Goal: Task Accomplishment & Management: Manage account settings

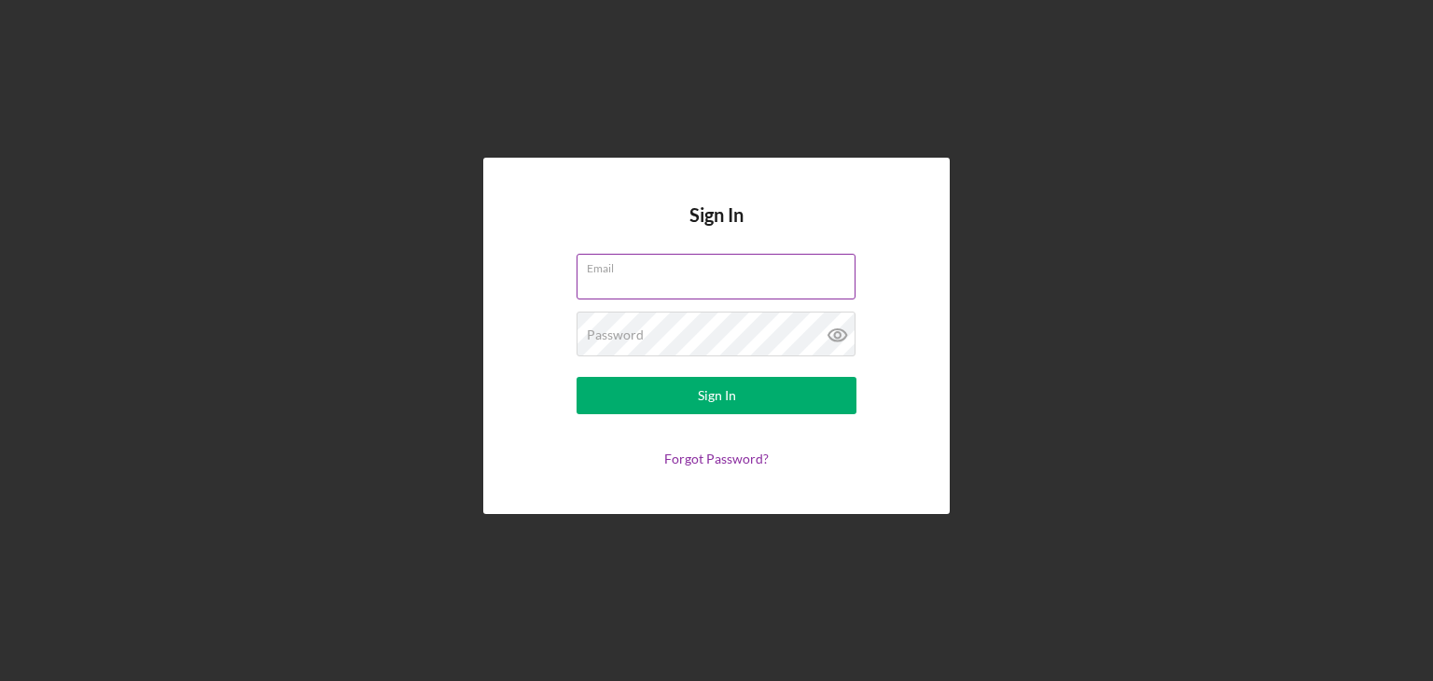
click at [668, 287] on input "Email" at bounding box center [716, 276] width 279 height 45
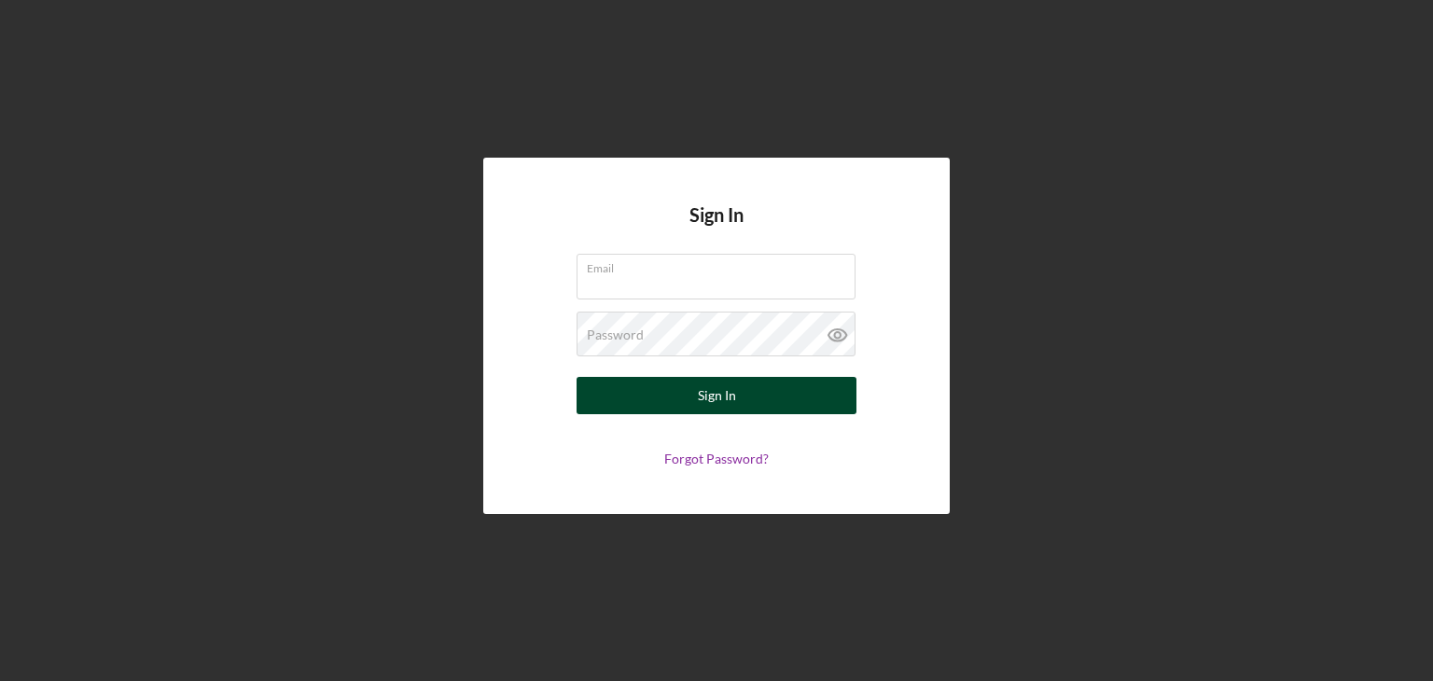
type input "[EMAIL_ADDRESS][DOMAIN_NAME]"
click at [577, 377] on button "Sign In" at bounding box center [717, 395] width 280 height 37
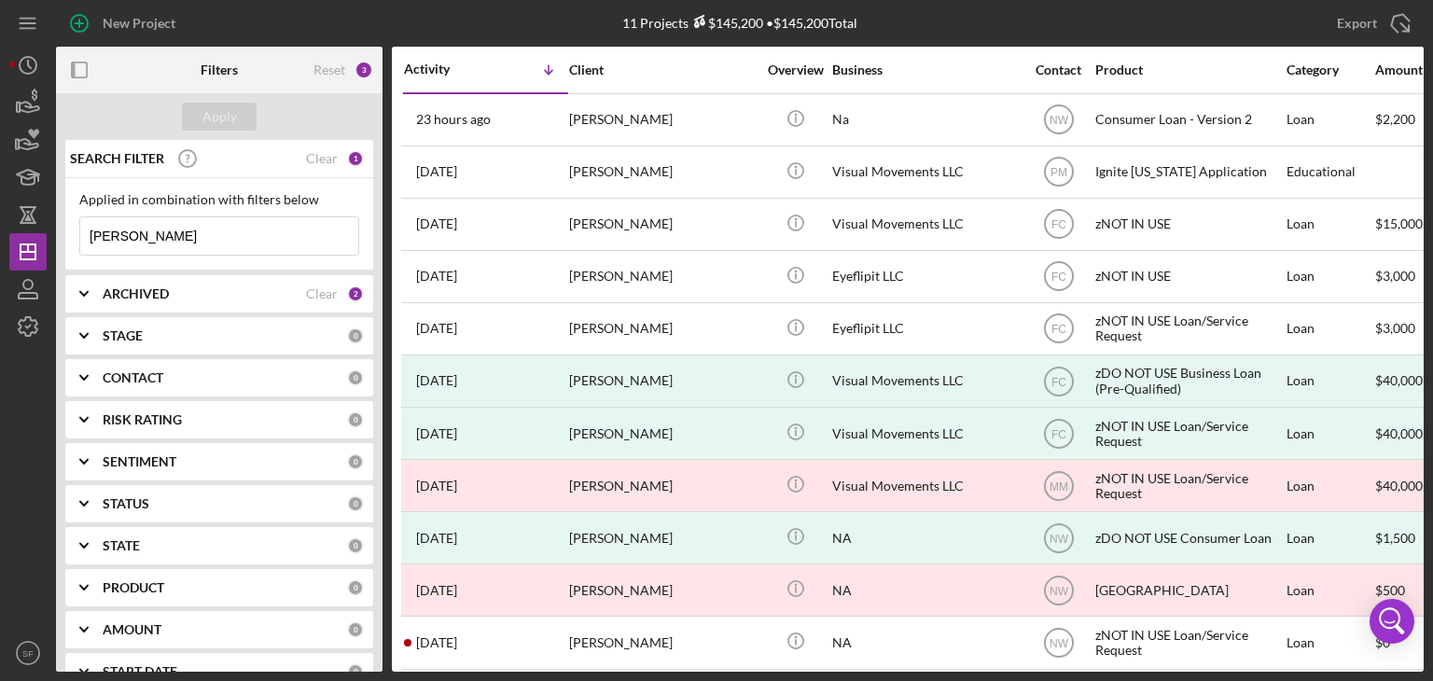
click at [202, 237] on input "[PERSON_NAME]" at bounding box center [219, 235] width 278 height 37
type input "A"
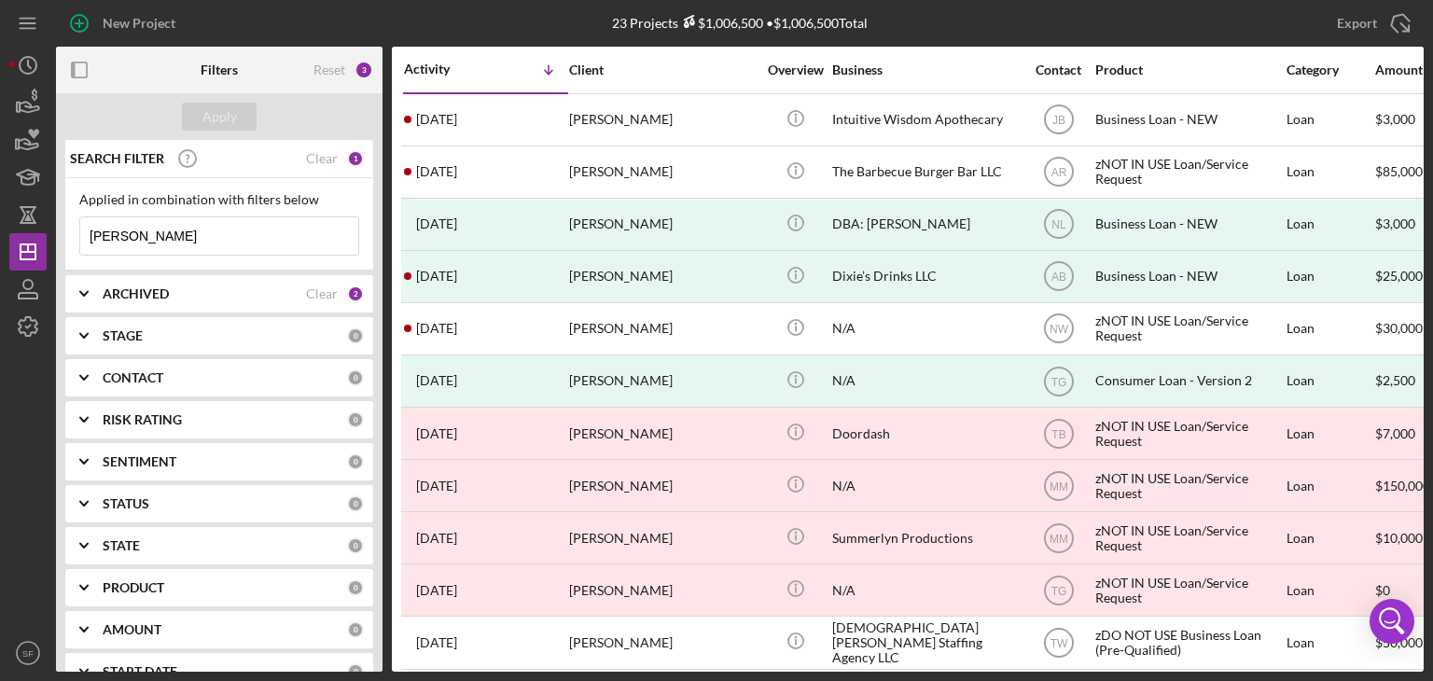
type input "[PERSON_NAME]"
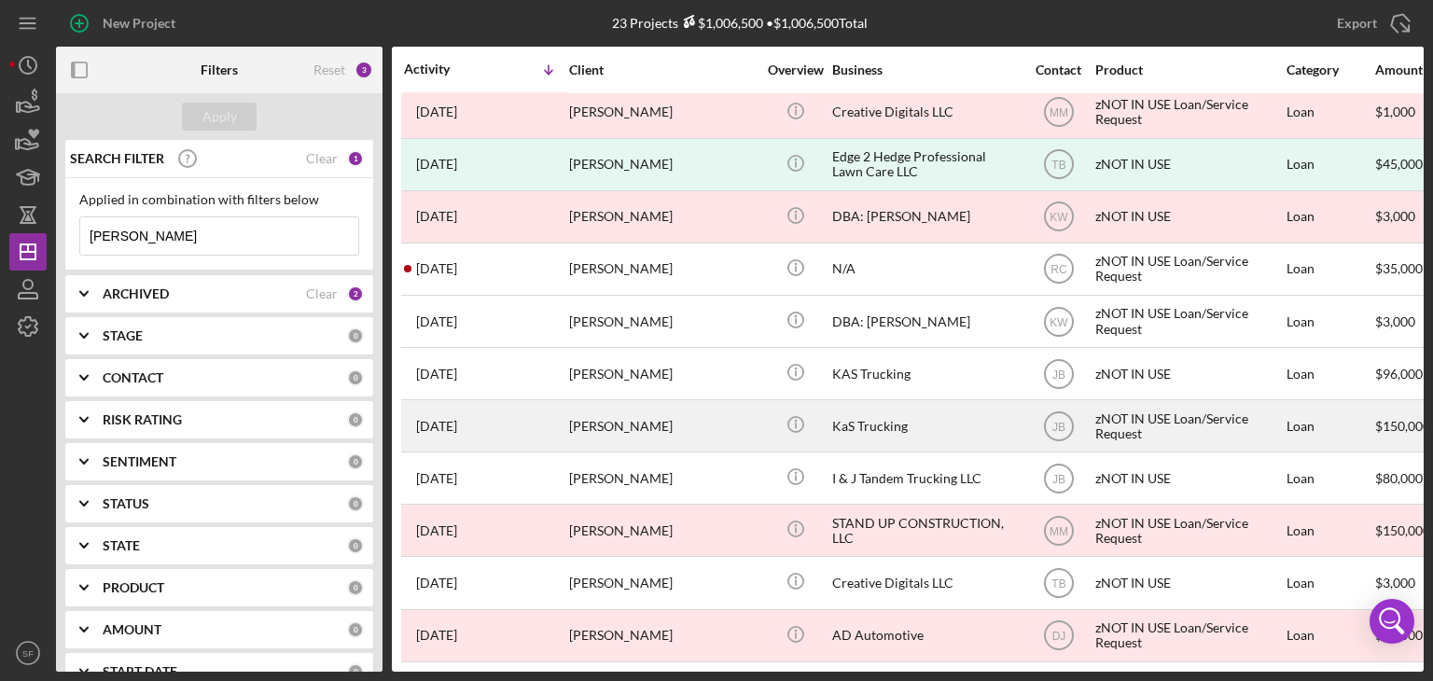
scroll to position [463, 0]
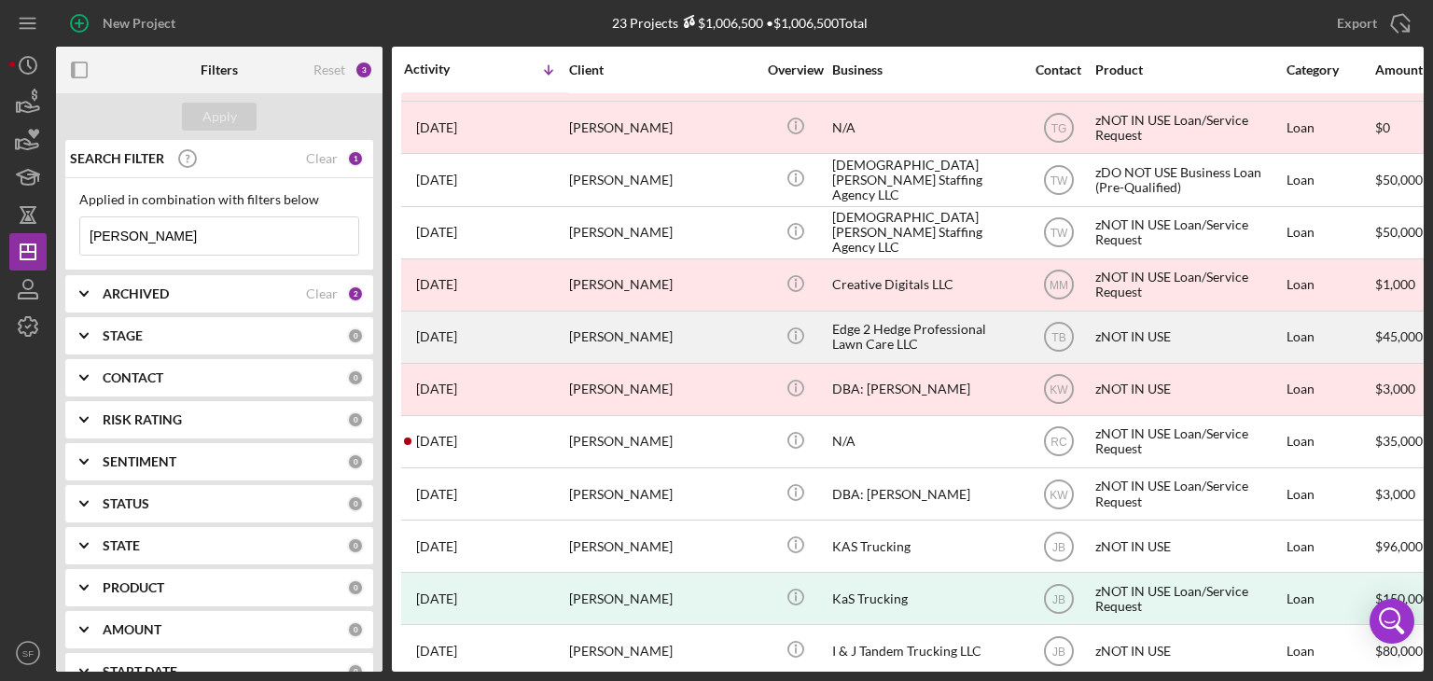
click at [587, 327] on div "[PERSON_NAME]" at bounding box center [662, 337] width 187 height 49
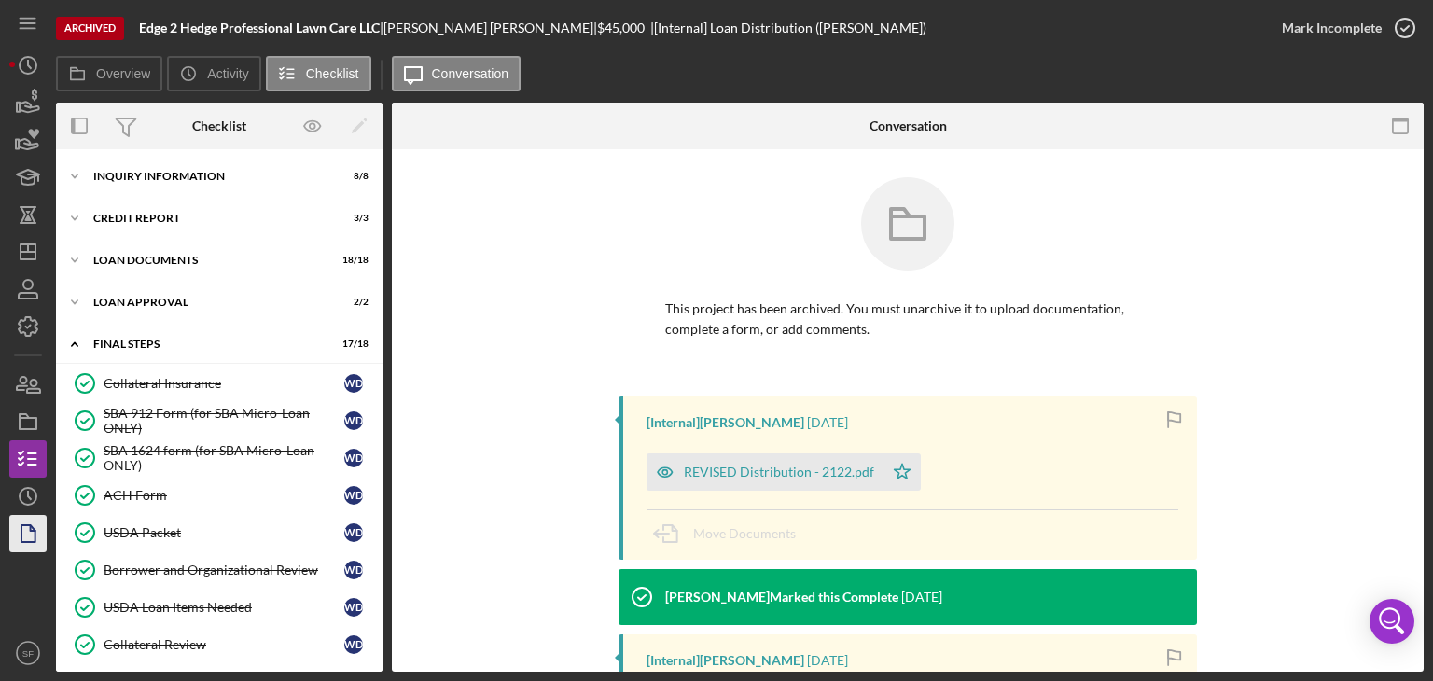
scroll to position [305, 0]
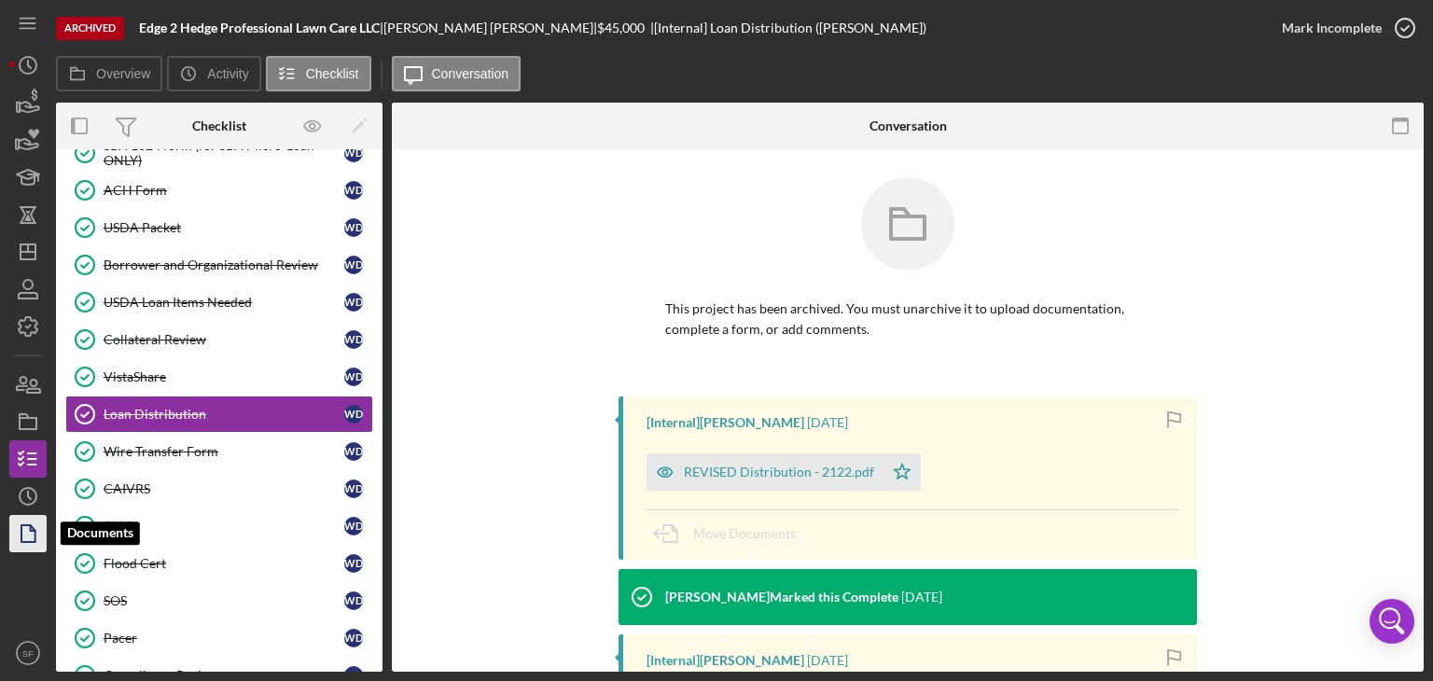
click at [20, 535] on icon "button" at bounding box center [28, 533] width 47 height 47
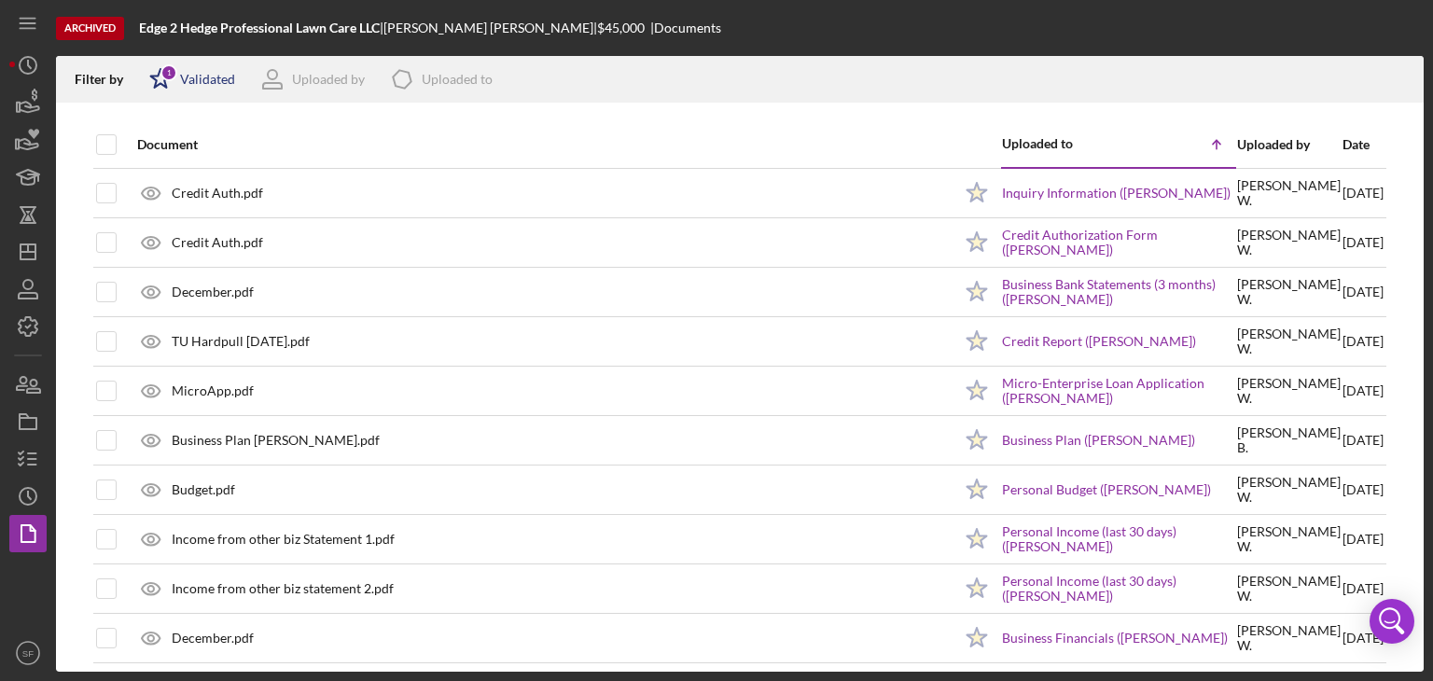
click at [186, 78] on div "Validated" at bounding box center [207, 79] width 55 height 15
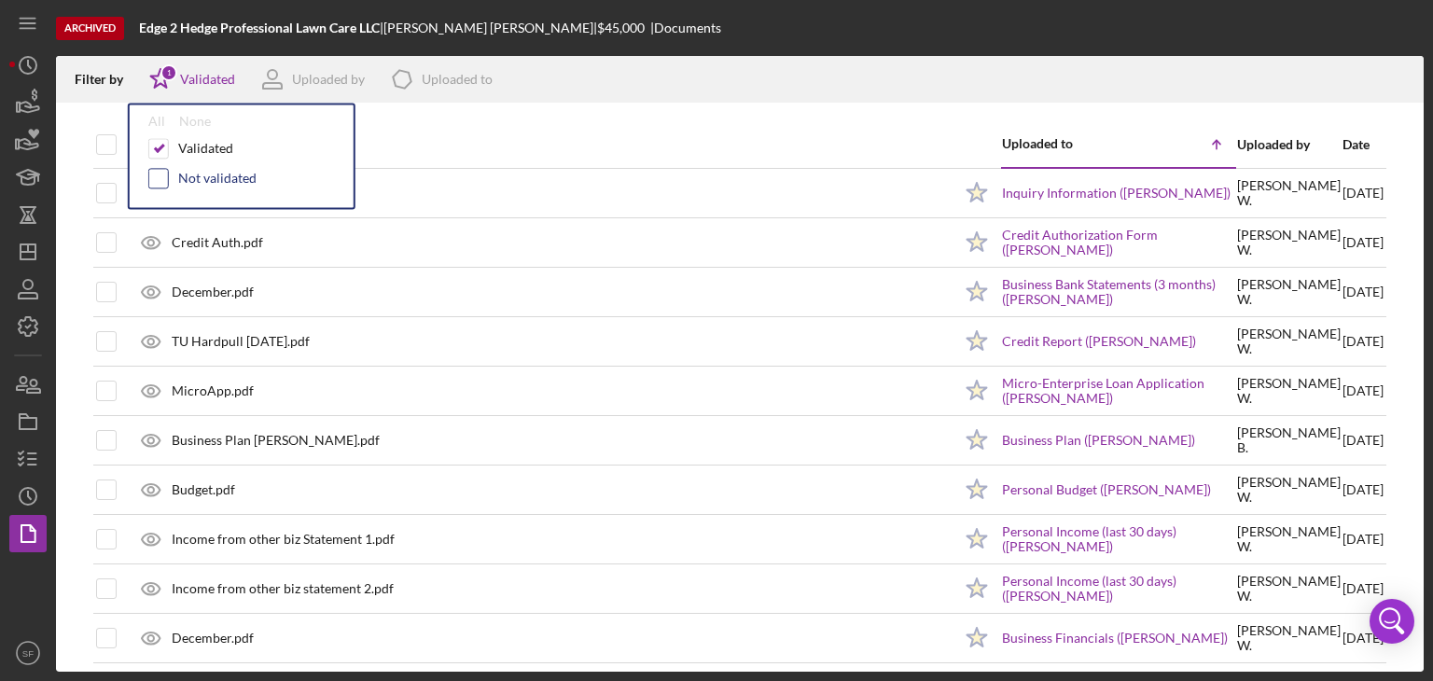
click at [158, 178] on input "checkbox" at bounding box center [158, 178] width 19 height 19
checkbox input "true"
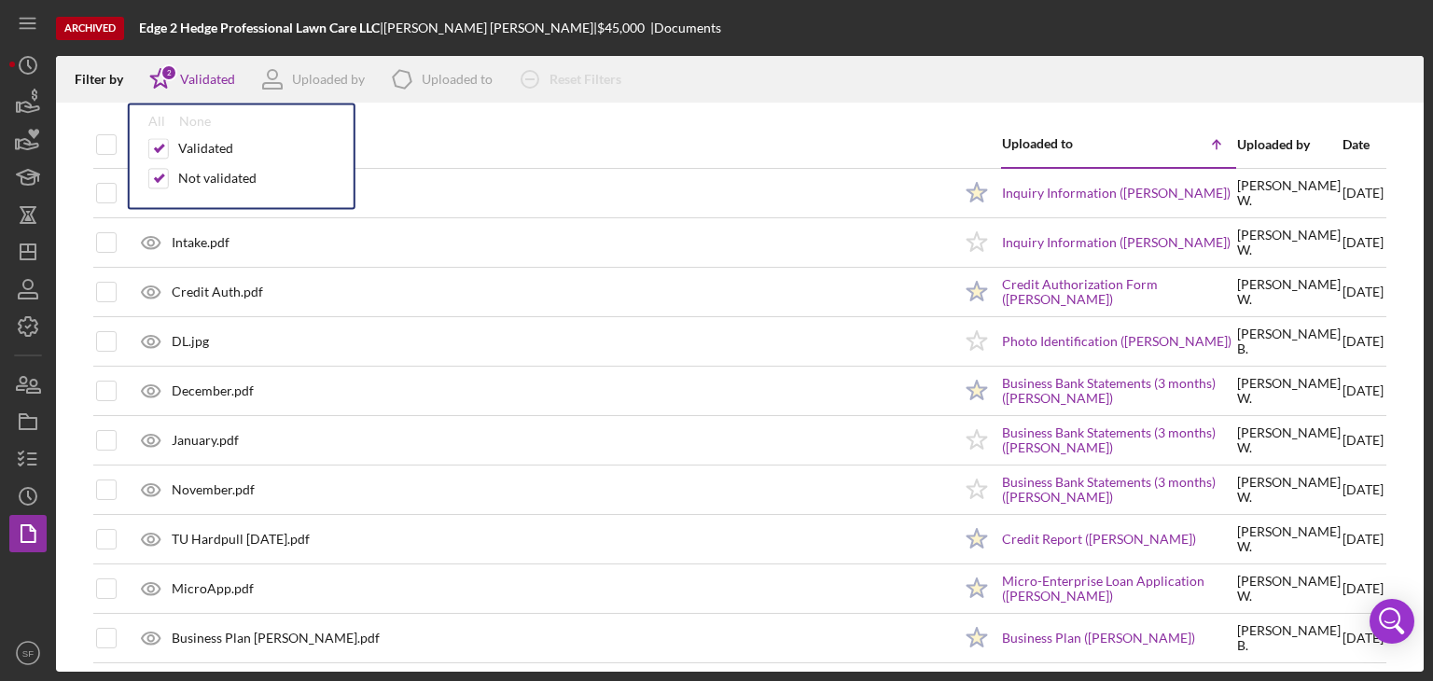
click at [716, 134] on div "Document" at bounding box center [544, 144] width 815 height 45
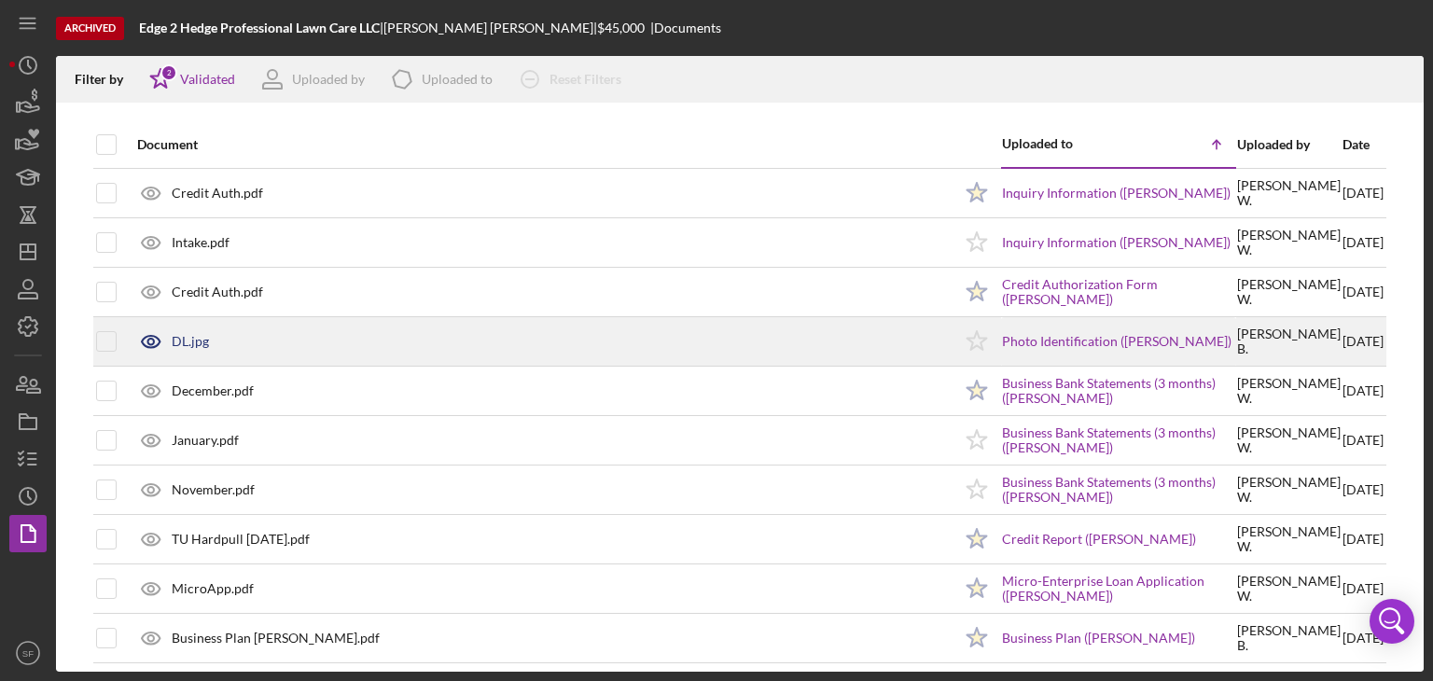
click at [215, 345] on div "DL.jpg" at bounding box center [540, 341] width 824 height 47
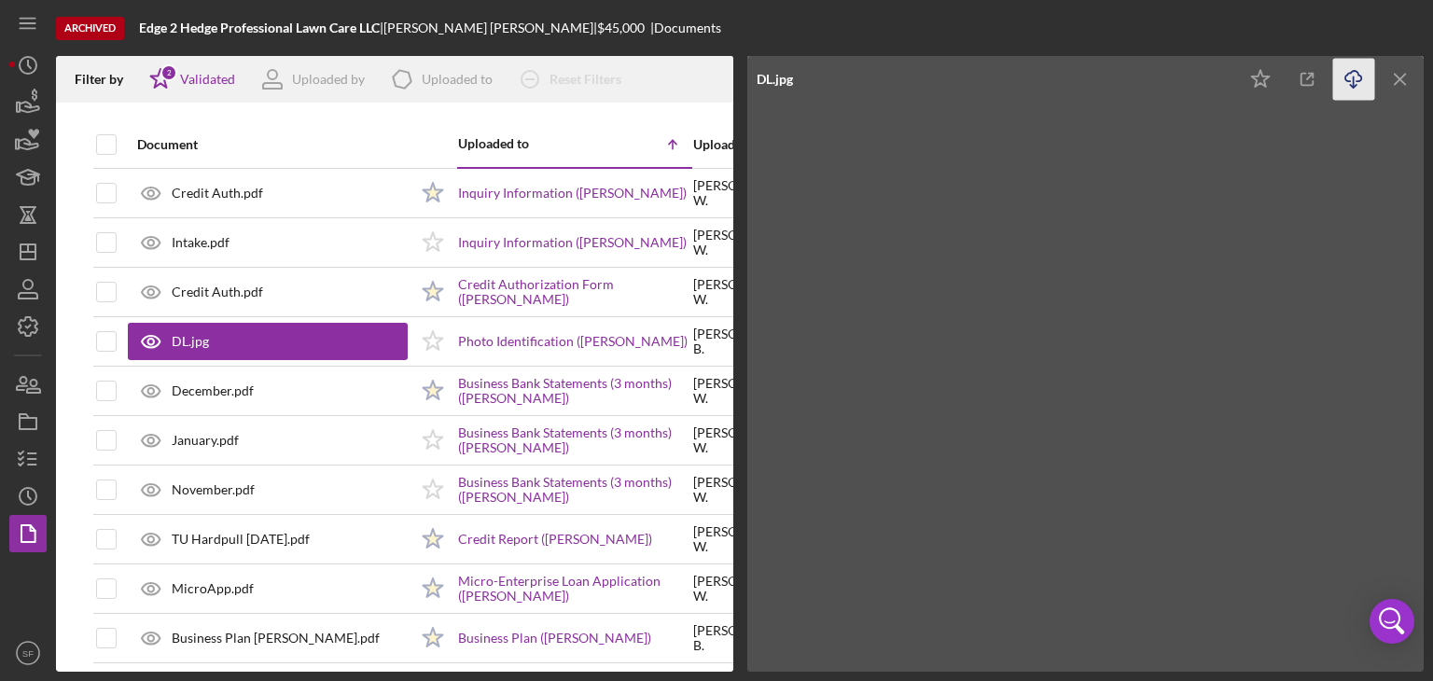
click at [1354, 87] on line "button" at bounding box center [1354, 82] width 0 height 10
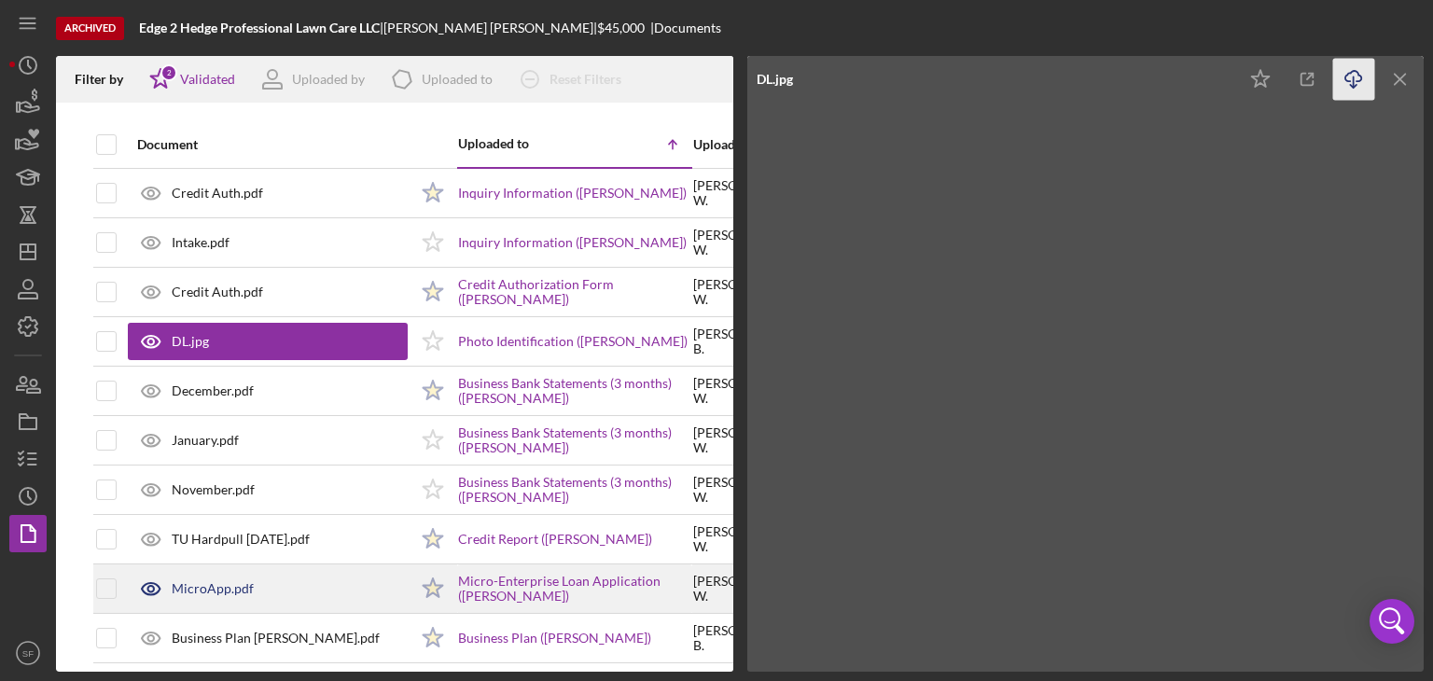
click at [230, 591] on div "MicroApp.pdf" at bounding box center [213, 588] width 82 height 15
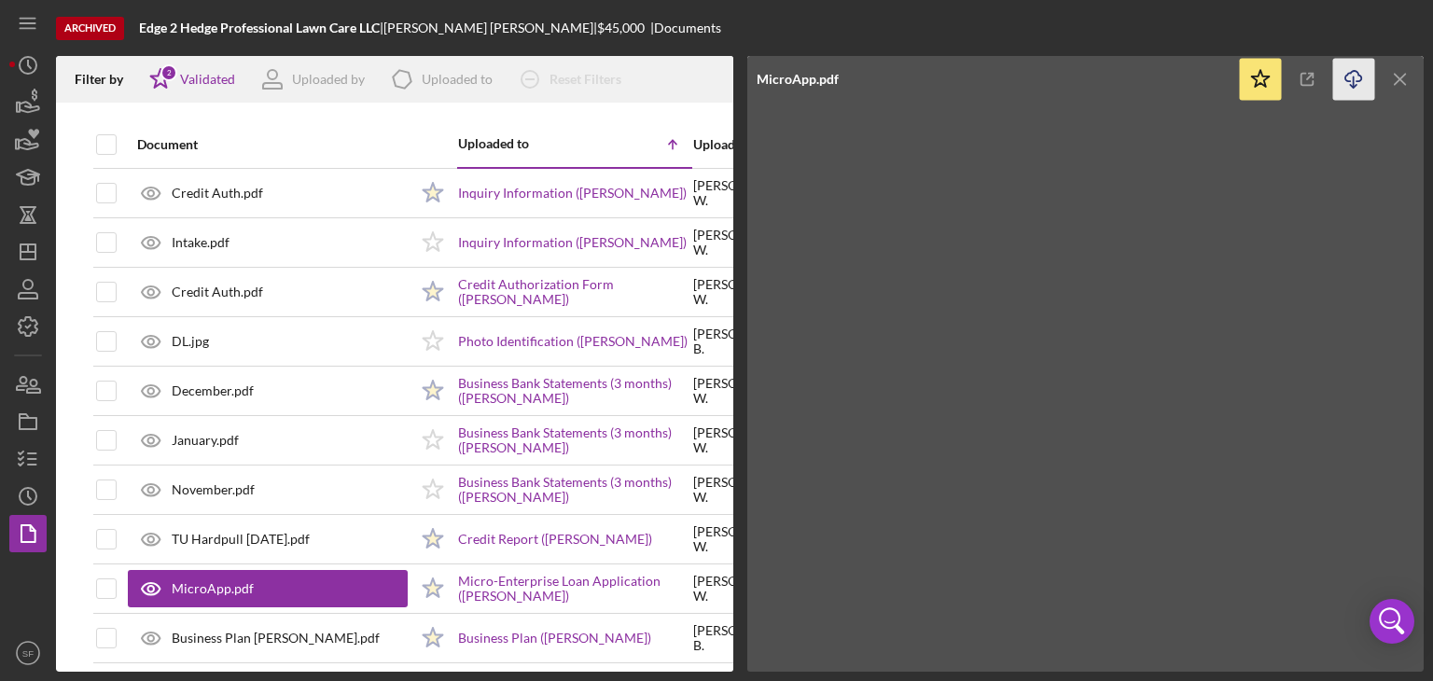
click at [1349, 84] on icon "Icon/Download" at bounding box center [1354, 80] width 42 height 42
click at [21, 255] on polygon "button" at bounding box center [28, 251] width 15 height 15
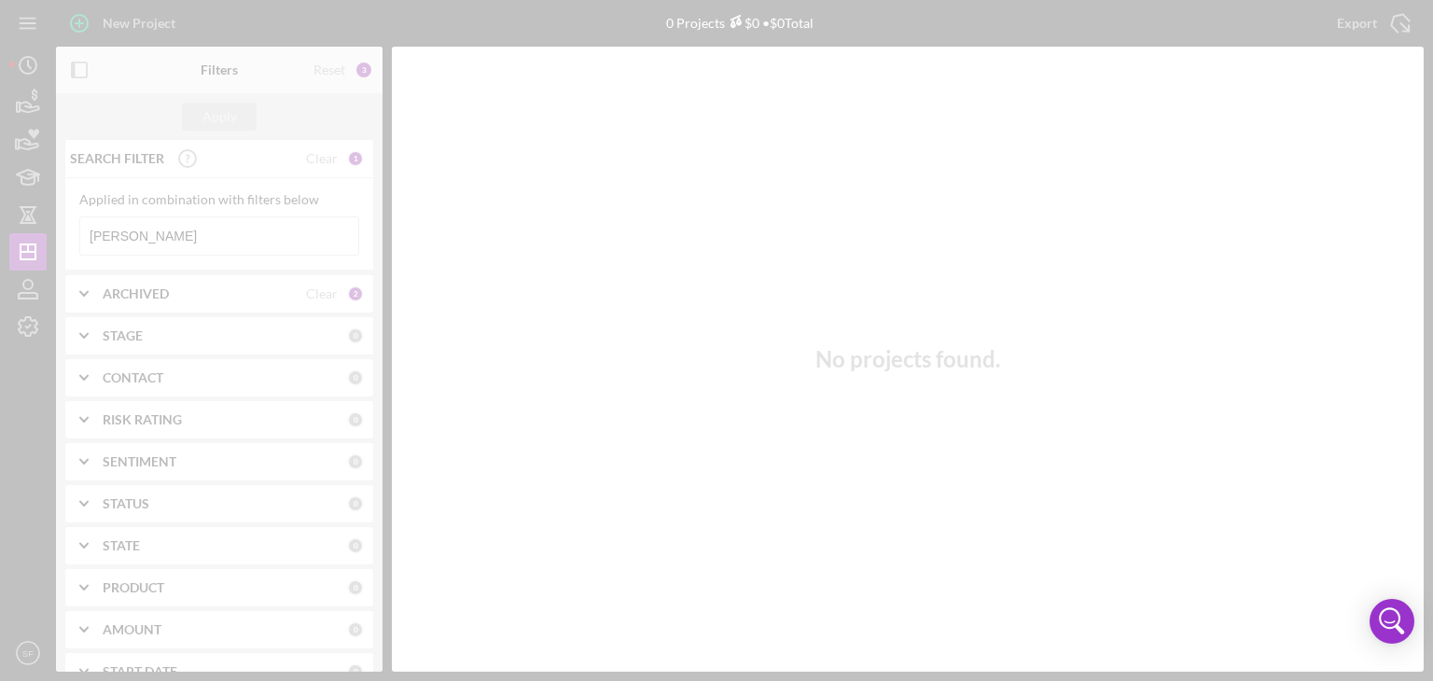
click at [204, 240] on div at bounding box center [716, 340] width 1433 height 681
click at [202, 233] on div at bounding box center [716, 340] width 1433 height 681
click at [202, 241] on div at bounding box center [716, 340] width 1433 height 681
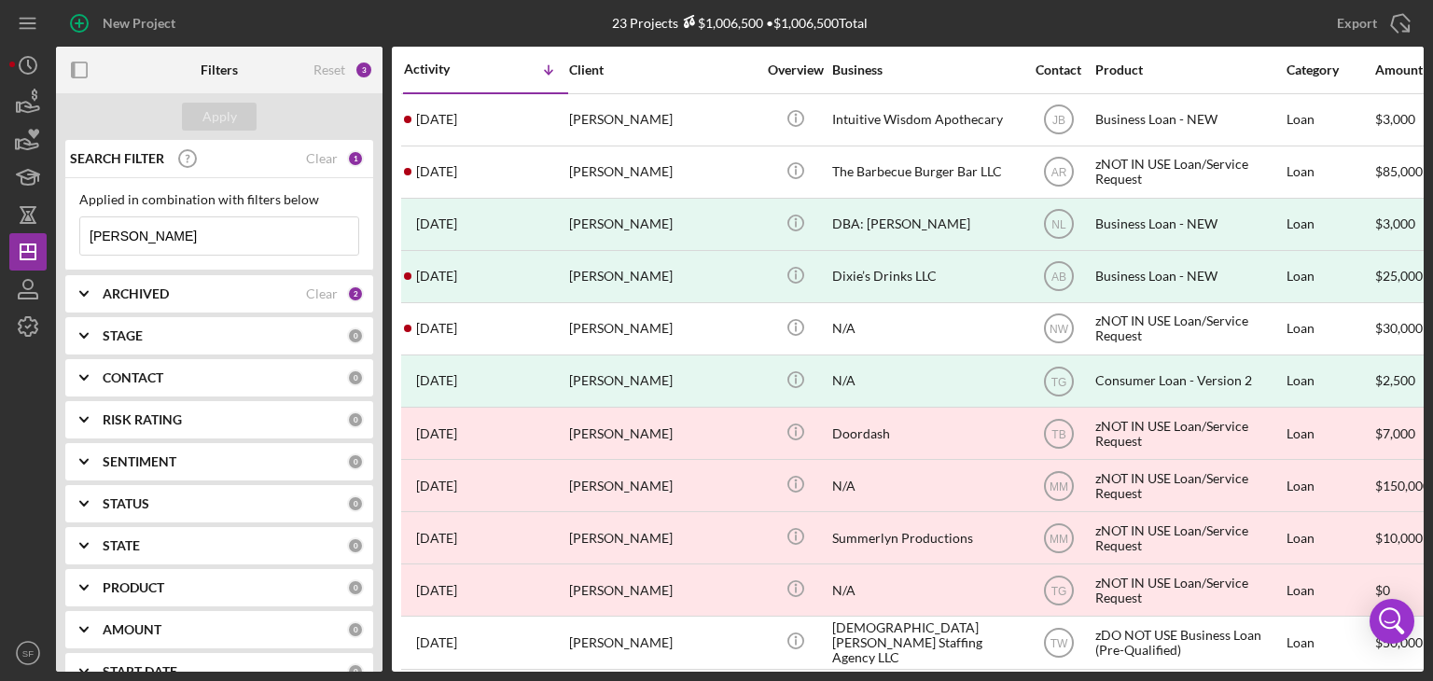
click at [198, 243] on input "[PERSON_NAME]" at bounding box center [219, 235] width 278 height 37
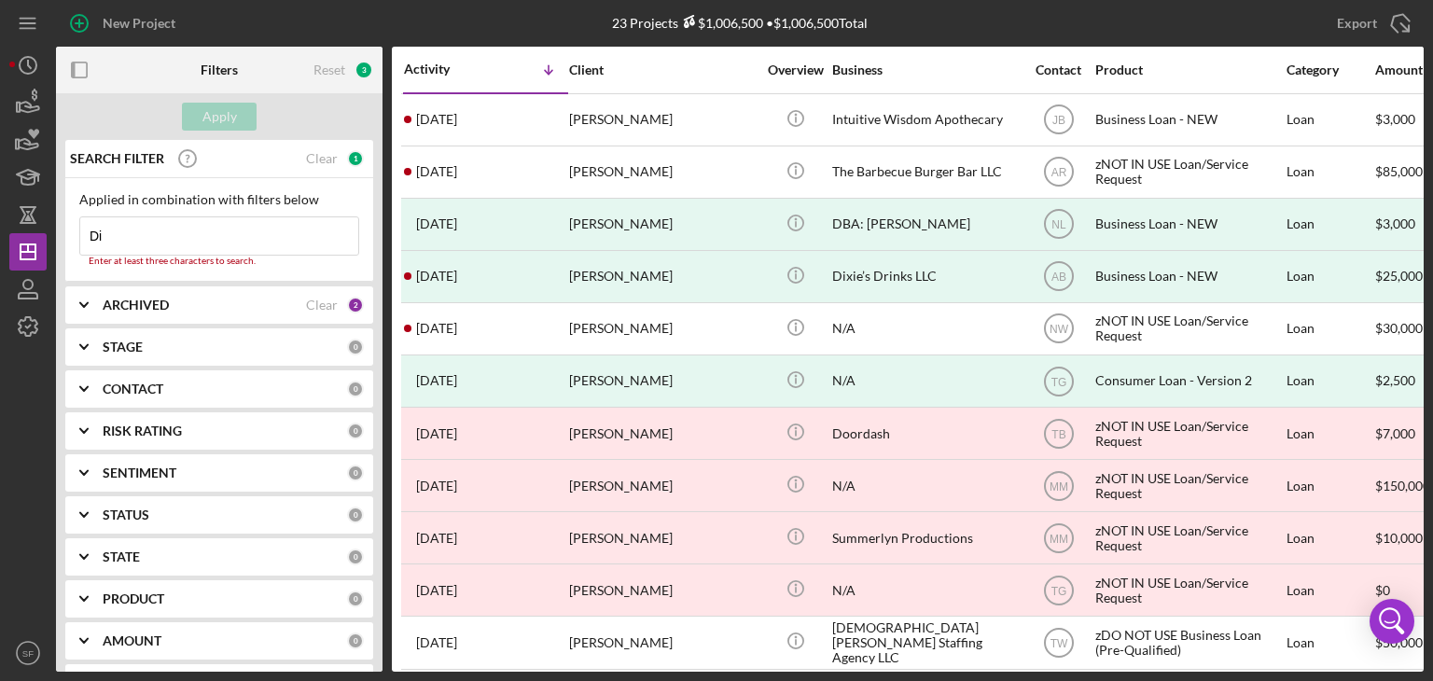
type input "D"
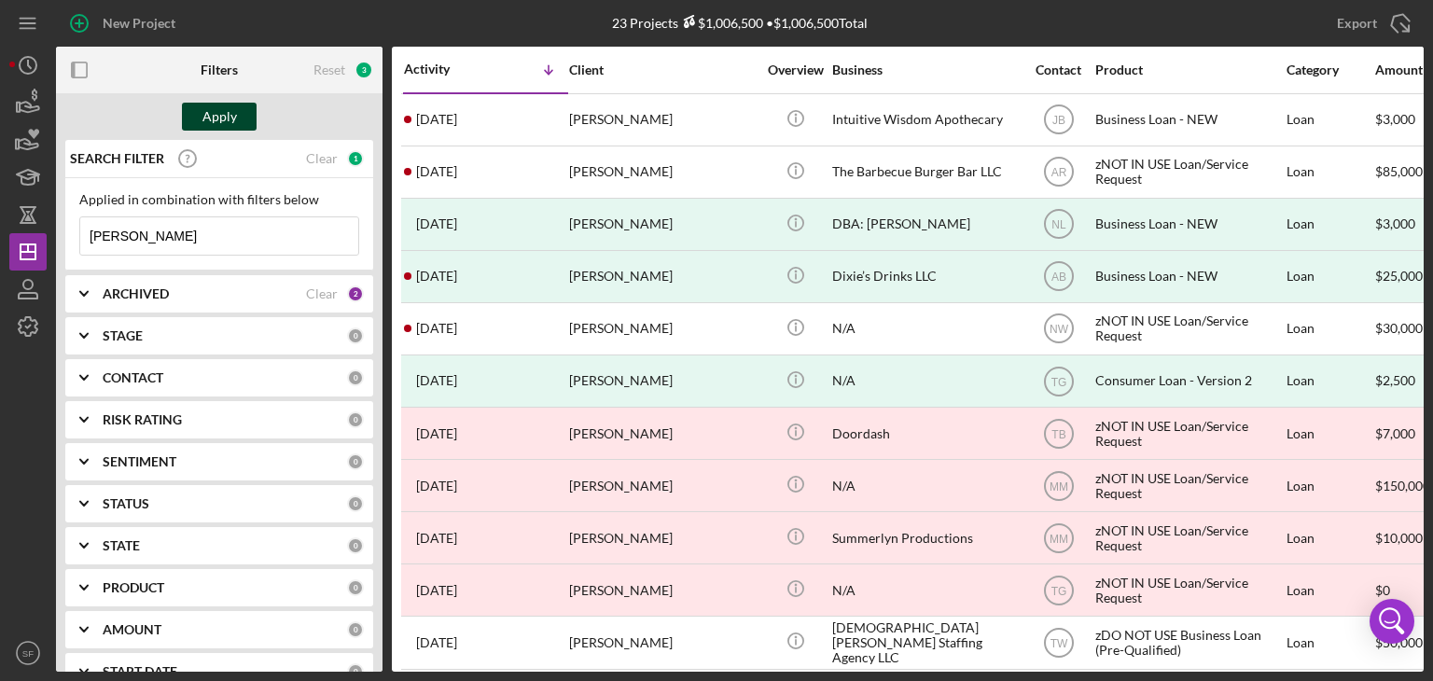
type input "[PERSON_NAME]"
click at [213, 126] on div "Apply" at bounding box center [219, 117] width 35 height 28
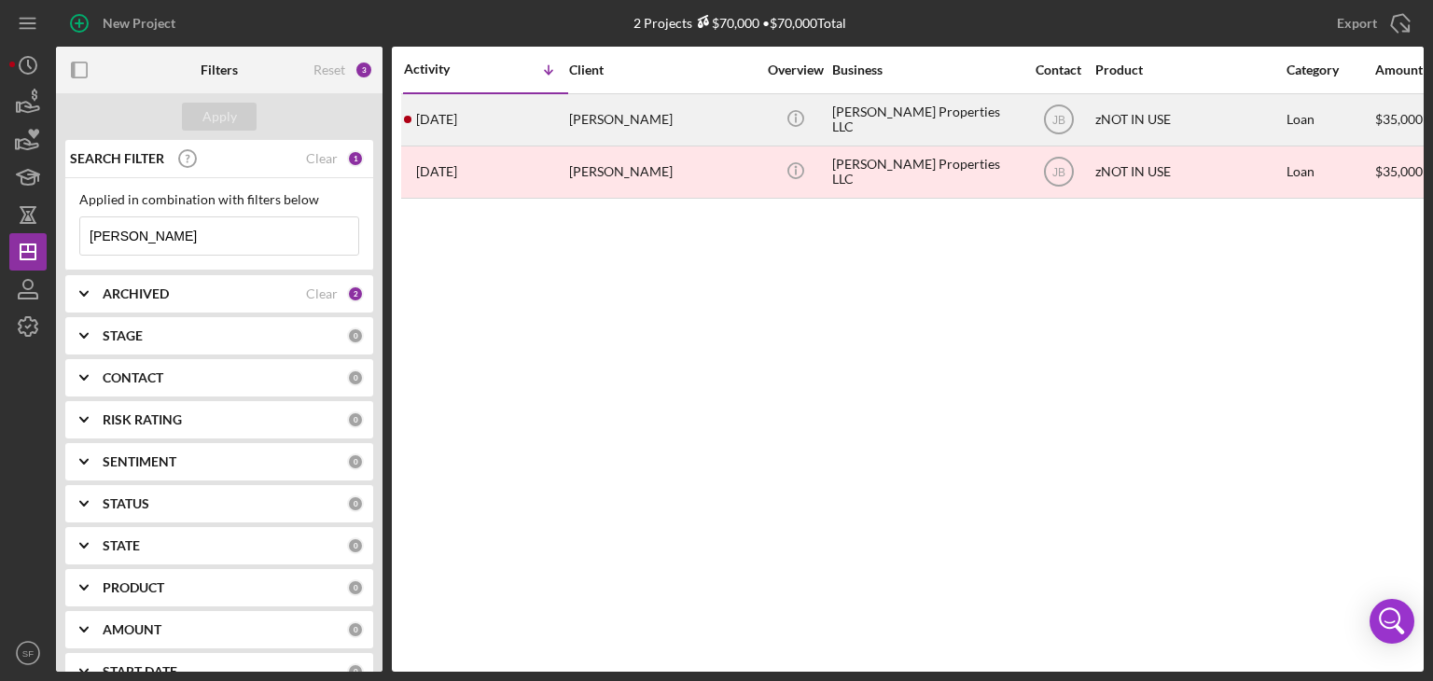
click at [614, 119] on div "[PERSON_NAME]" at bounding box center [662, 119] width 187 height 49
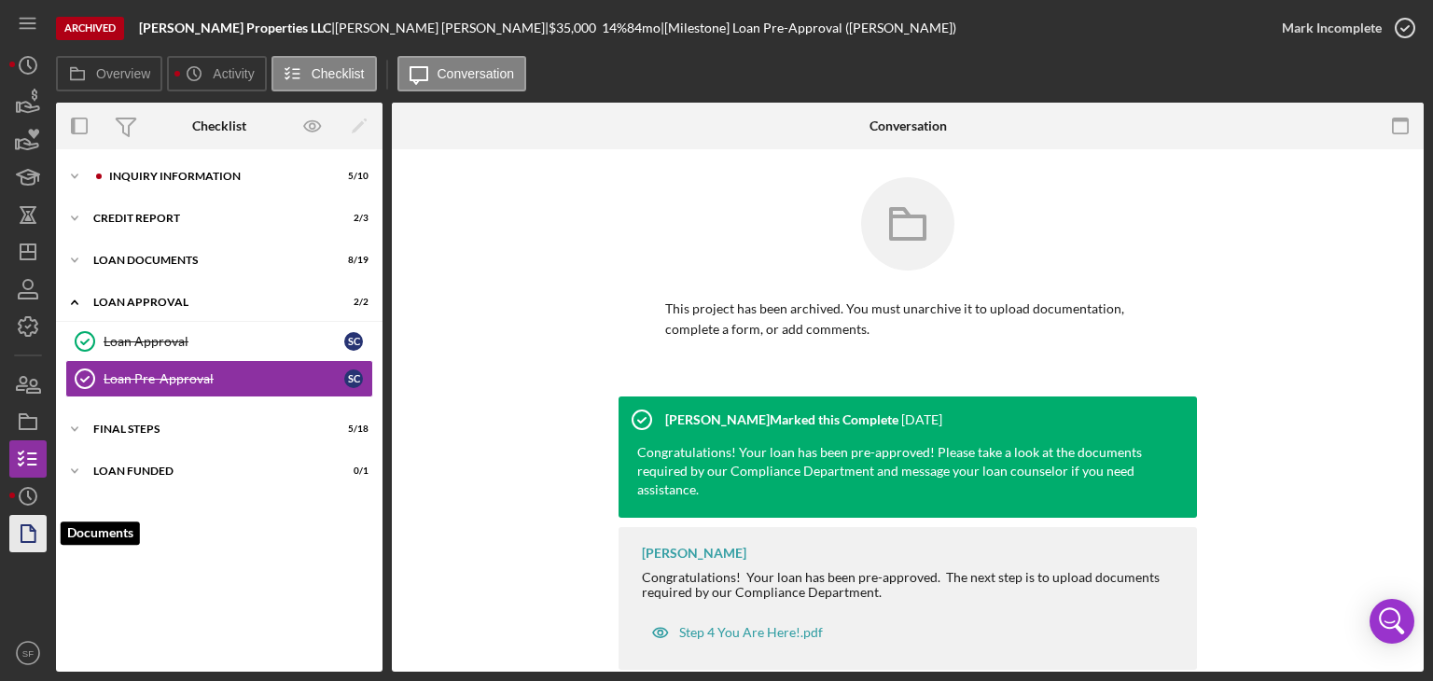
click at [31, 530] on icon "button" at bounding box center [33, 528] width 5 height 5
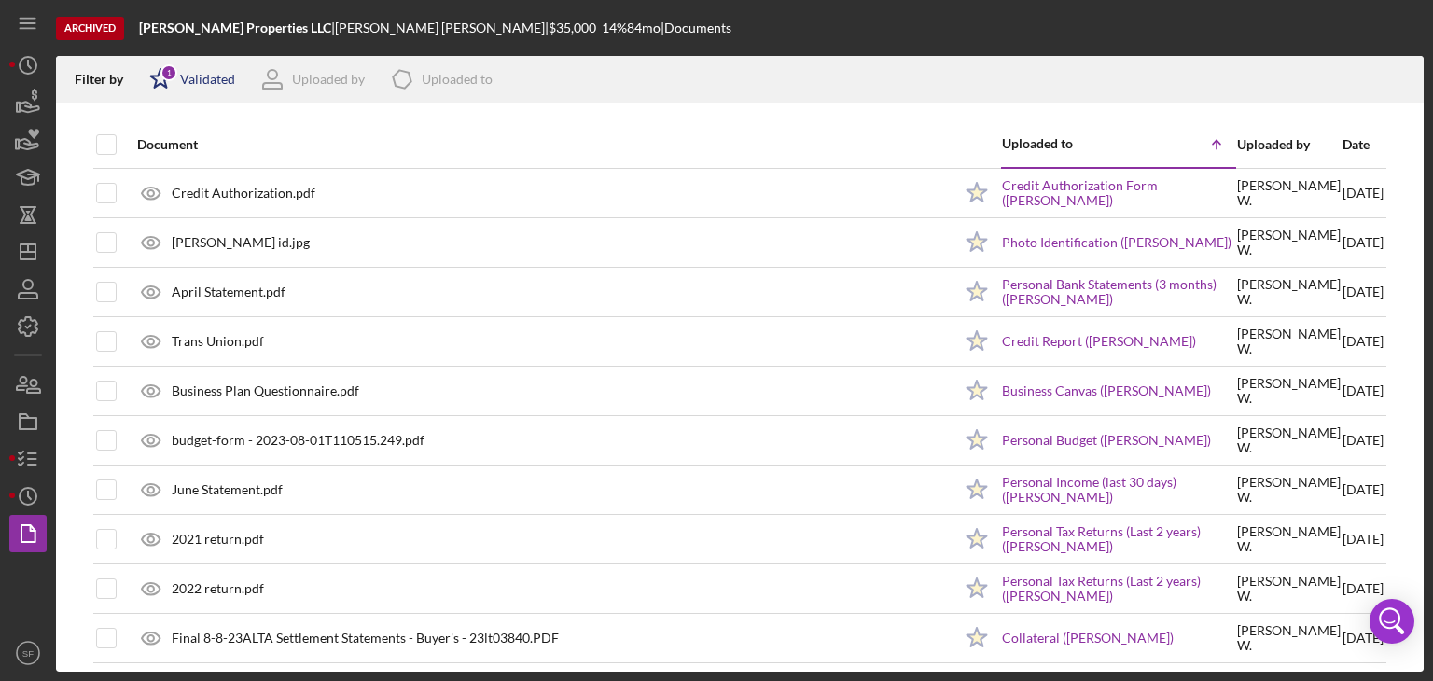
click at [216, 93] on div "Icon/Star 1 Validated" at bounding box center [186, 79] width 98 height 47
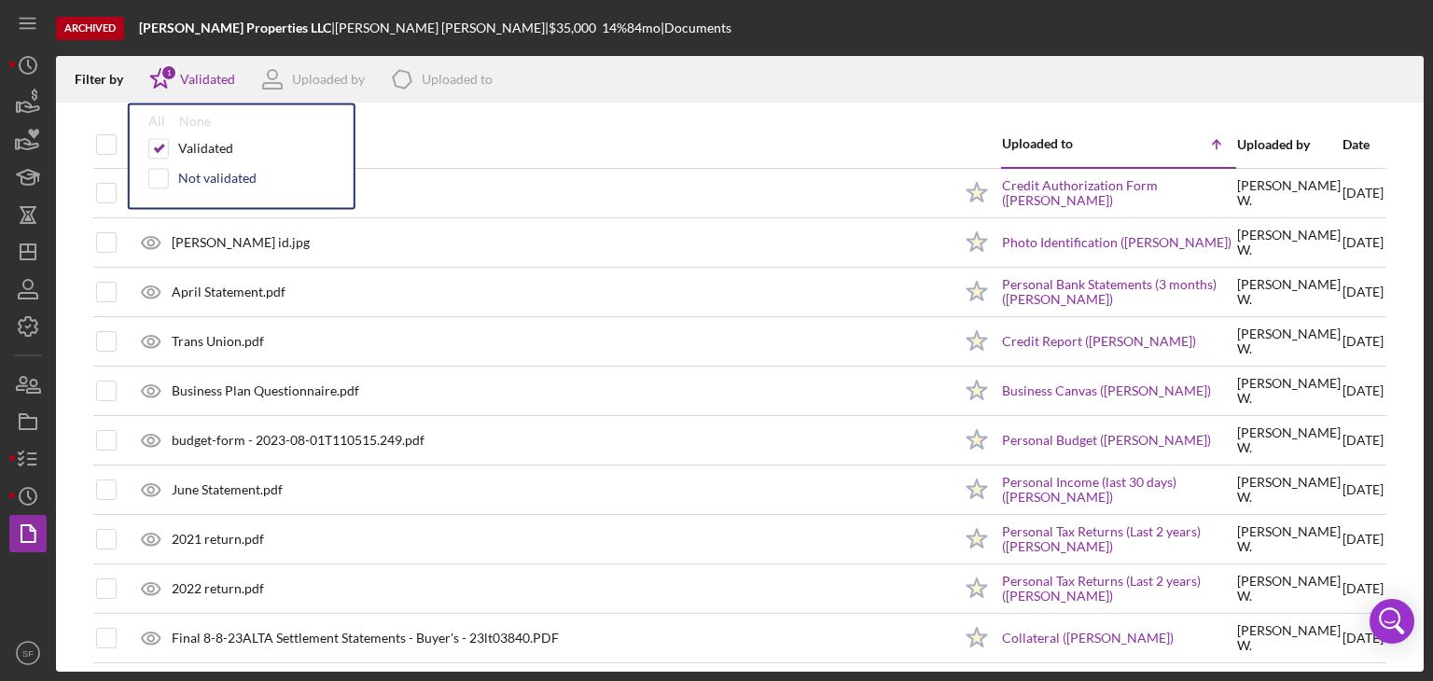
click at [213, 171] on div "Not validated" at bounding box center [217, 178] width 78 height 15
checkbox input "true"
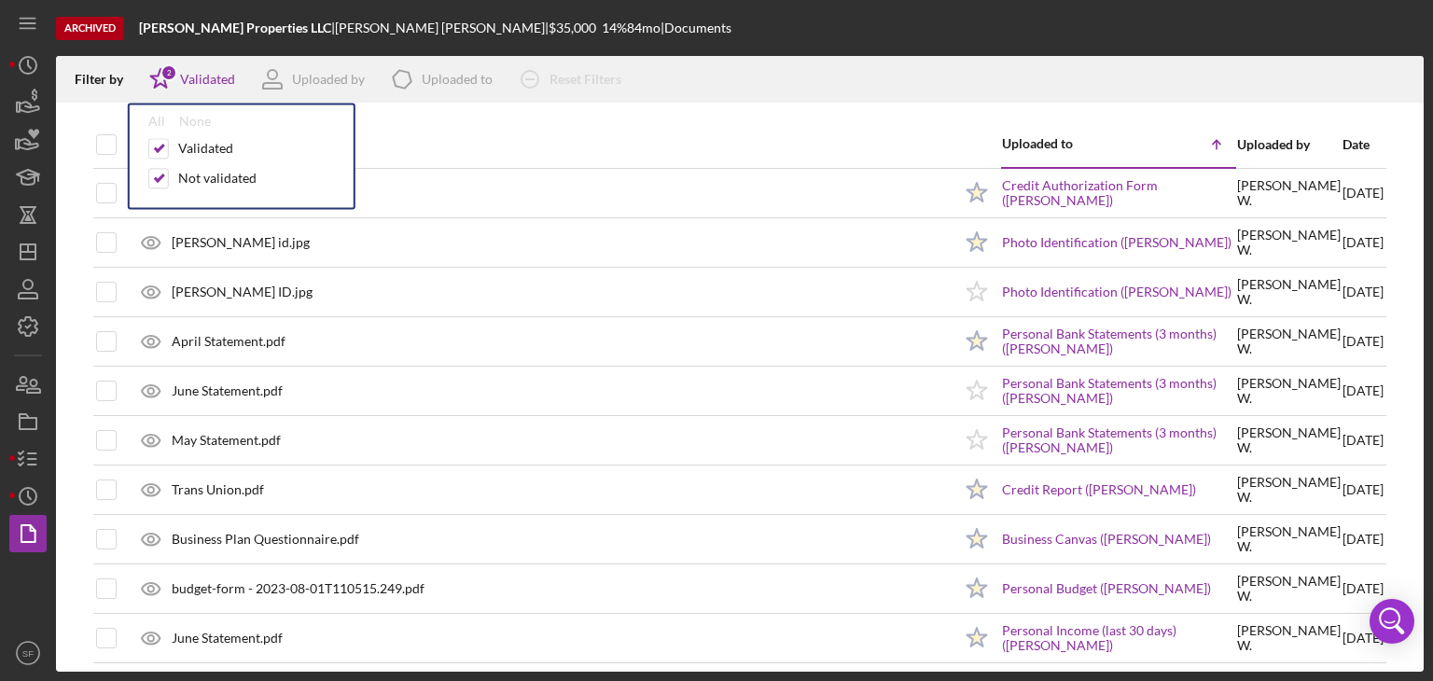
click at [792, 86] on div "Filter by Icon/Star 2 Validated All None Validated Not validated Uploaded by Ic…" at bounding box center [740, 79] width 1368 height 47
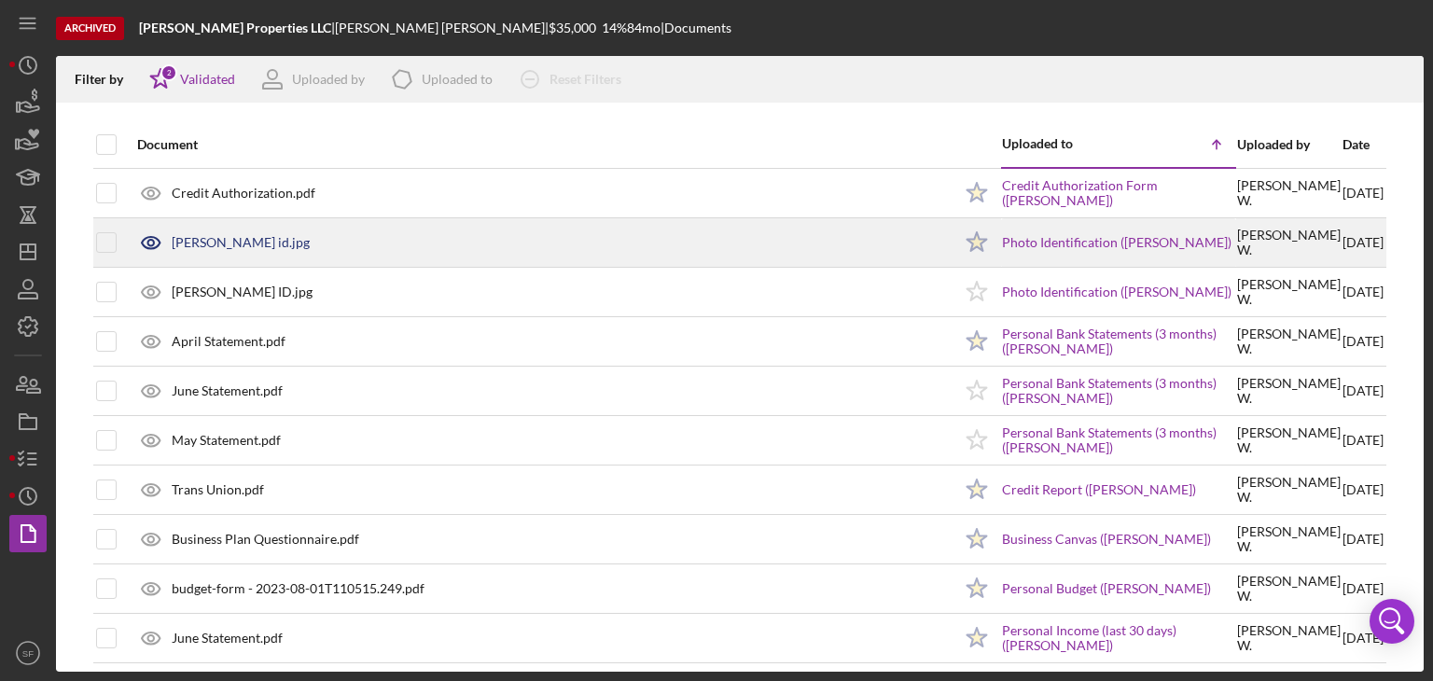
click at [194, 231] on div "[PERSON_NAME] id.jpg" at bounding box center [540, 242] width 824 height 47
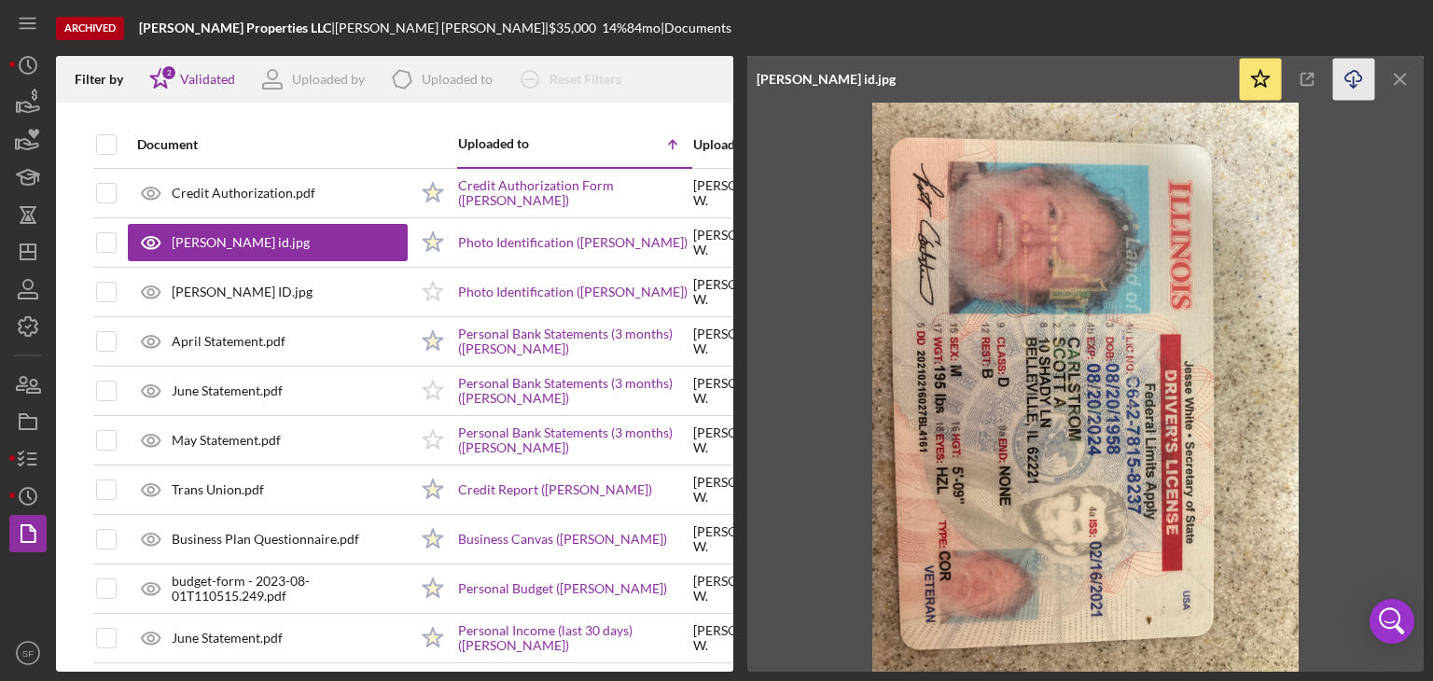
click at [1352, 76] on icon "Icon/Download" at bounding box center [1354, 80] width 42 height 42
click at [1409, 83] on icon "Icon/Menu Close" at bounding box center [1401, 80] width 42 height 42
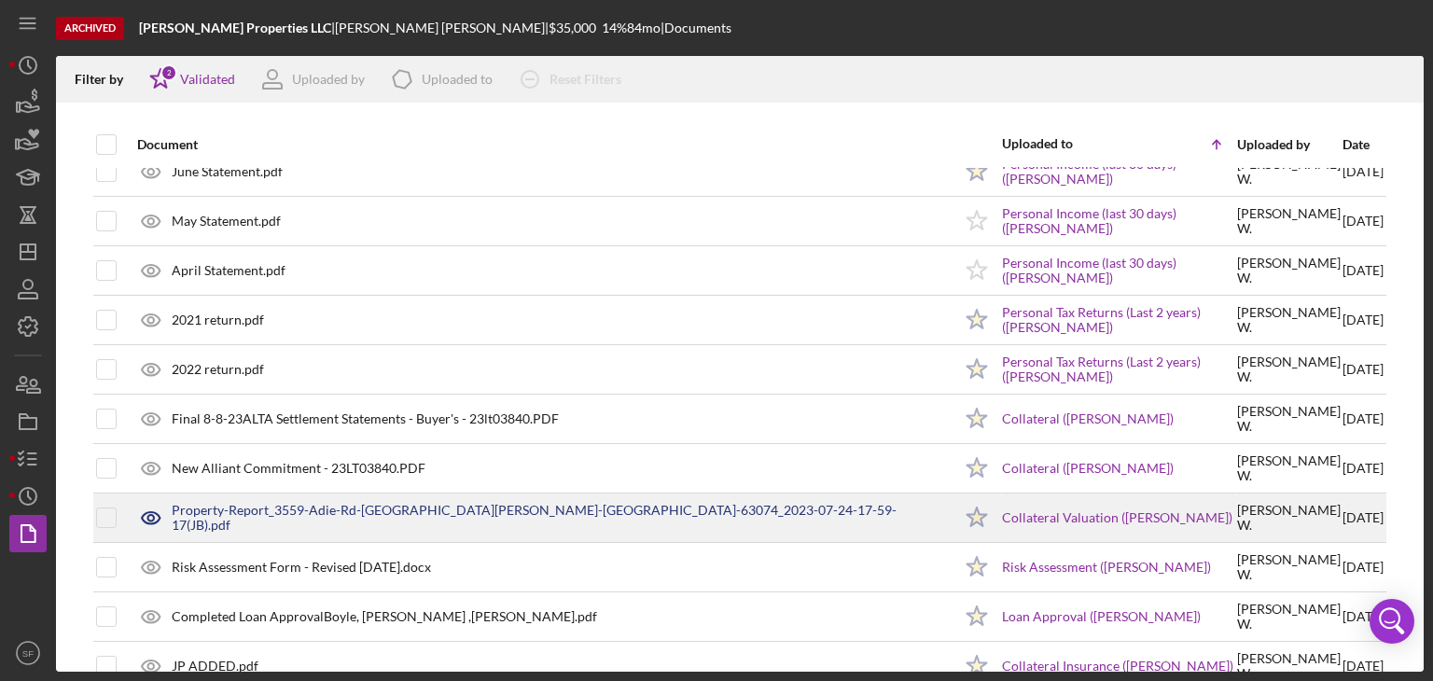
scroll to position [560, 0]
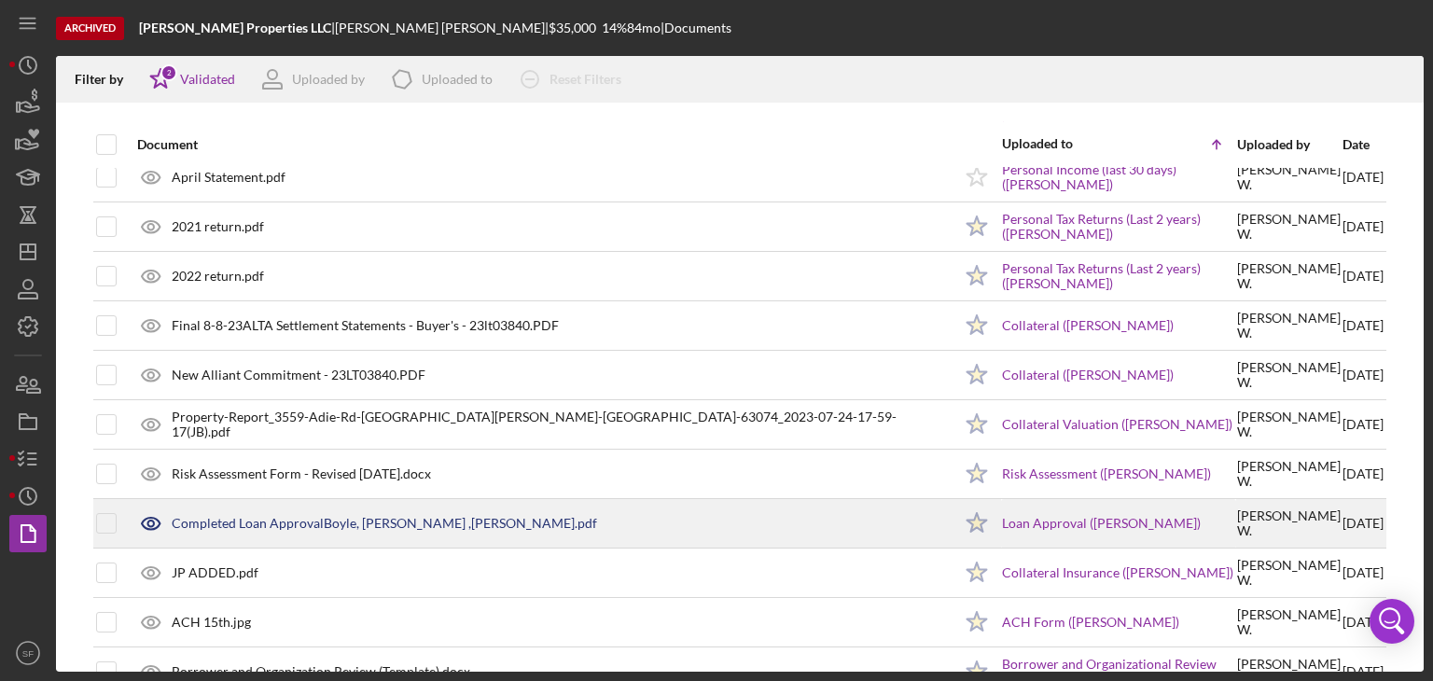
drag, startPoint x: 351, startPoint y: 524, endPoint x: 327, endPoint y: 532, distance: 25.4
click at [327, 532] on div "Completed Loan ApprovalBoyle, [PERSON_NAME] ,[PERSON_NAME].pdf" at bounding box center [540, 523] width 824 height 47
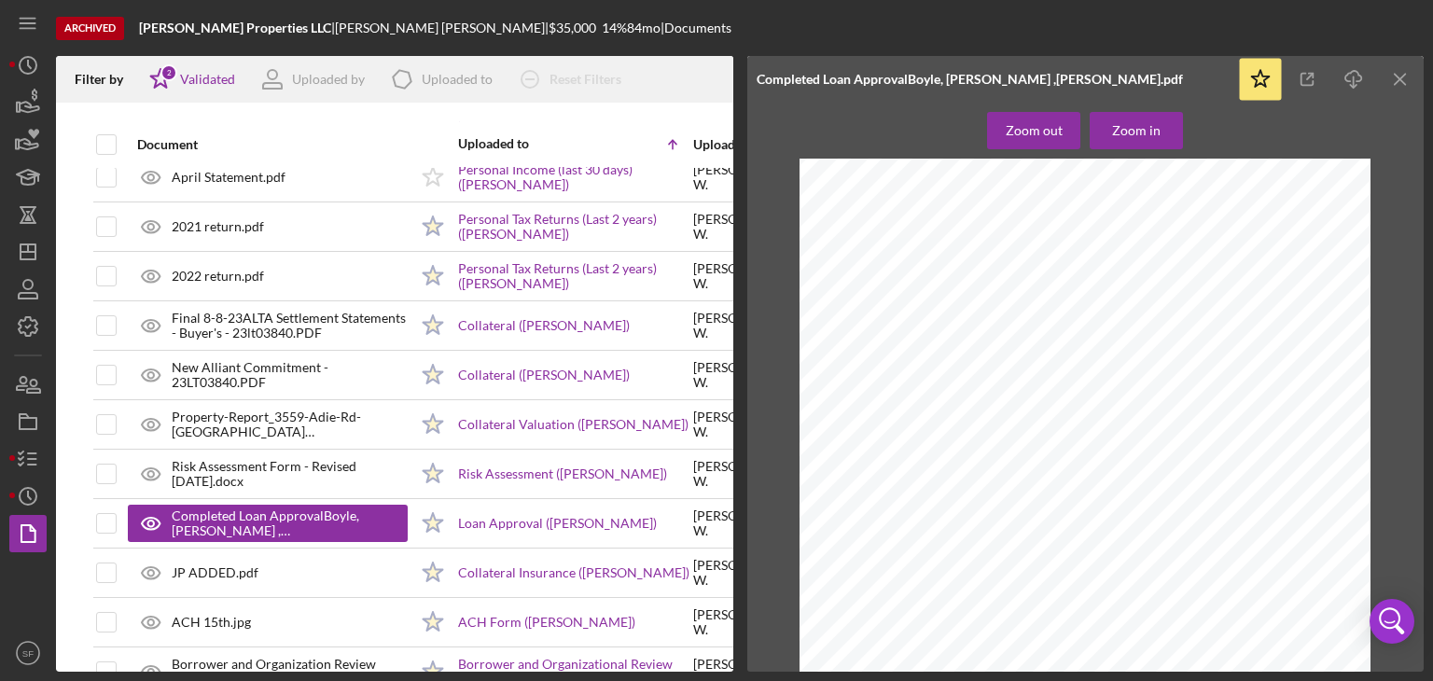
scroll to position [1424, 0]
click at [1393, 81] on icon "Icon/Menu Close" at bounding box center [1401, 80] width 42 height 42
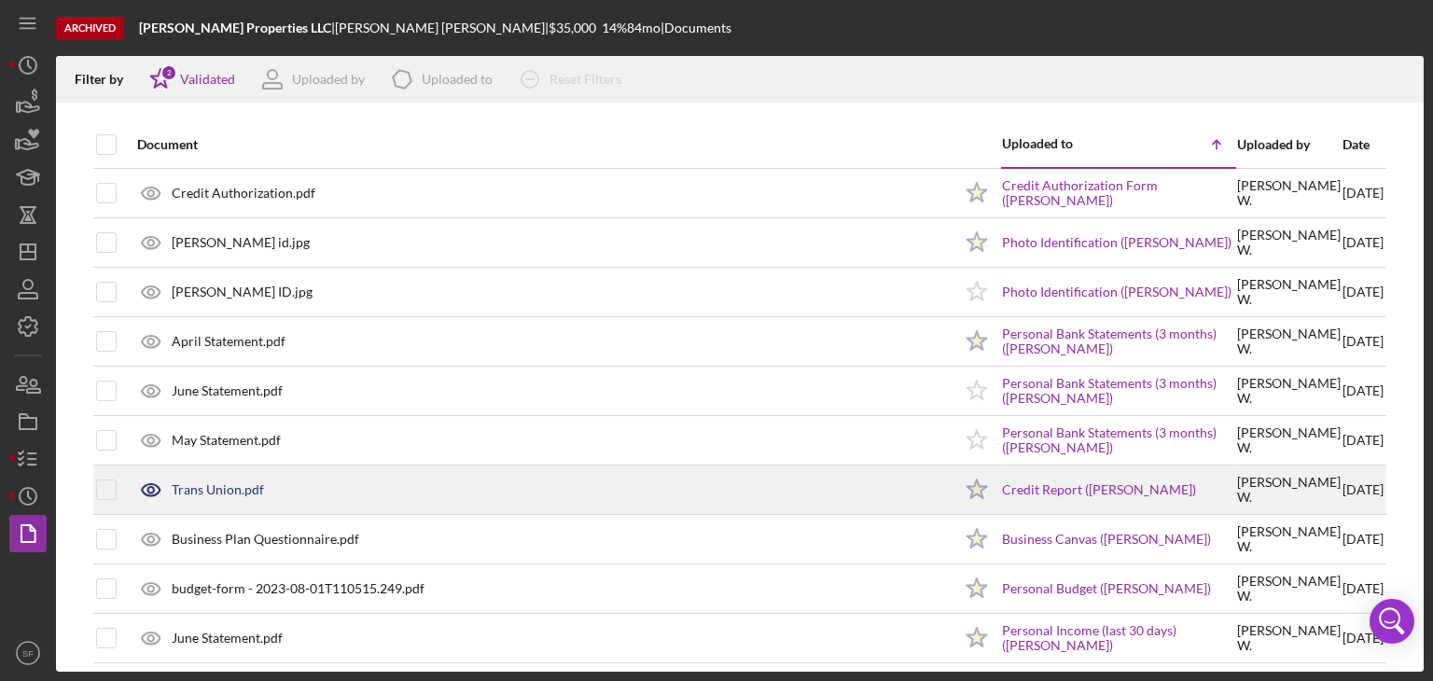
scroll to position [0, 0]
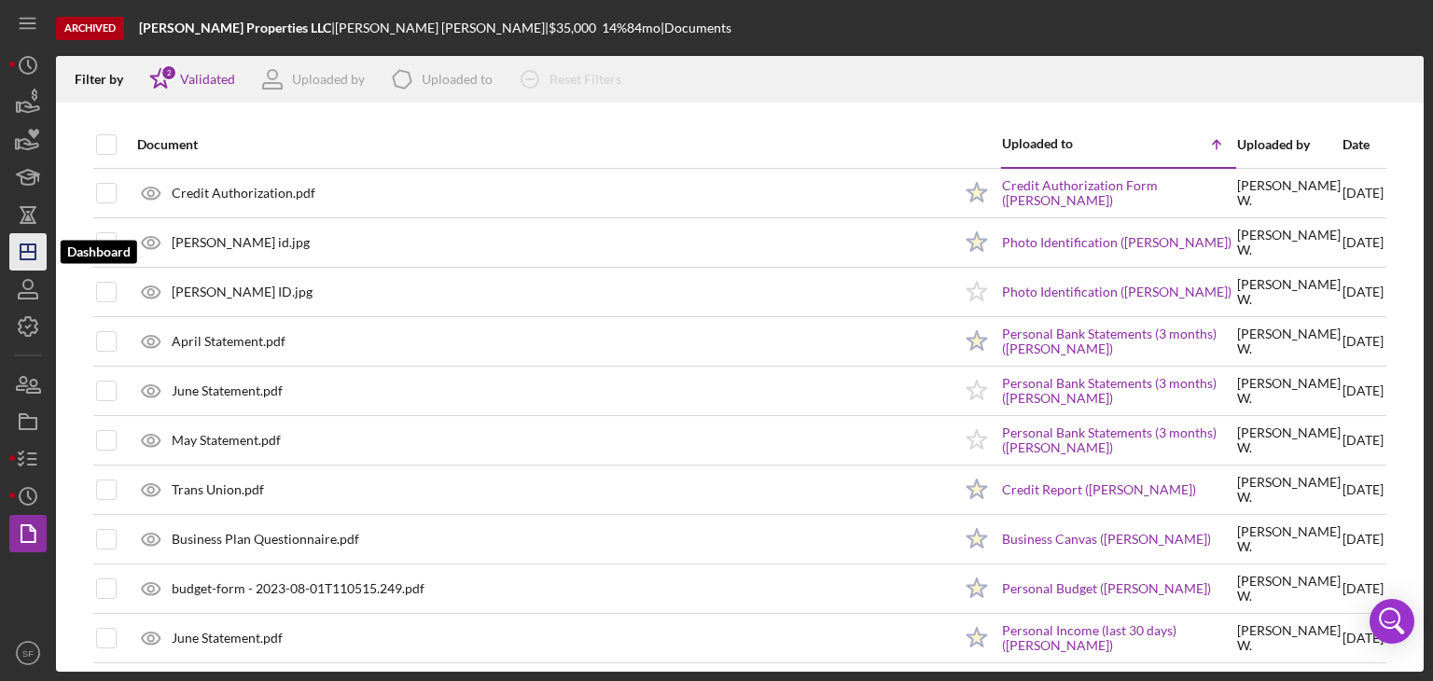
click at [25, 249] on icon "Icon/Dashboard" at bounding box center [28, 252] width 47 height 47
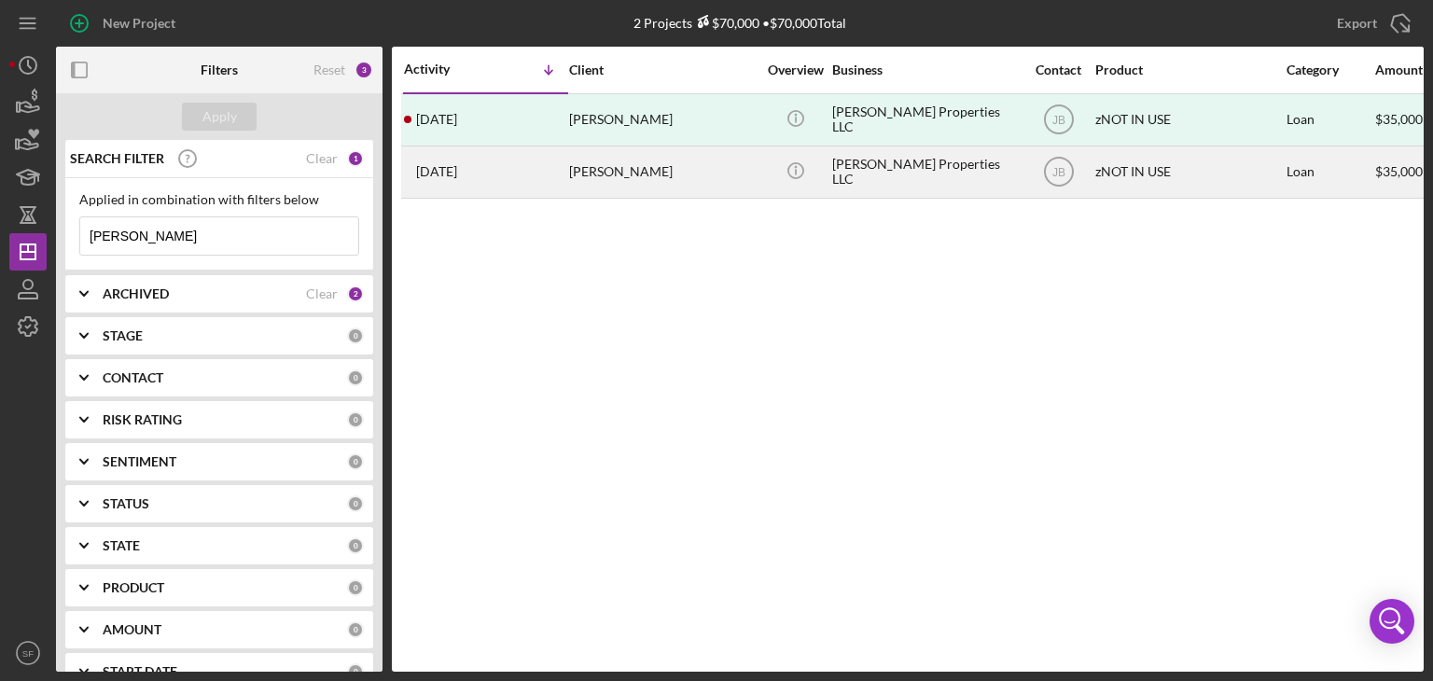
click at [586, 173] on div "[PERSON_NAME]" at bounding box center [662, 171] width 187 height 49
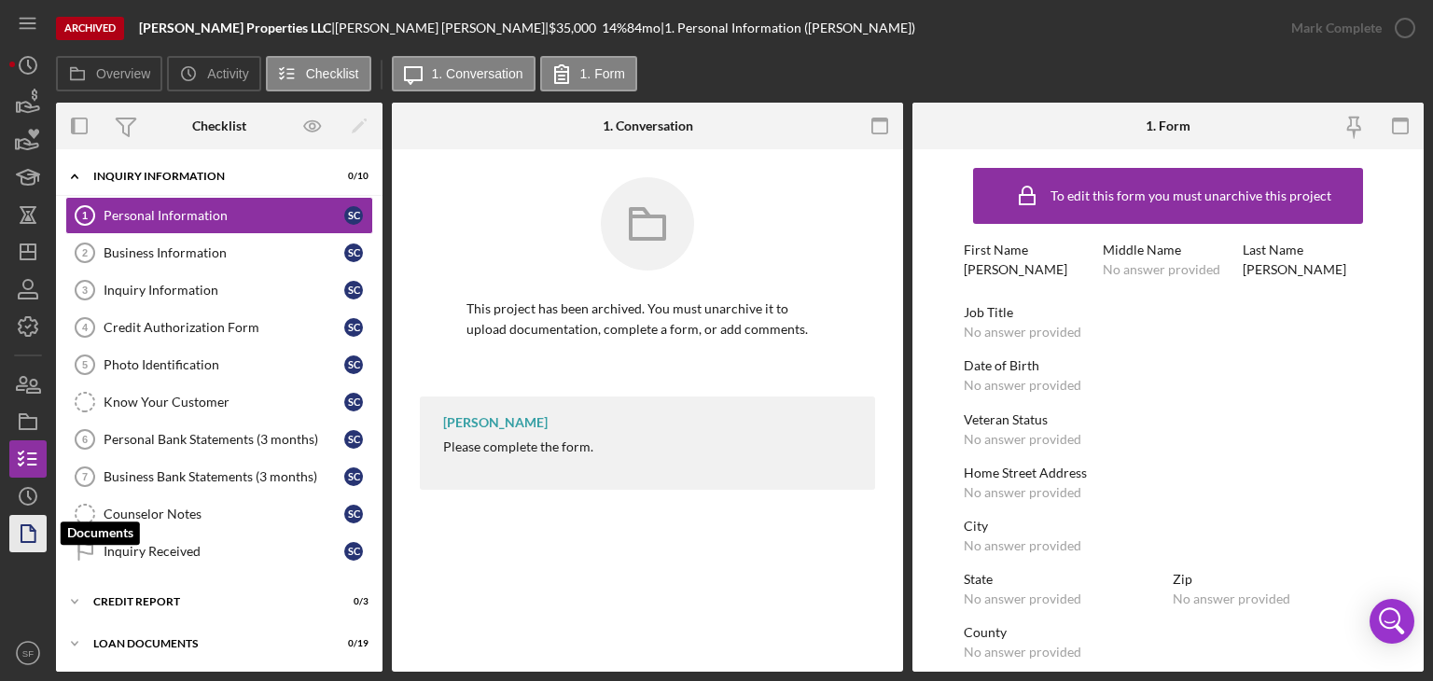
click at [30, 537] on icon "button" at bounding box center [28, 533] width 47 height 47
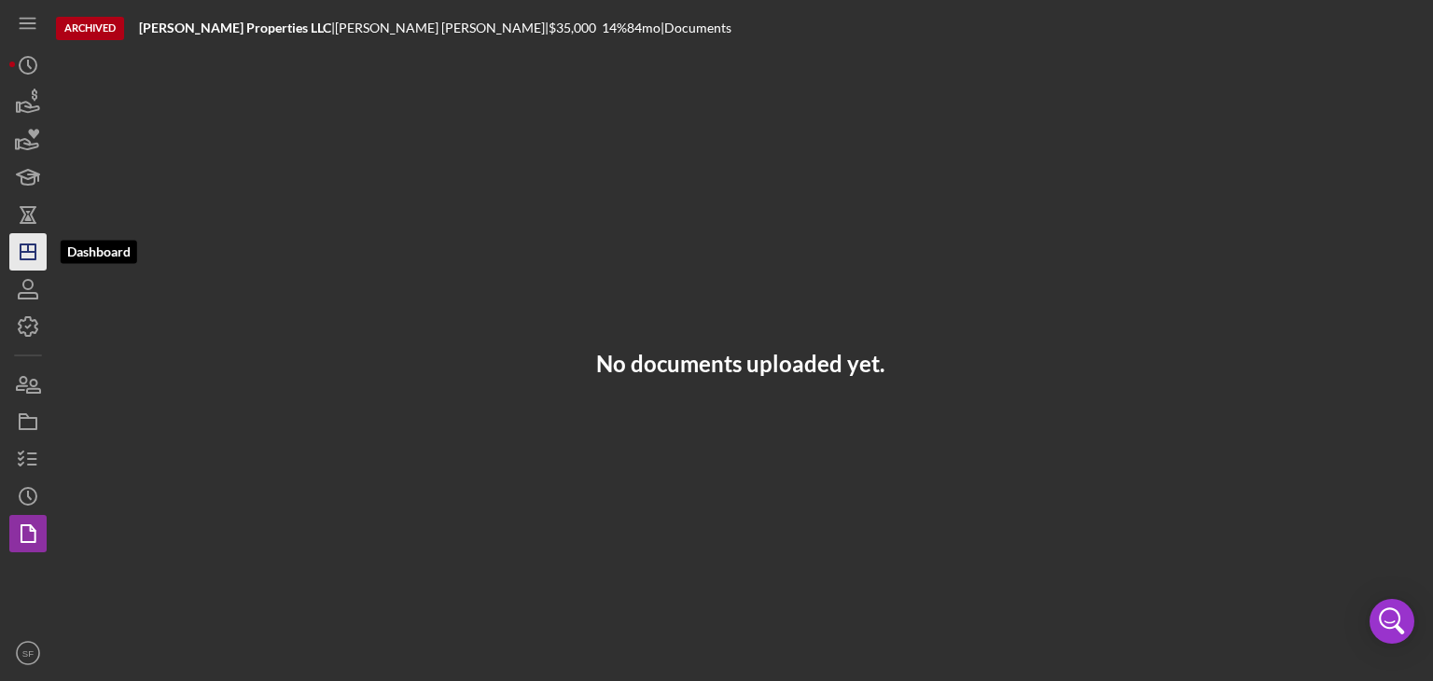
click at [21, 255] on icon "Icon/Dashboard" at bounding box center [28, 252] width 47 height 47
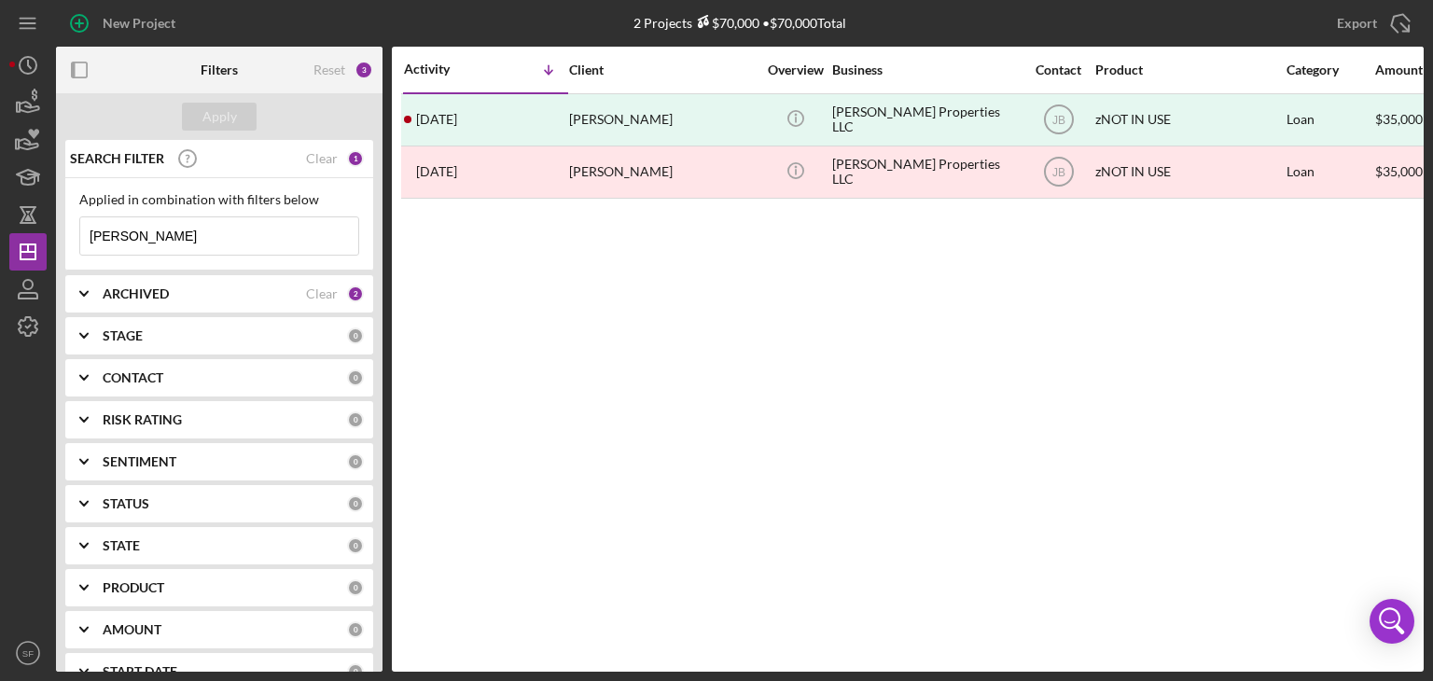
click at [159, 236] on input "[PERSON_NAME]" at bounding box center [219, 235] width 278 height 37
type input "C"
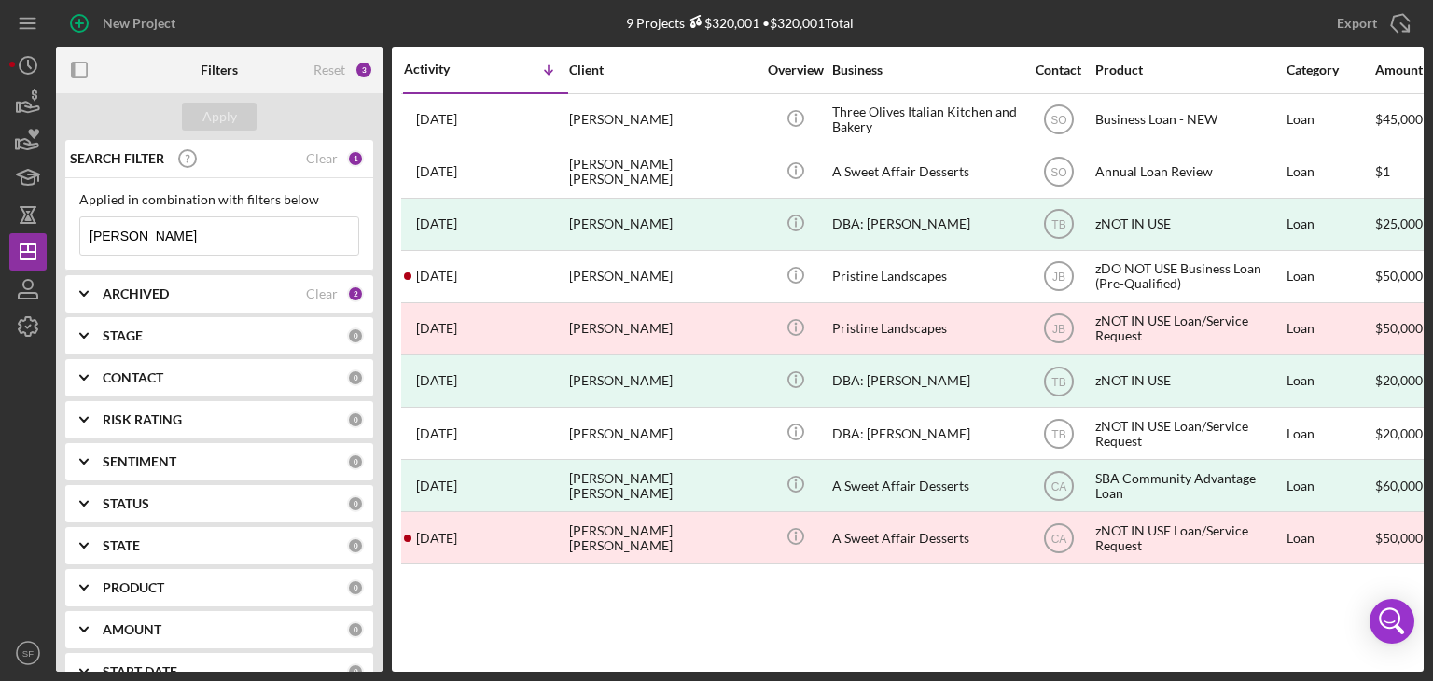
type input "[PERSON_NAME]"
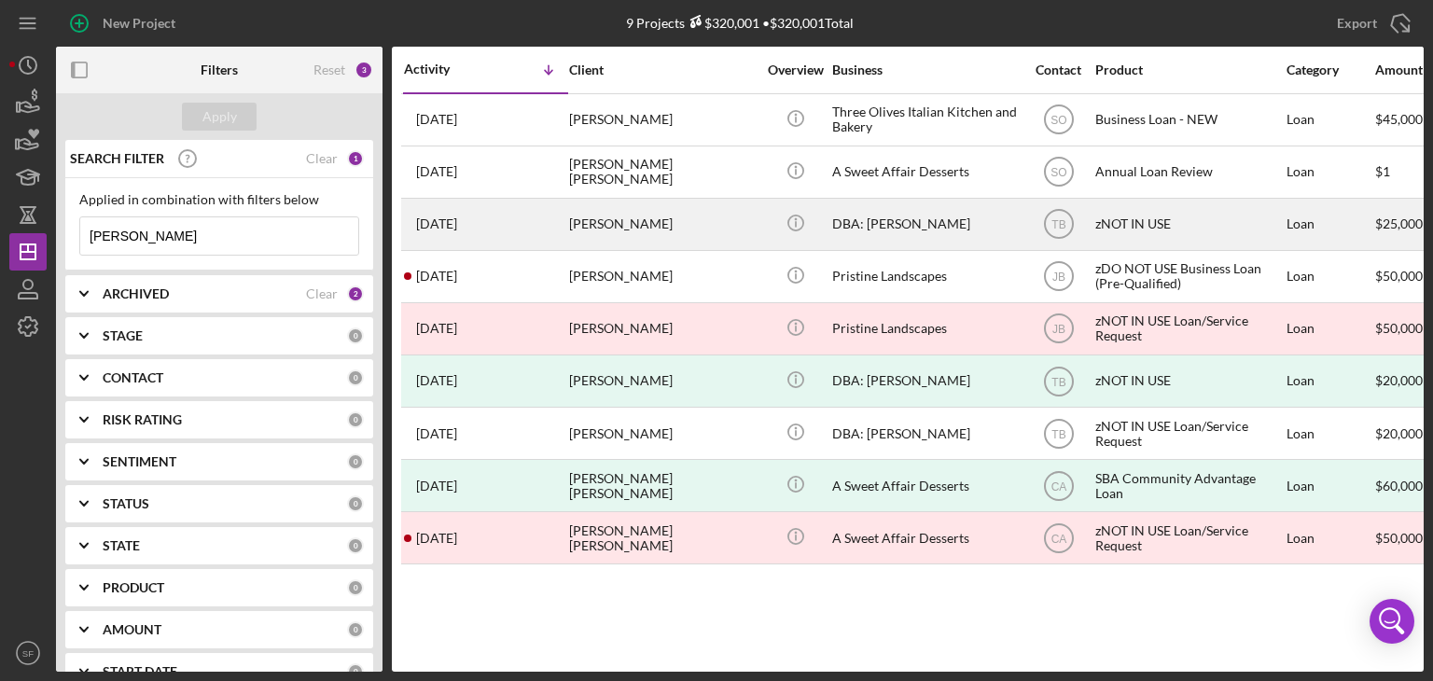
click at [502, 225] on div "[DATE] [PERSON_NAME]" at bounding box center [485, 224] width 163 height 49
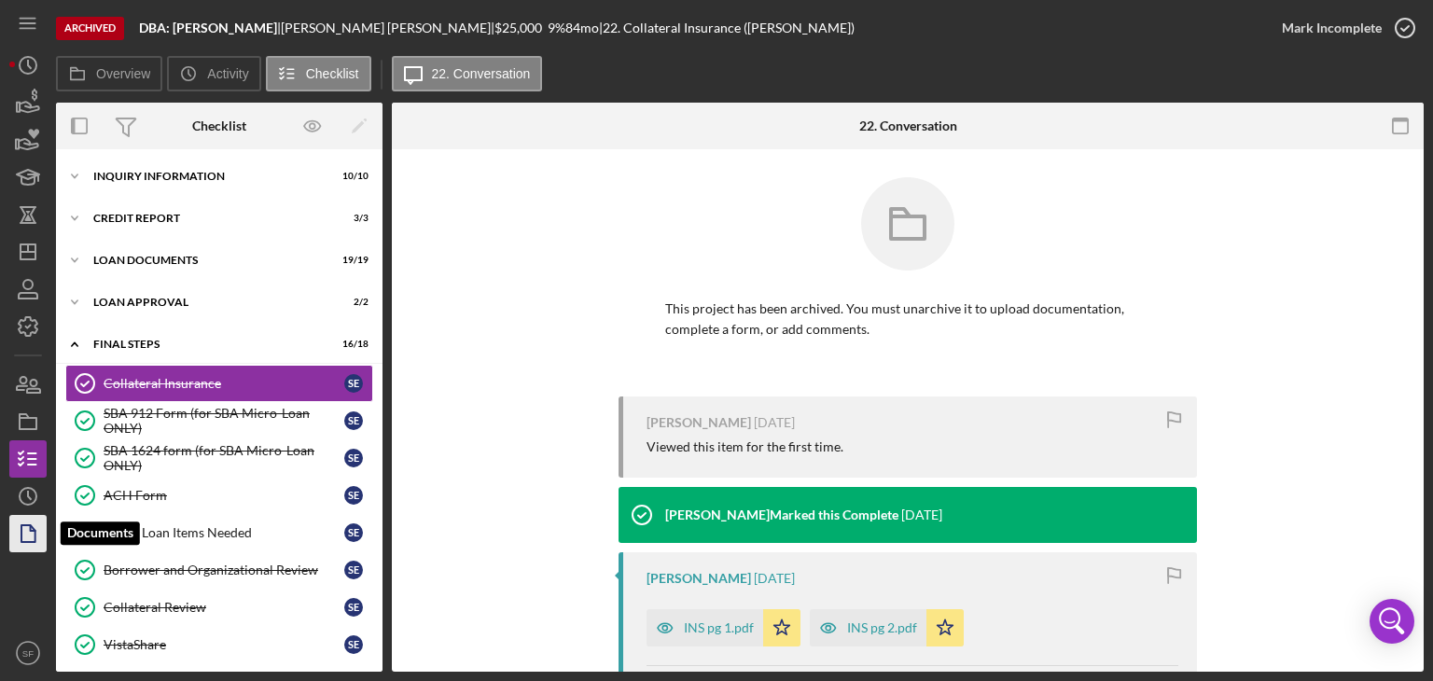
click at [32, 538] on icon "button" at bounding box center [28, 533] width 47 height 47
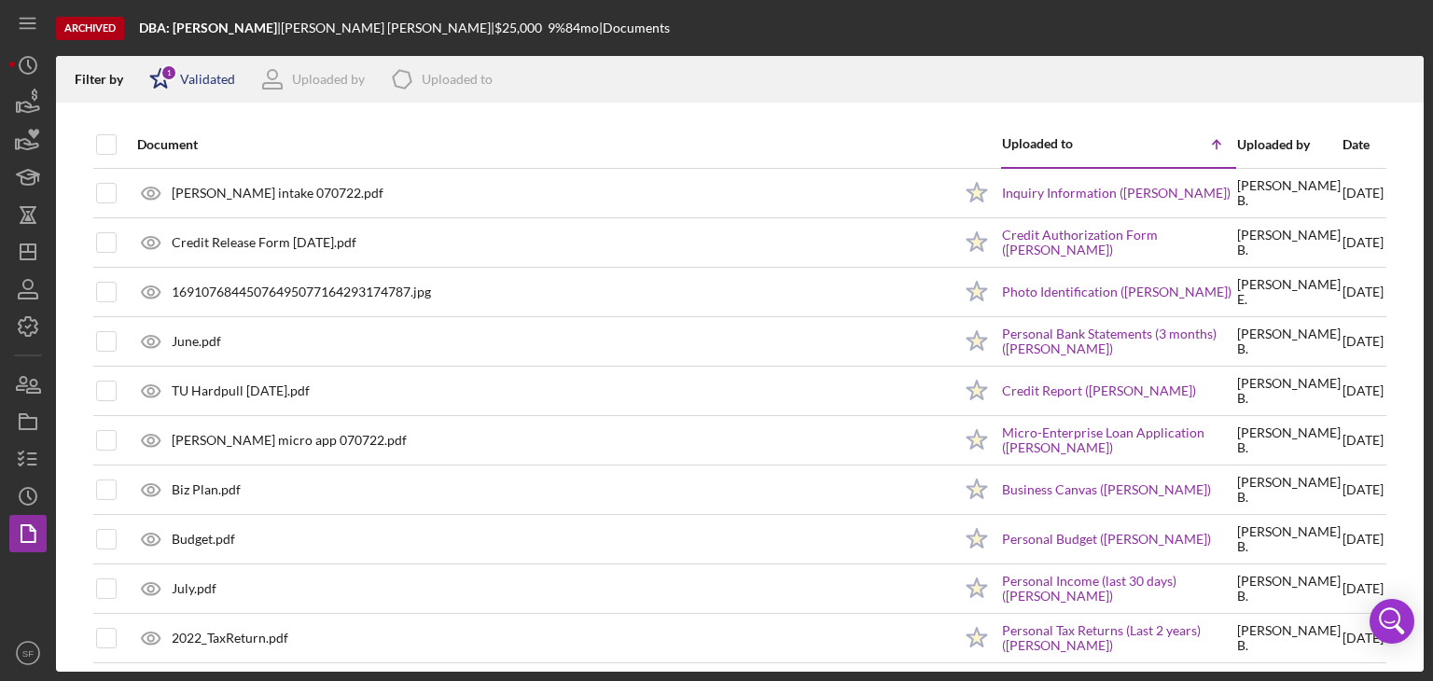
click at [228, 91] on div "Icon/Star 1 Validated" at bounding box center [186, 79] width 98 height 47
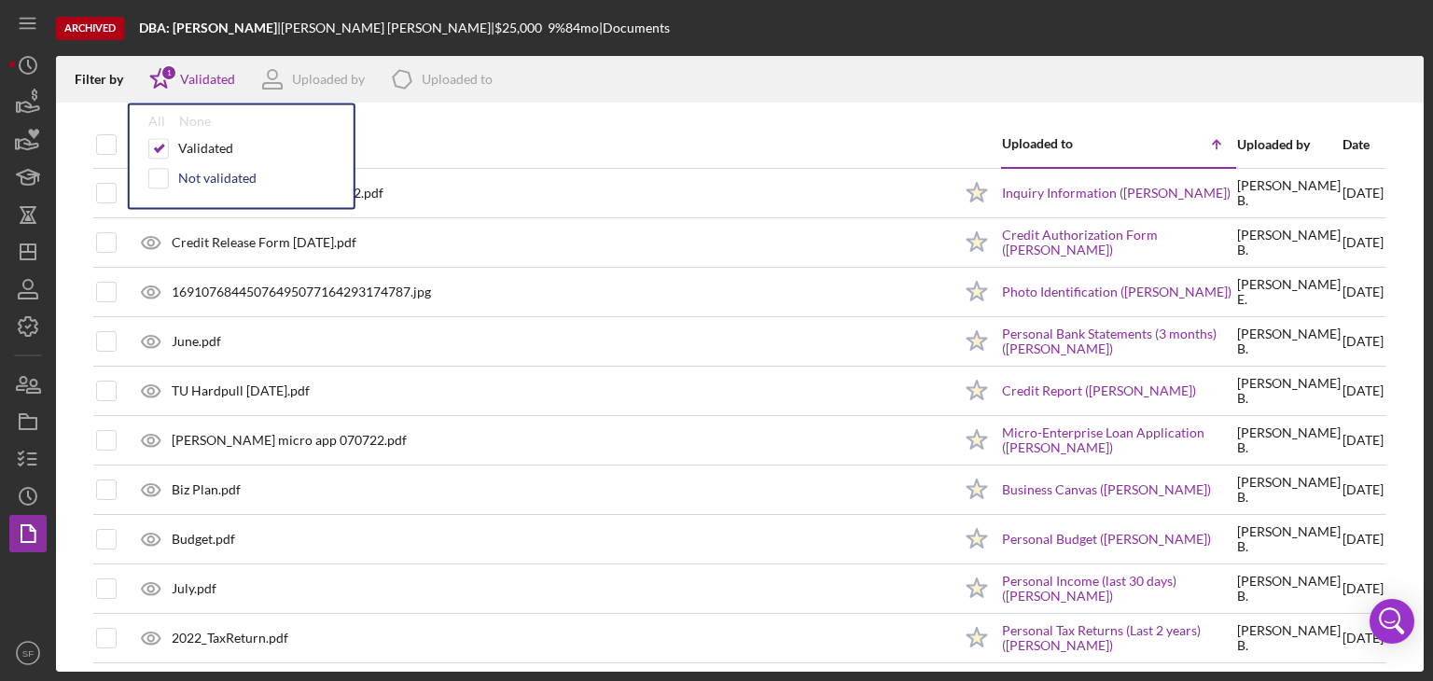
click at [231, 183] on div "Not validated" at bounding box center [217, 178] width 78 height 15
checkbox input "true"
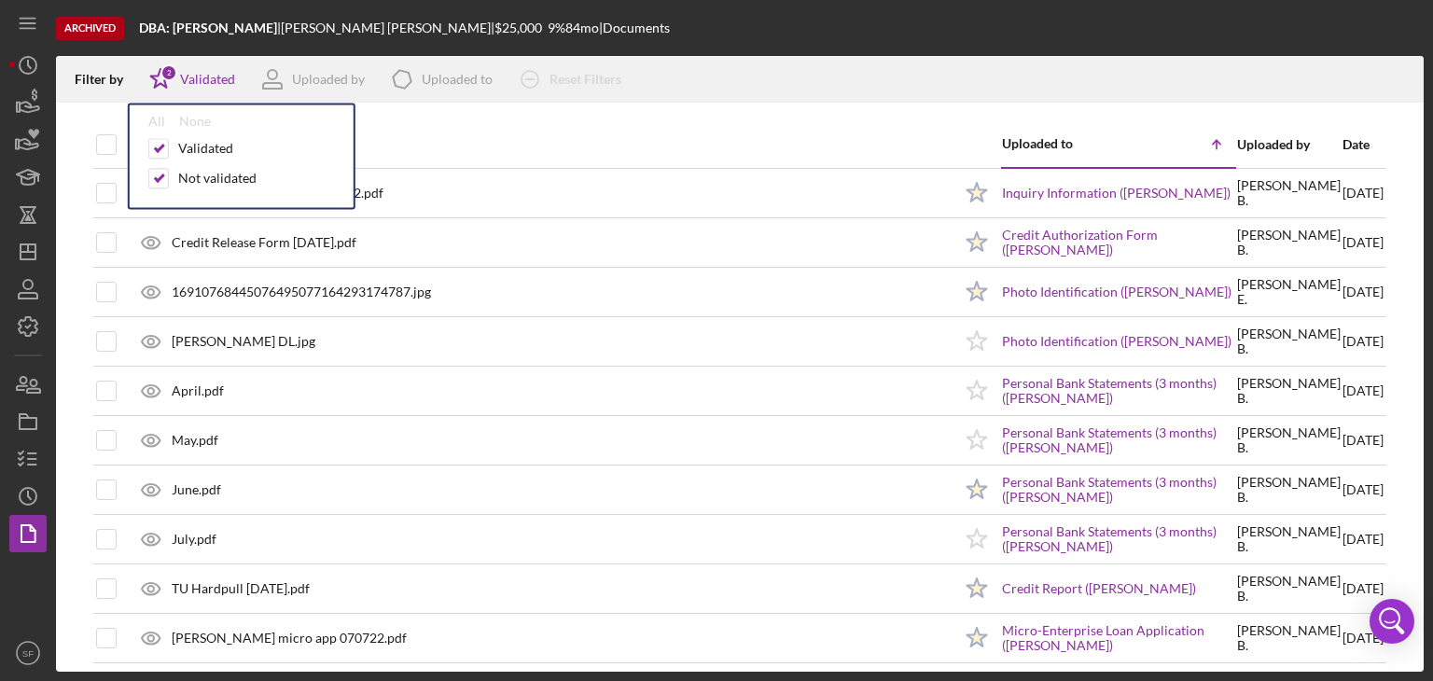
click at [721, 104] on div at bounding box center [740, 112] width 1368 height 19
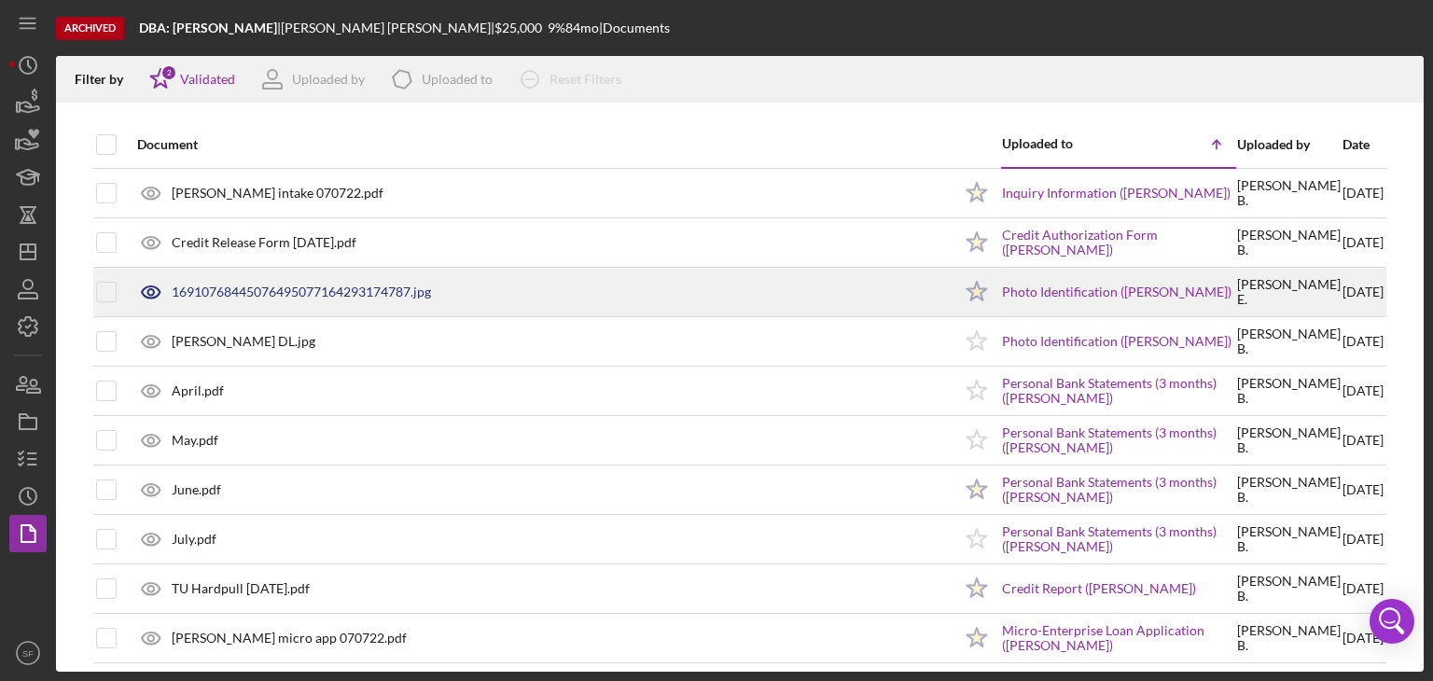
click at [314, 285] on div "16910768445076495077164293174787.jpg" at bounding box center [301, 292] width 259 height 15
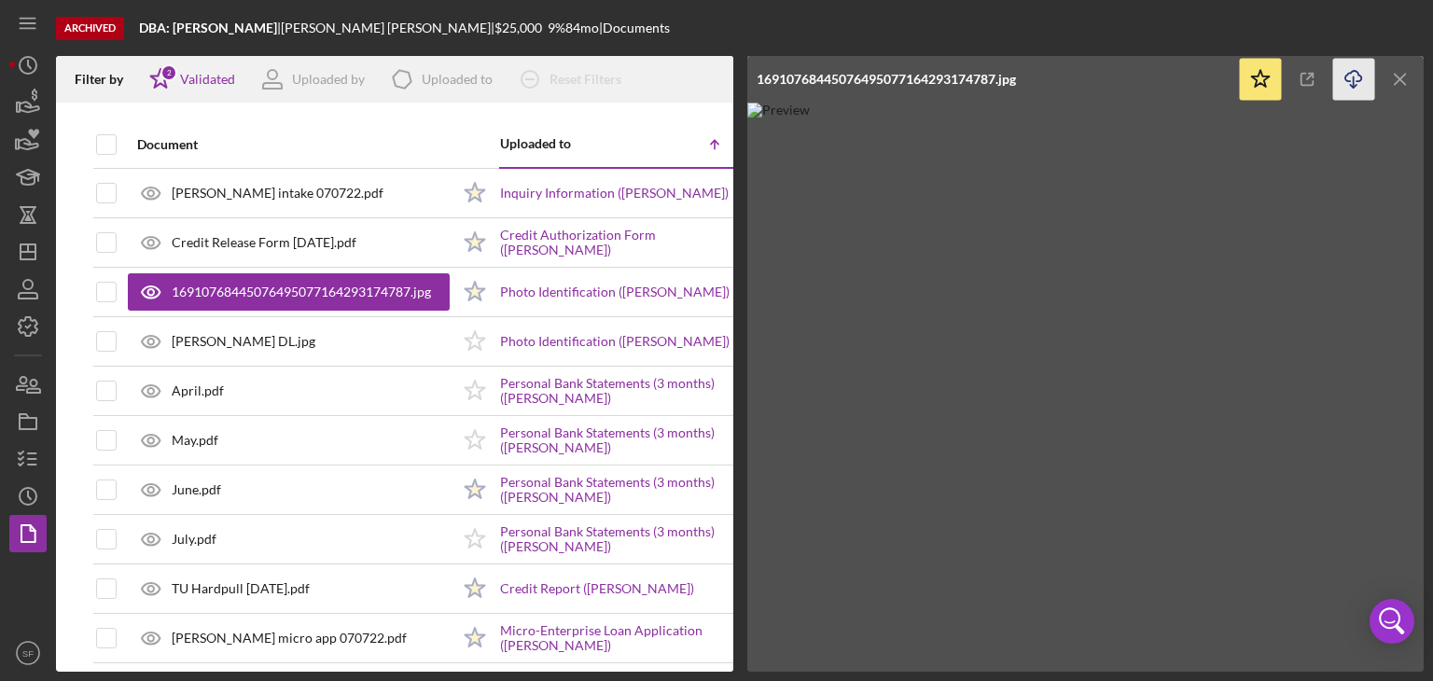
click at [1349, 78] on icon "Icon/Download" at bounding box center [1354, 80] width 42 height 42
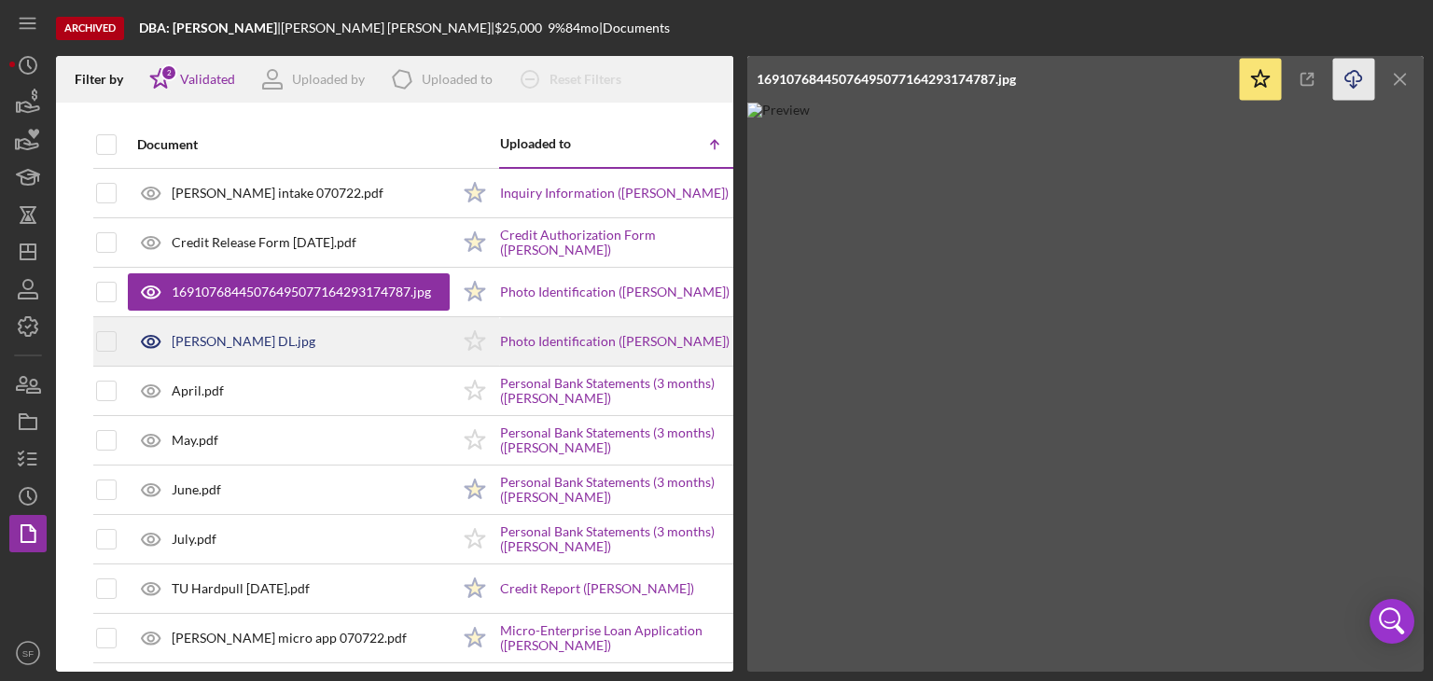
click at [251, 344] on div "[PERSON_NAME] DL.jpg" at bounding box center [244, 341] width 144 height 15
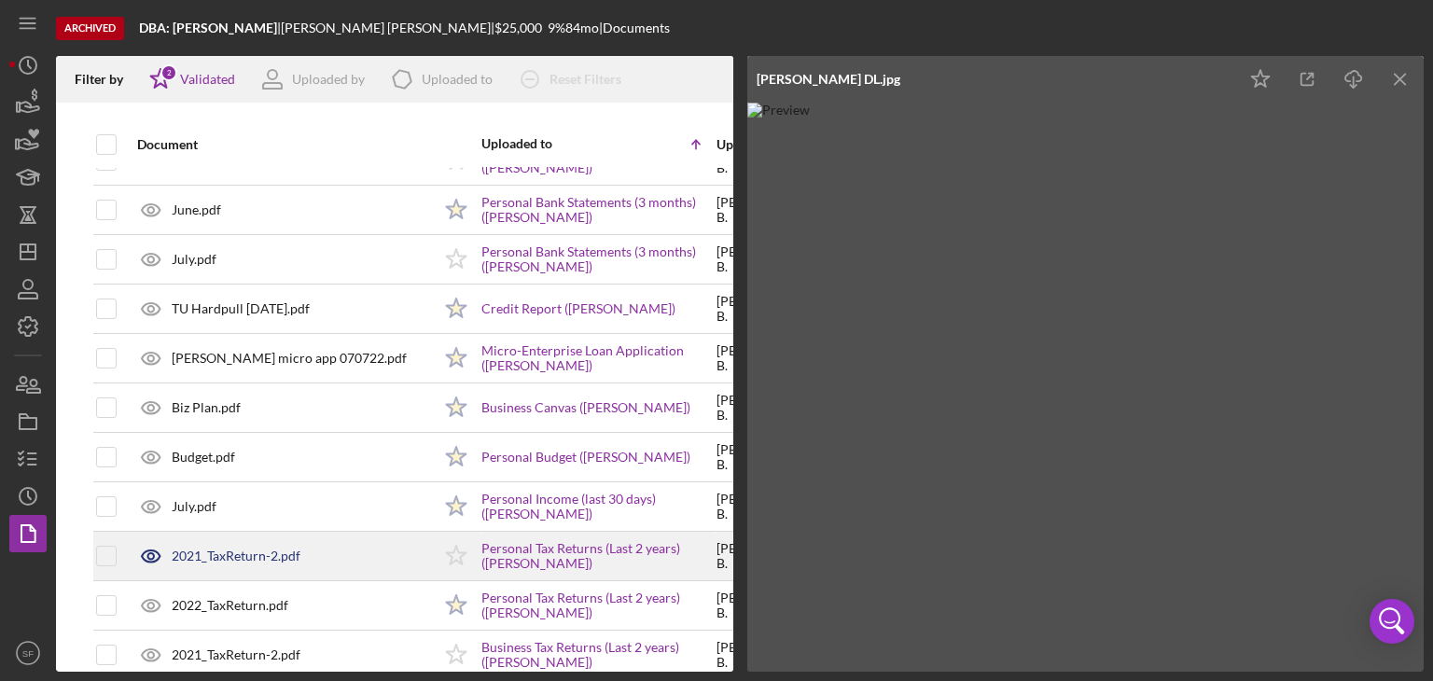
scroll to position [373, 0]
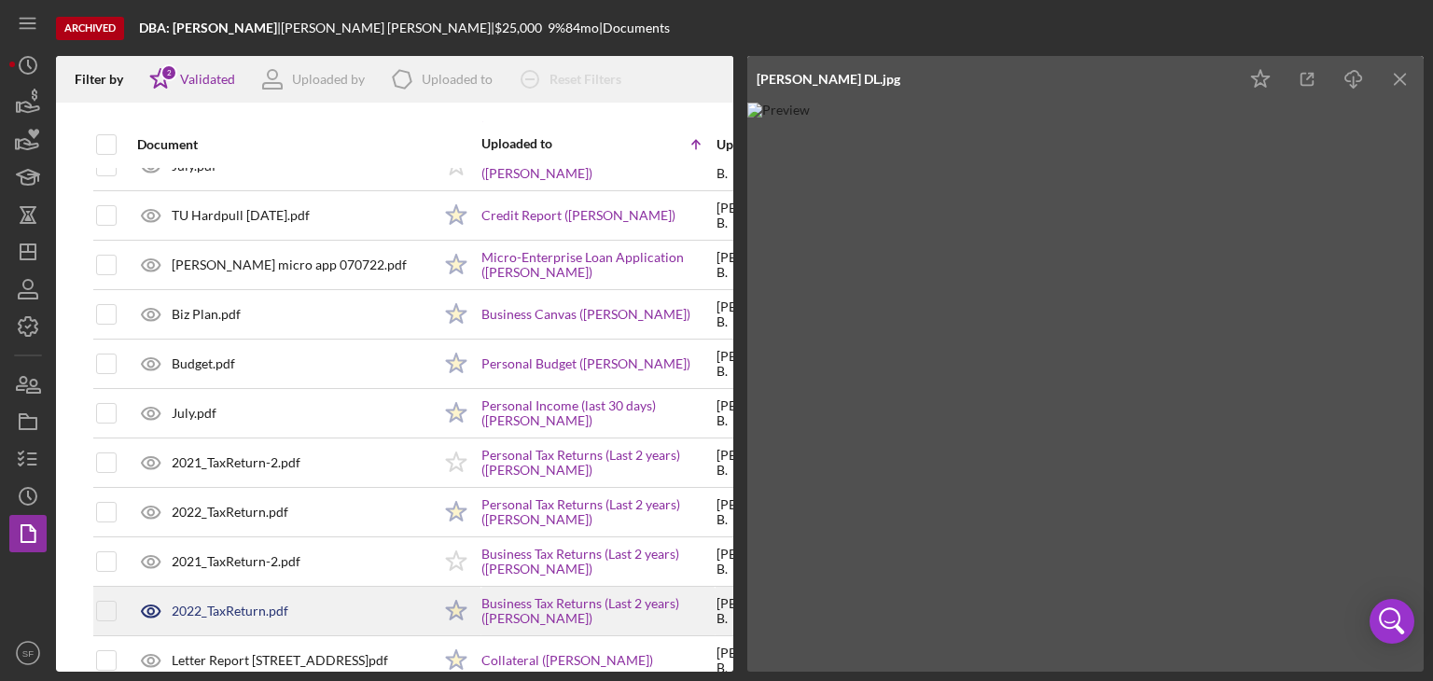
click at [250, 615] on div "2022_TaxReturn.pdf" at bounding box center [230, 611] width 117 height 15
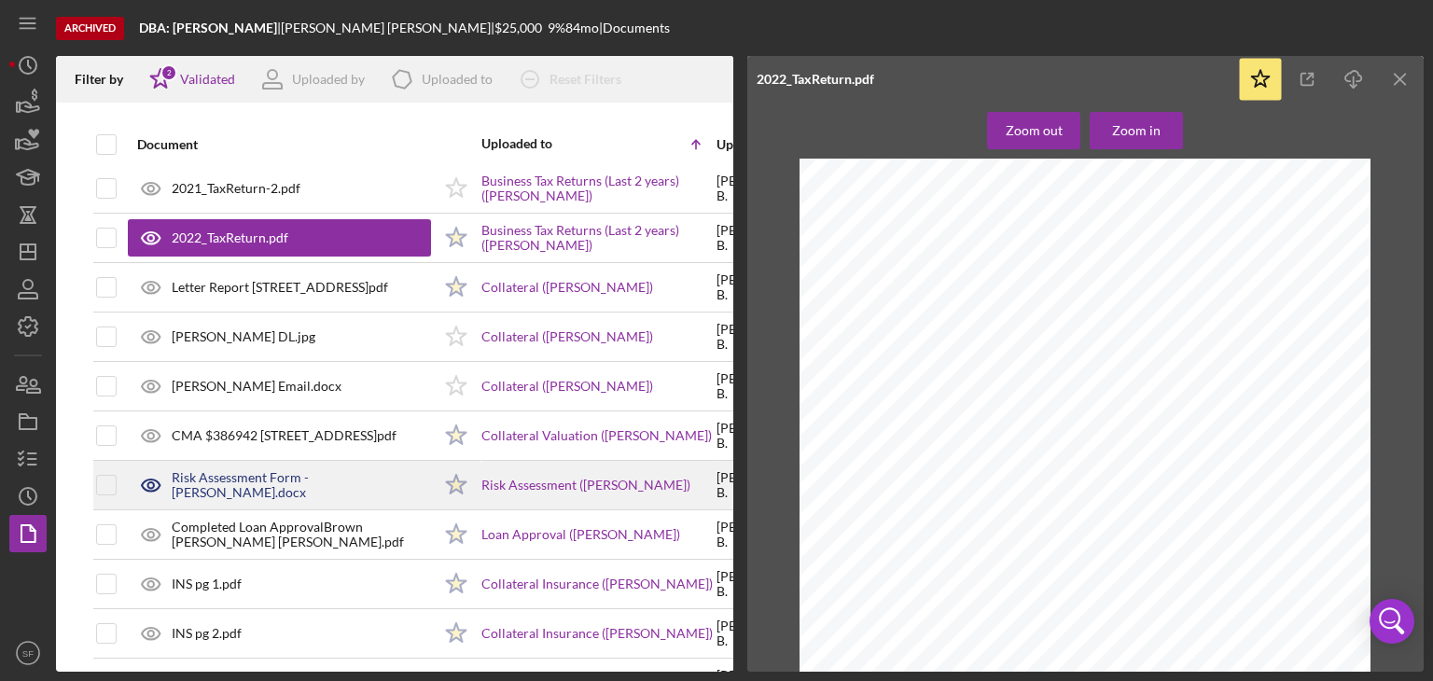
scroll to position [653, 0]
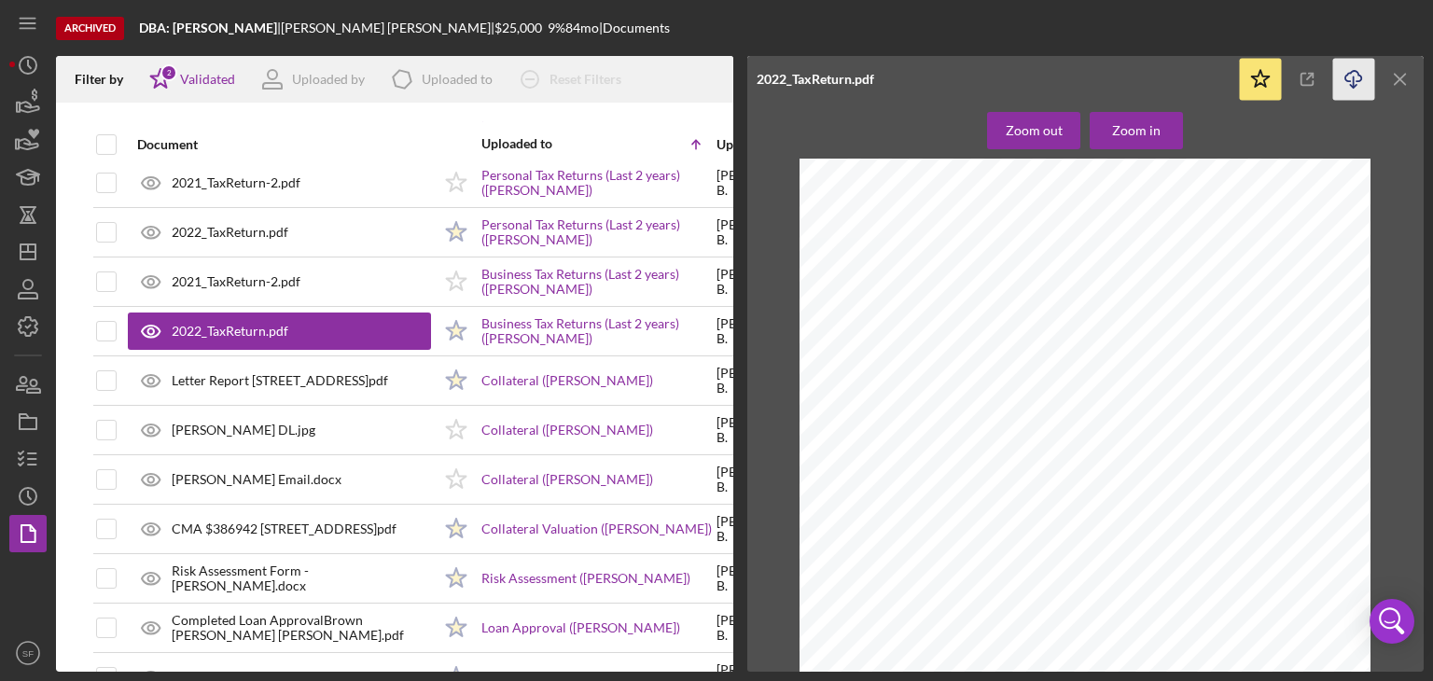
click at [1344, 78] on icon "Icon/Download" at bounding box center [1354, 80] width 42 height 42
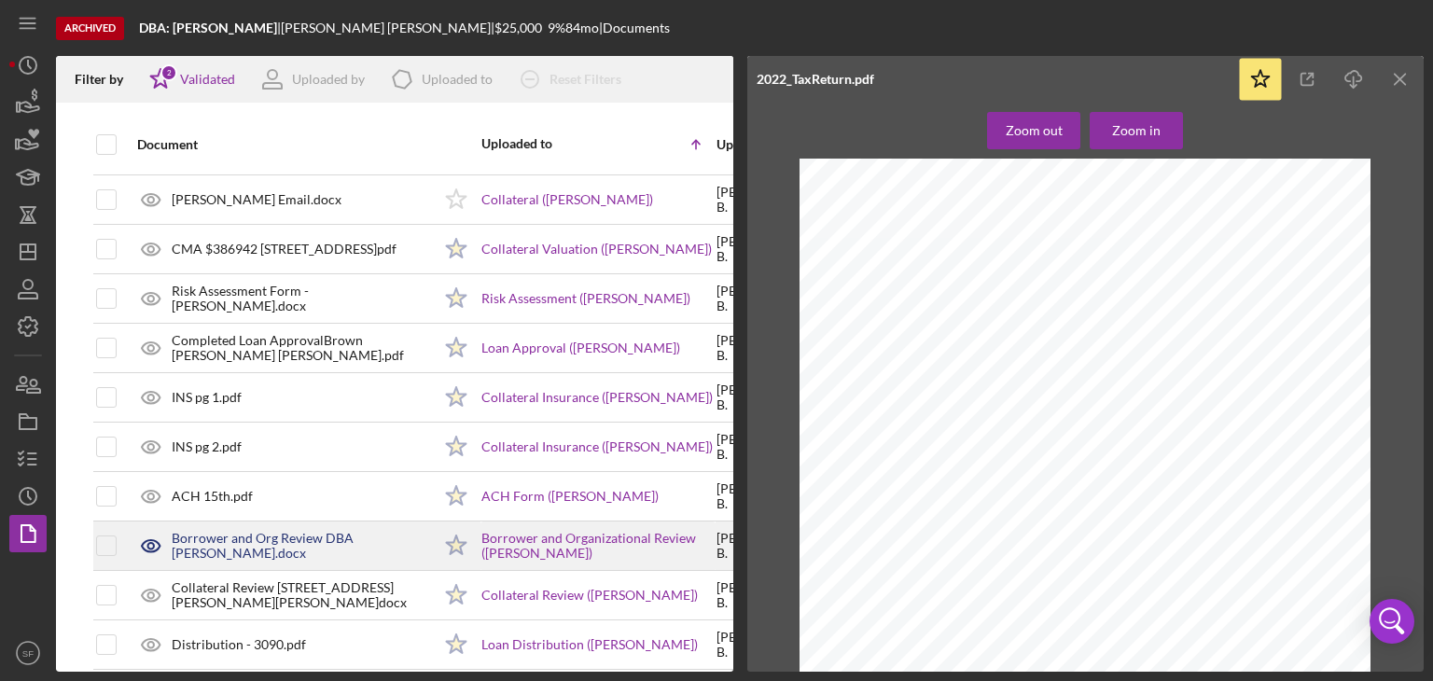
scroll to position [1302, 0]
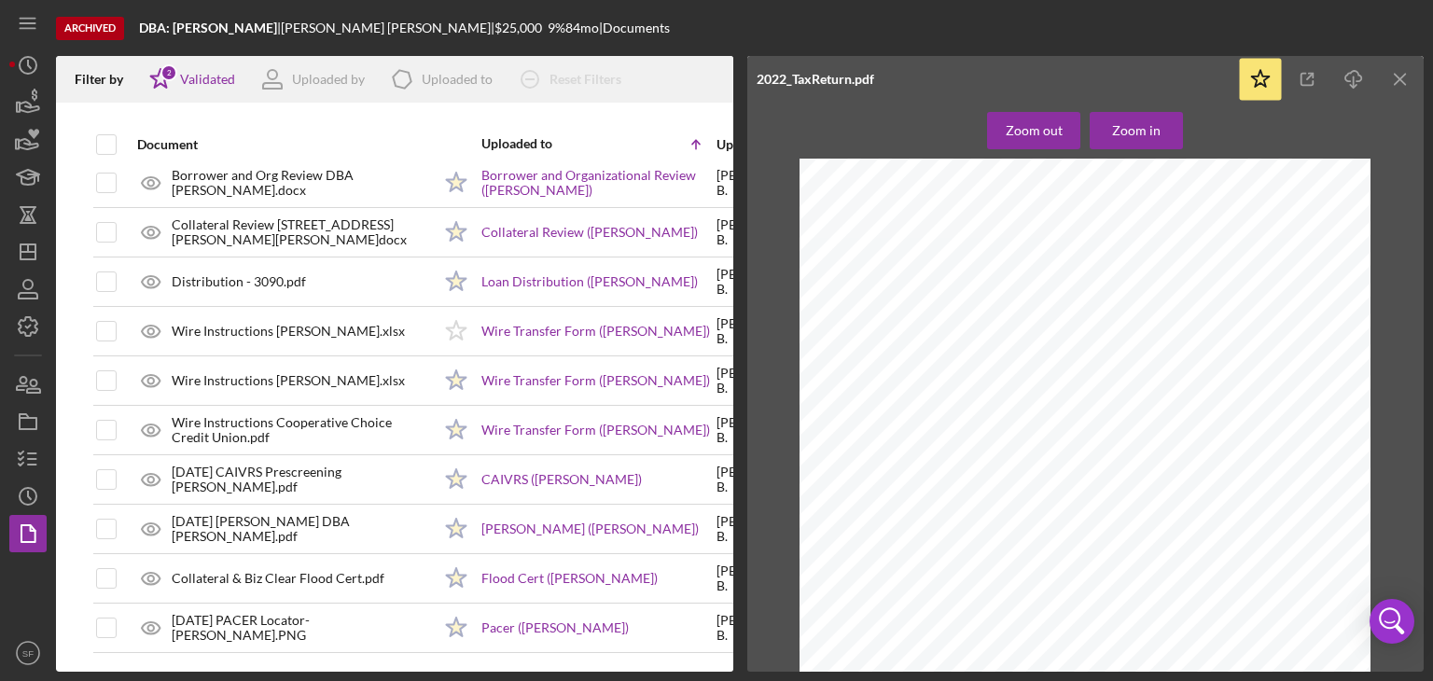
click at [1407, 77] on icon "Icon/Menu Close" at bounding box center [1401, 80] width 42 height 42
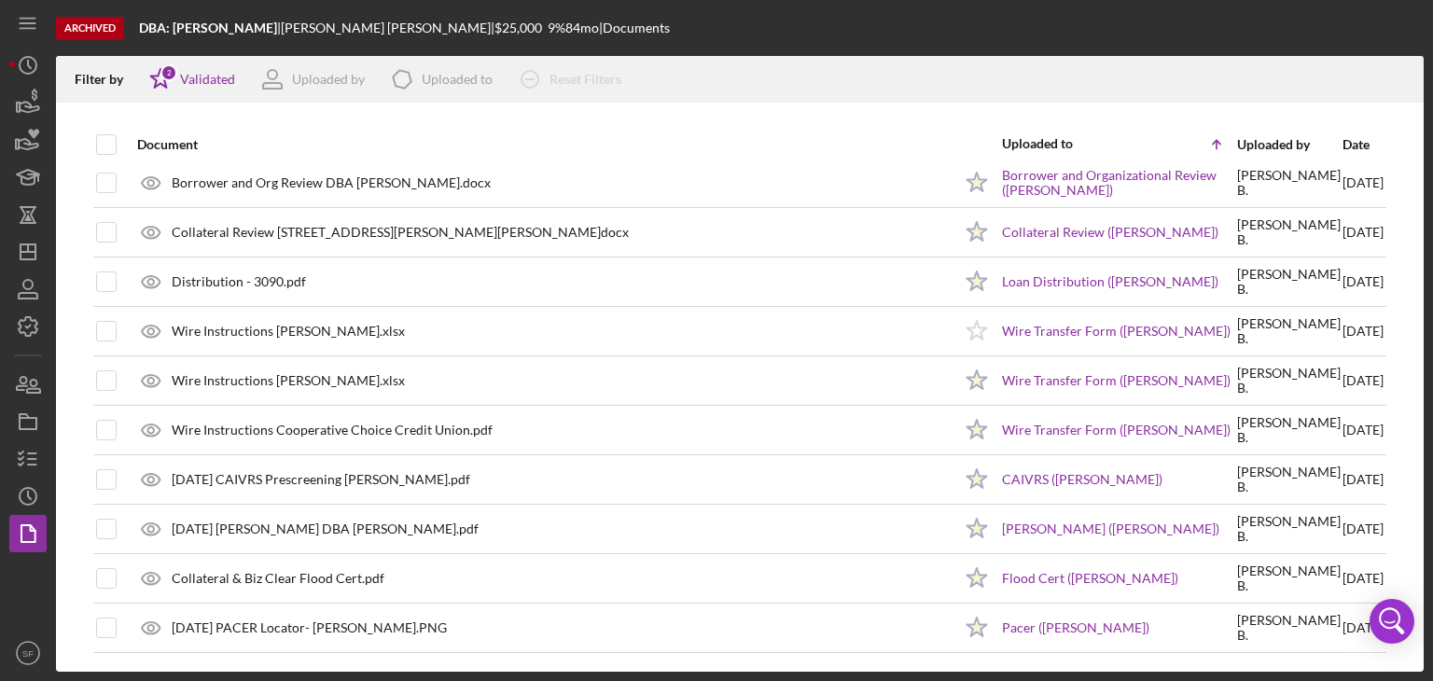
scroll to position [1289, 0]
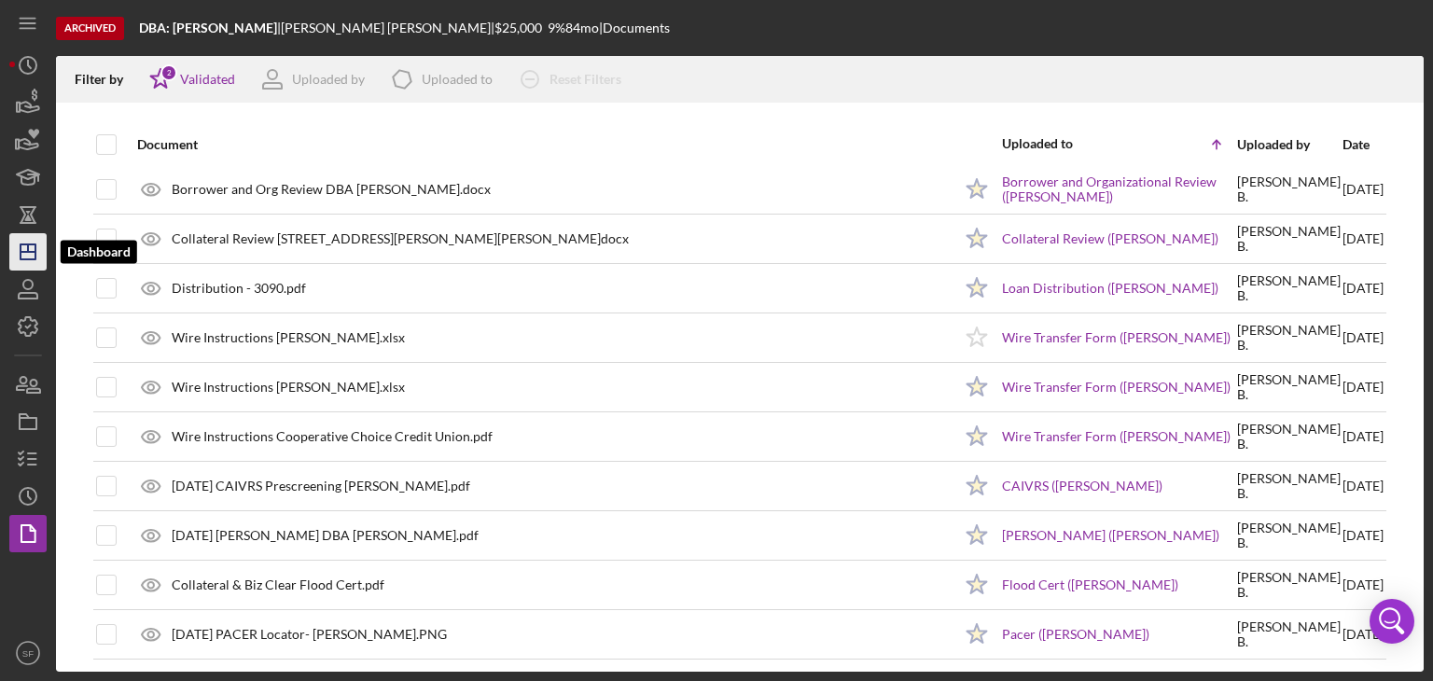
click at [41, 254] on icon "Icon/Dashboard" at bounding box center [28, 252] width 47 height 47
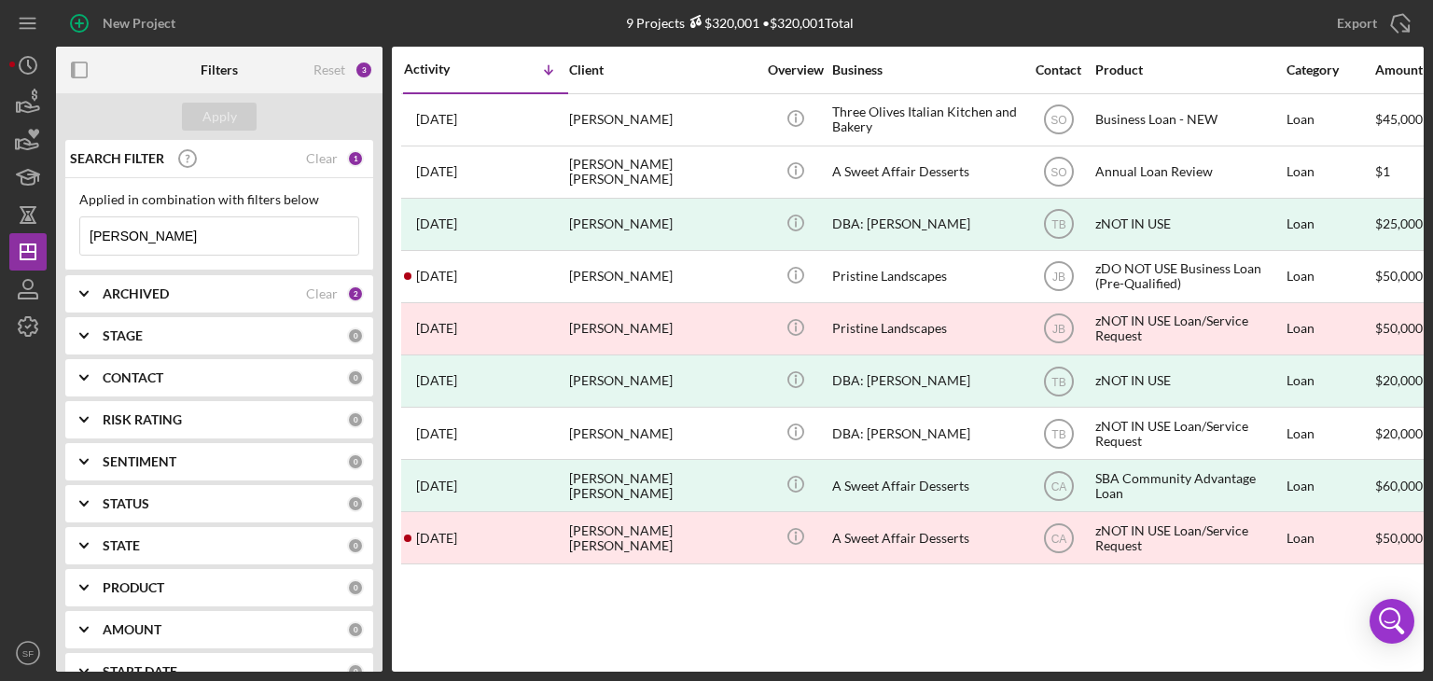
click at [188, 235] on input "[PERSON_NAME]" at bounding box center [219, 235] width 278 height 37
type input "E"
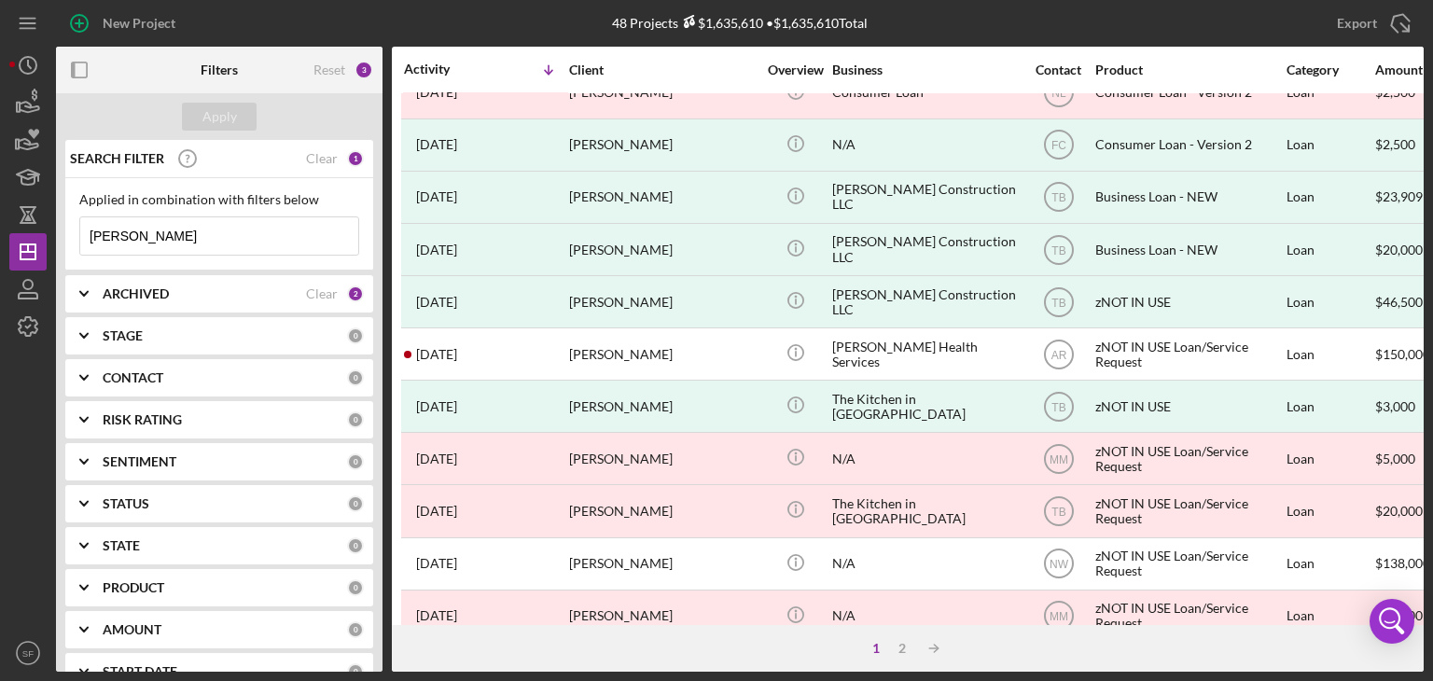
scroll to position [614, 0]
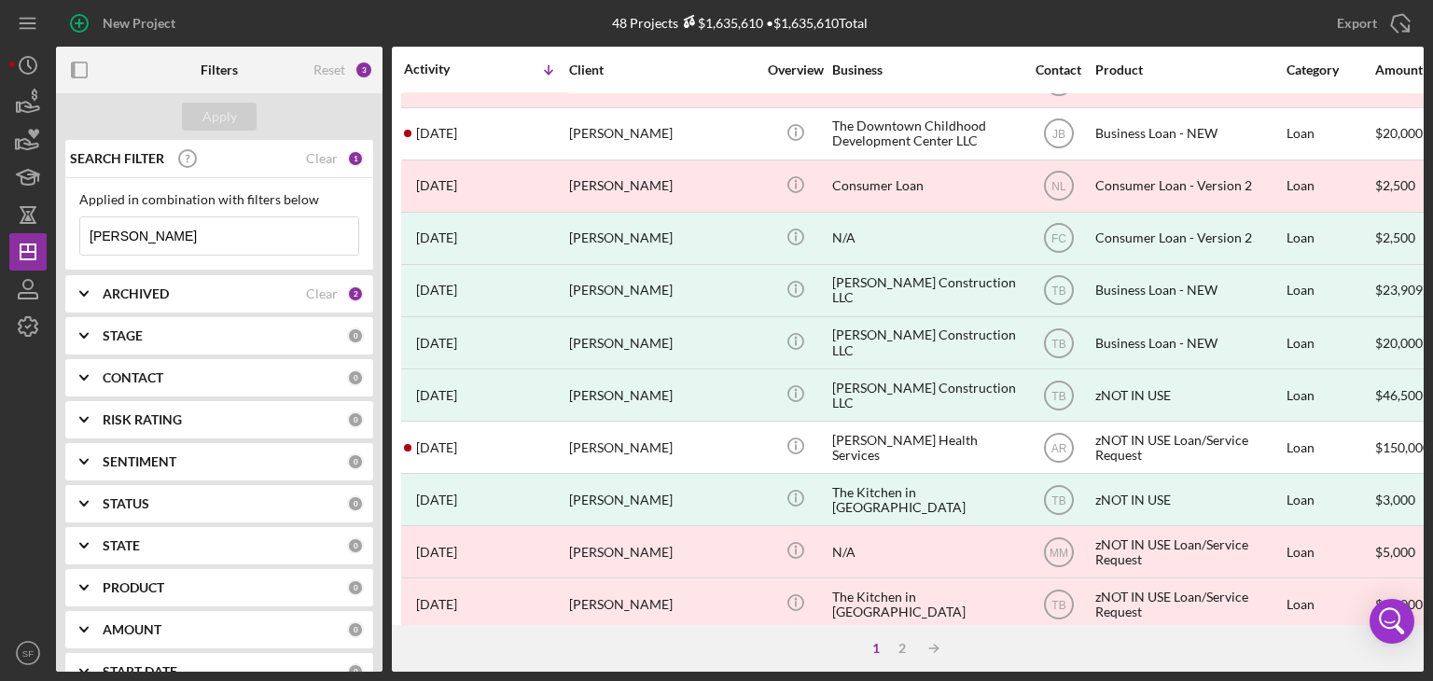
type input "[PERSON_NAME]"
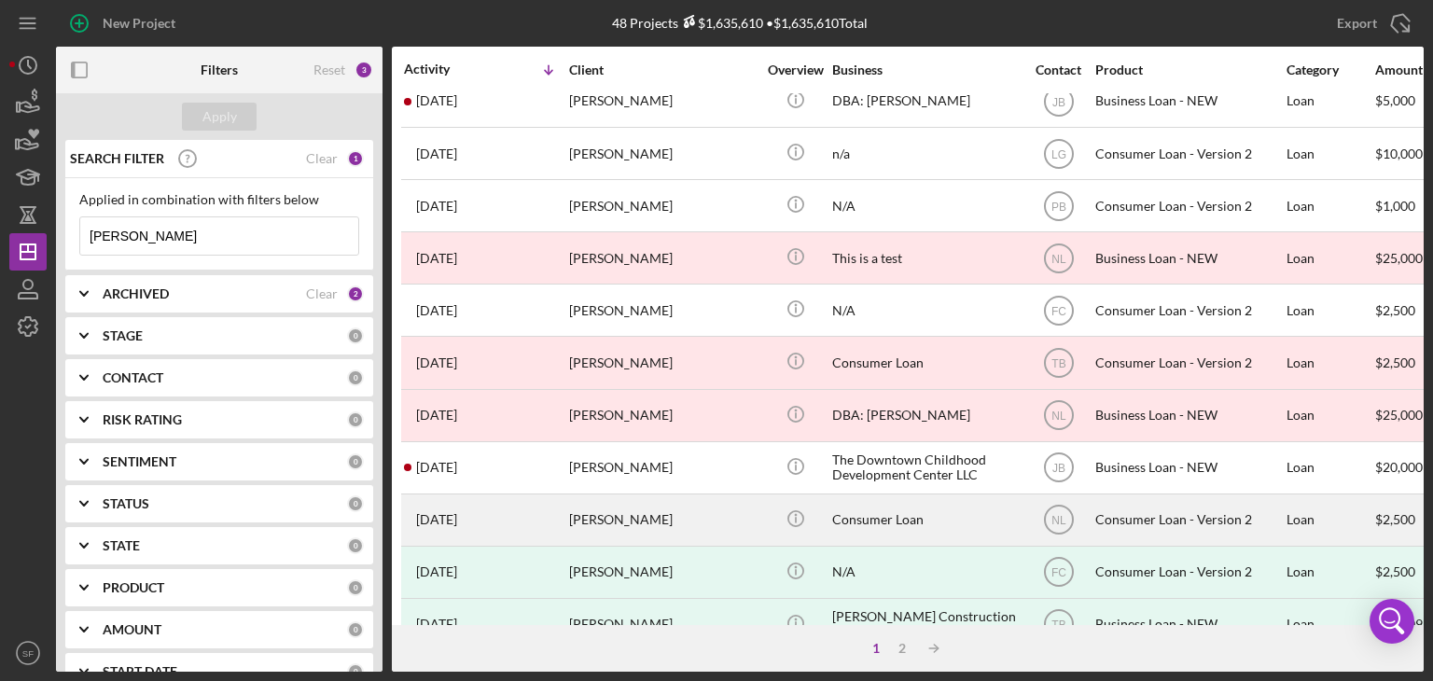
scroll to position [560, 0]
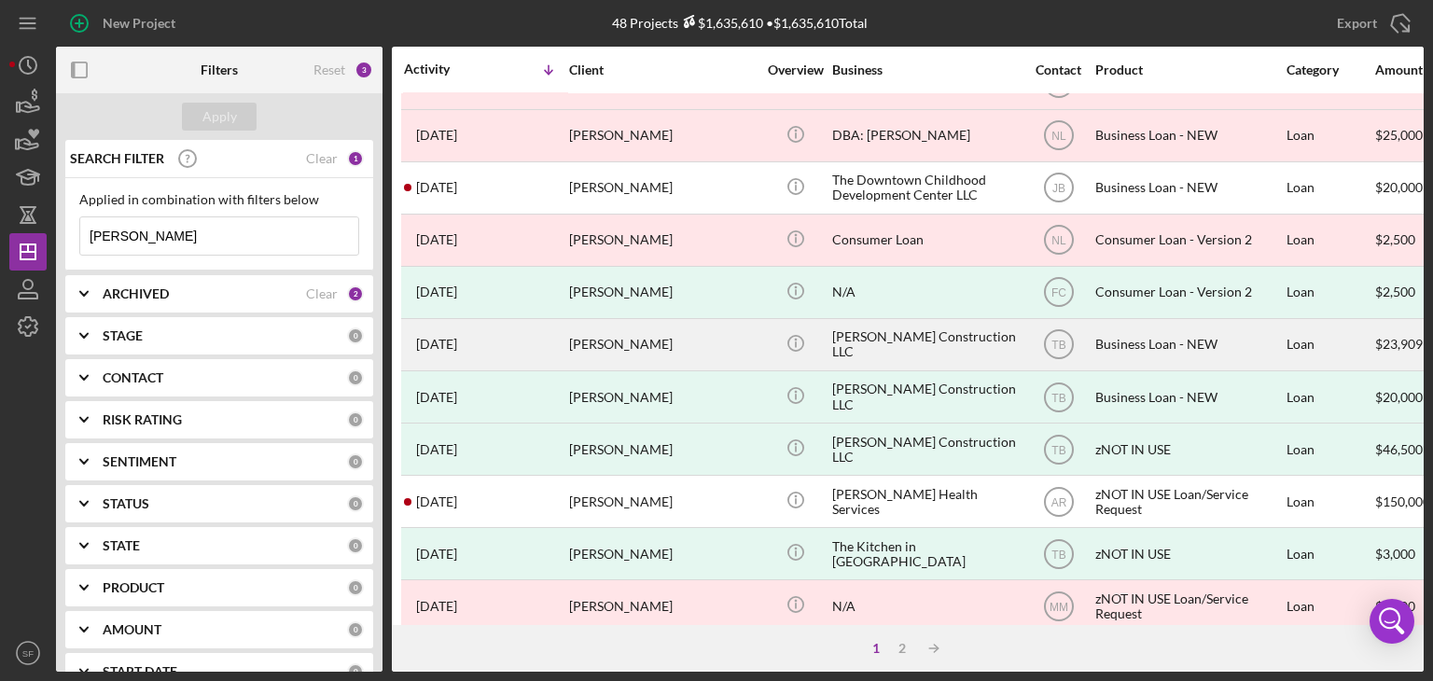
click at [444, 345] on time "[DATE]" at bounding box center [436, 344] width 41 height 15
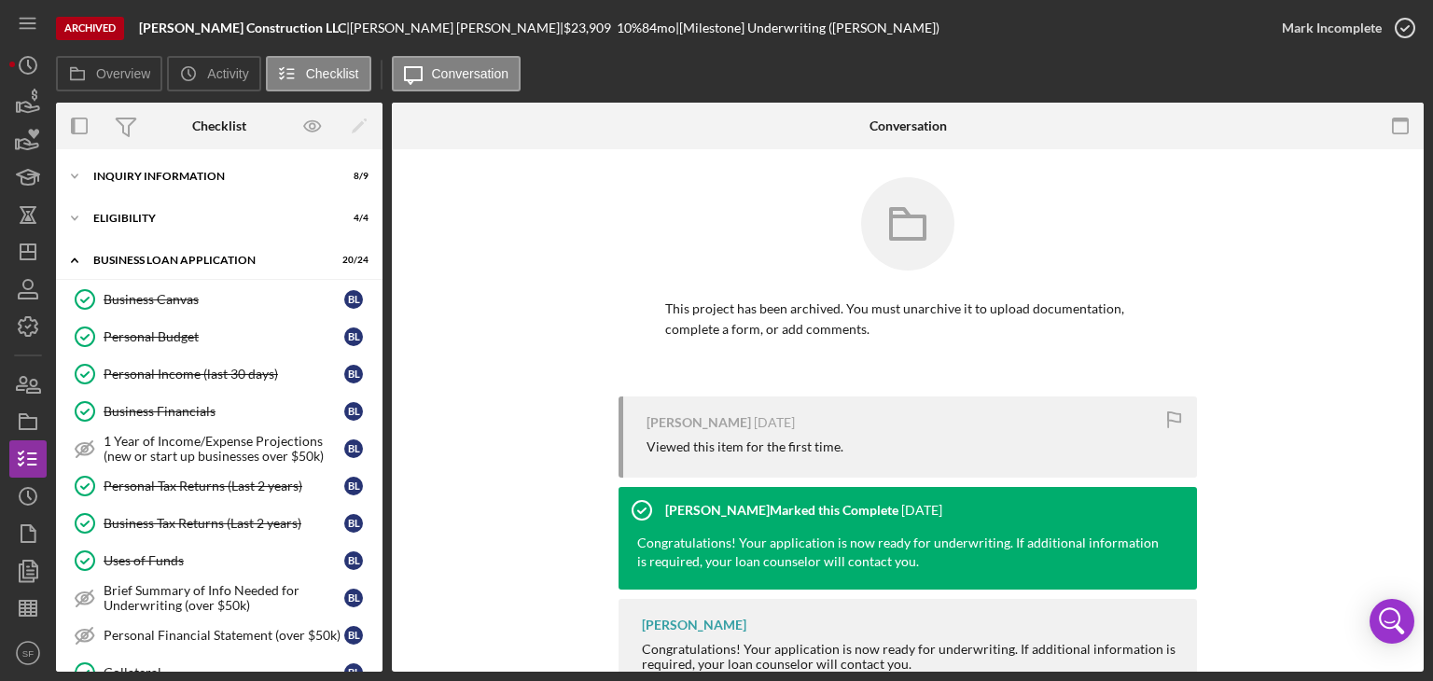
scroll to position [638, 0]
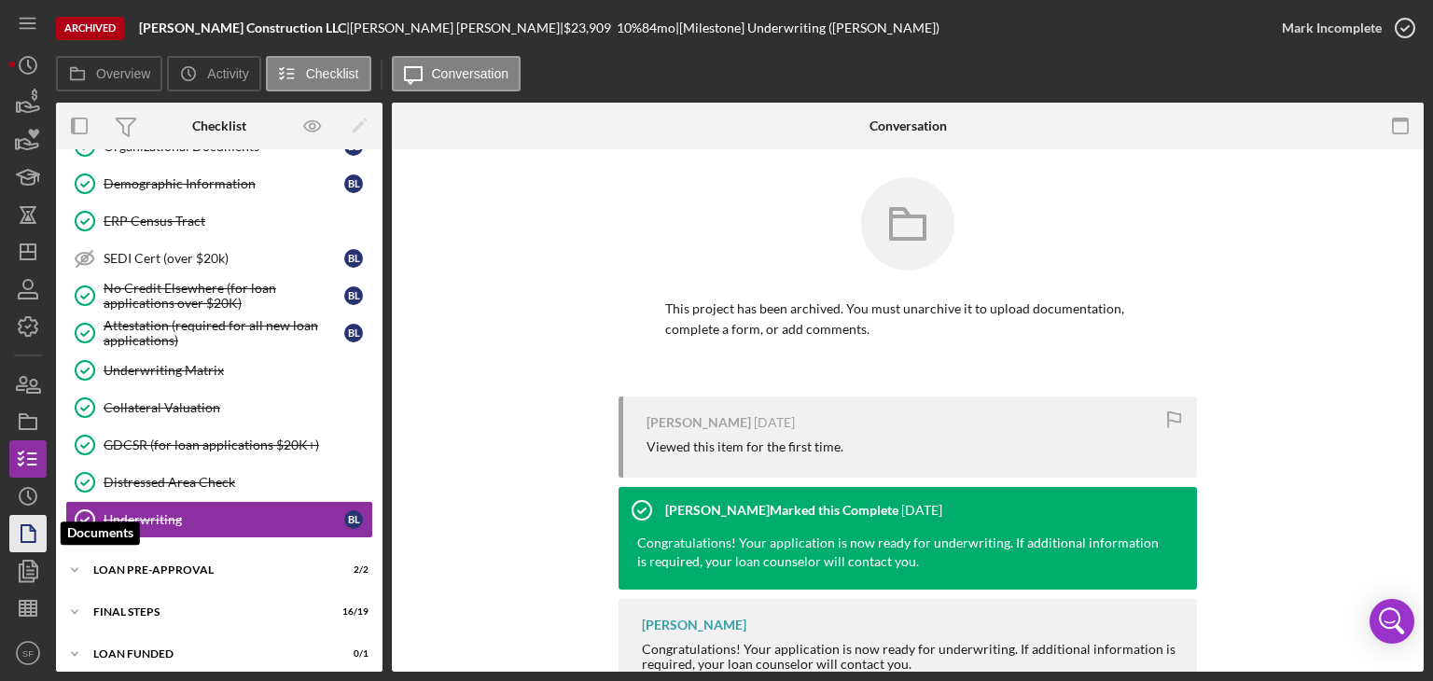
click at [25, 542] on polygon "button" at bounding box center [28, 533] width 14 height 17
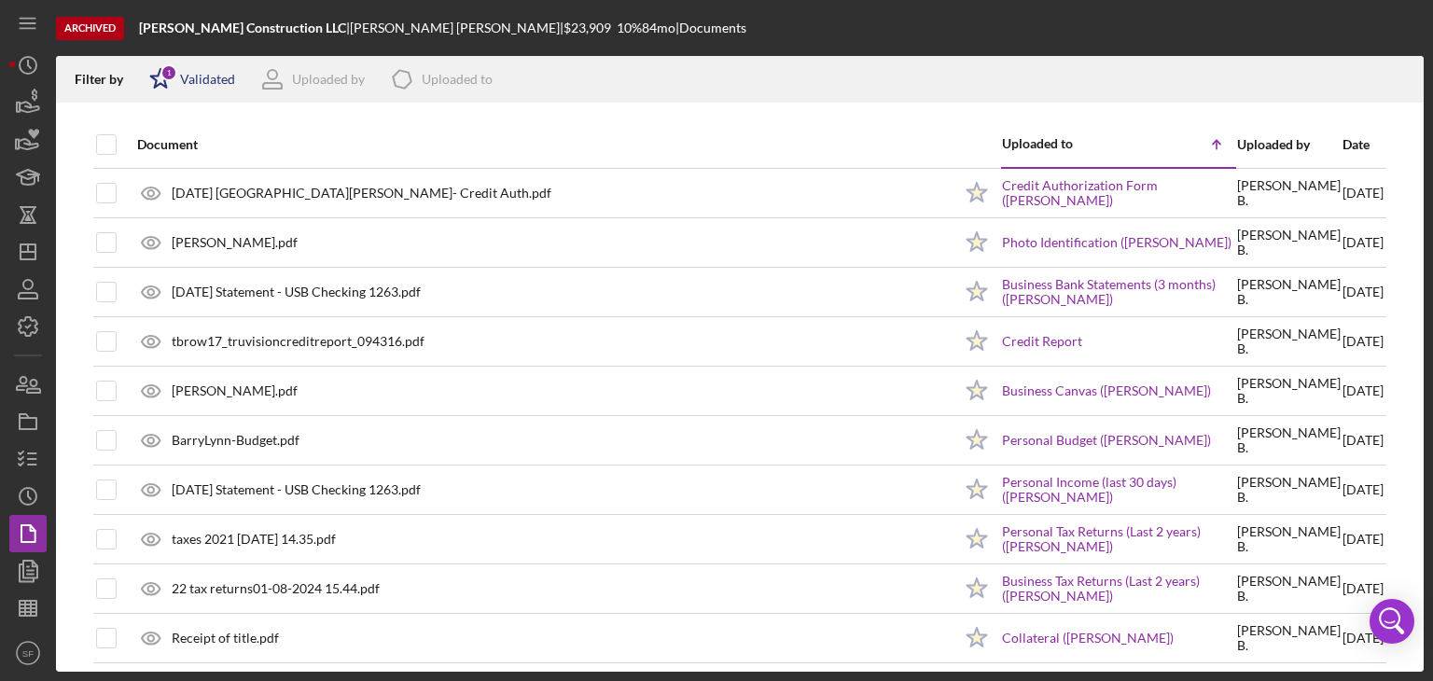
click at [222, 94] on div "Icon/Star 1 Validated" at bounding box center [186, 79] width 98 height 47
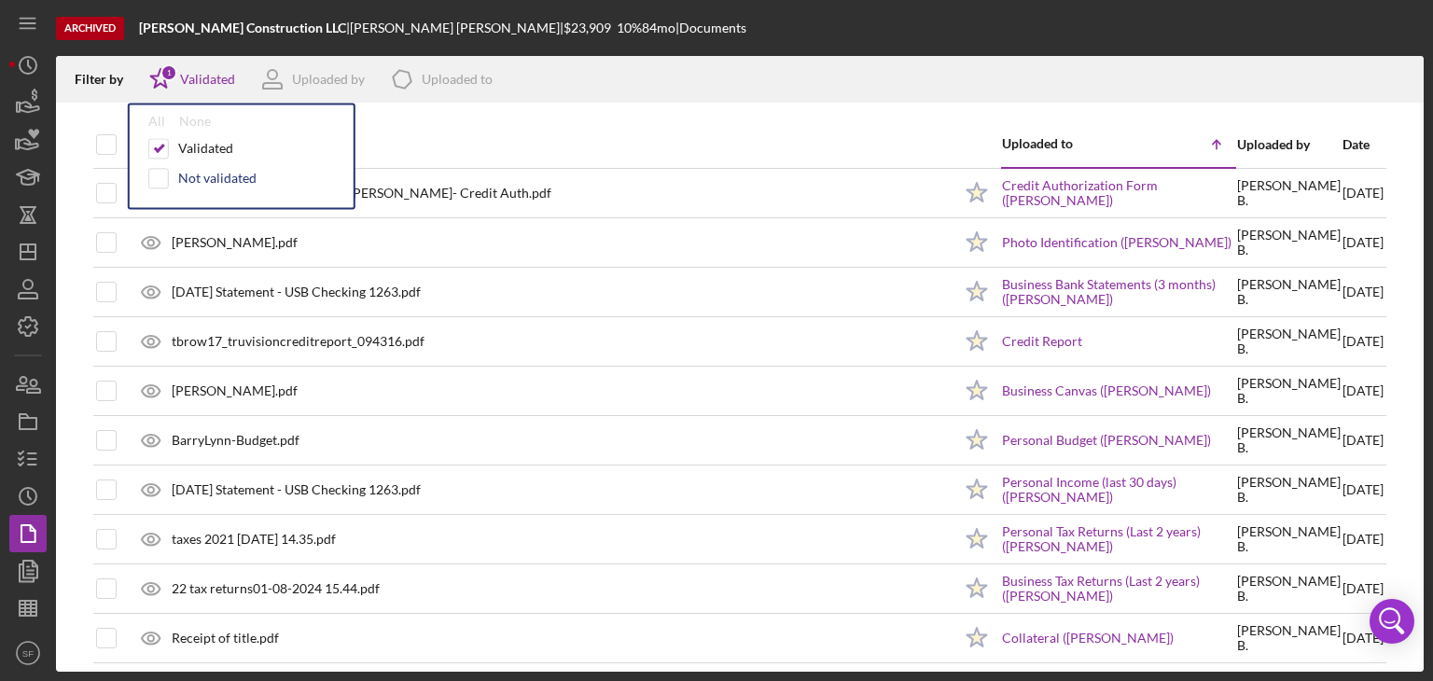
click at [183, 180] on div "Not validated" at bounding box center [217, 178] width 78 height 15
checkbox input "true"
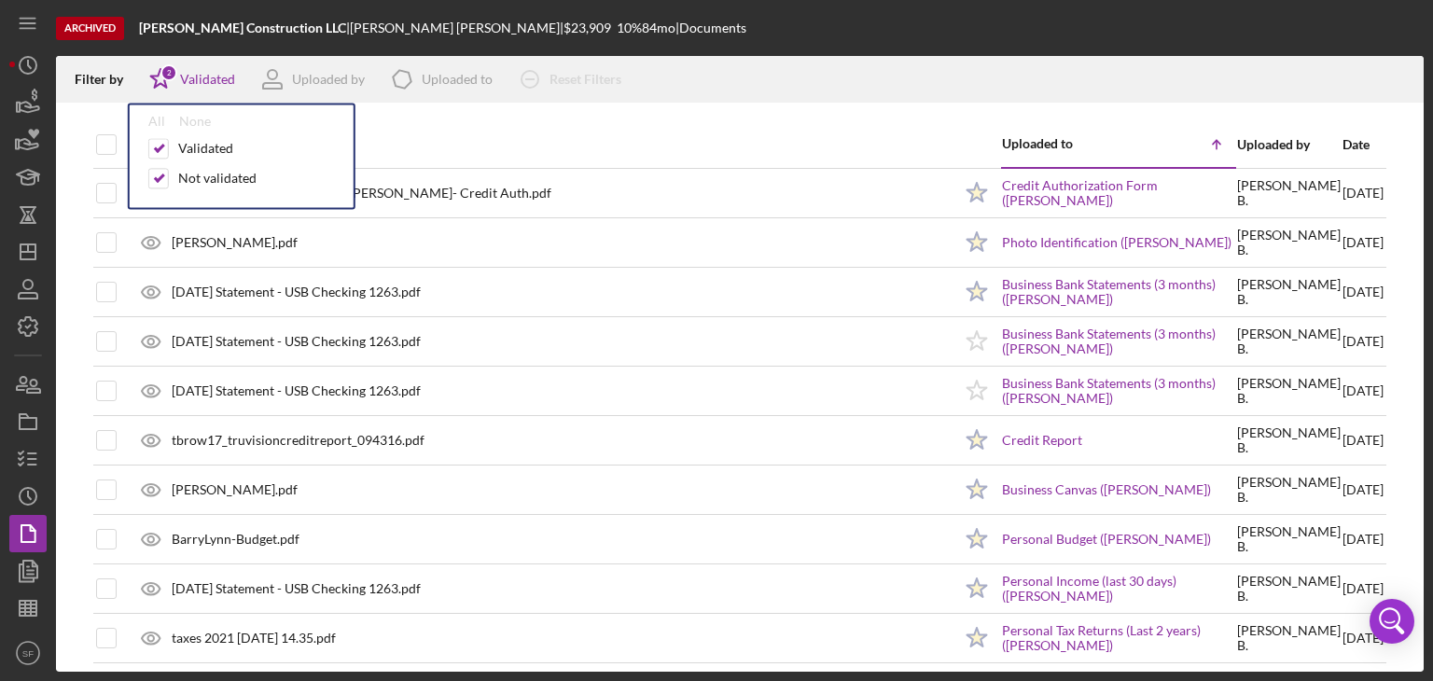
click at [652, 132] on div "Document" at bounding box center [544, 144] width 815 height 45
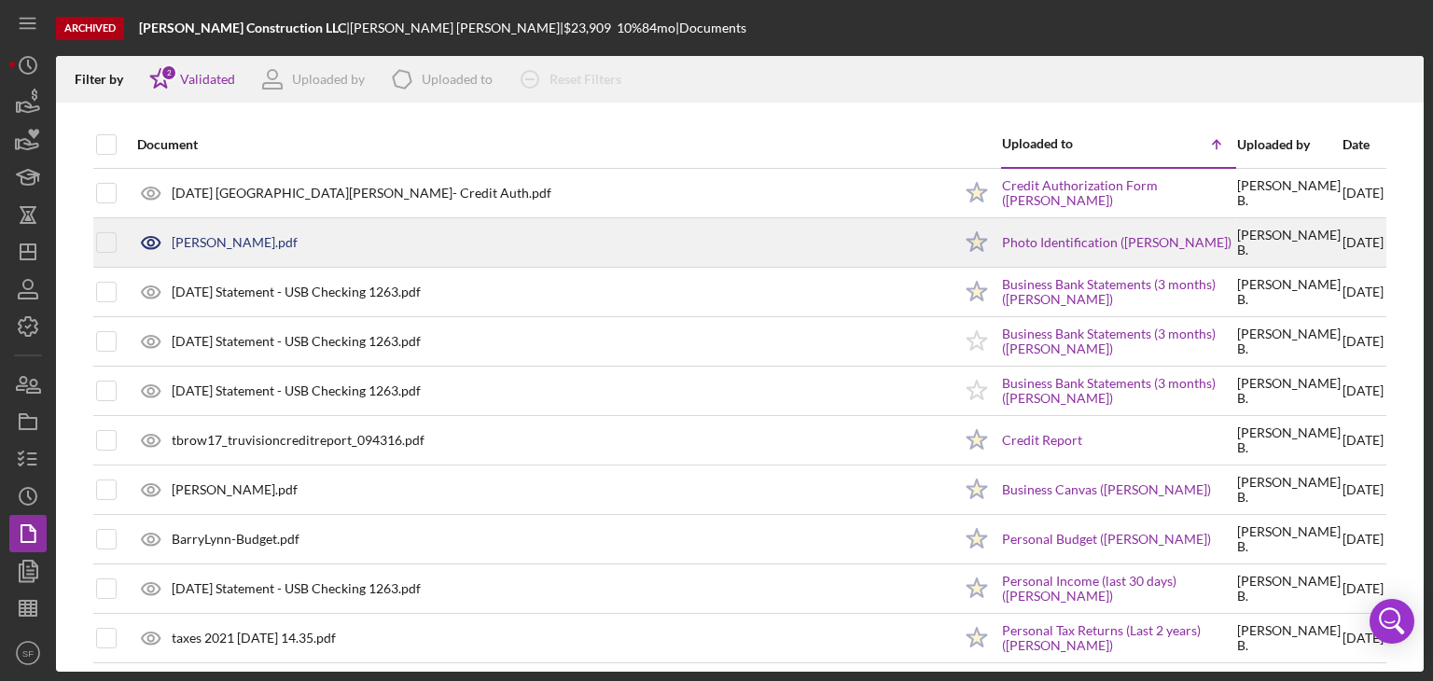
click at [231, 244] on div "[PERSON_NAME].pdf" at bounding box center [235, 242] width 126 height 15
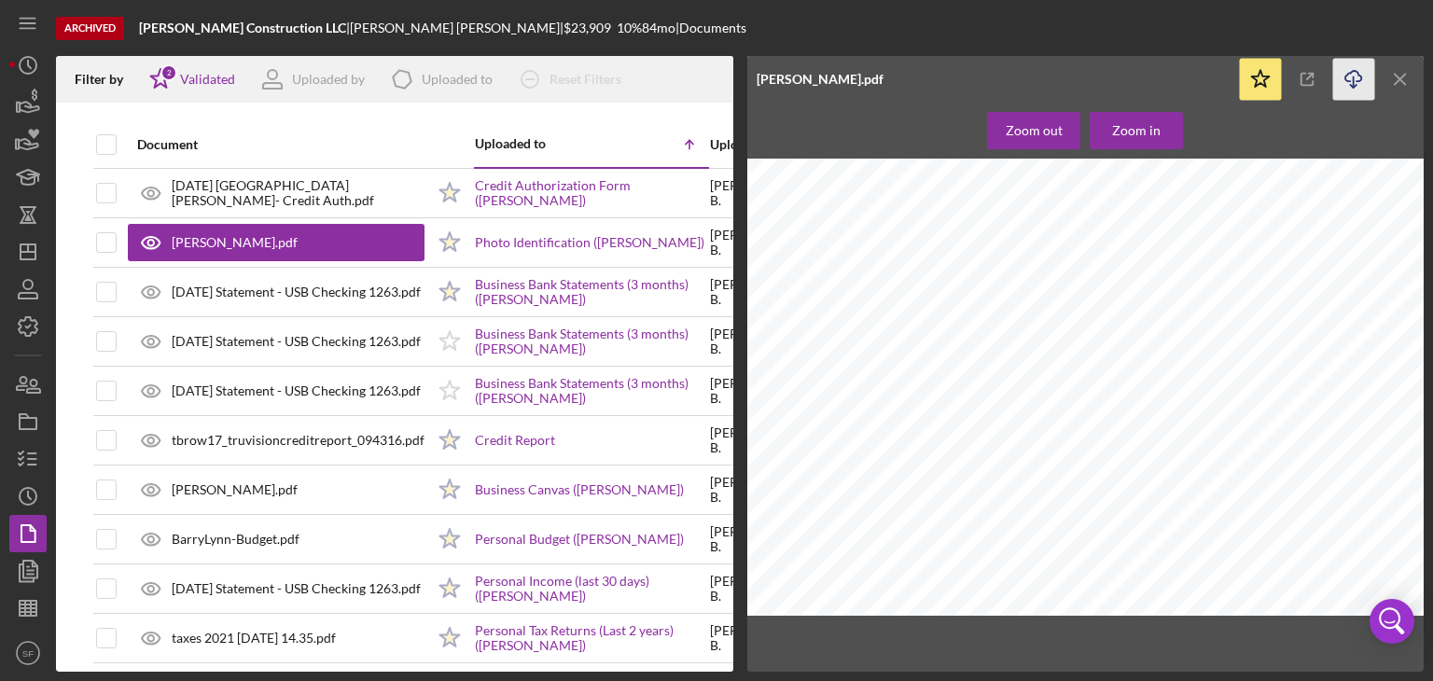
click at [1356, 87] on icon "Icon/Download" at bounding box center [1354, 80] width 42 height 42
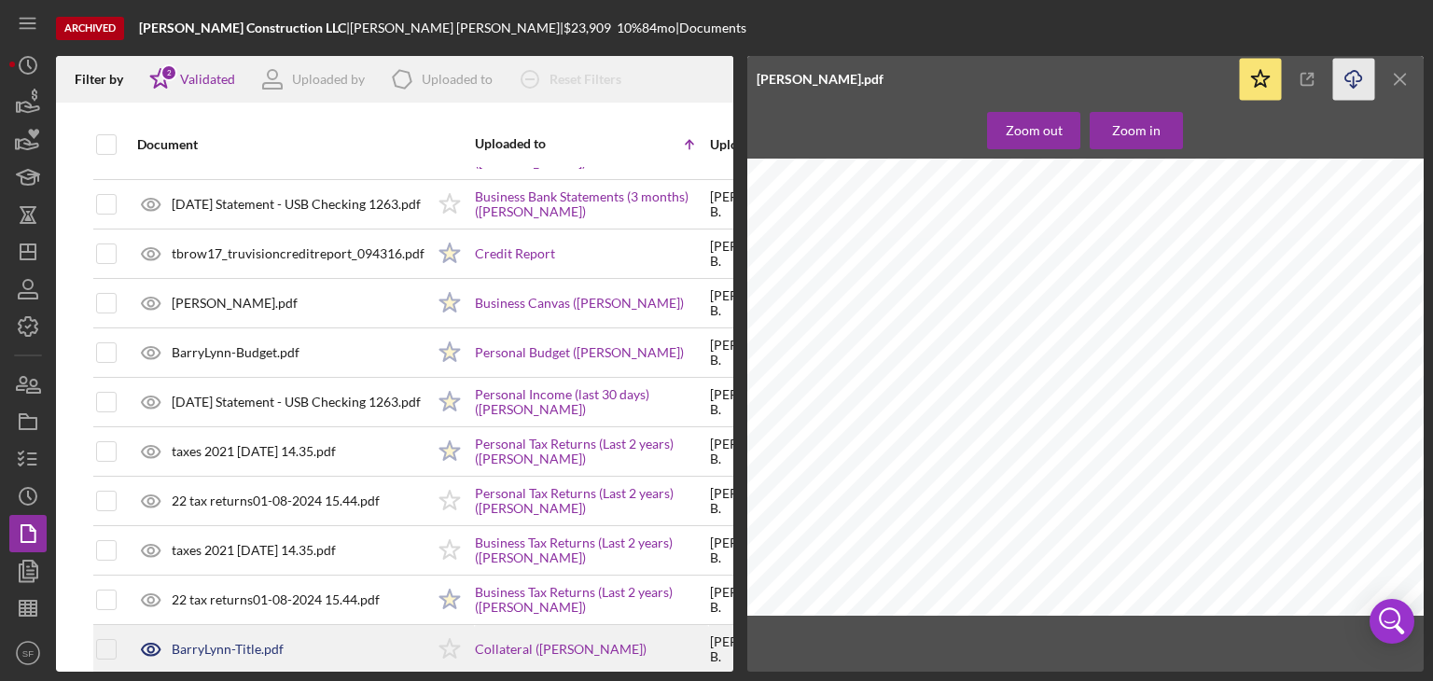
scroll to position [280, 0]
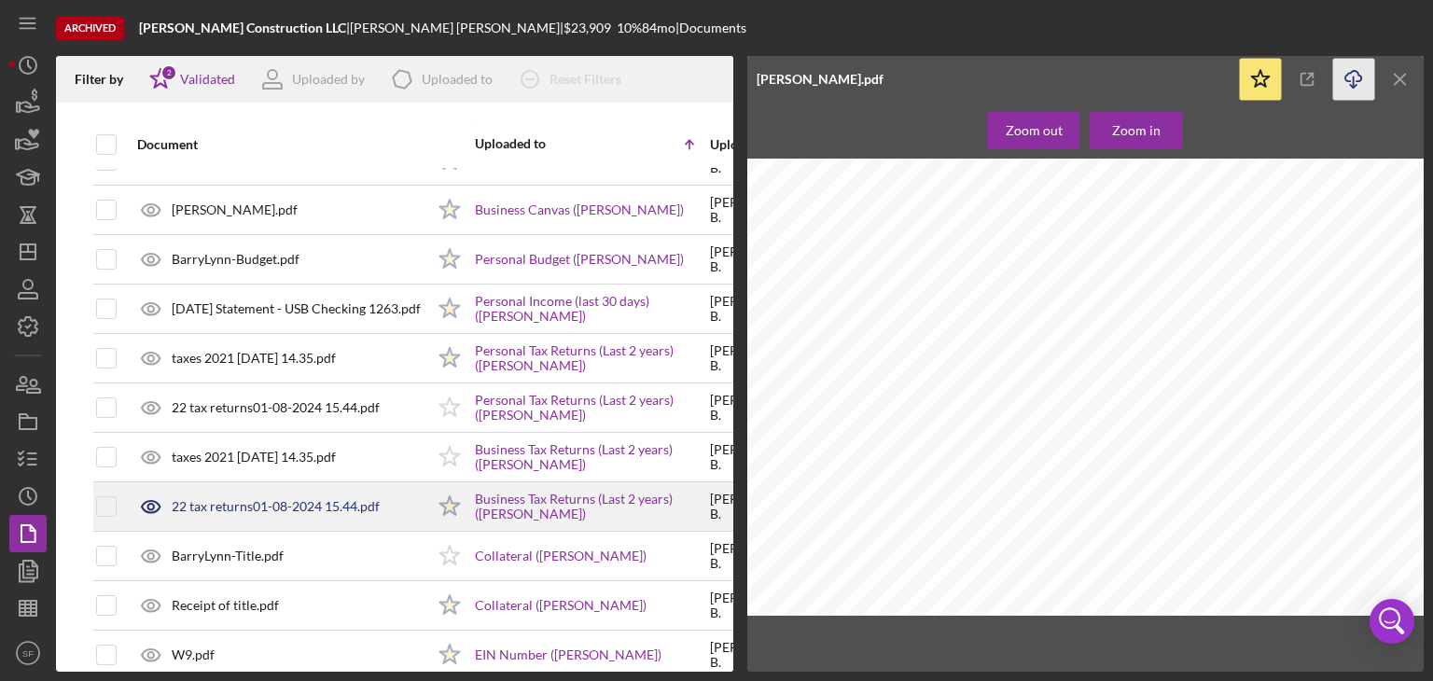
click at [251, 503] on div "22 tax returns01-08-2024 15.44.pdf" at bounding box center [276, 506] width 208 height 15
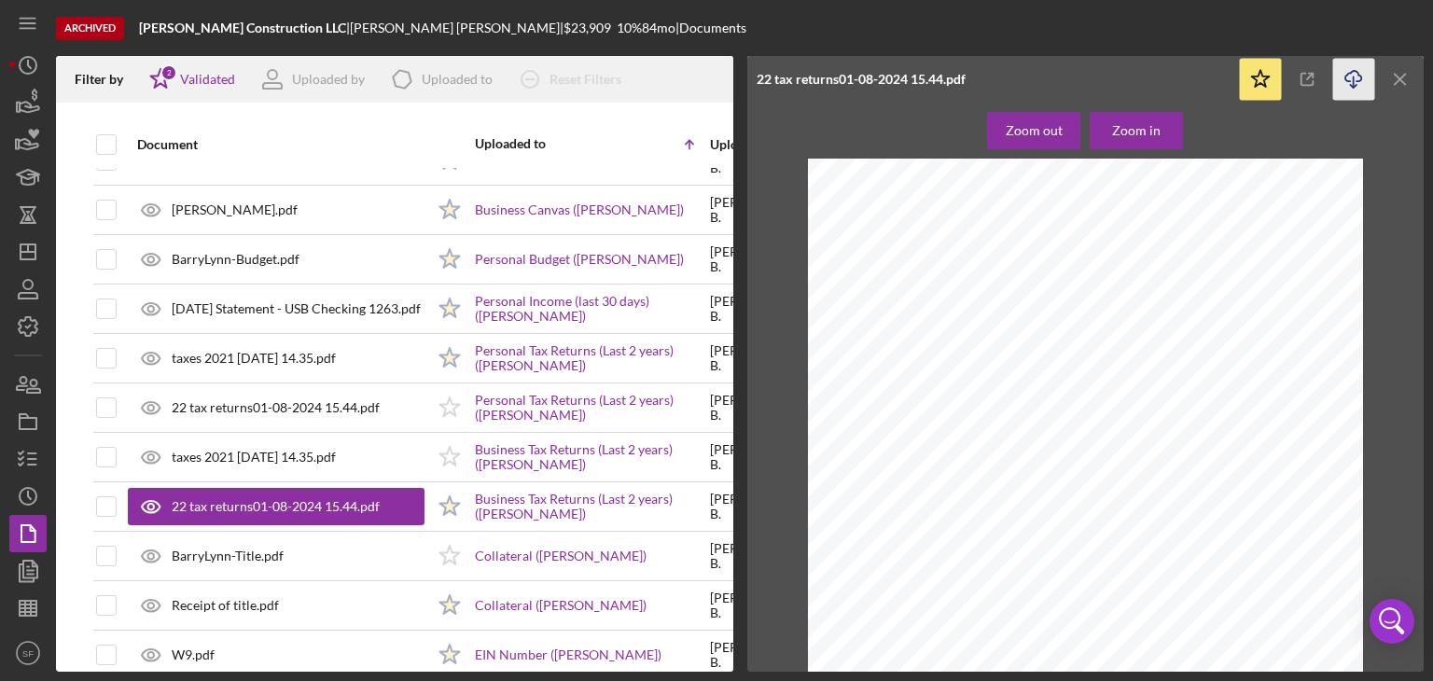
click at [1351, 74] on icon "Icon/Download" at bounding box center [1354, 80] width 42 height 42
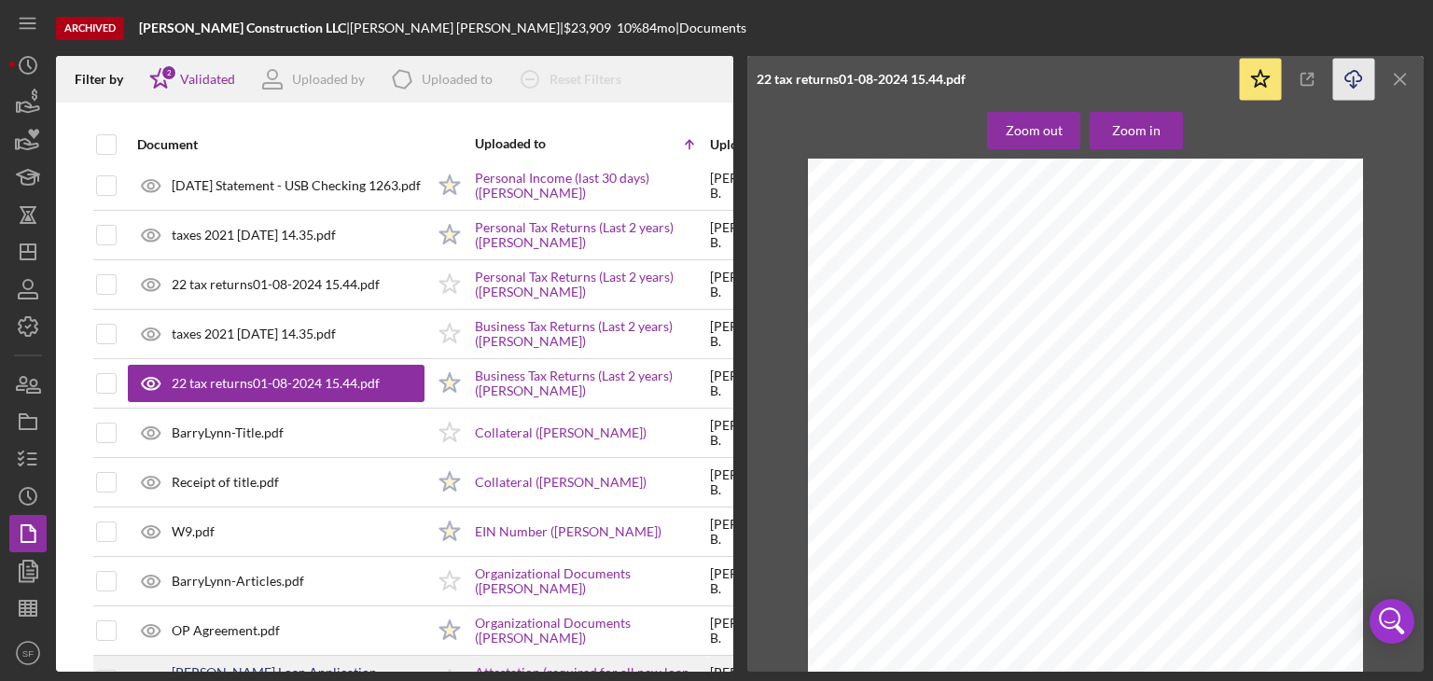
scroll to position [0, 0]
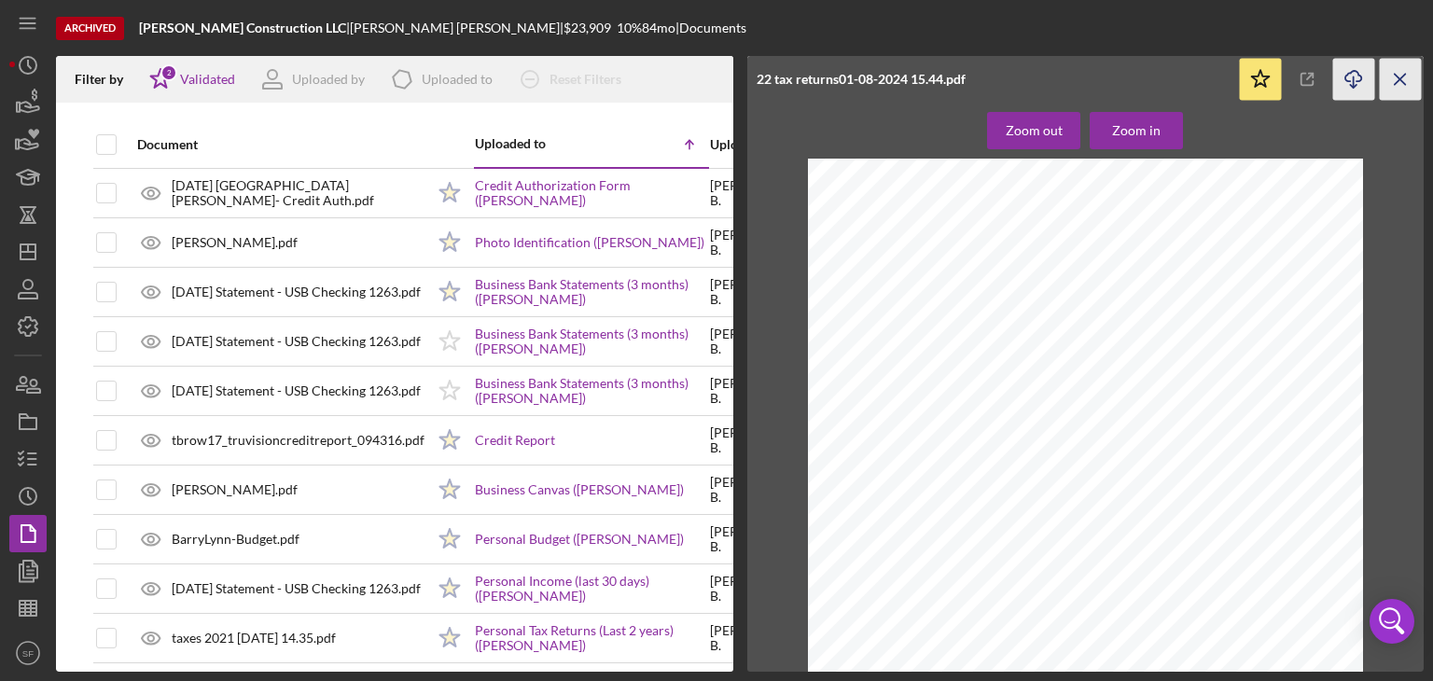
click at [1411, 71] on icon "Icon/Menu Close" at bounding box center [1401, 80] width 42 height 42
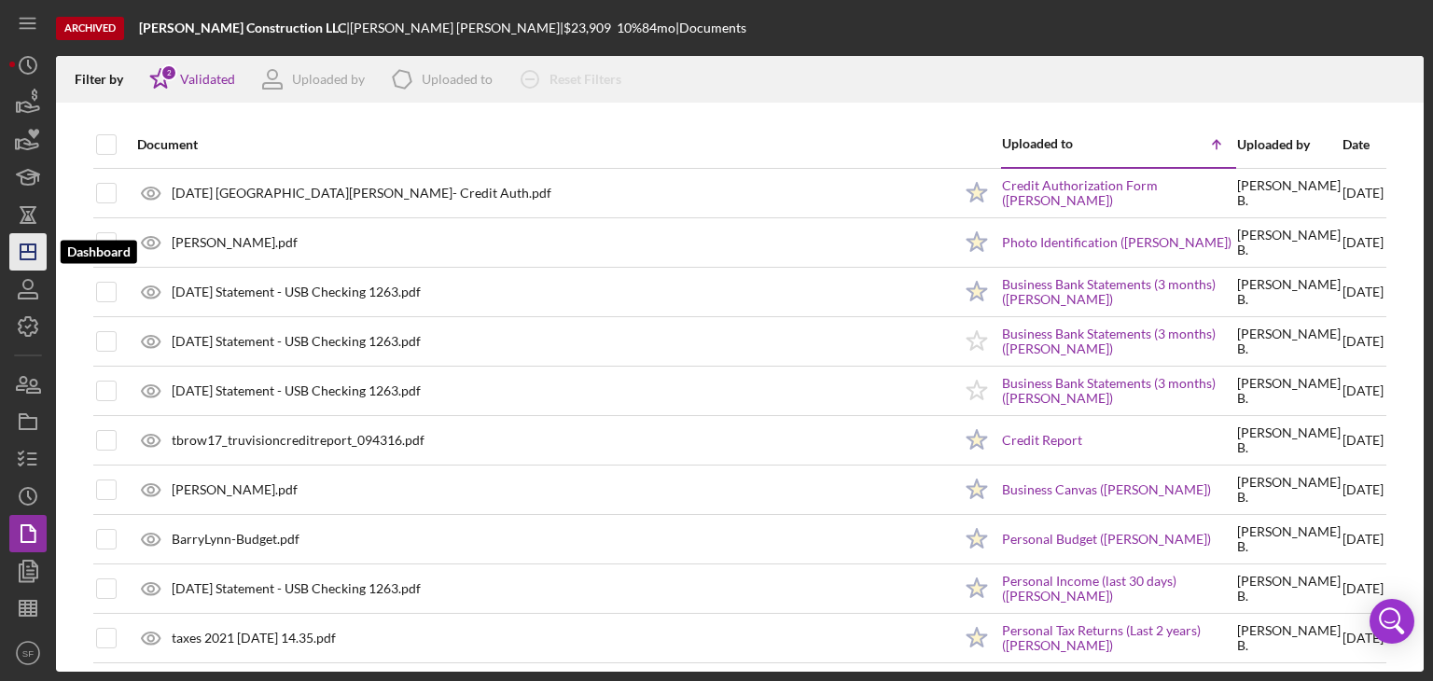
click at [30, 244] on polygon "button" at bounding box center [28, 251] width 15 height 15
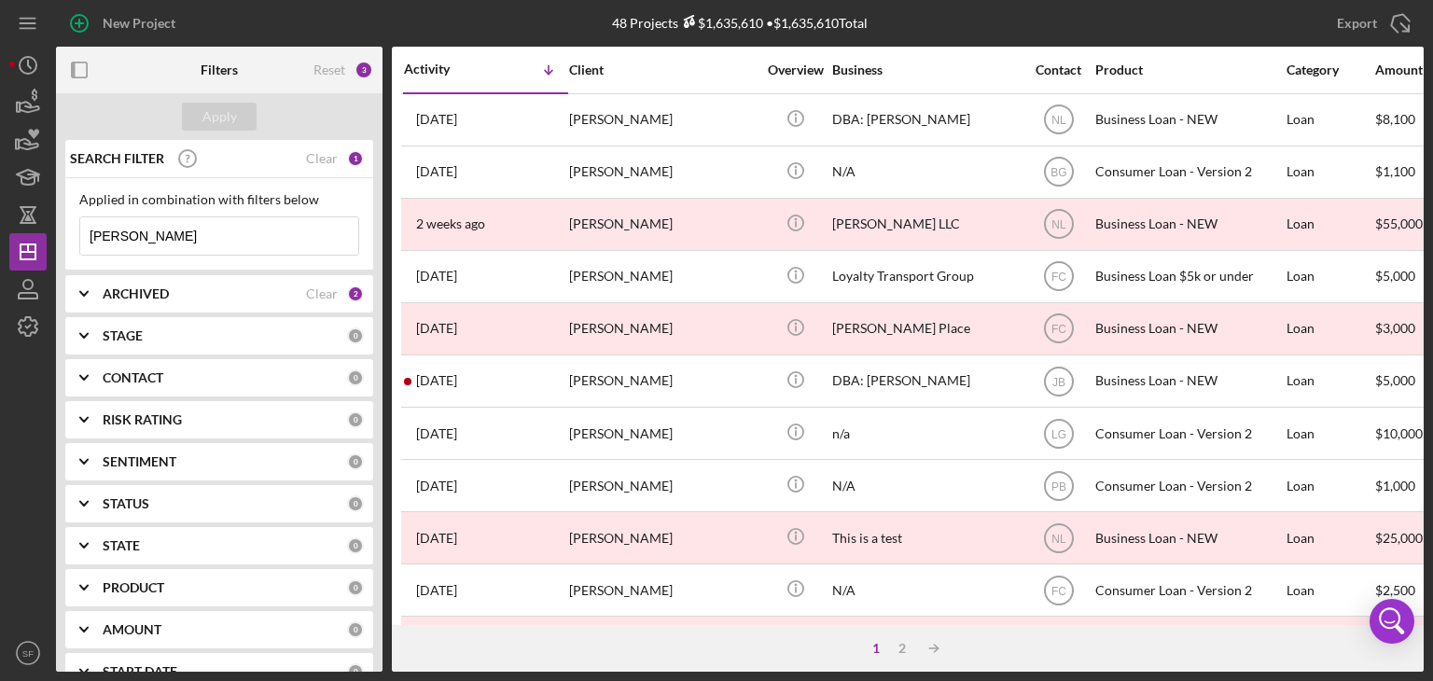
click at [230, 255] on div "[PERSON_NAME] Icon/Menu Close" at bounding box center [219, 235] width 280 height 39
click at [216, 240] on input "[PERSON_NAME]" at bounding box center [219, 235] width 278 height 37
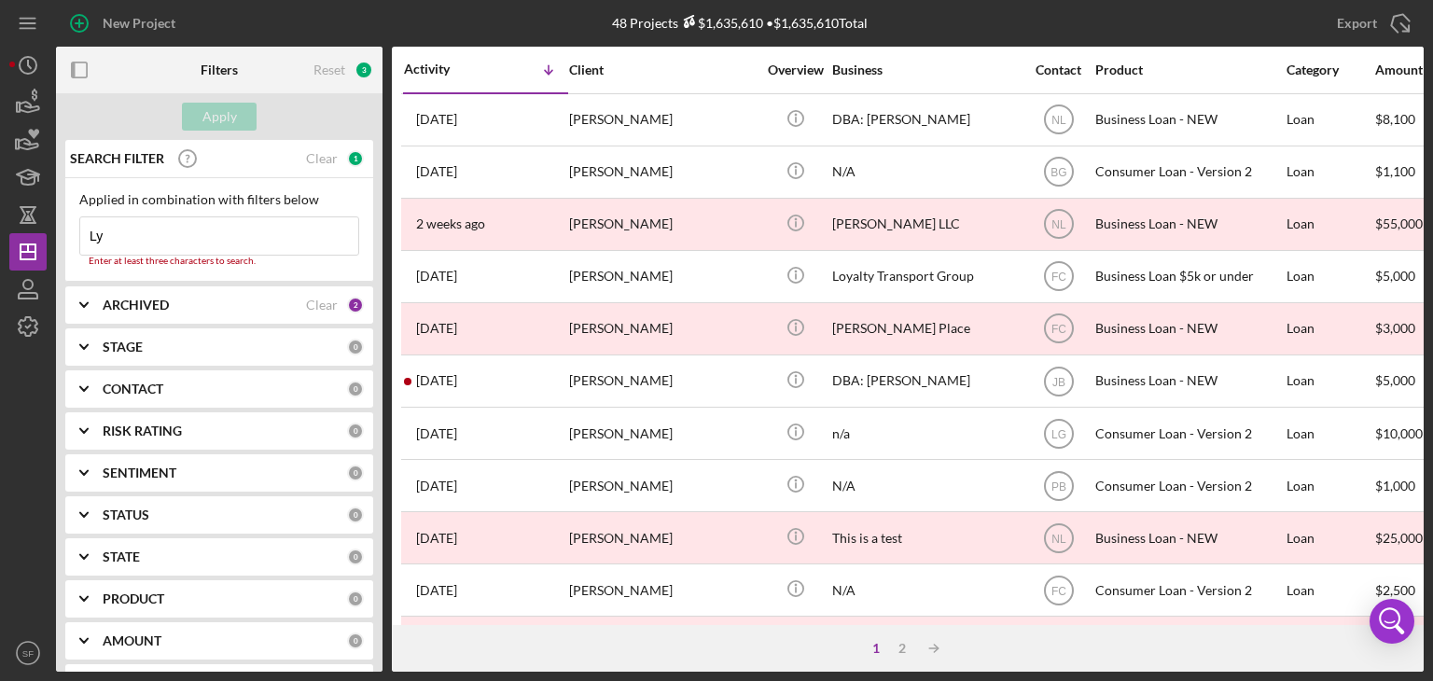
type input "L"
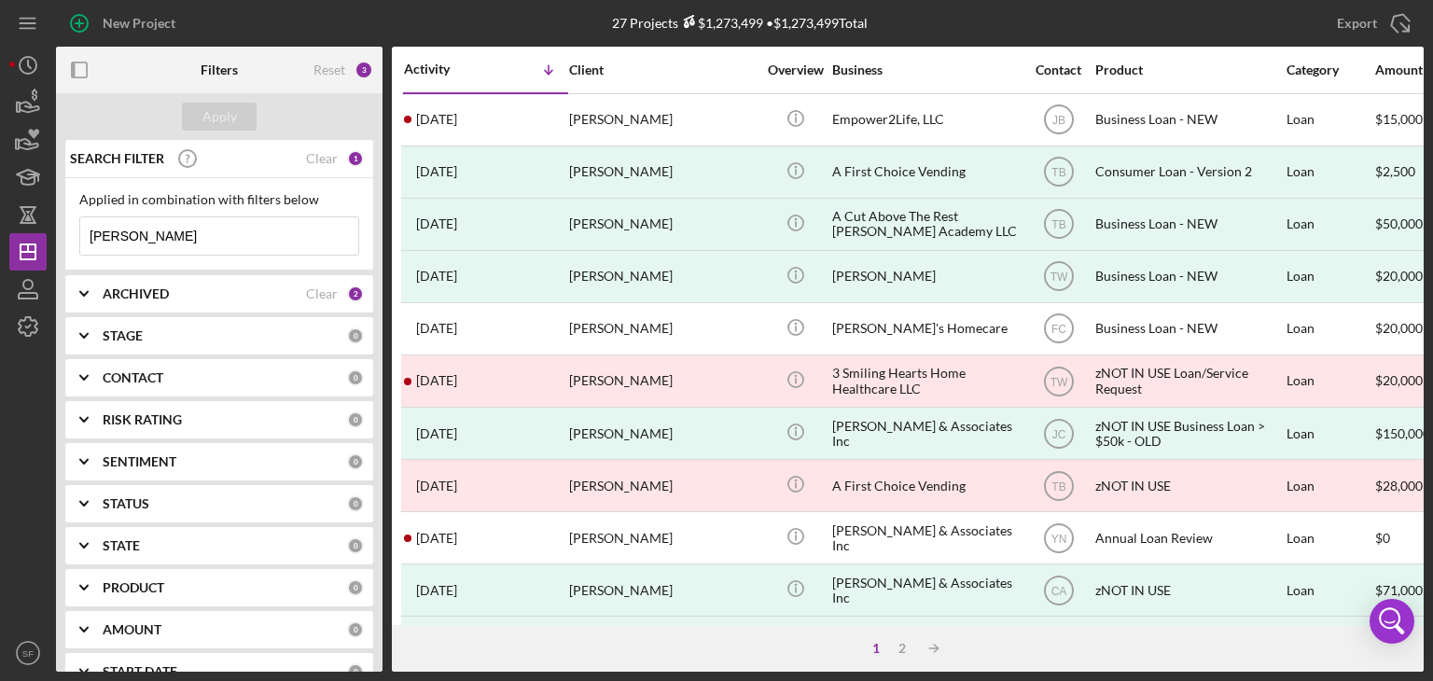
type input "[PERSON_NAME]"
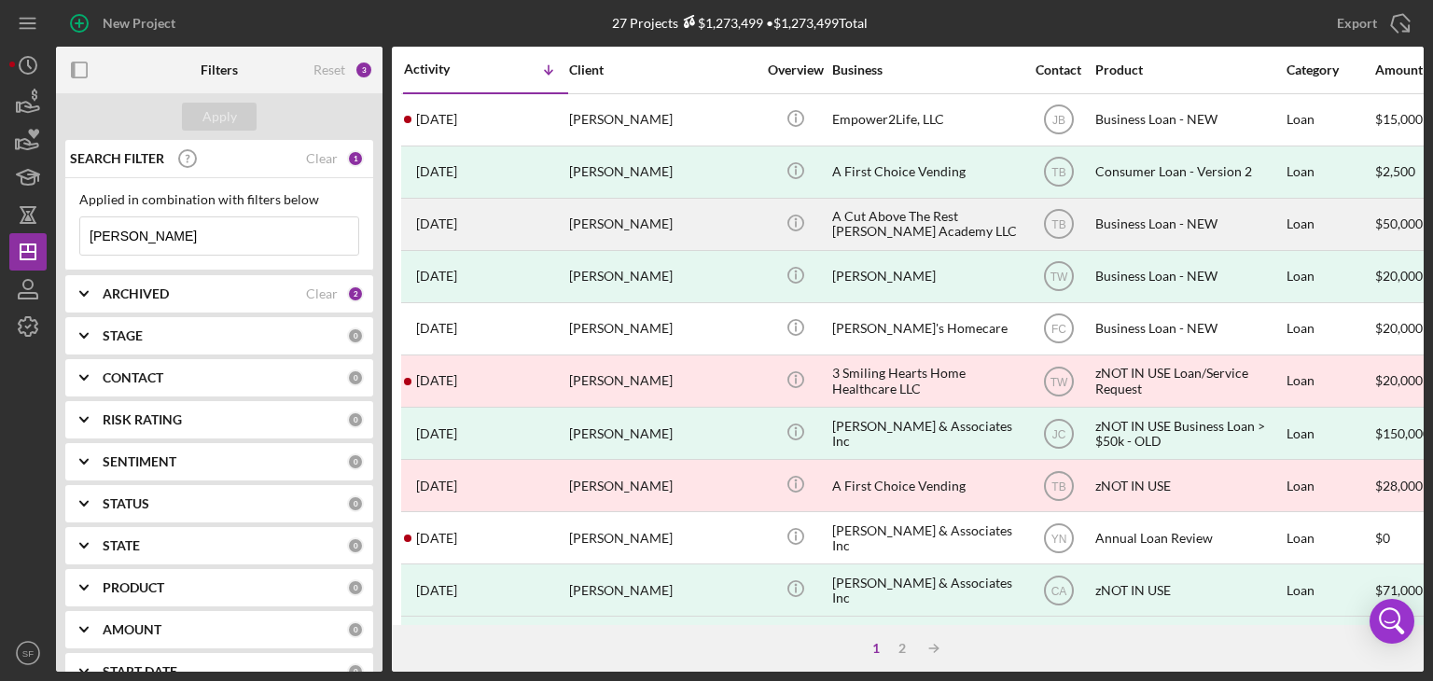
click at [571, 210] on div "[PERSON_NAME]" at bounding box center [662, 224] width 187 height 49
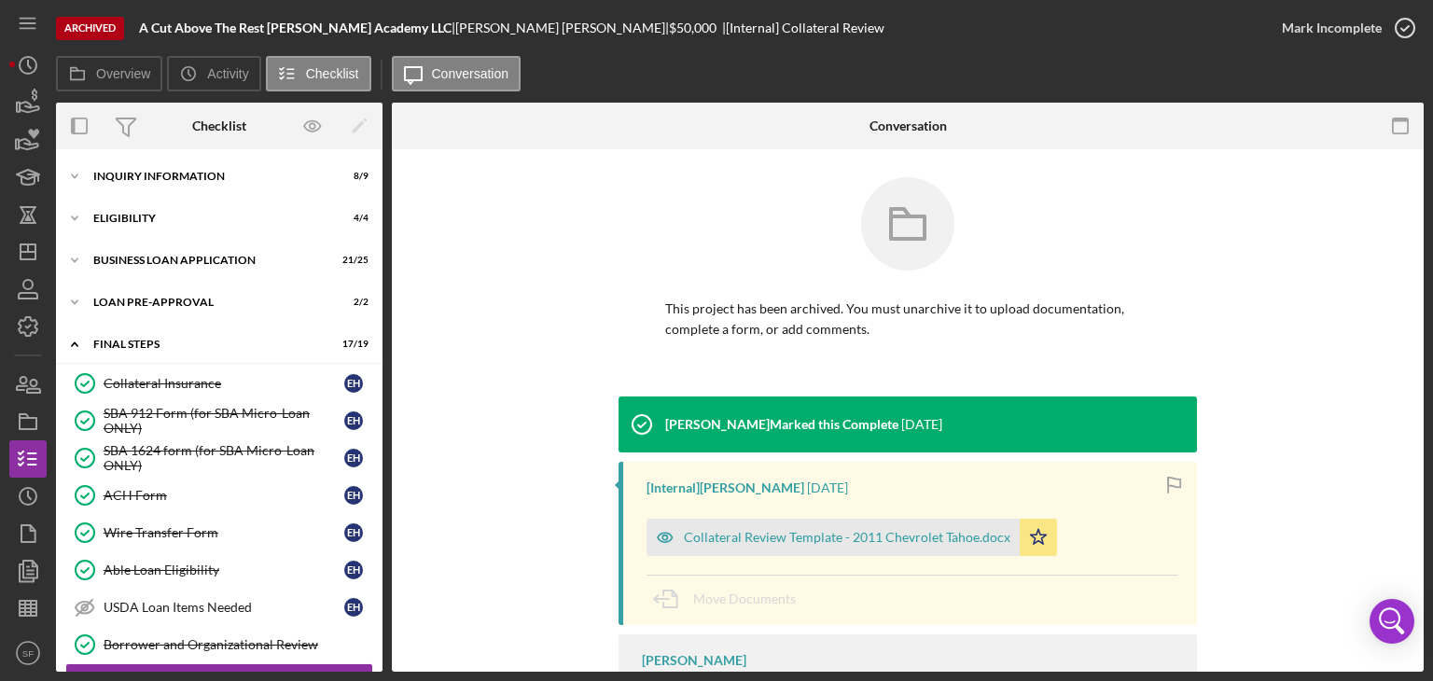
scroll to position [267, 0]
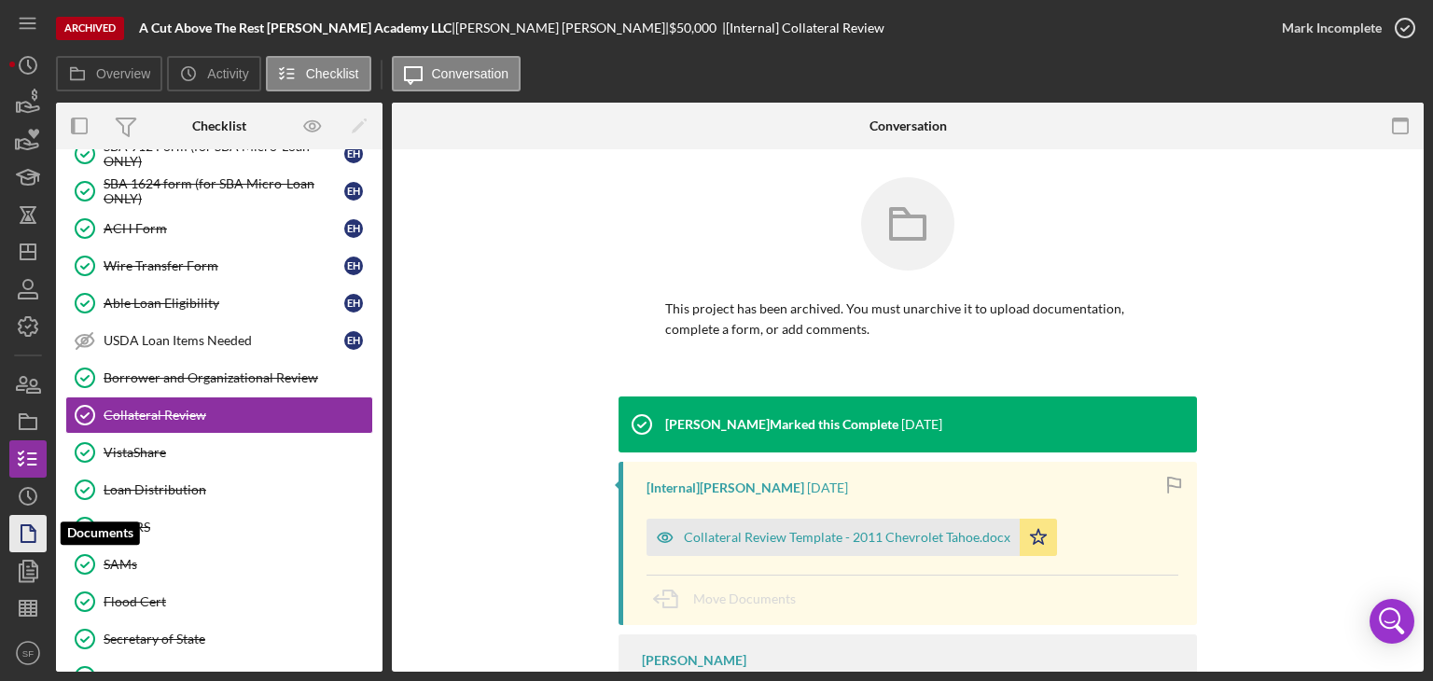
click at [25, 526] on icon "button" at bounding box center [28, 533] width 47 height 47
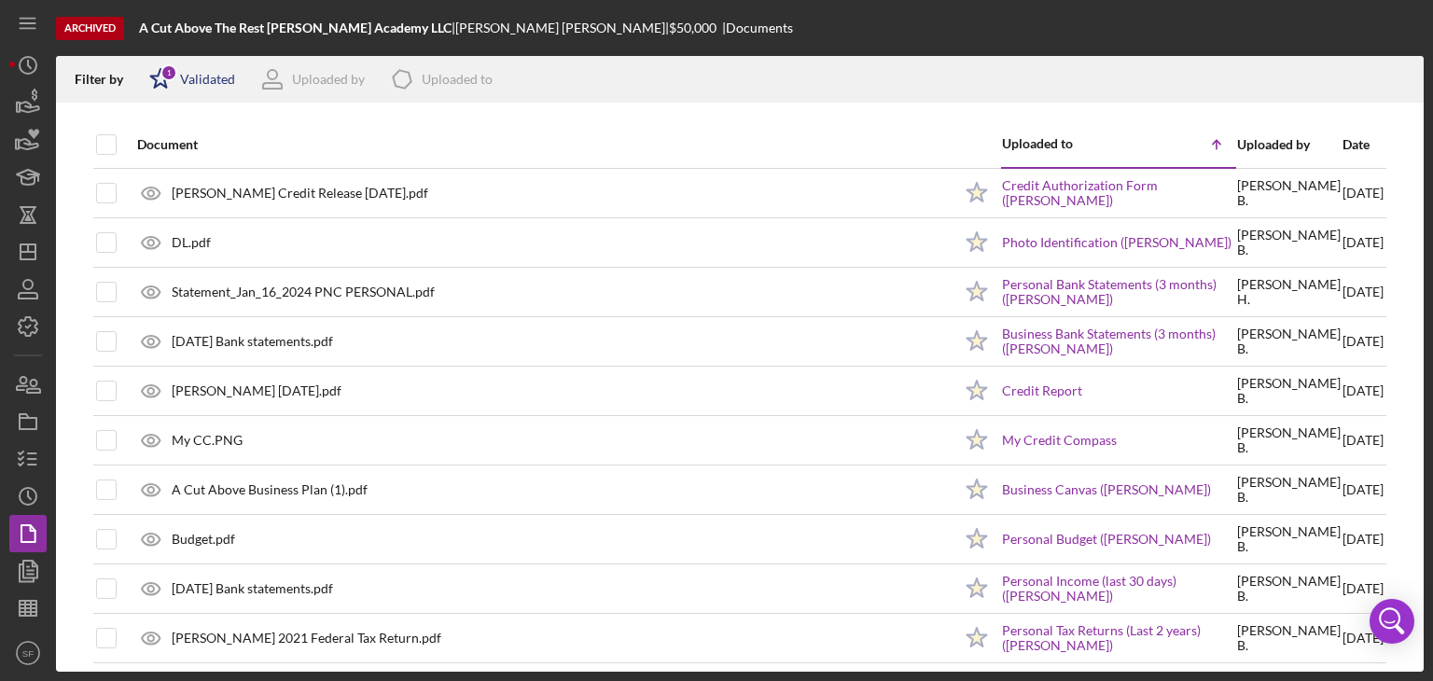
click at [195, 68] on div "Icon/Star 1 Validated" at bounding box center [186, 79] width 98 height 47
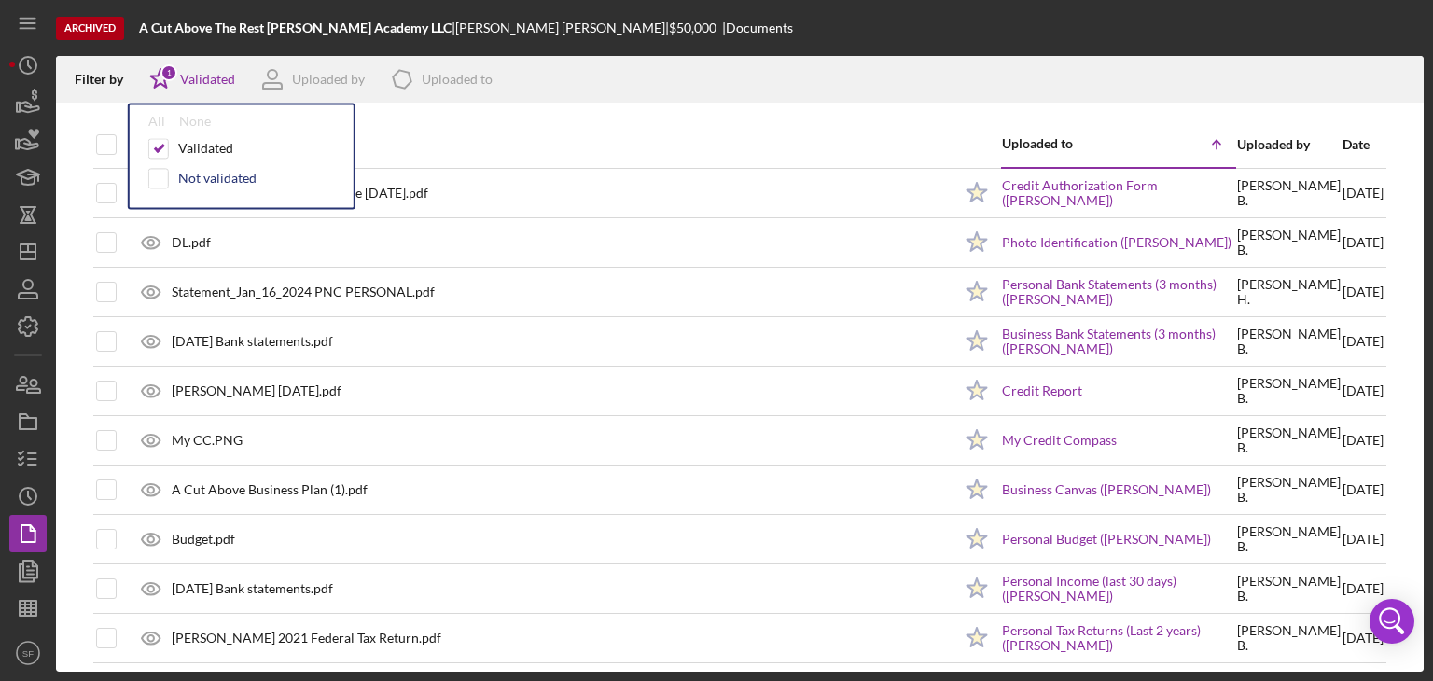
click at [197, 177] on div "Not validated" at bounding box center [217, 178] width 78 height 15
checkbox input "true"
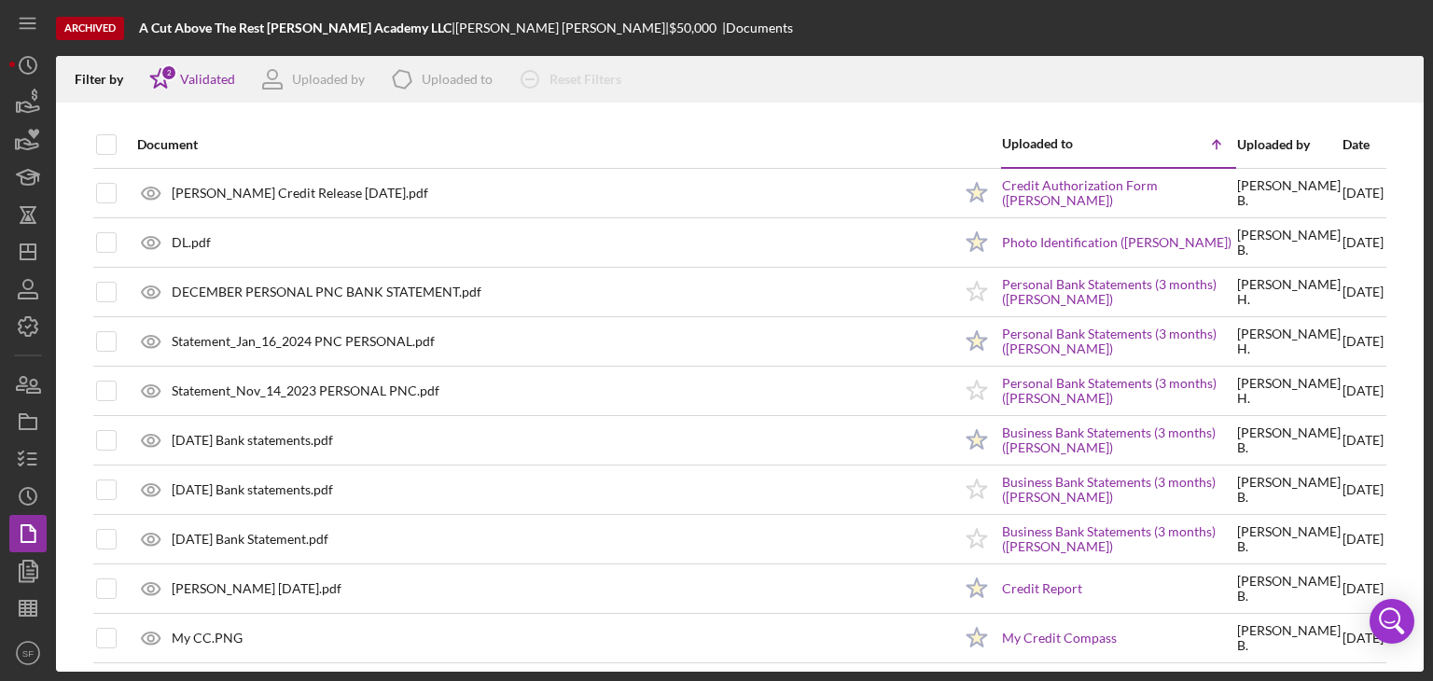
click at [586, 123] on div "Document" at bounding box center [544, 144] width 815 height 45
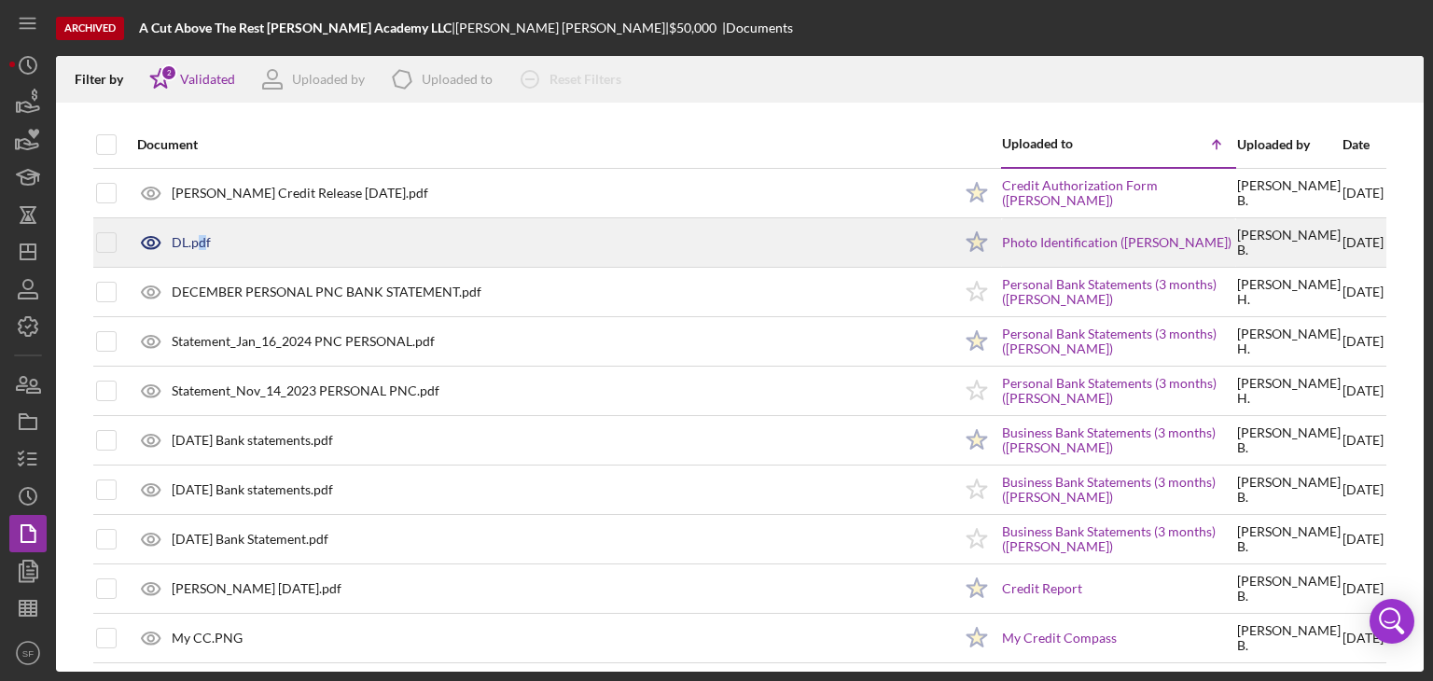
click at [200, 252] on div "DL.pdf" at bounding box center [540, 242] width 824 height 47
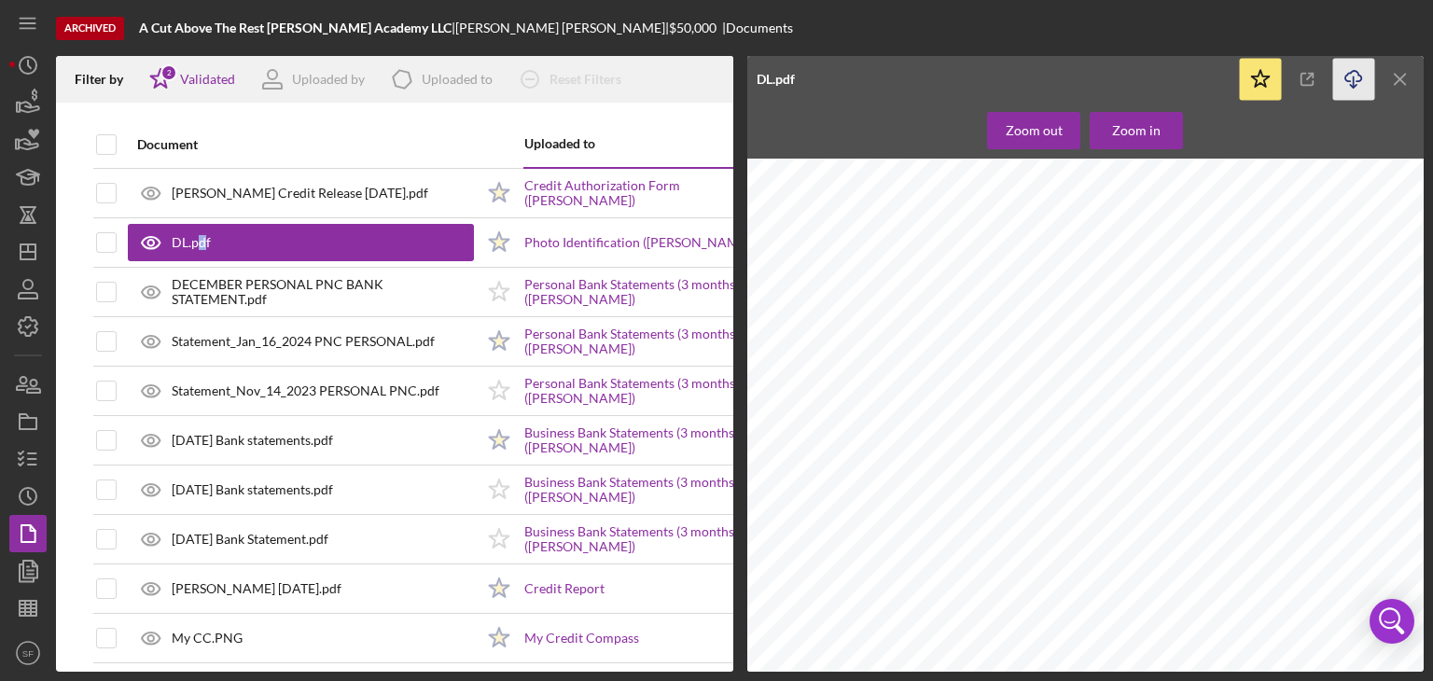
click at [1352, 79] on icon "Icon/Download" at bounding box center [1354, 80] width 42 height 42
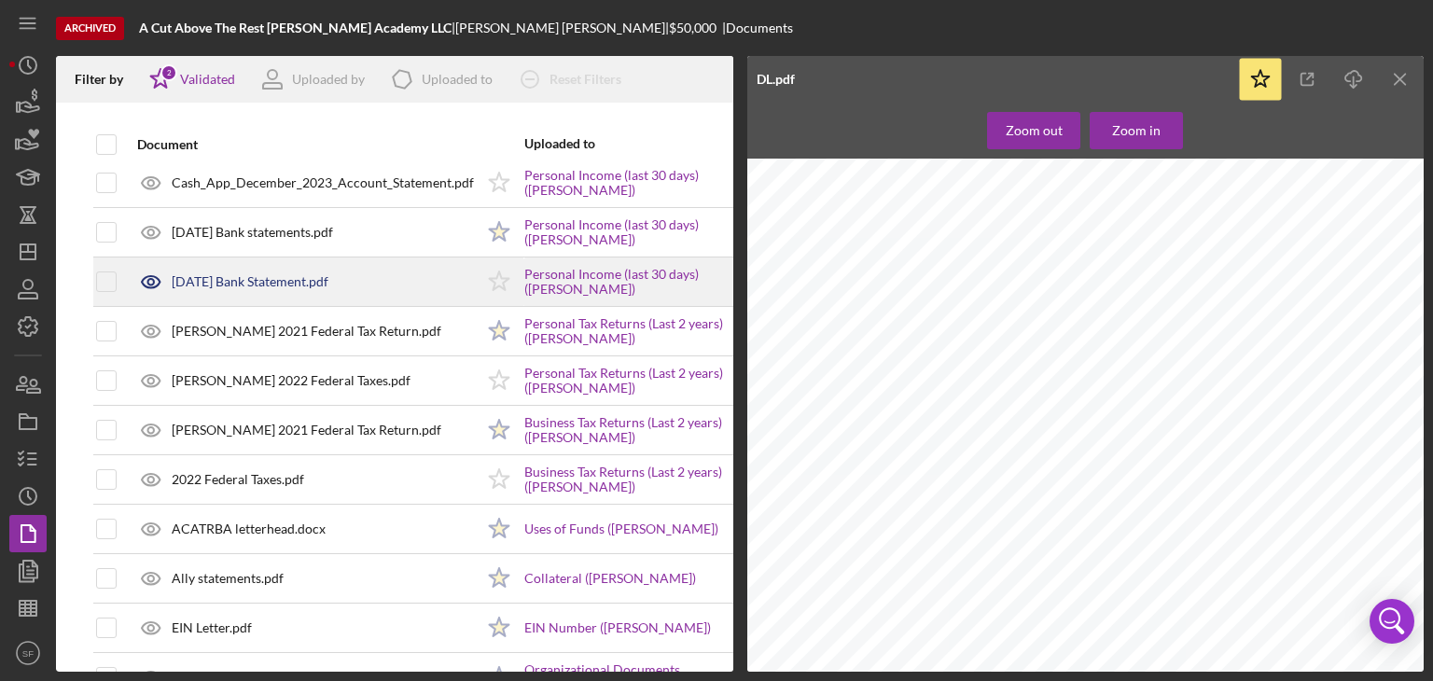
scroll to position [746, 0]
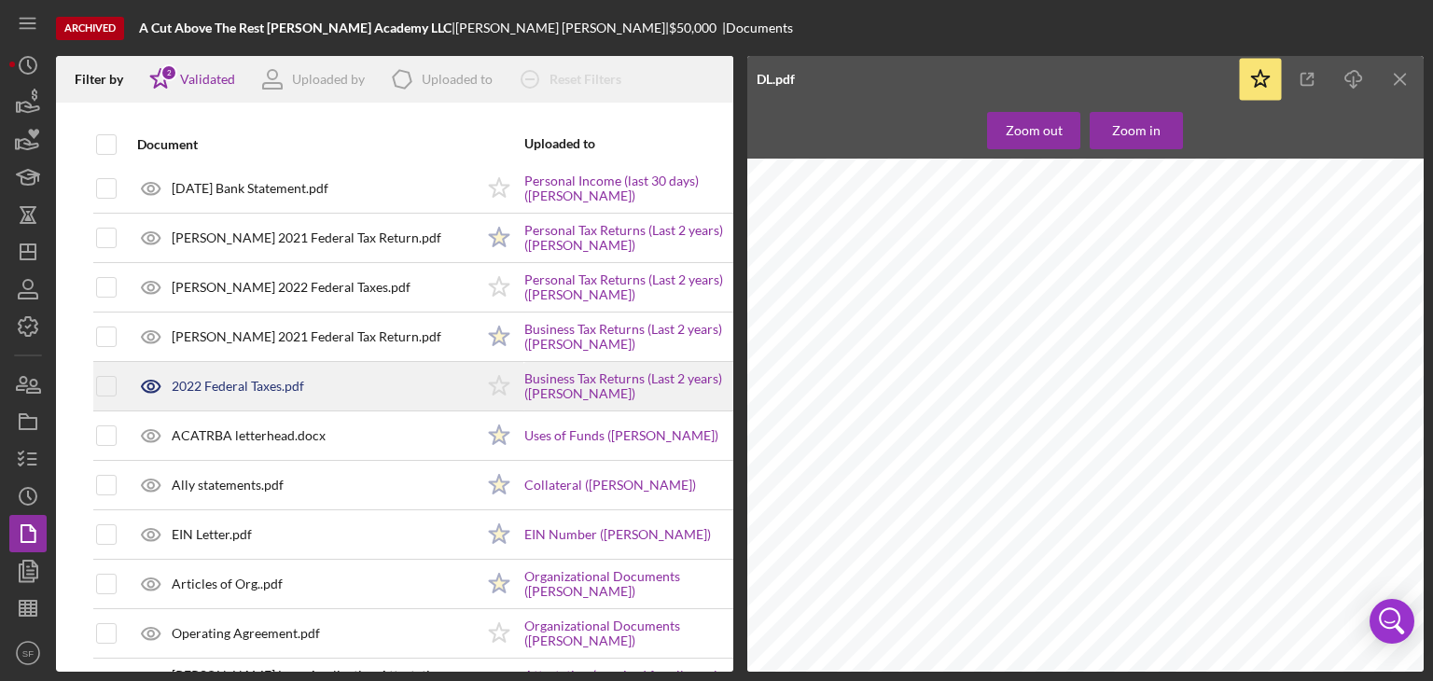
click at [329, 391] on div "2022 Federal Taxes.pdf" at bounding box center [301, 386] width 346 height 47
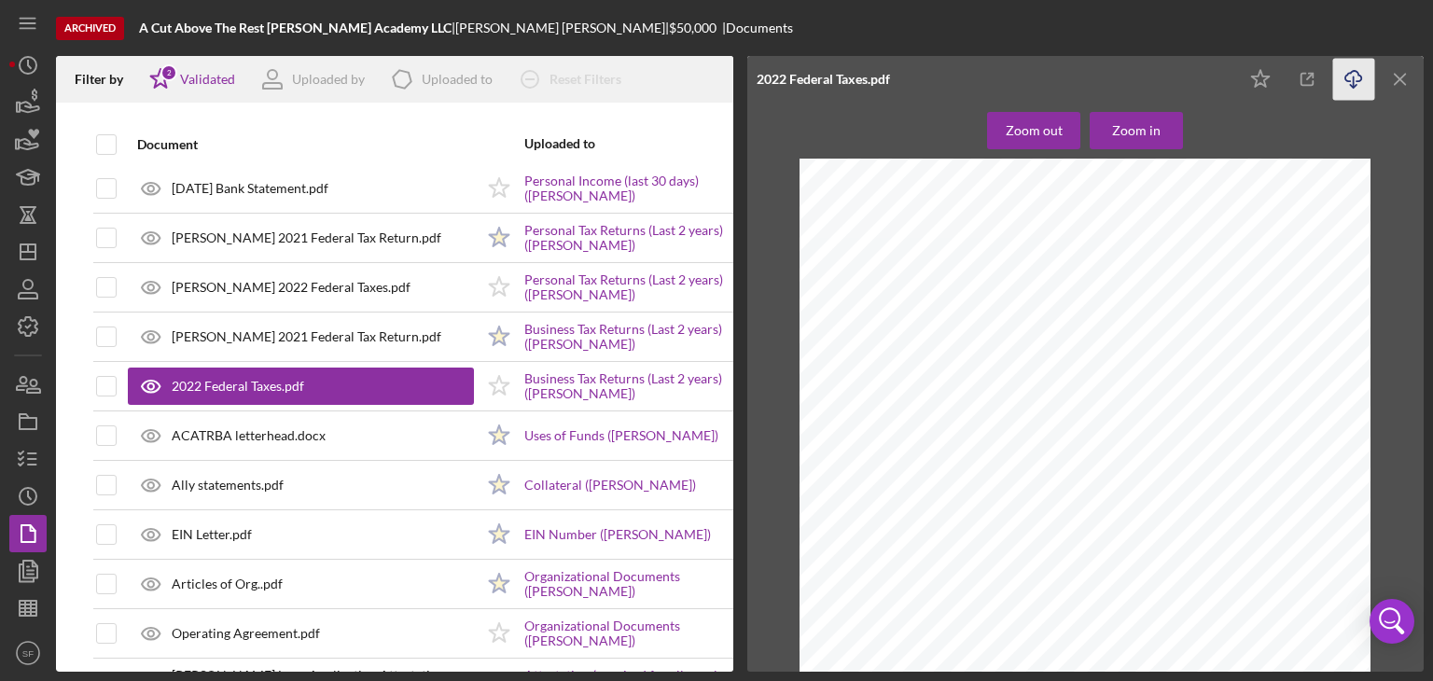
click at [1350, 70] on icon "Icon/Download" at bounding box center [1354, 80] width 42 height 42
click at [1399, 86] on icon "Icon/Menu Close" at bounding box center [1401, 80] width 42 height 42
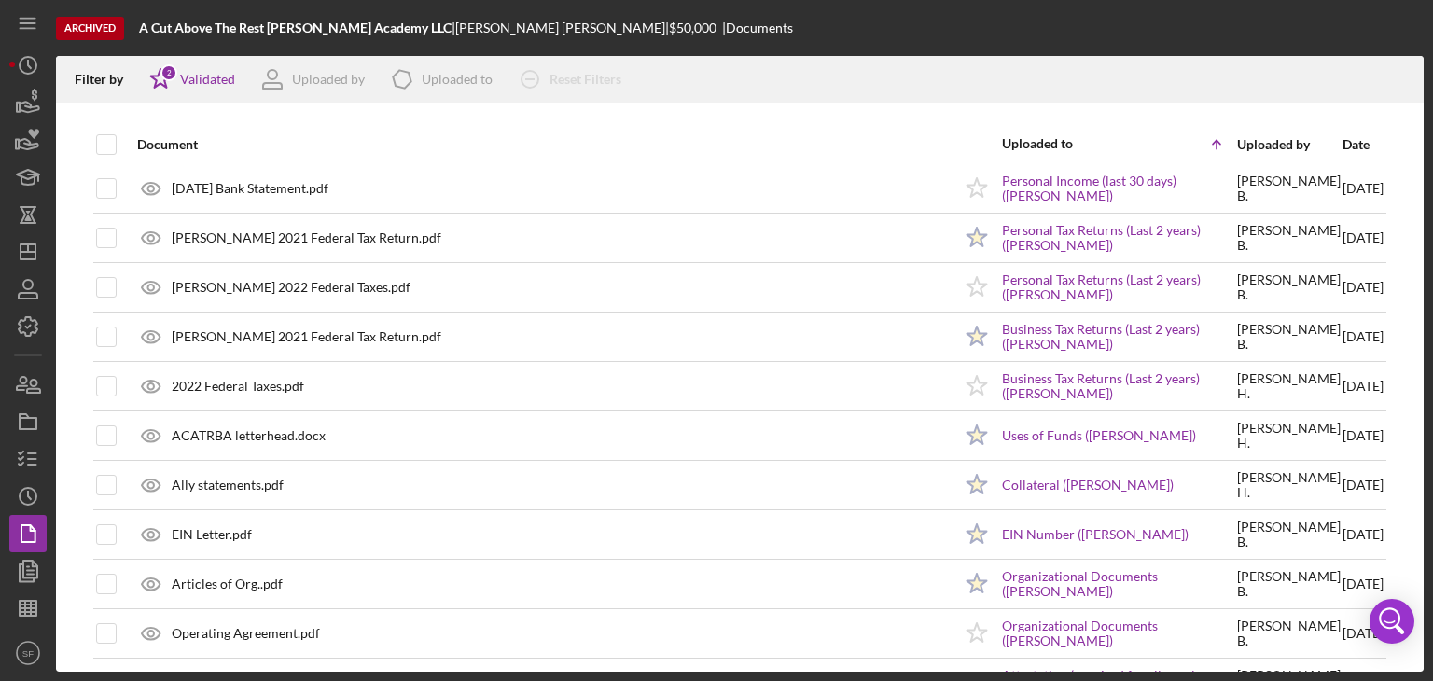
click at [313, 128] on div "Document" at bounding box center [544, 144] width 815 height 45
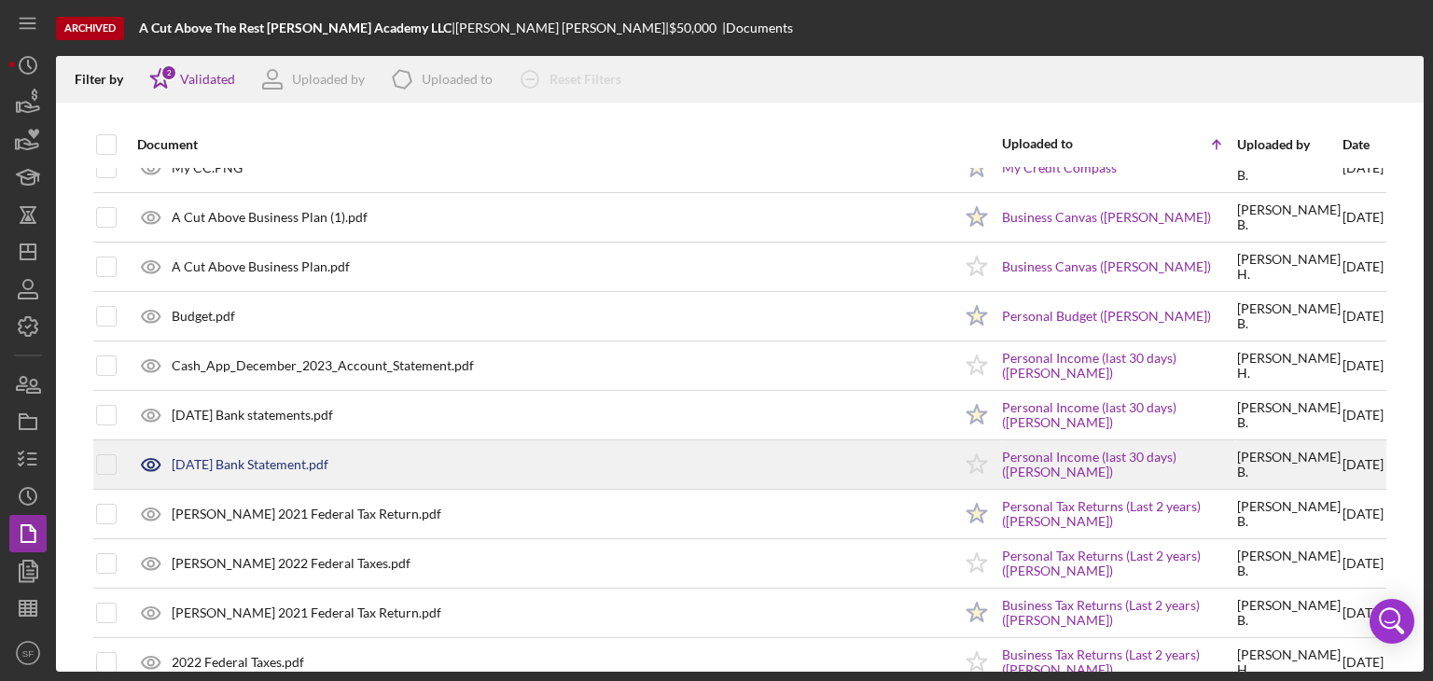
scroll to position [0, 0]
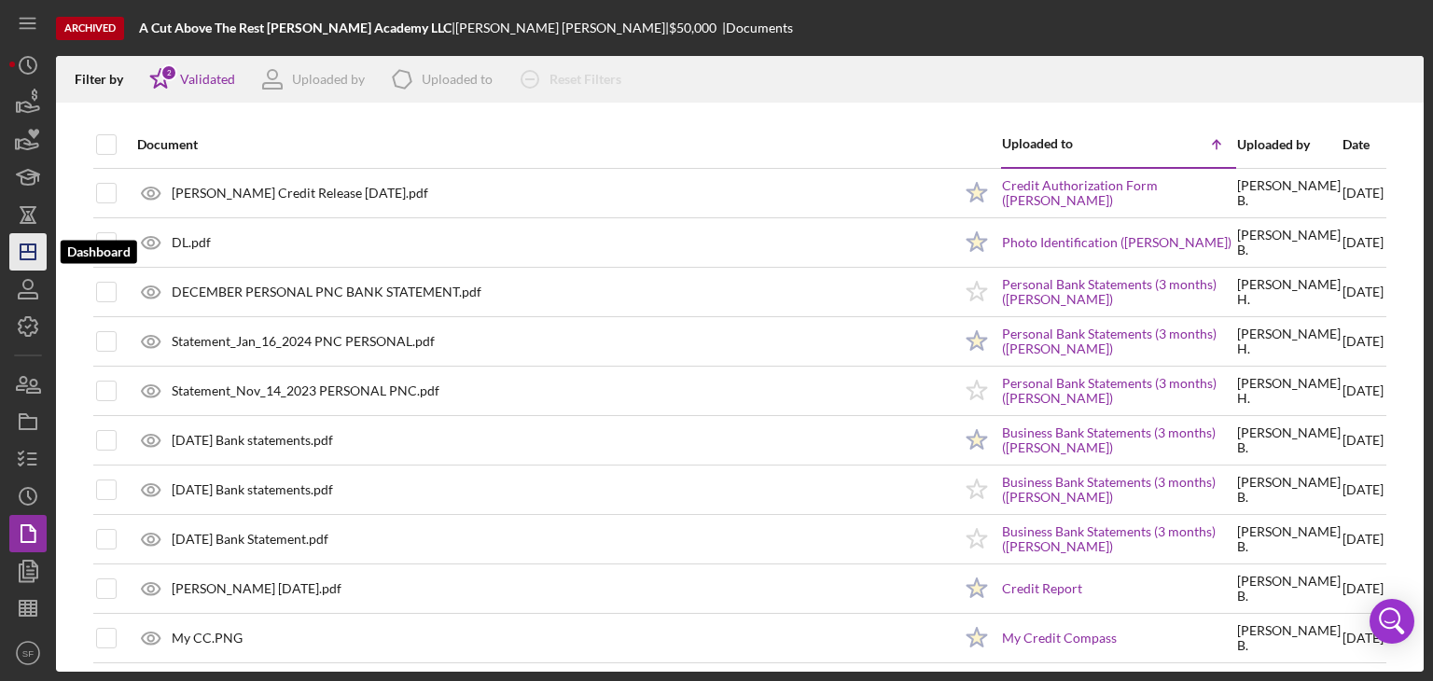
click at [34, 260] on icon "Icon/Dashboard" at bounding box center [28, 252] width 47 height 47
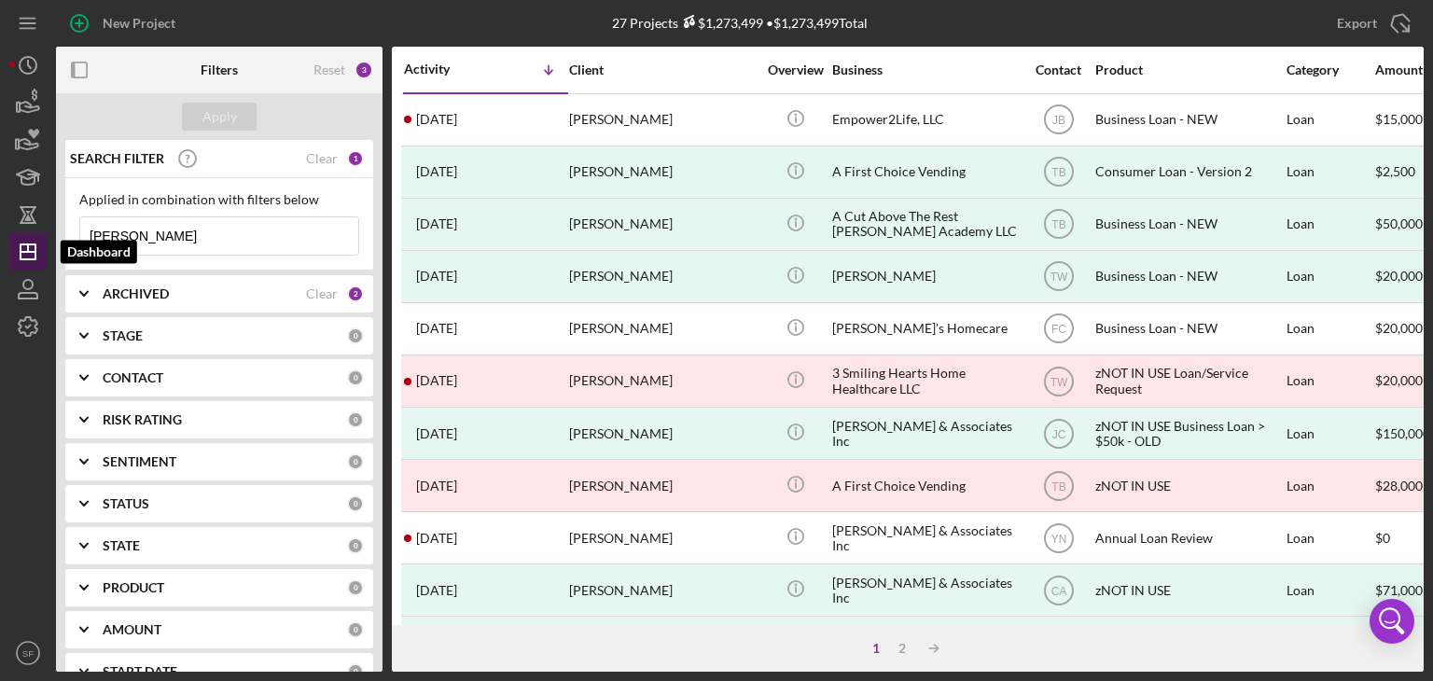
drag, startPoint x: 222, startPoint y: 236, endPoint x: 44, endPoint y: 260, distance: 179.8
click at [44, 260] on div "New Project 27 Projects $1,273,499 • $1,273,499 Total [PERSON_NAME] Export Icon…" at bounding box center [716, 336] width 1414 height 672
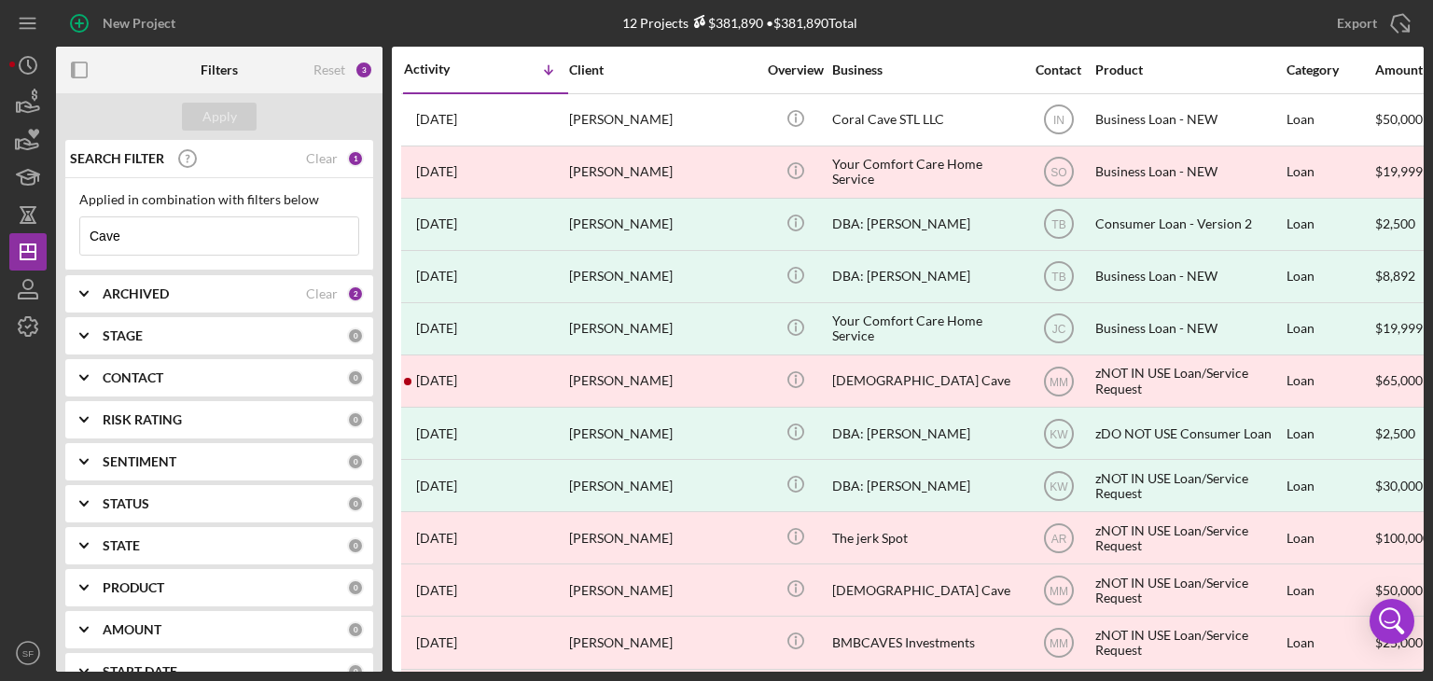
type input "Cave"
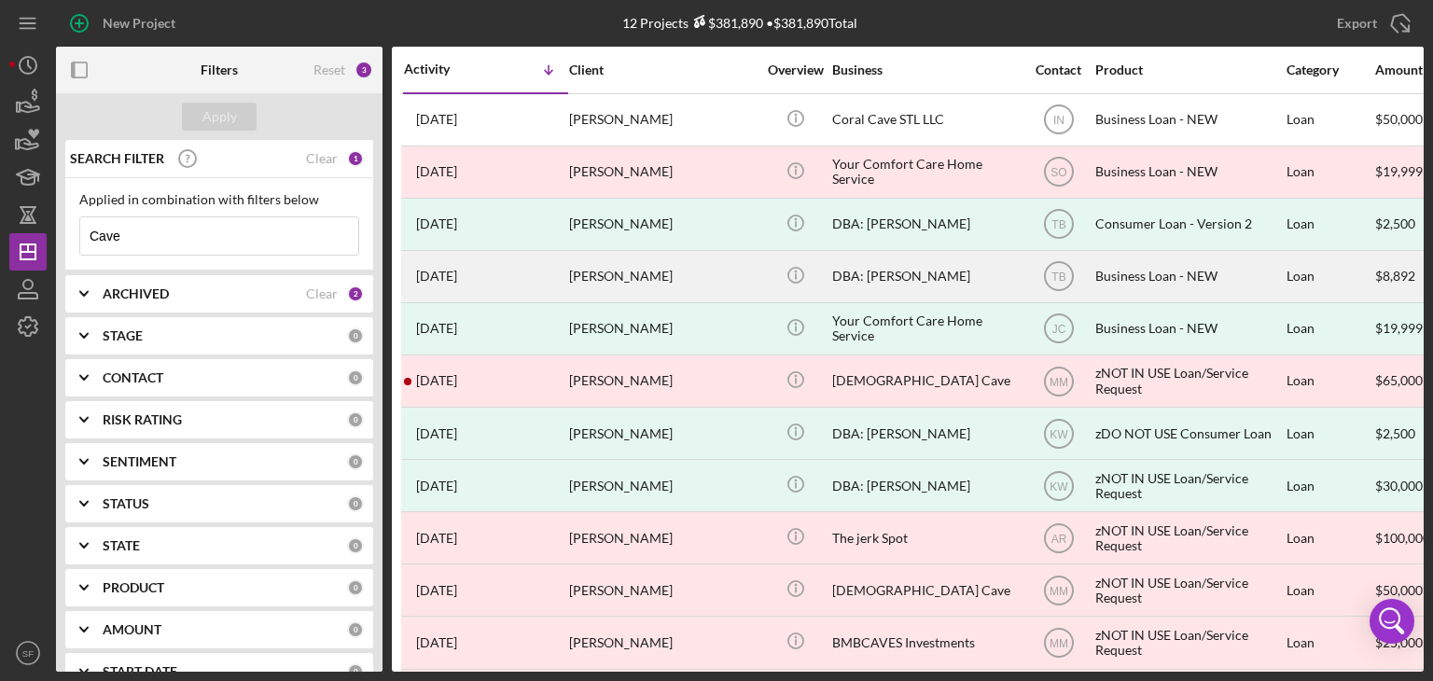
click at [567, 279] on td "[DATE] [PERSON_NAME]" at bounding box center [485, 276] width 165 height 52
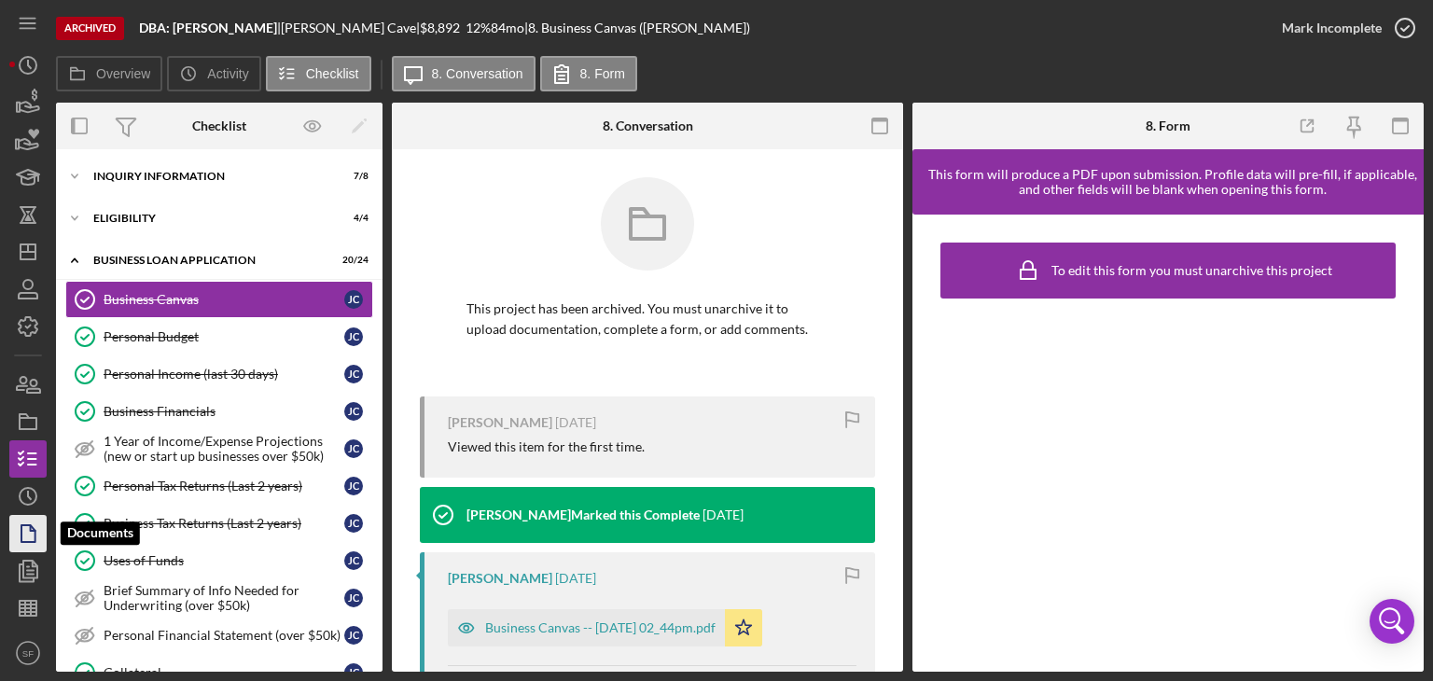
click at [31, 532] on icon "button" at bounding box center [28, 533] width 47 height 47
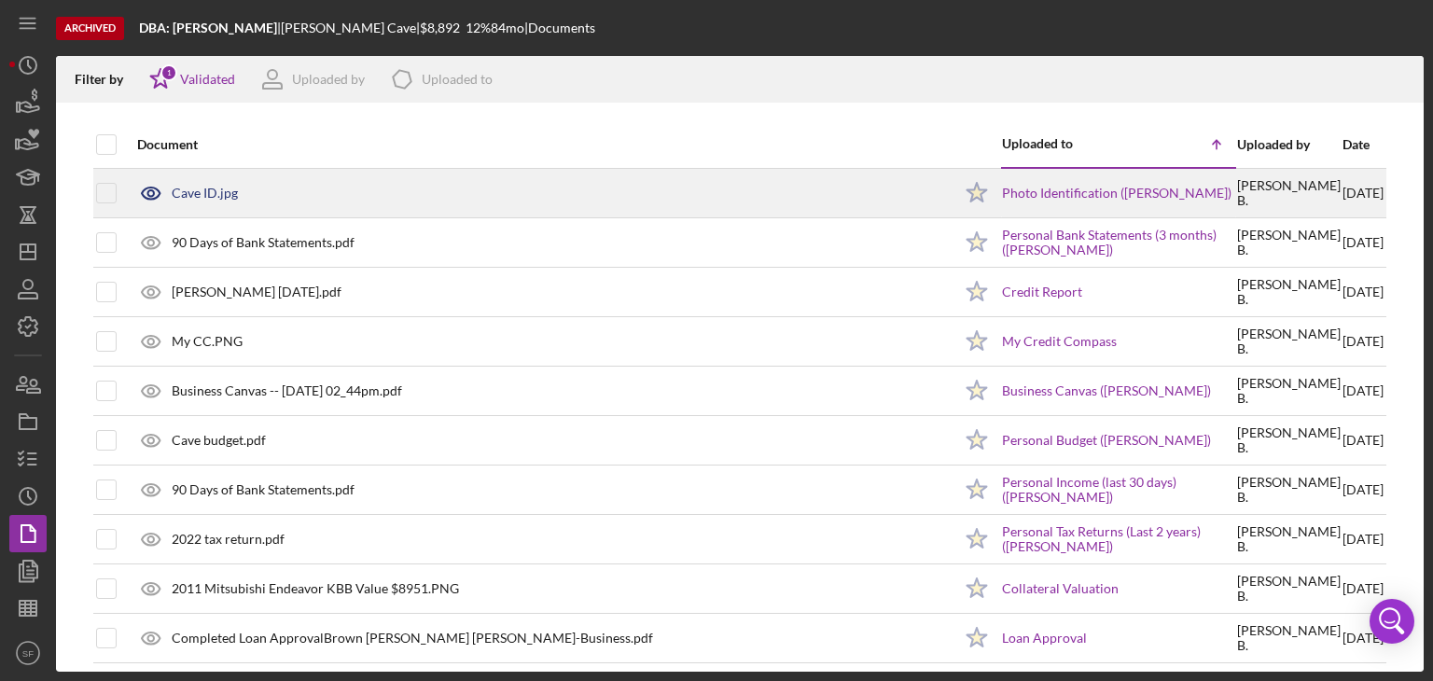
click at [233, 202] on div "Cave ID.jpg" at bounding box center [540, 193] width 824 height 47
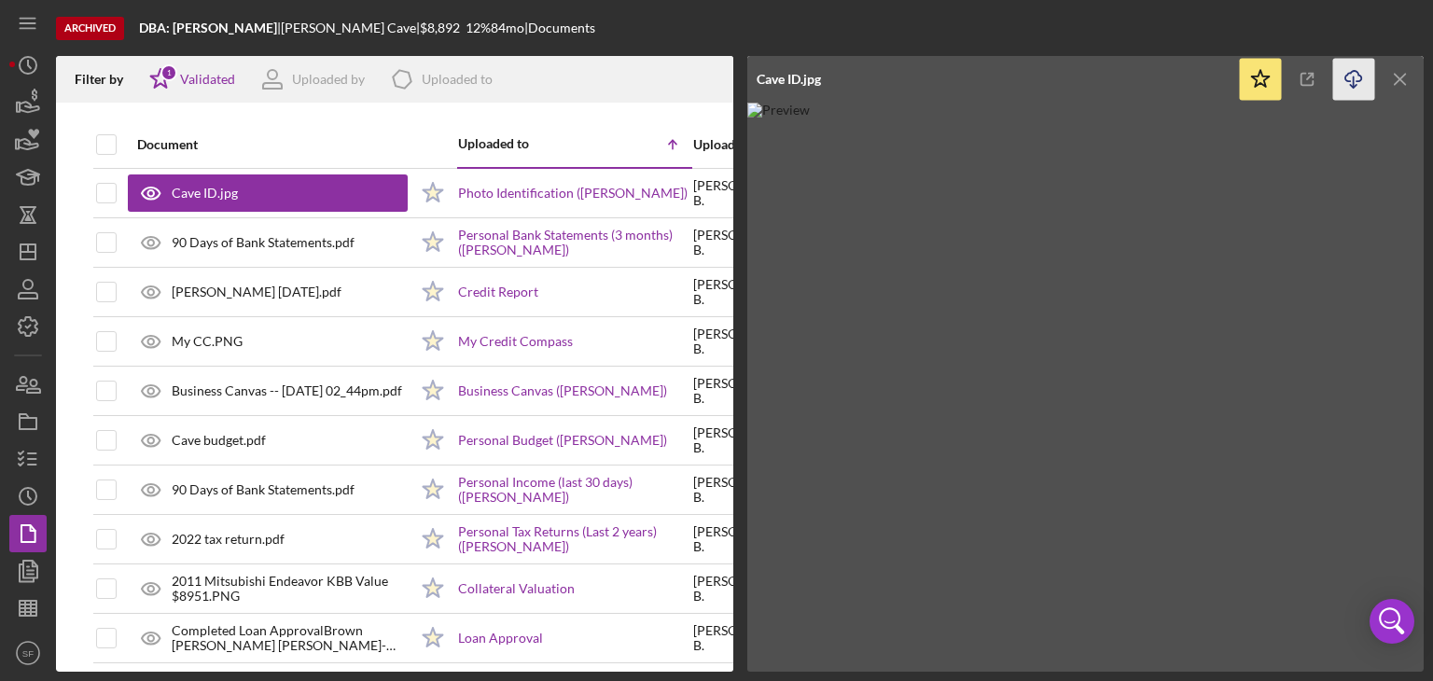
click at [1355, 77] on icon "Icon/Download" at bounding box center [1354, 80] width 42 height 42
click at [198, 64] on div "Icon/Star 1 Validated" at bounding box center [186, 79] width 98 height 47
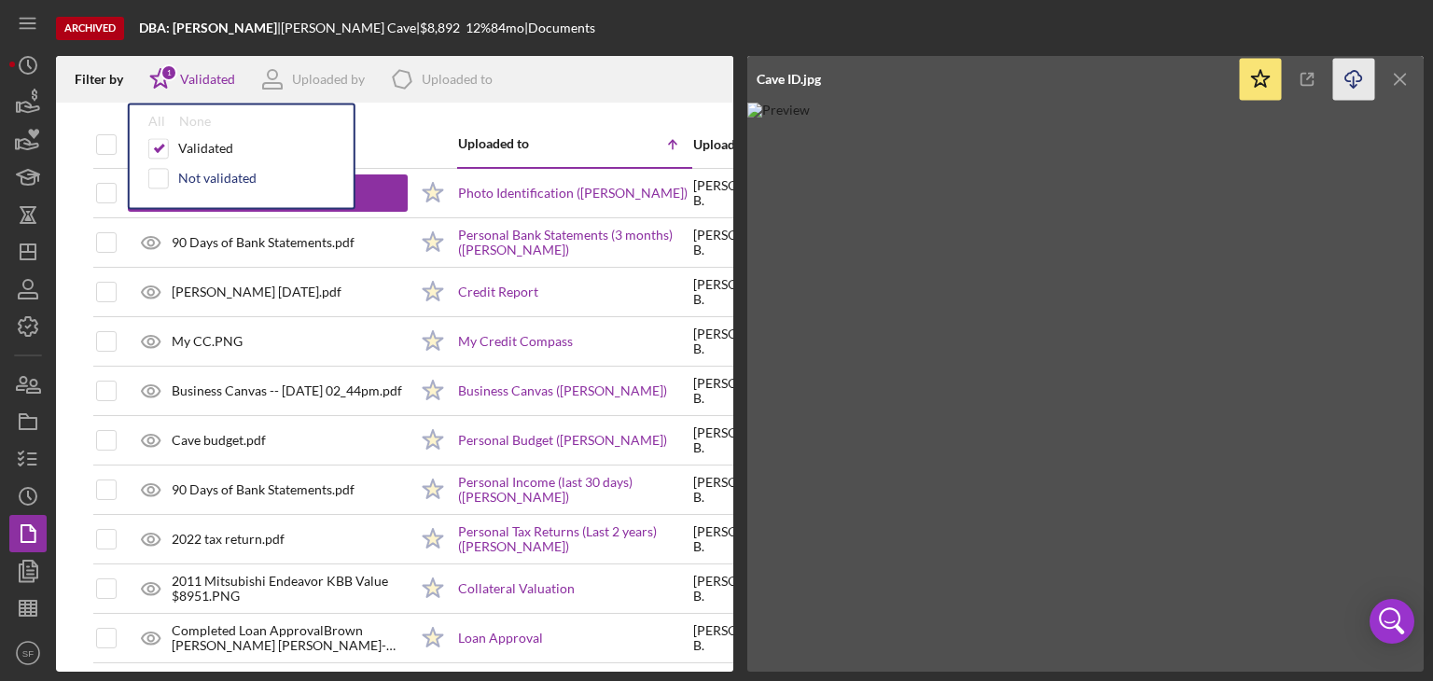
click at [188, 177] on div "Not validated" at bounding box center [217, 178] width 78 height 15
checkbox input "true"
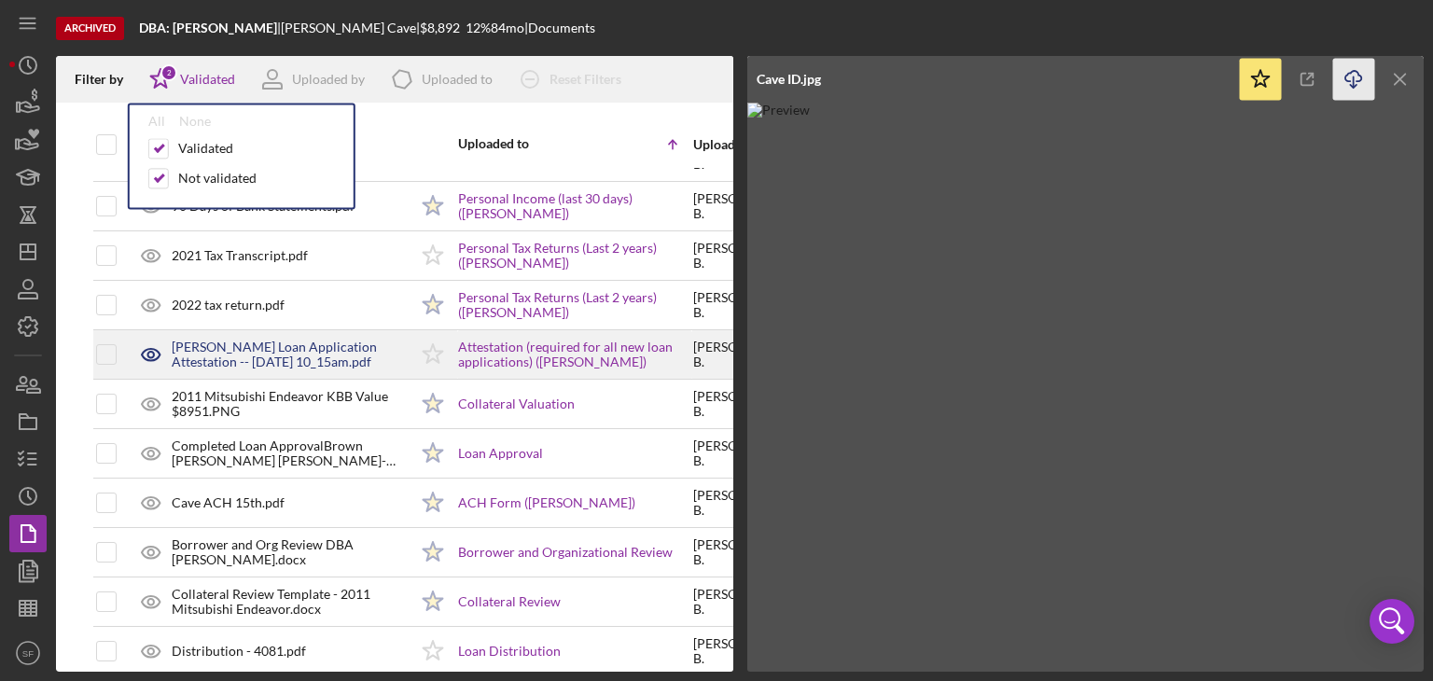
scroll to position [97, 0]
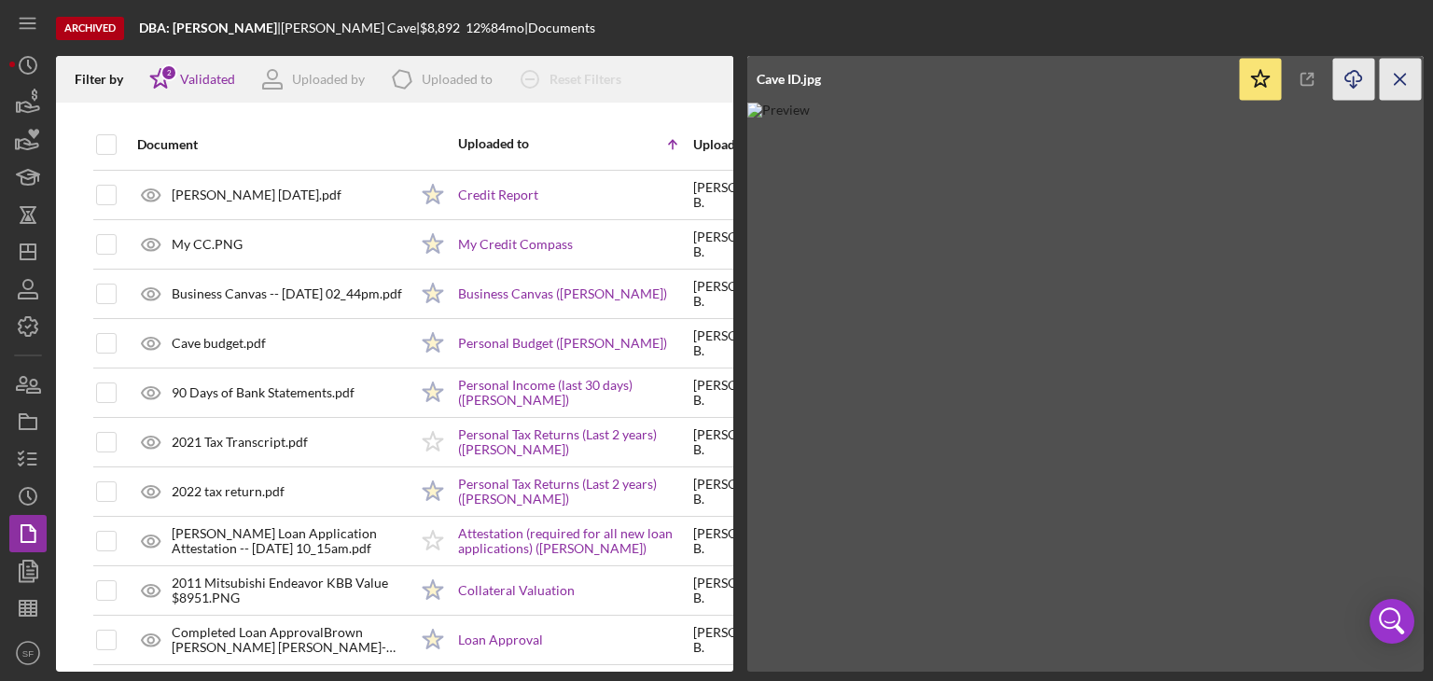
click at [1398, 76] on line "button" at bounding box center [1400, 79] width 10 height 10
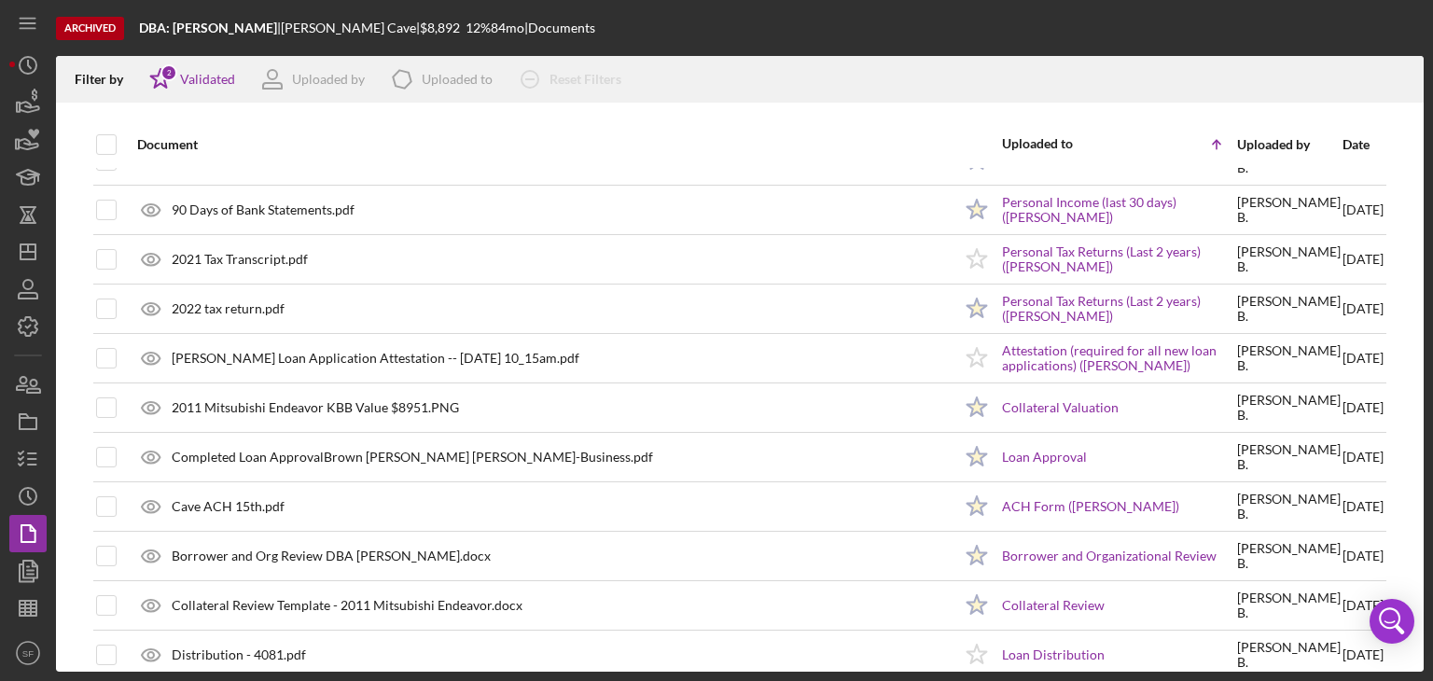
scroll to position [373, 0]
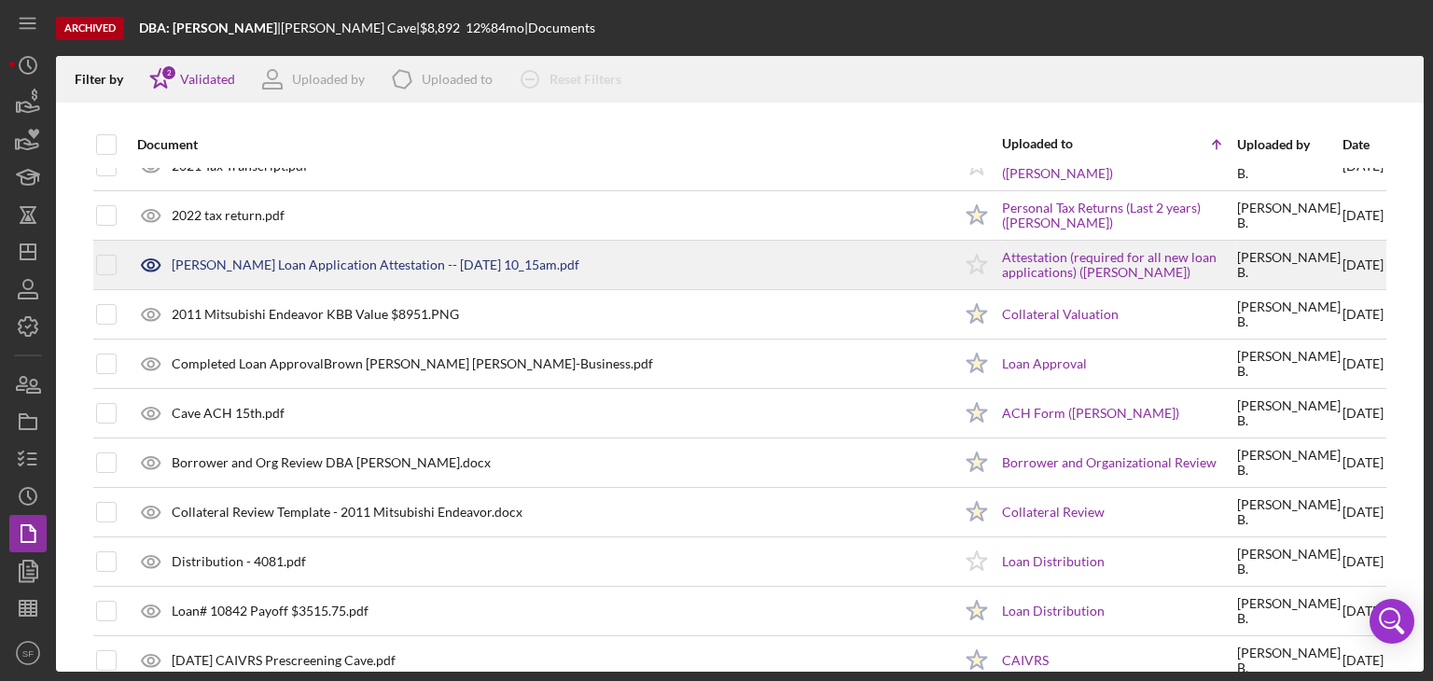
click at [376, 281] on div "[PERSON_NAME] Loan Application Attestation -- [DATE] 10_15am.pdf" at bounding box center [540, 265] width 824 height 47
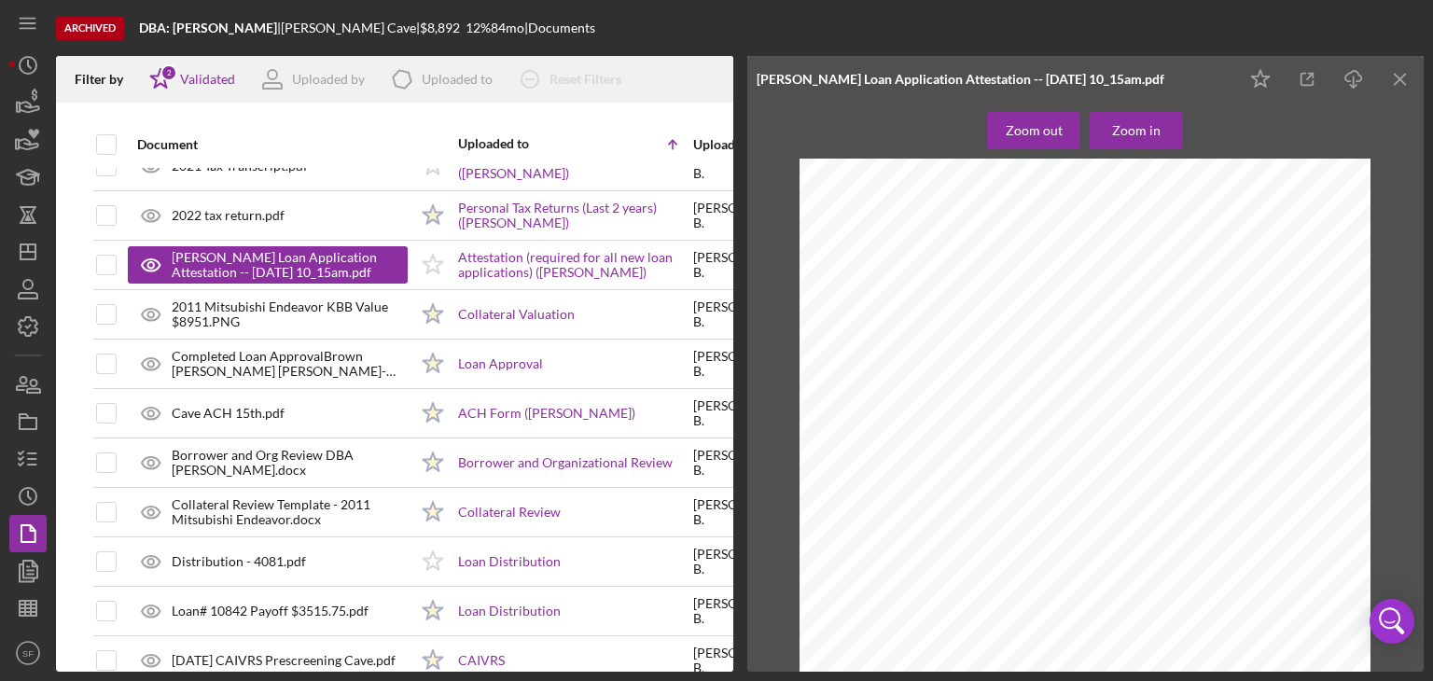
scroll to position [226, 0]
click at [1399, 69] on icon "Icon/Menu Close" at bounding box center [1401, 80] width 42 height 42
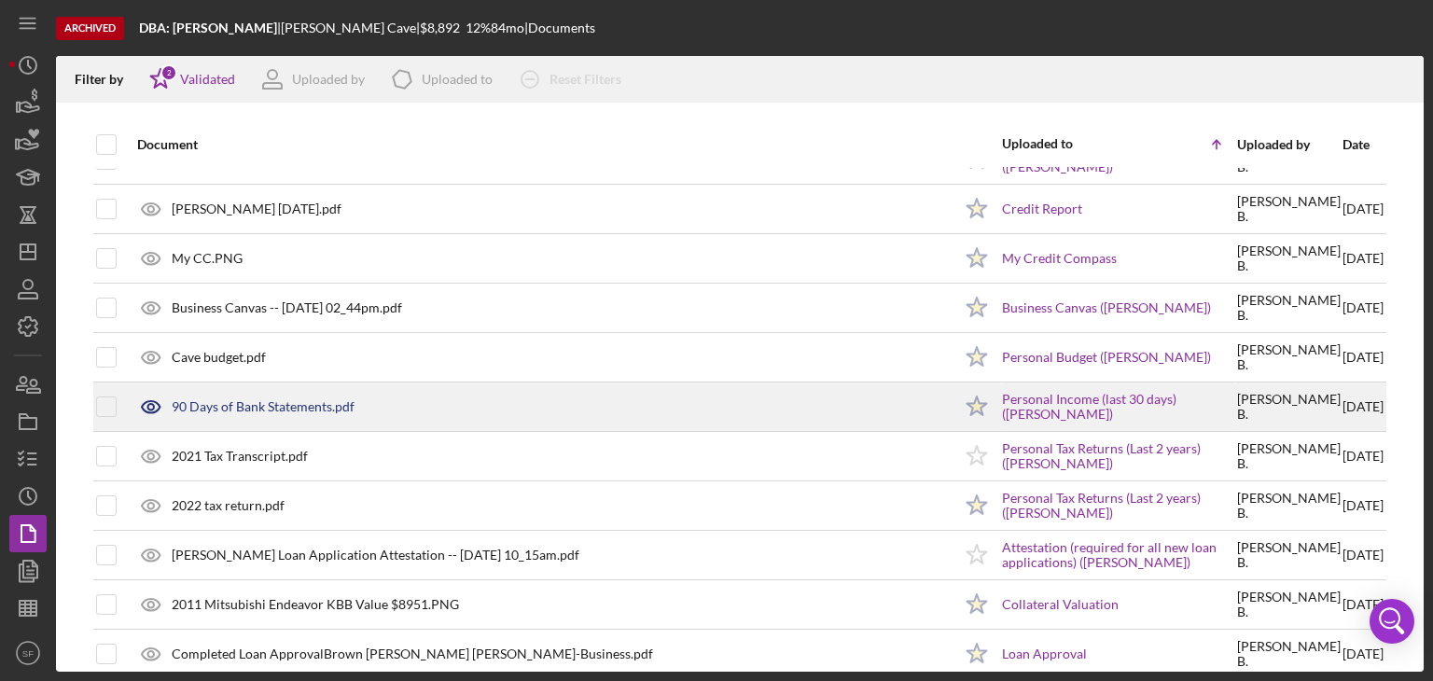
scroll to position [0, 0]
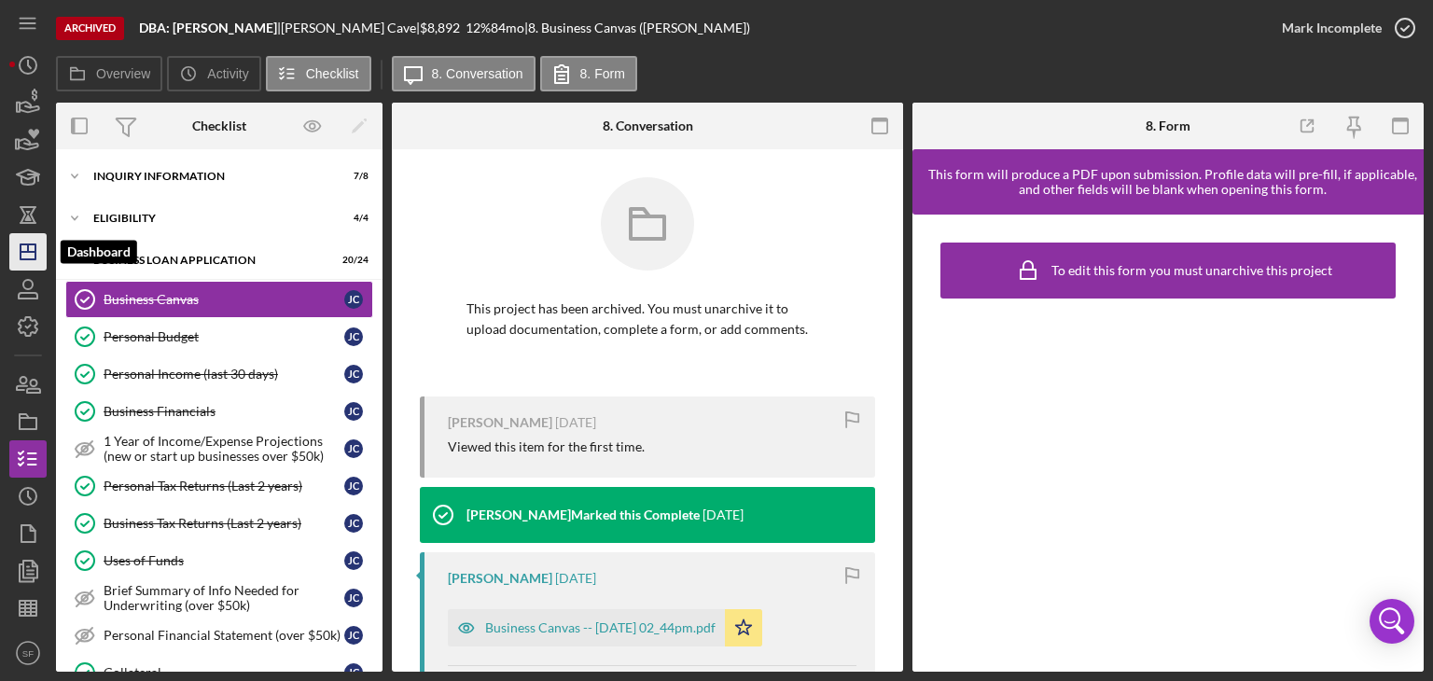
click at [25, 255] on icon "Icon/Dashboard" at bounding box center [28, 252] width 47 height 47
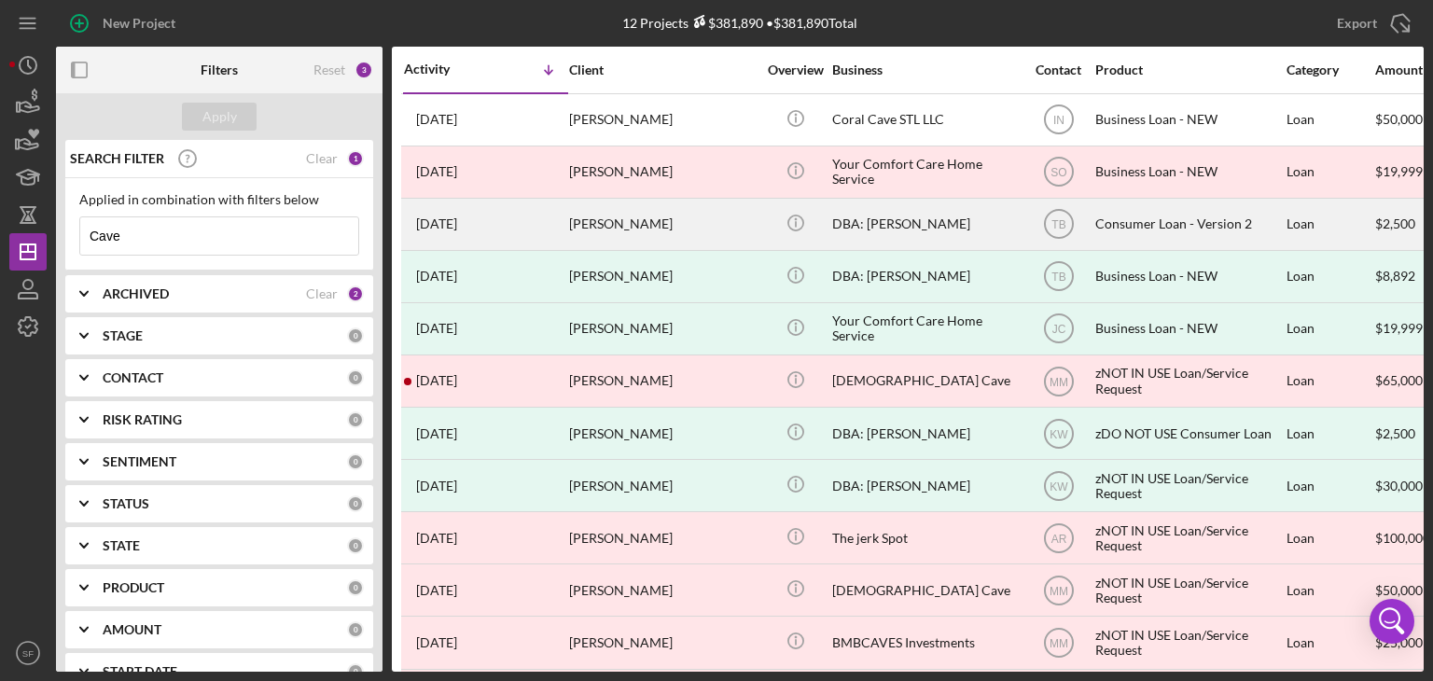
click at [633, 214] on div "[PERSON_NAME]" at bounding box center [662, 224] width 187 height 49
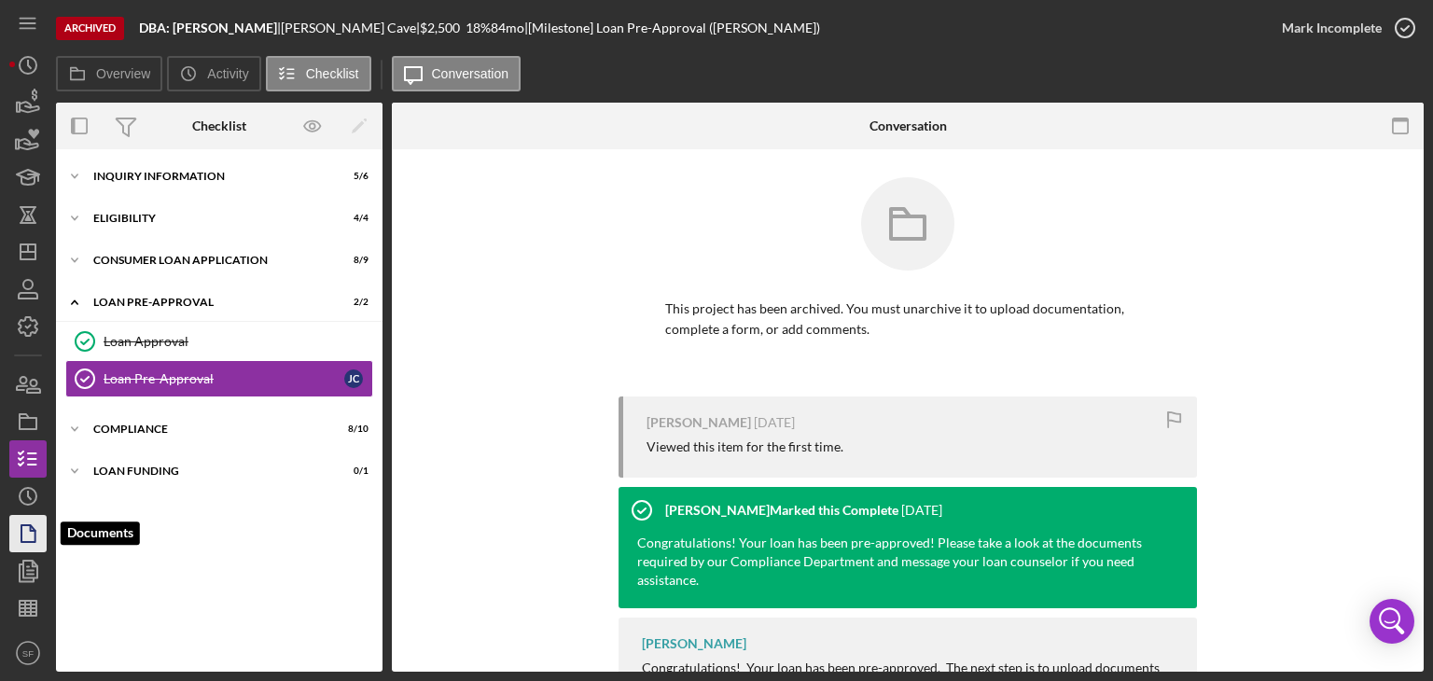
click at [34, 535] on polygon "button" at bounding box center [28, 533] width 14 height 17
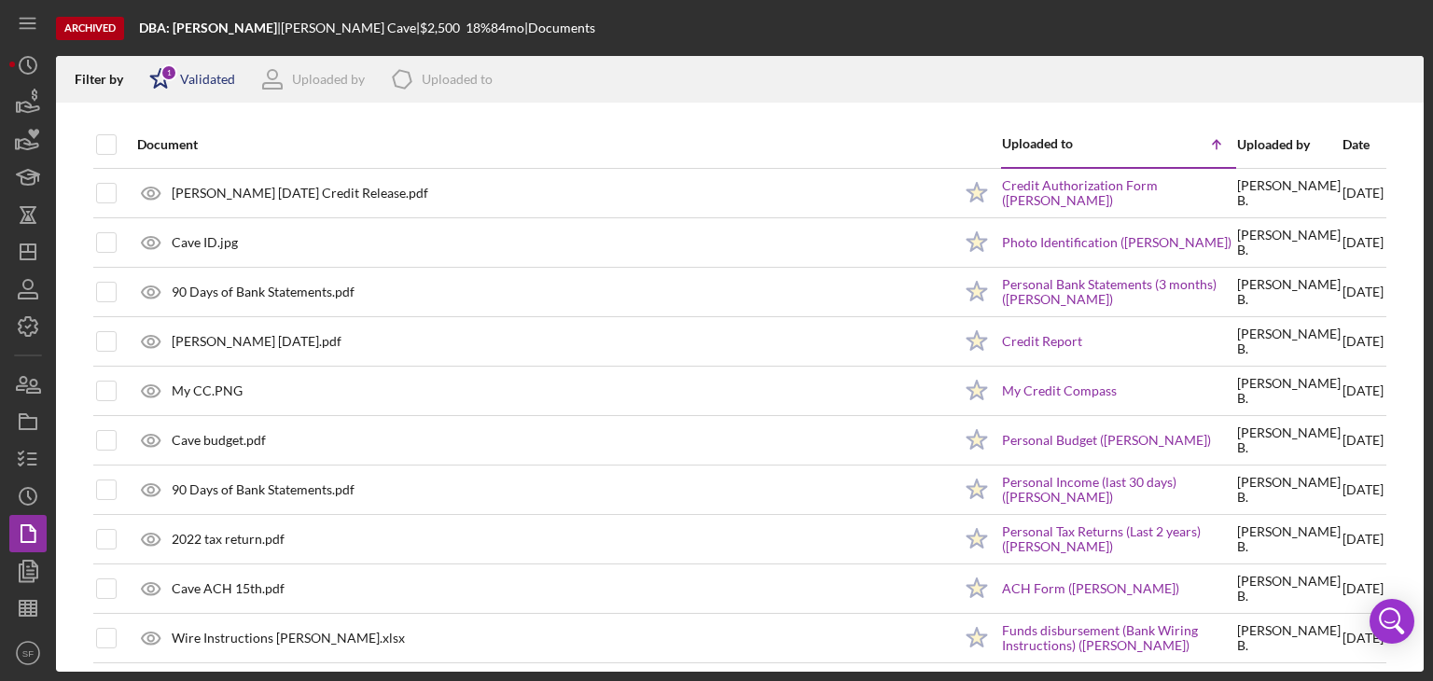
click at [211, 84] on div "Validated" at bounding box center [207, 79] width 55 height 15
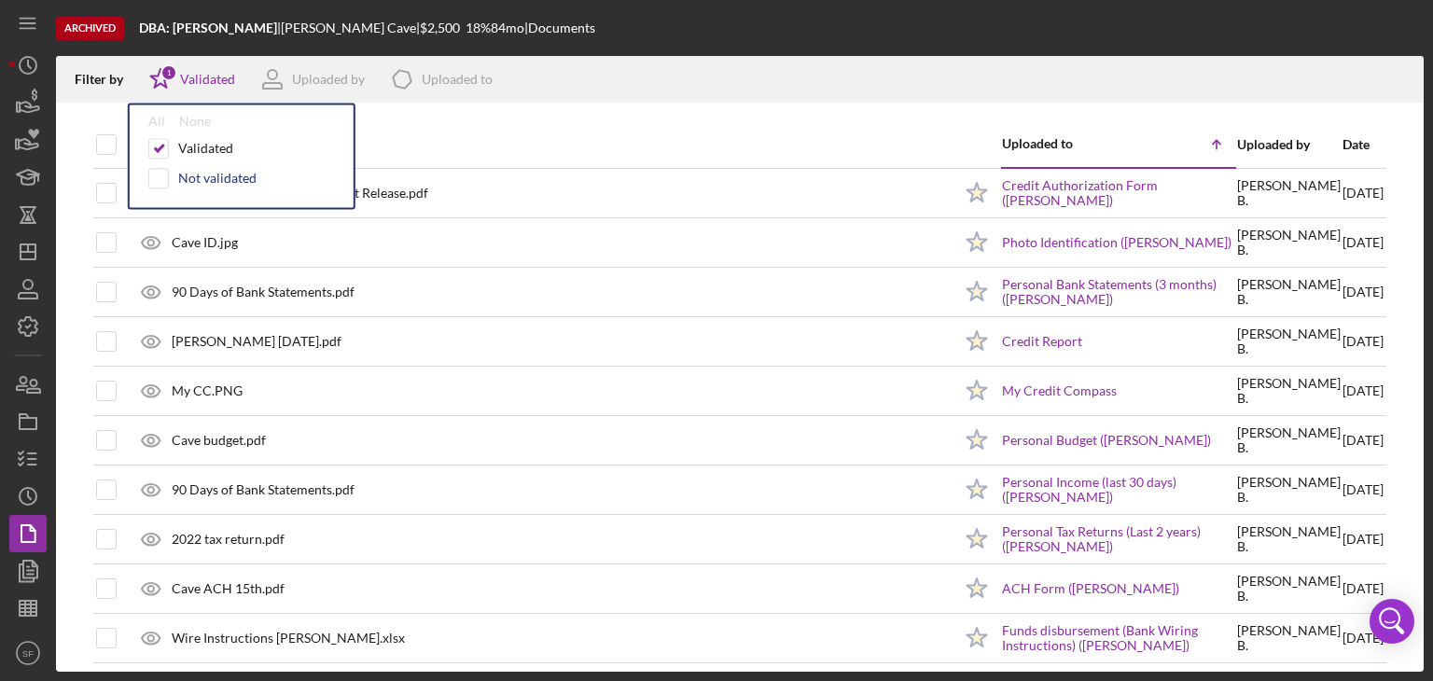
click at [206, 174] on div "Not validated" at bounding box center [217, 178] width 78 height 15
checkbox input "true"
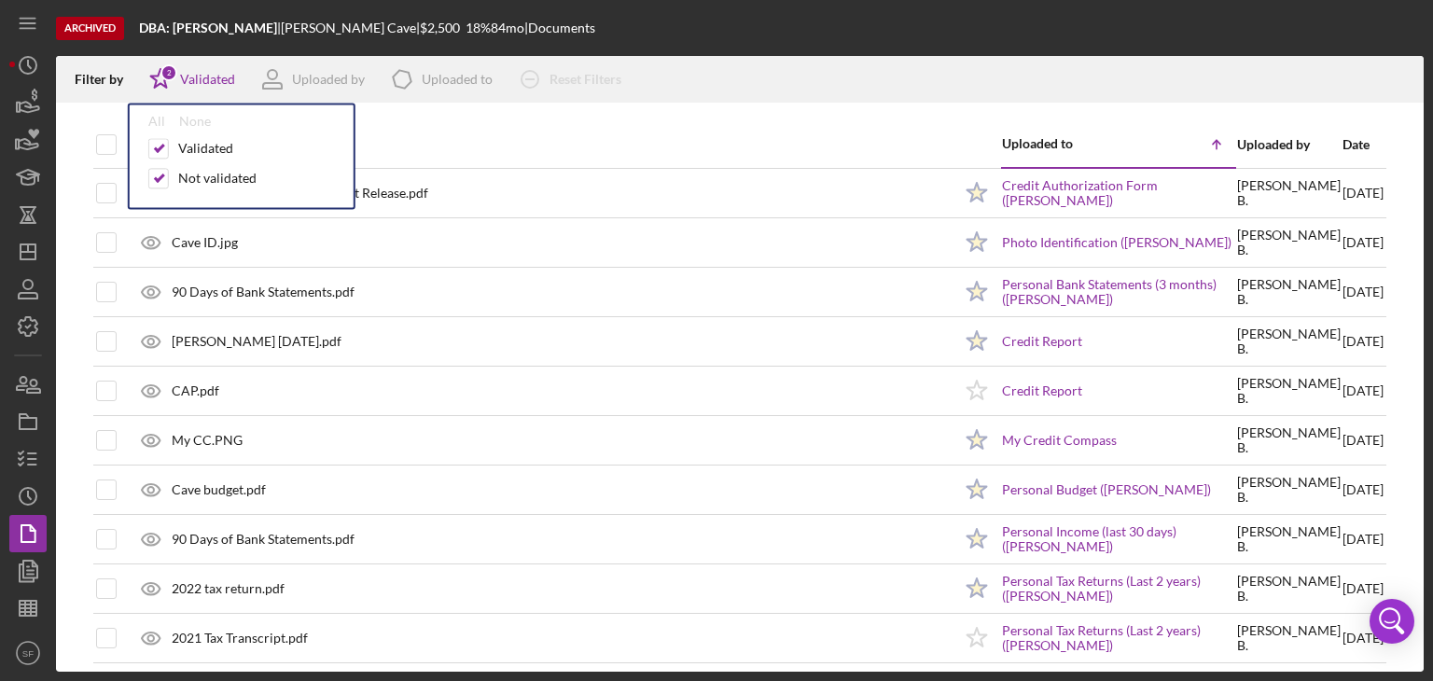
click at [423, 121] on th "Document" at bounding box center [540, 144] width 826 height 47
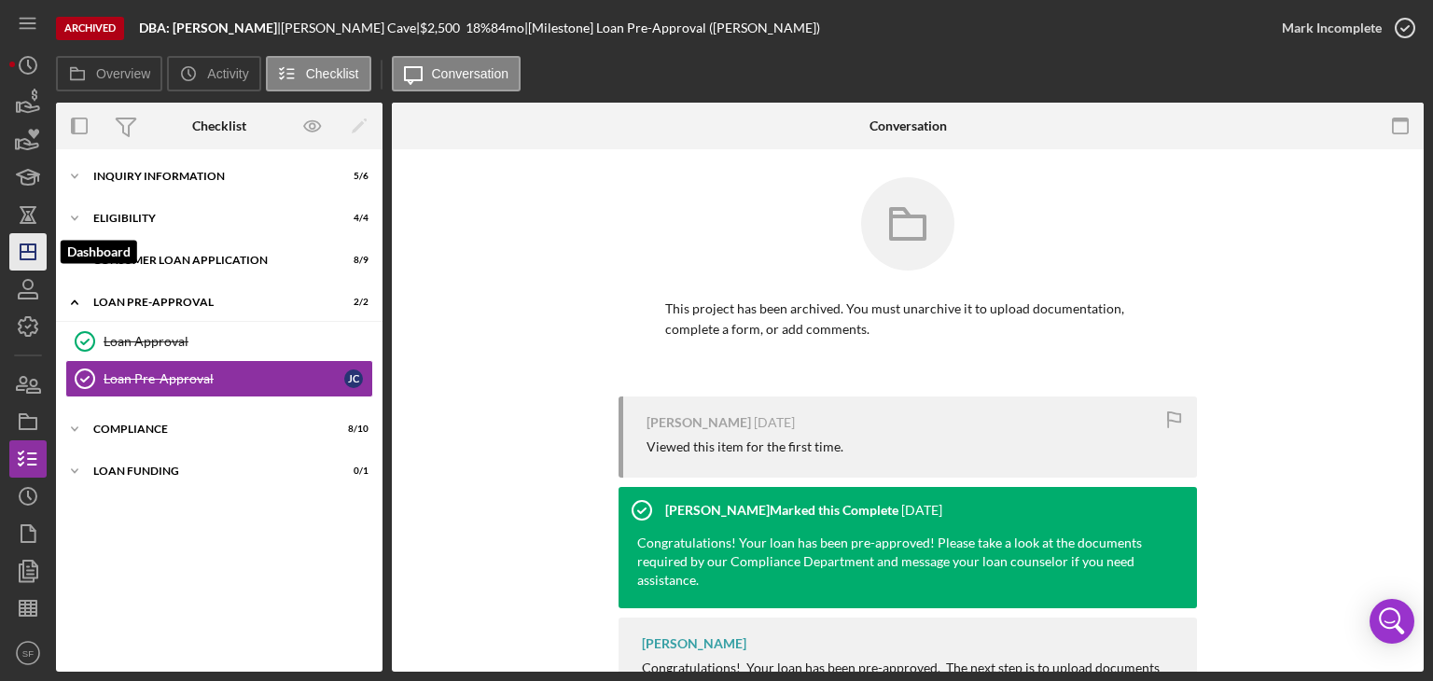
click at [30, 257] on icon "Icon/Dashboard" at bounding box center [28, 252] width 47 height 47
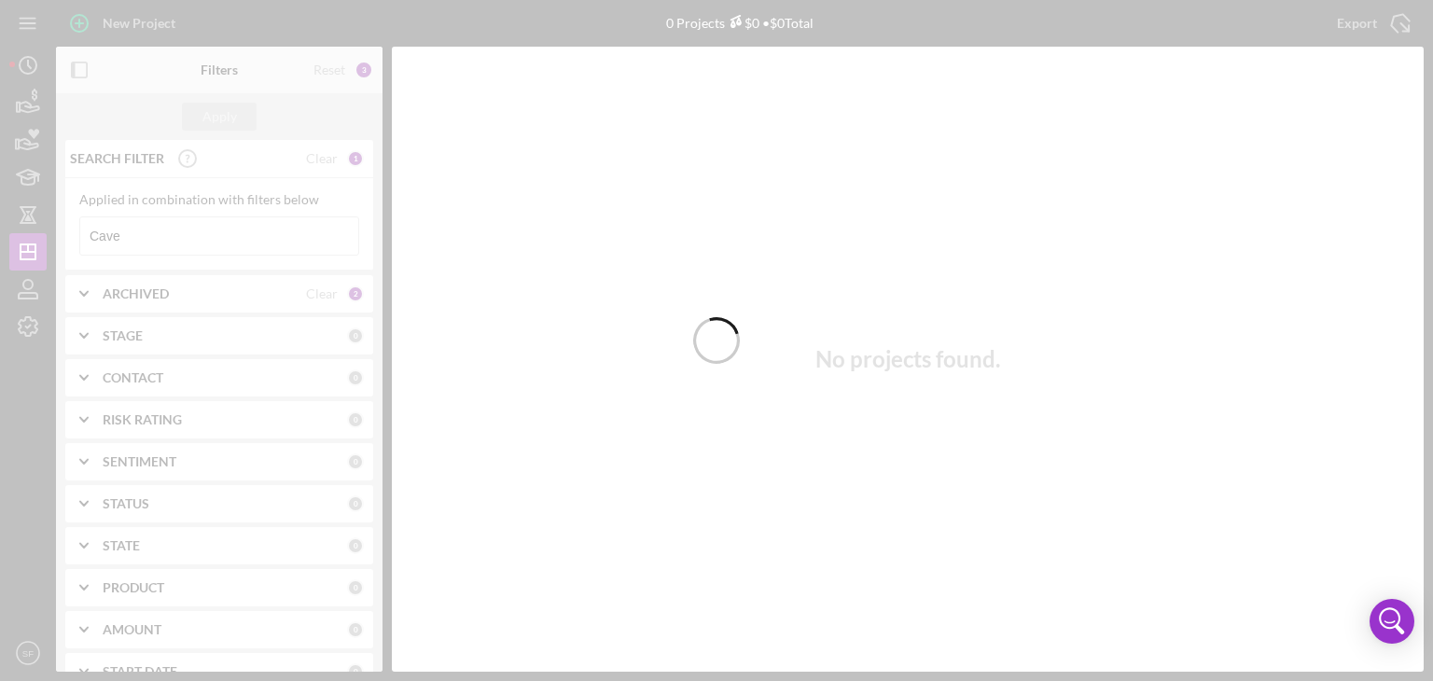
click at [133, 232] on div at bounding box center [716, 340] width 1433 height 681
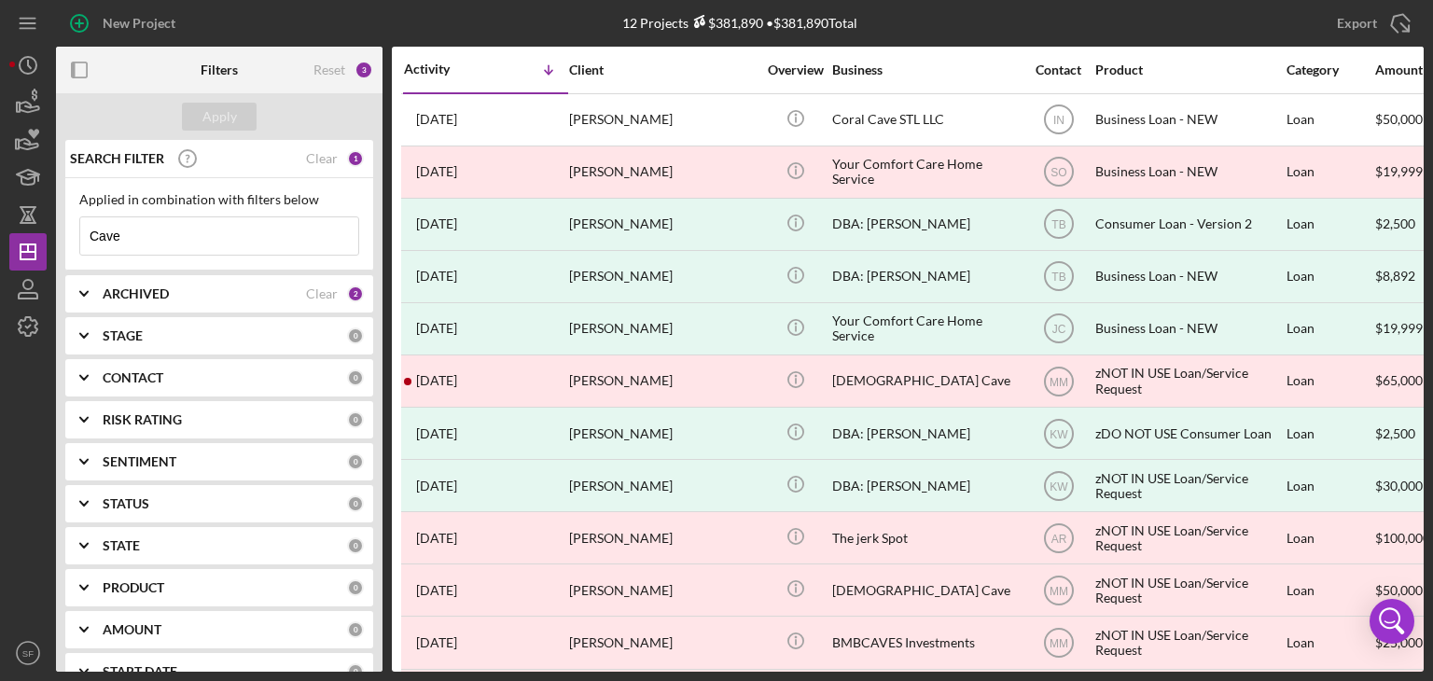
click at [137, 238] on input "Cave" at bounding box center [219, 235] width 278 height 37
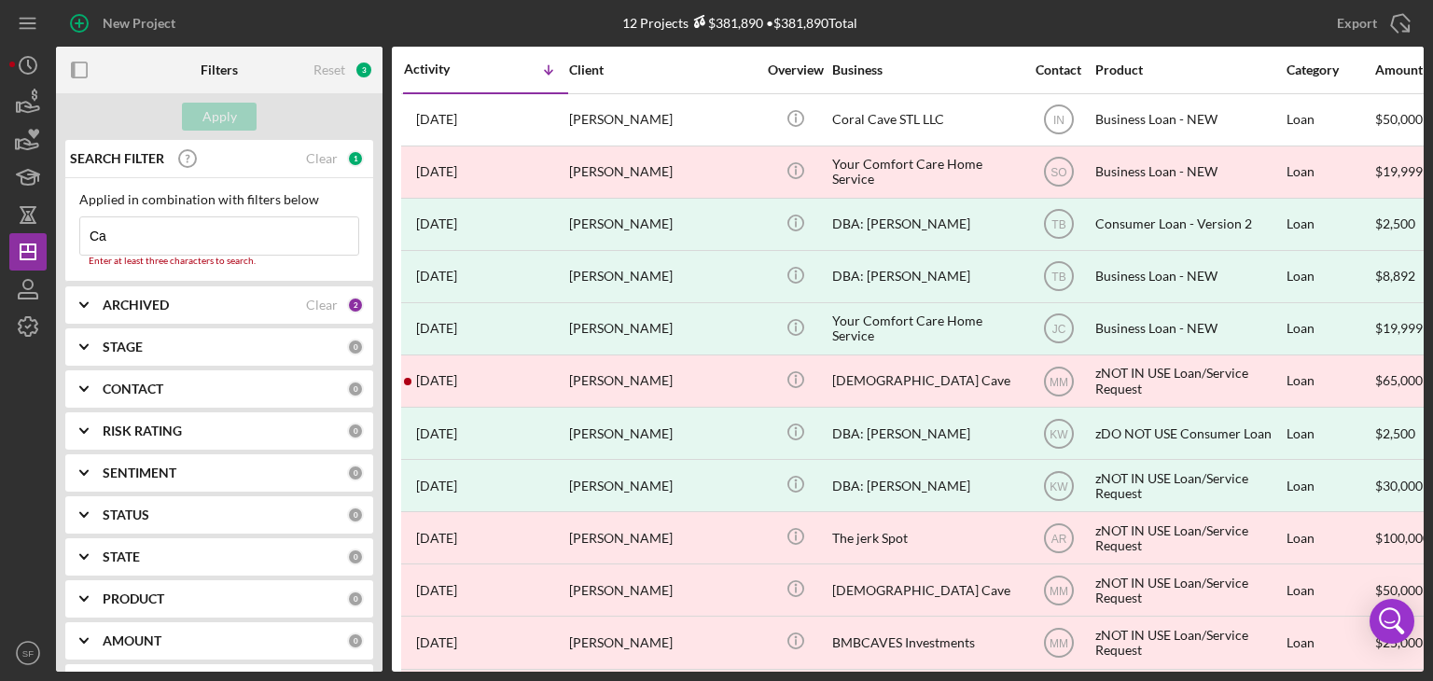
type input "C"
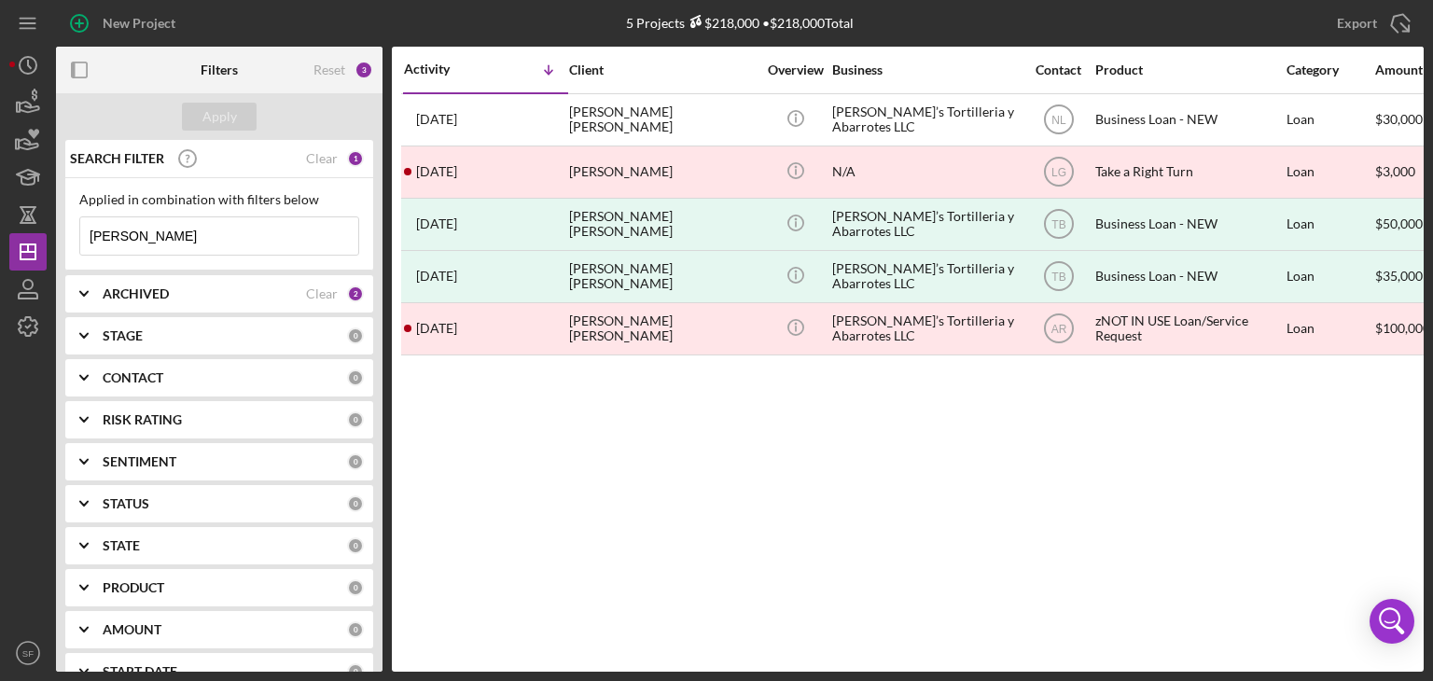
type input "[PERSON_NAME]"
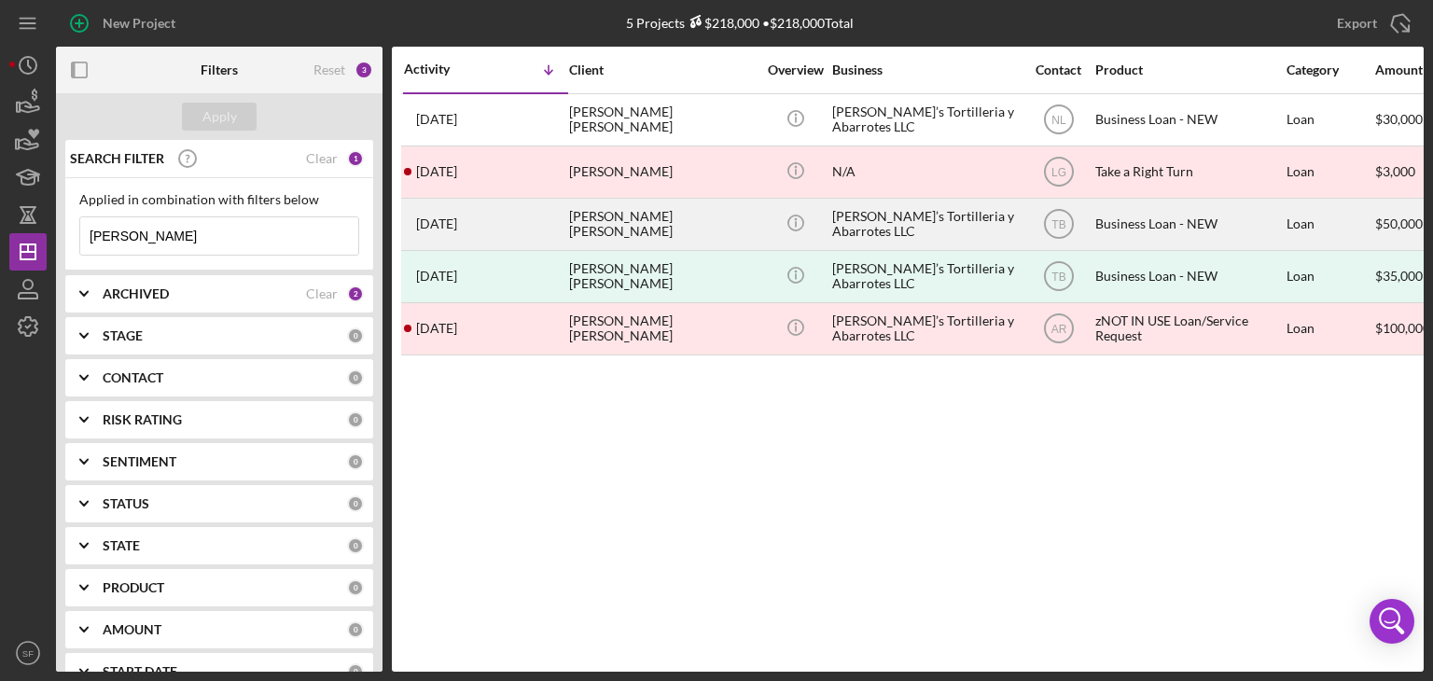
click at [504, 221] on div "[DATE] [PERSON_NAME] [PERSON_NAME]" at bounding box center [485, 224] width 163 height 49
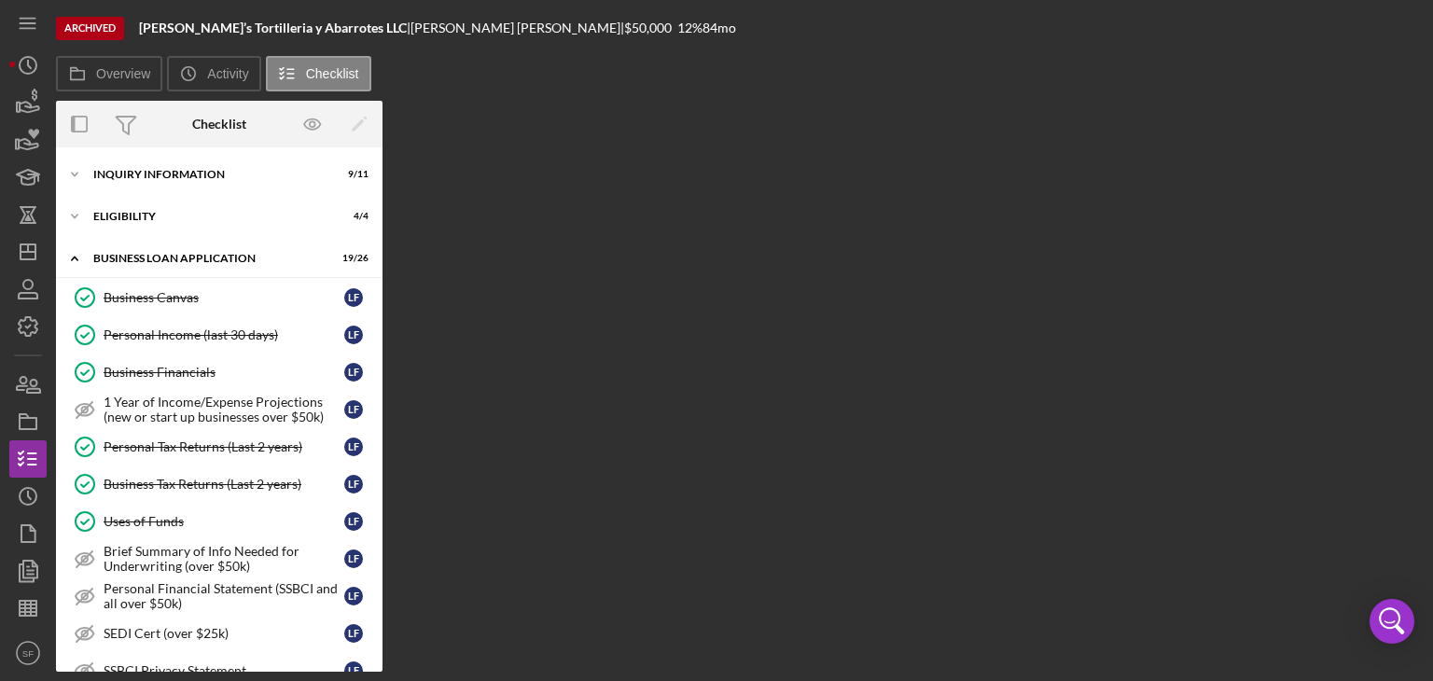
scroll to position [441, 0]
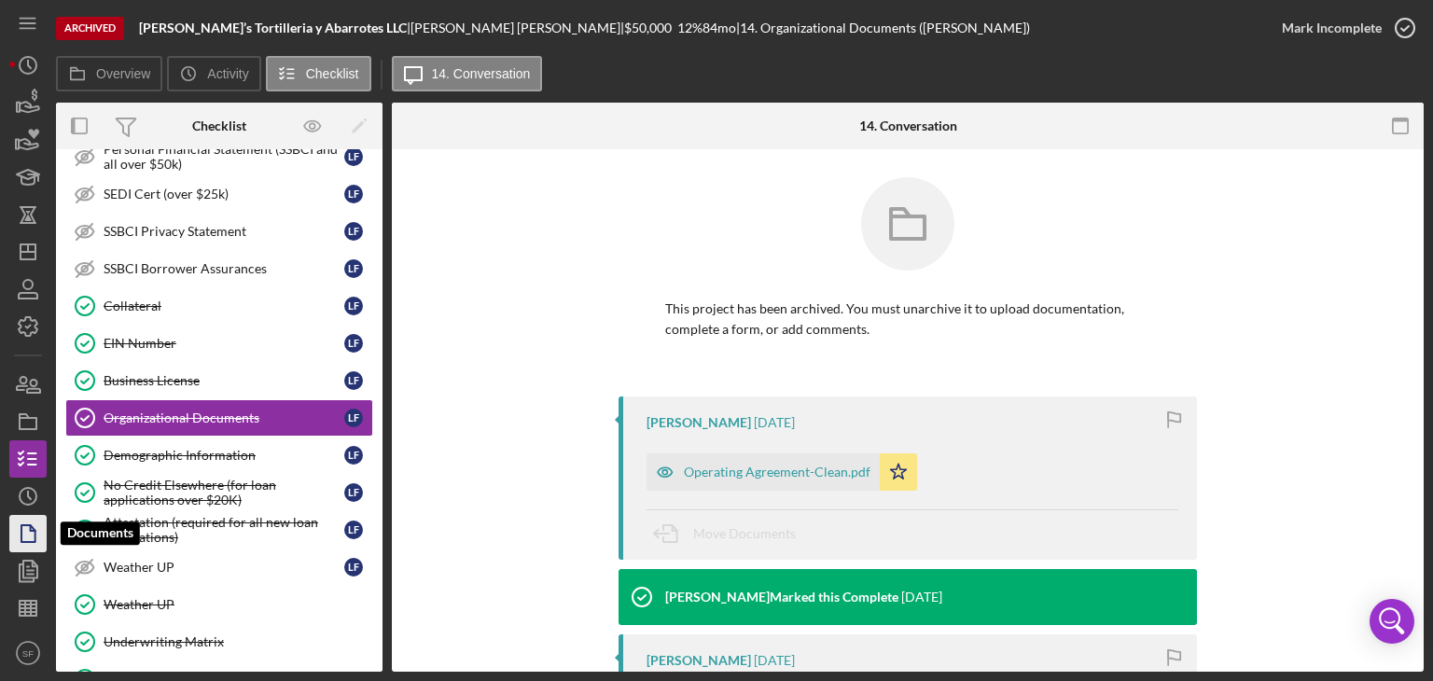
click at [18, 529] on icon "button" at bounding box center [28, 533] width 47 height 47
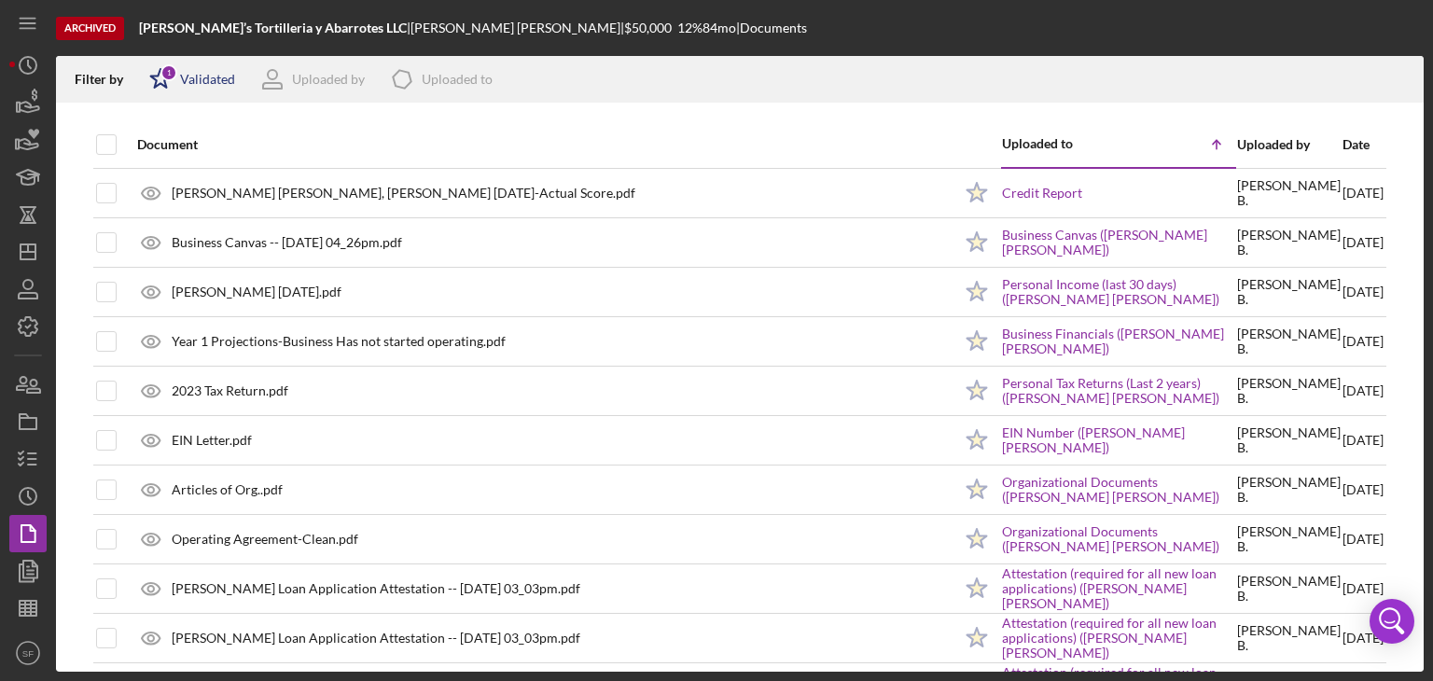
click at [211, 85] on div "Validated" at bounding box center [207, 79] width 55 height 15
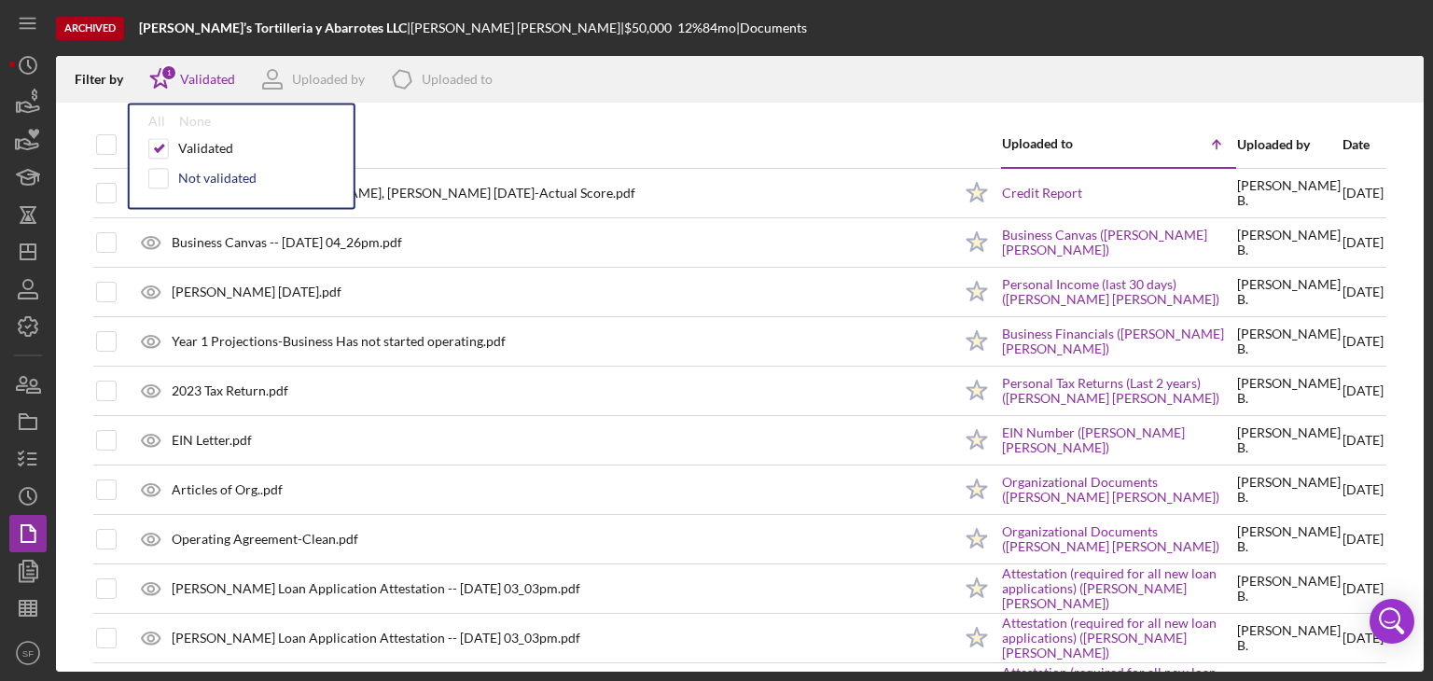
click at [206, 177] on div "Not validated" at bounding box center [217, 178] width 78 height 15
checkbox input "true"
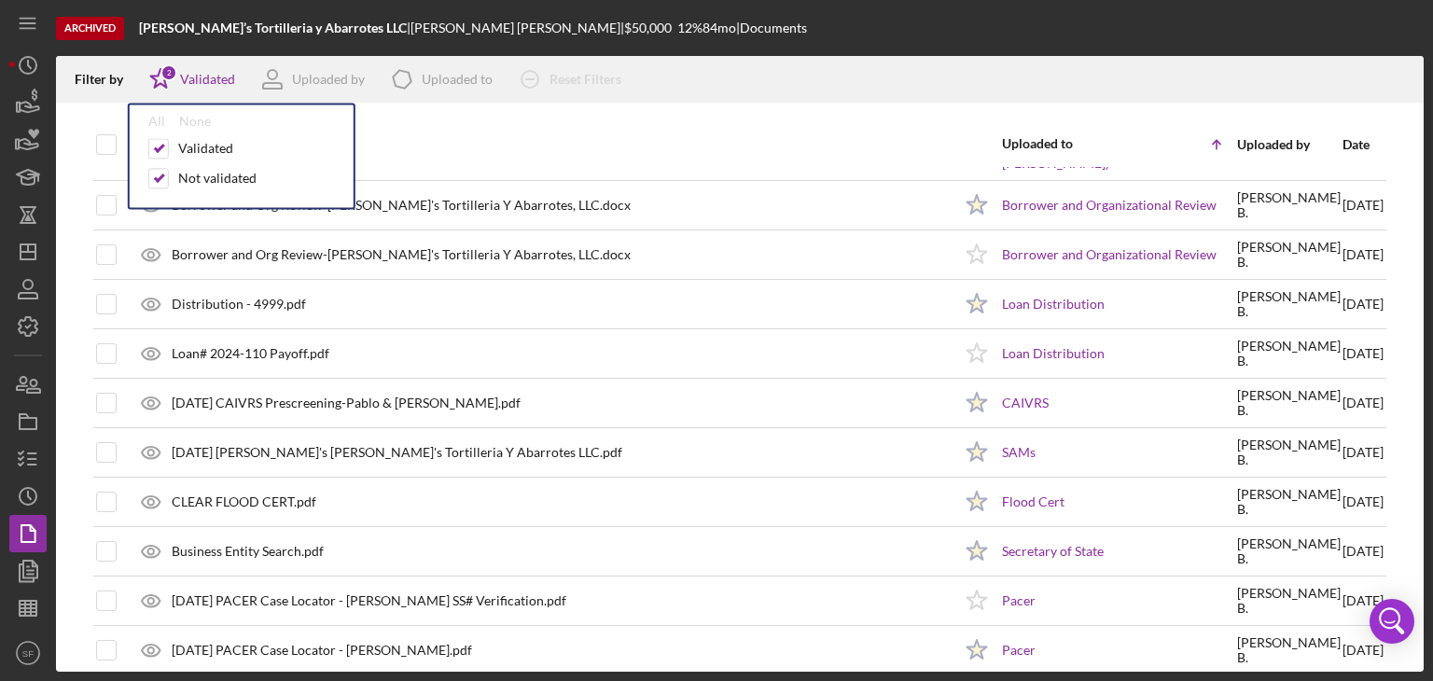
scroll to position [840, 0]
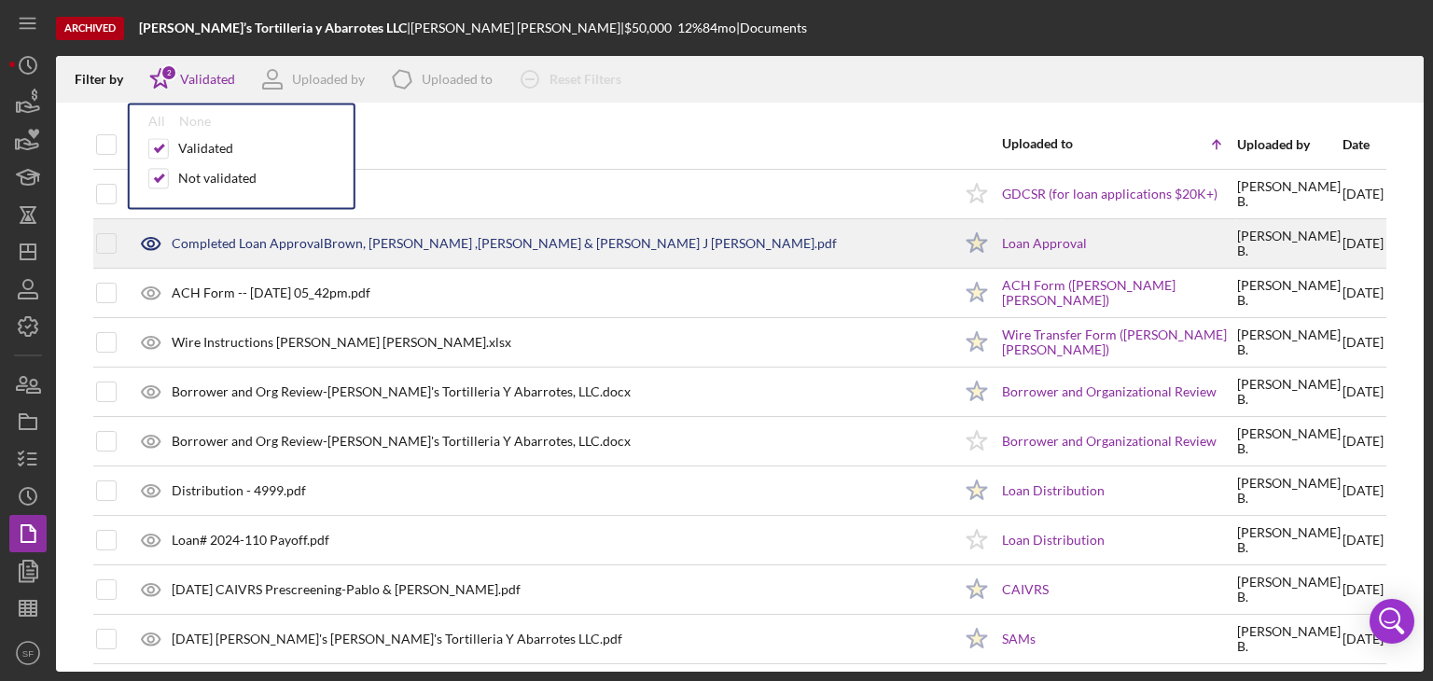
click at [474, 243] on div "Completed Loan ApprovalBrown, [PERSON_NAME] ,[PERSON_NAME] & [PERSON_NAME] J [P…" at bounding box center [504, 243] width 665 height 15
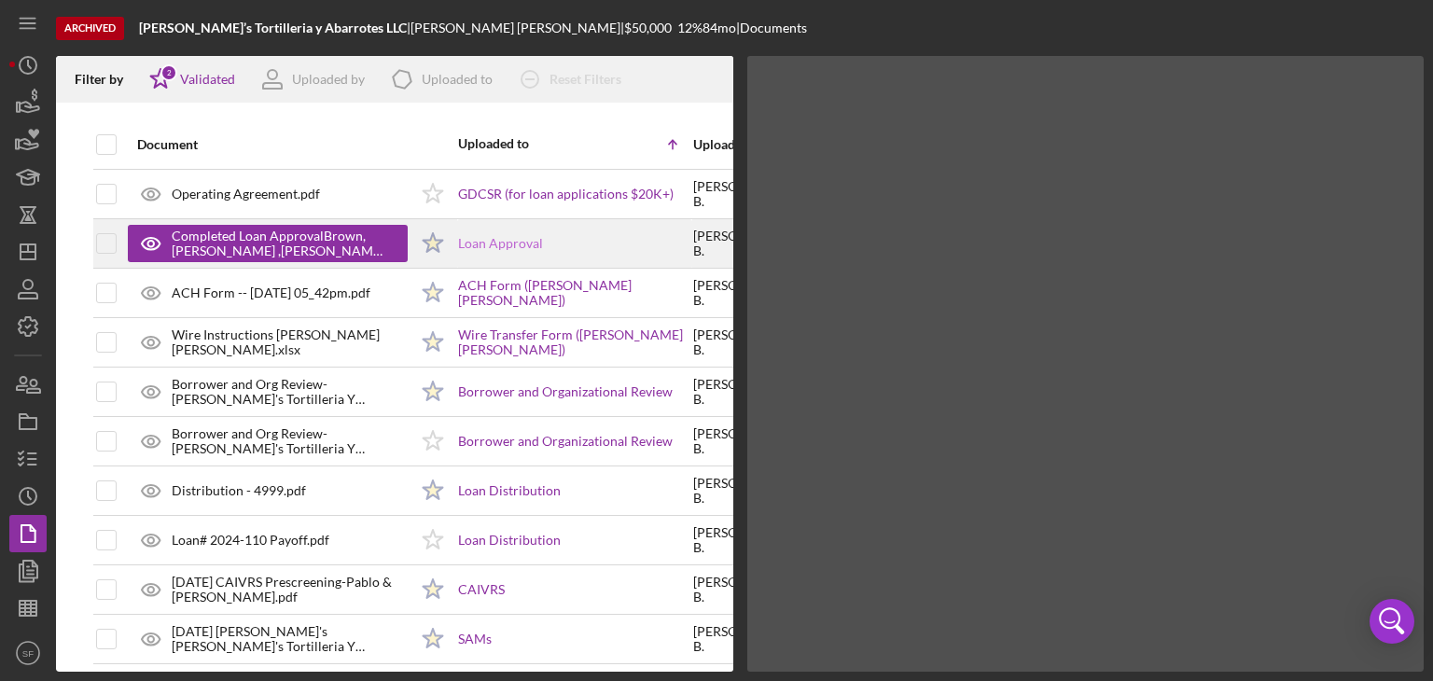
click at [474, 243] on link "Loan Approval" at bounding box center [500, 243] width 85 height 15
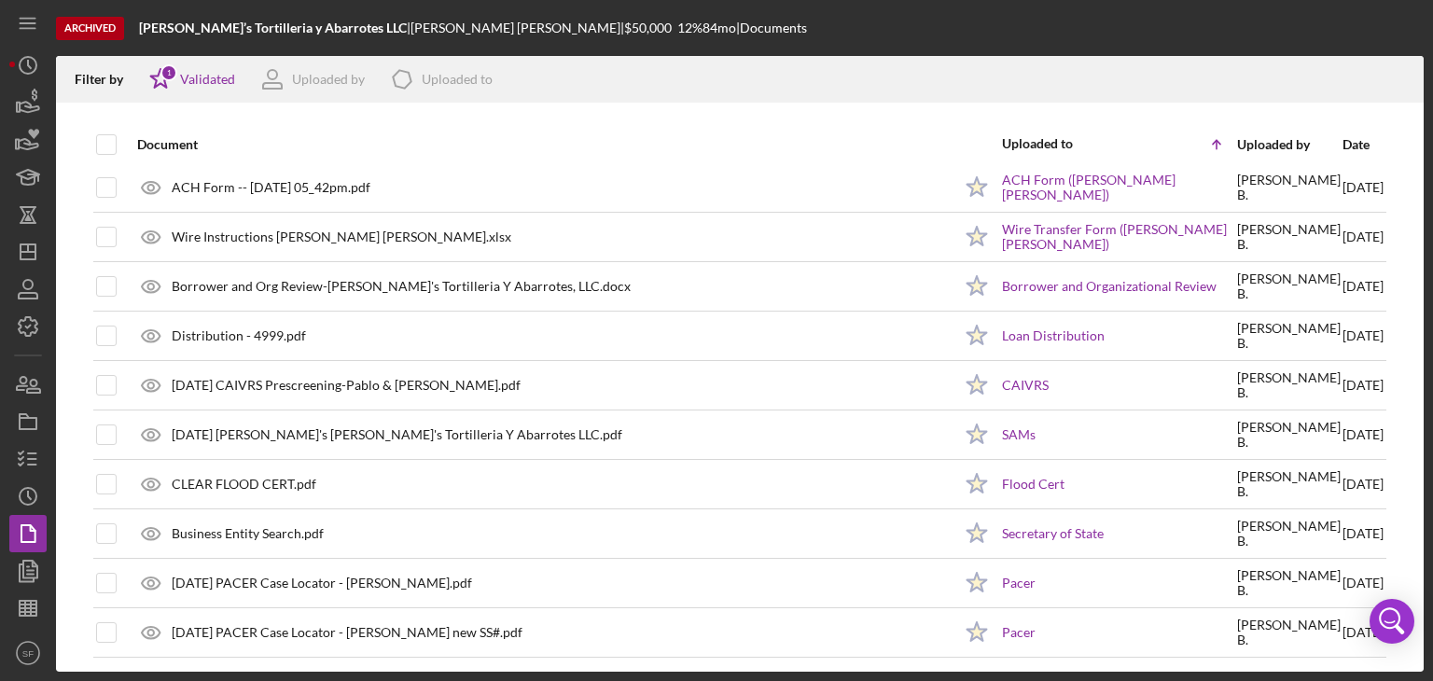
scroll to position [369, 0]
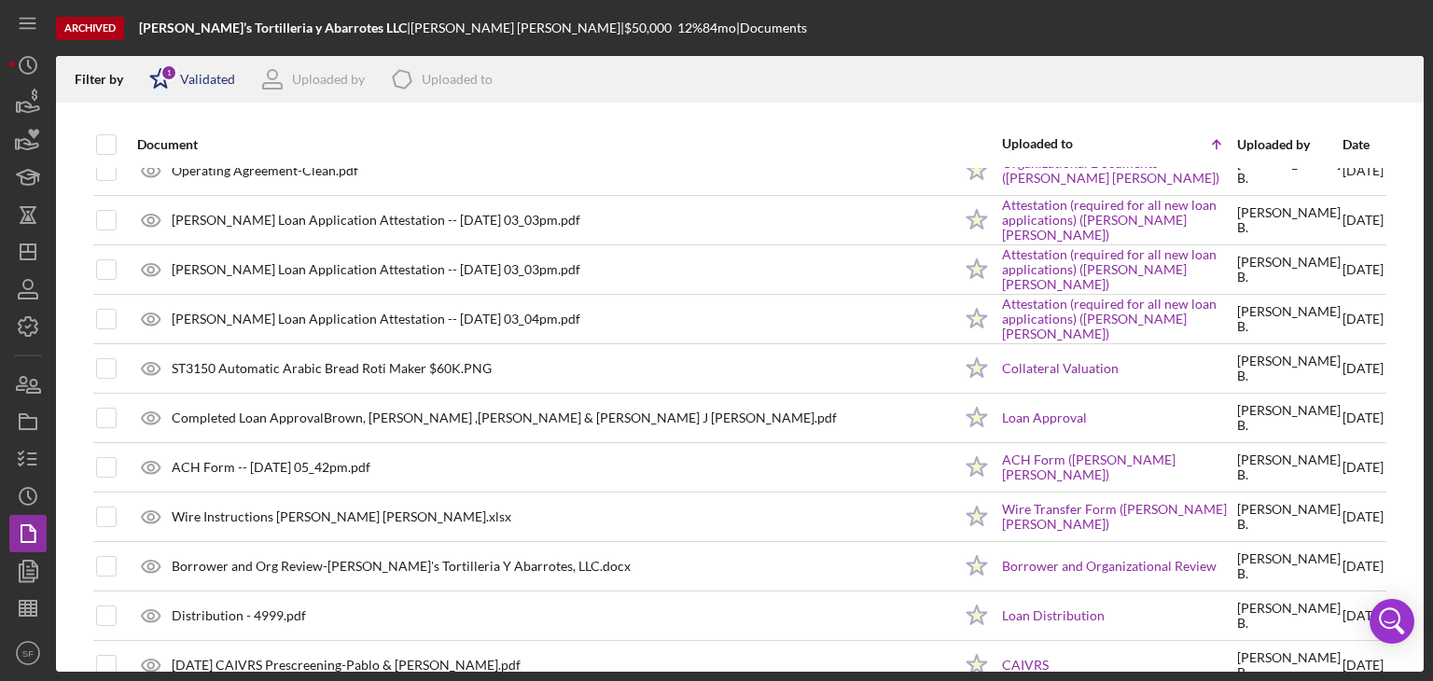
click at [216, 81] on div "Validated" at bounding box center [207, 79] width 55 height 15
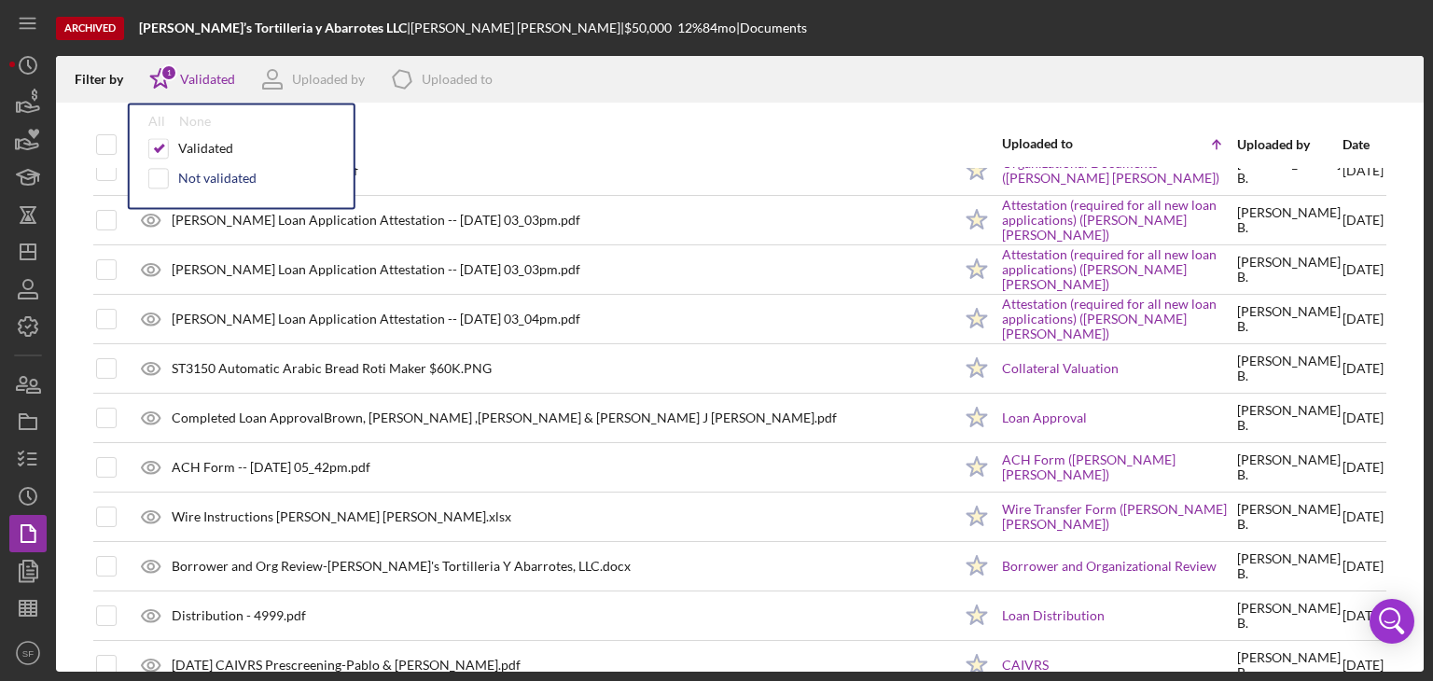
click at [230, 182] on div "Not validated" at bounding box center [217, 178] width 78 height 15
checkbox input "true"
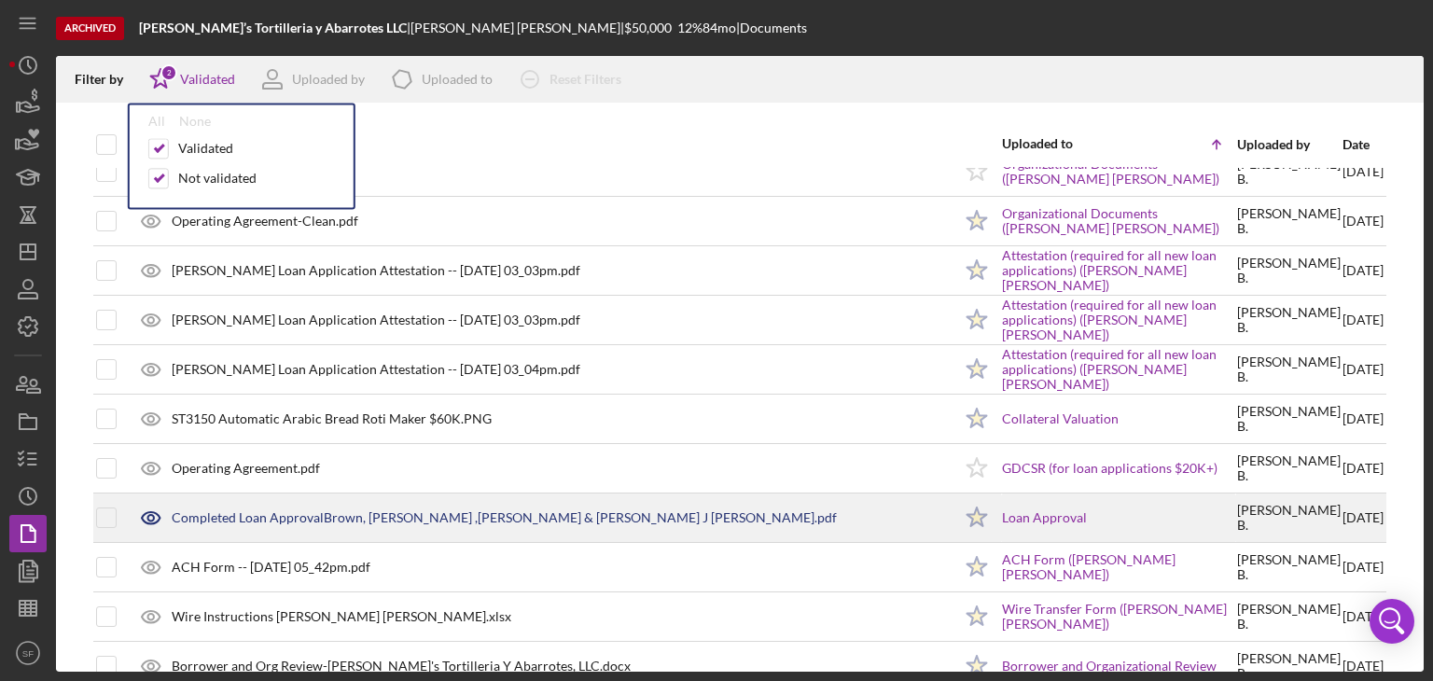
click at [366, 523] on div "Completed Loan ApprovalBrown, [PERSON_NAME] ,[PERSON_NAME] & [PERSON_NAME] J [P…" at bounding box center [540, 517] width 824 height 47
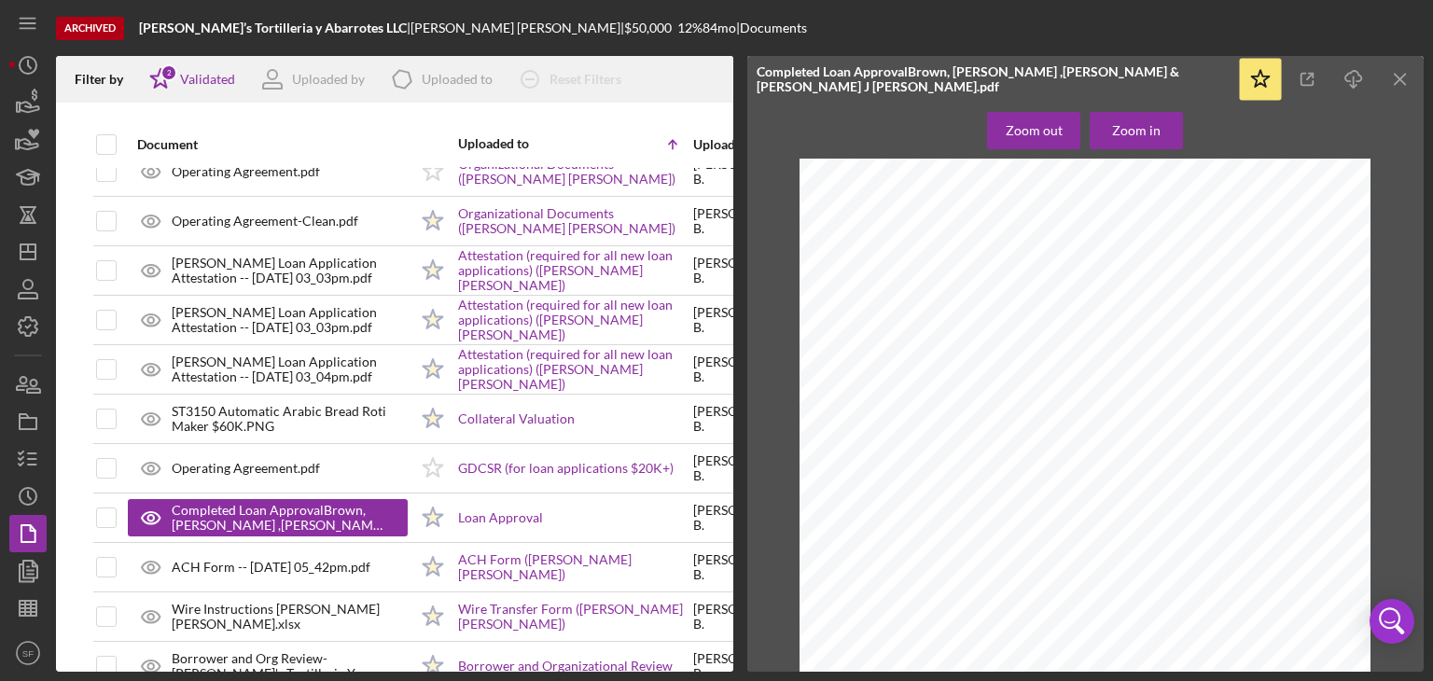
scroll to position [0, 0]
click at [1407, 88] on icon "Icon/Menu Close" at bounding box center [1401, 80] width 42 height 42
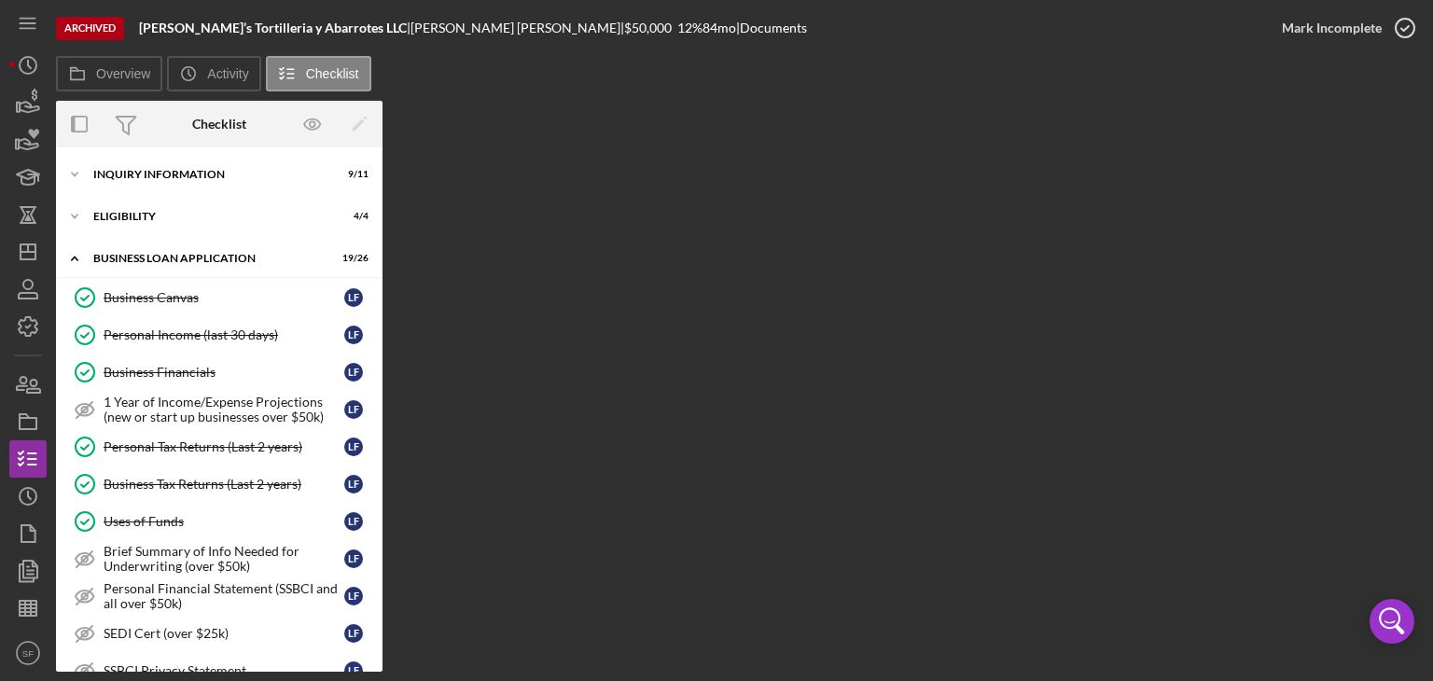
scroll to position [443, 0]
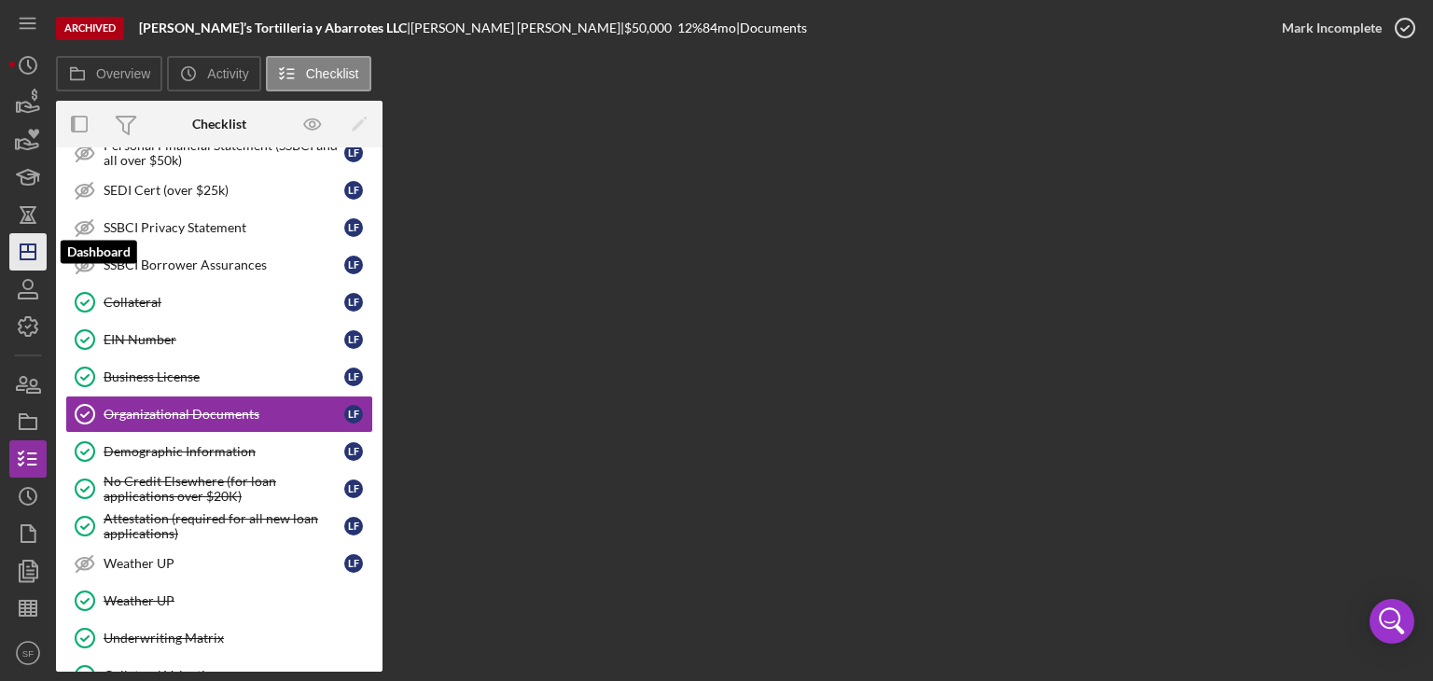
click at [26, 262] on icon "Icon/Dashboard" at bounding box center [28, 252] width 47 height 47
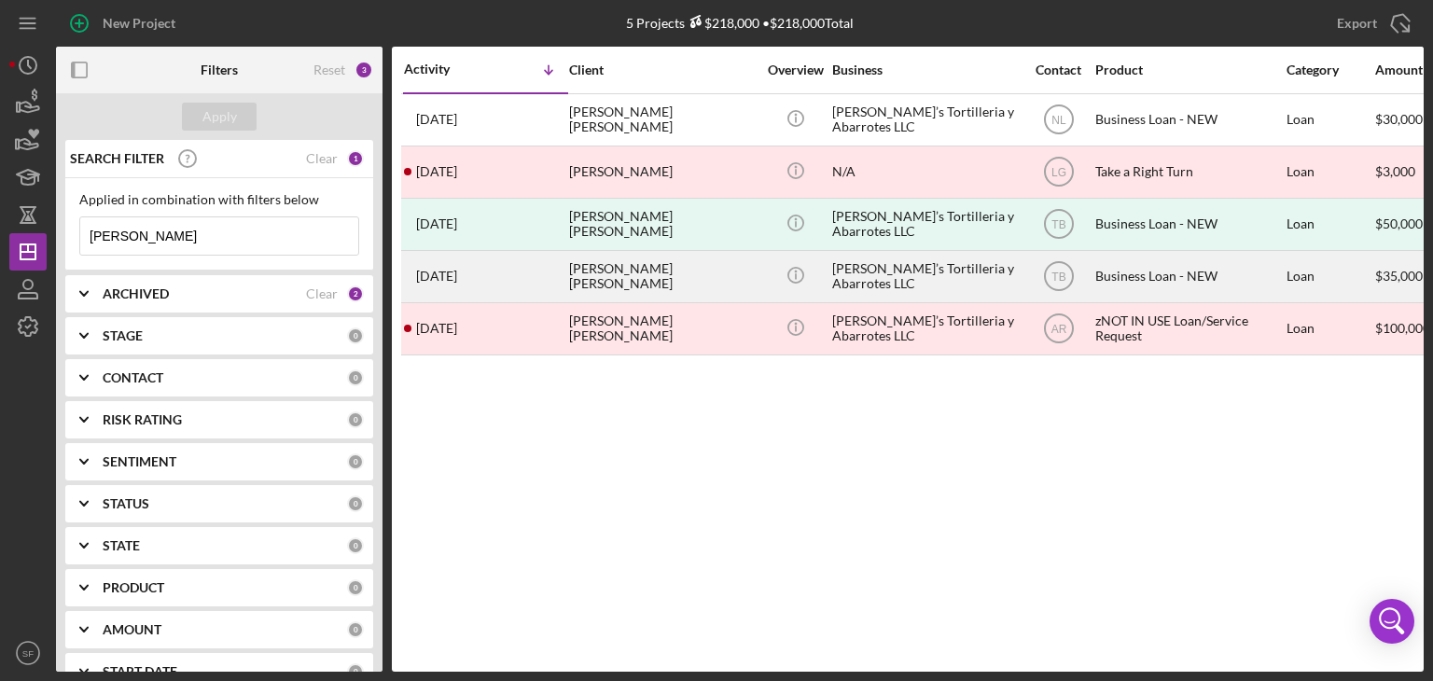
click at [678, 272] on div "[PERSON_NAME] [PERSON_NAME]" at bounding box center [662, 276] width 187 height 49
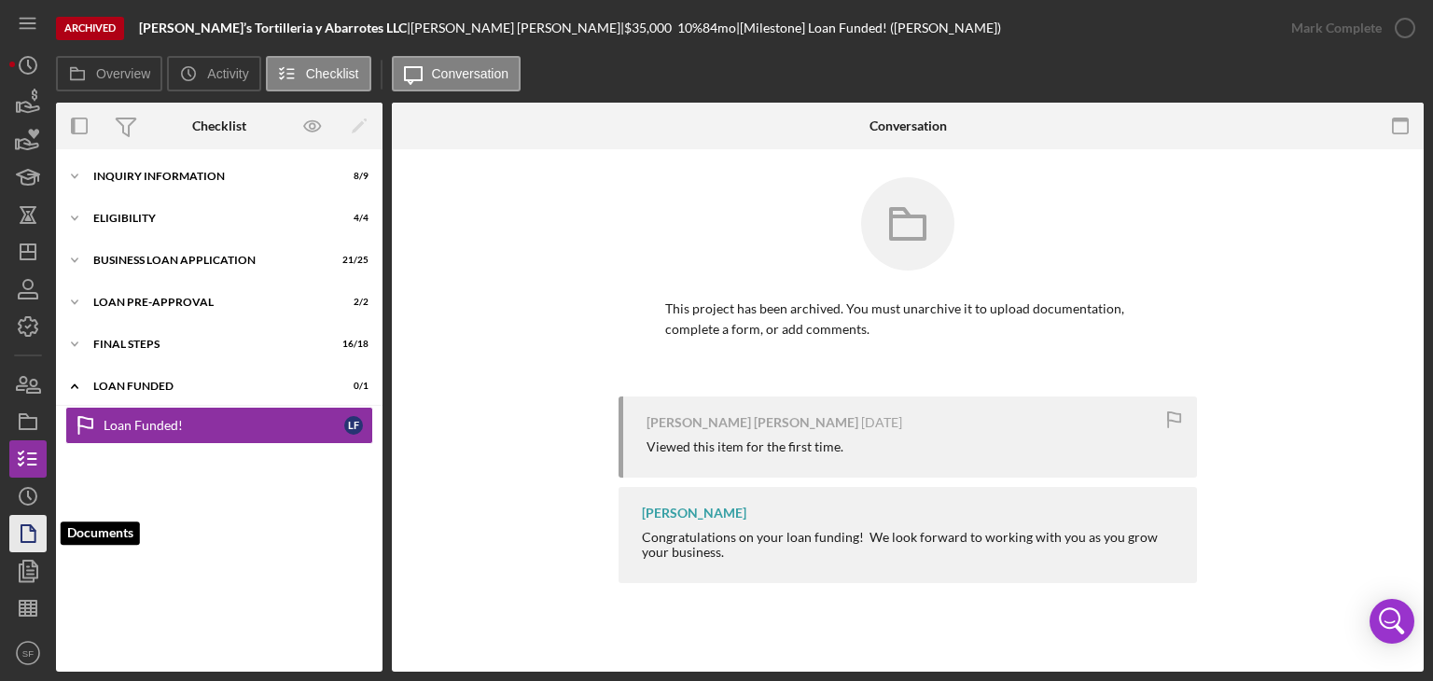
click at [15, 524] on icon "button" at bounding box center [28, 533] width 47 height 47
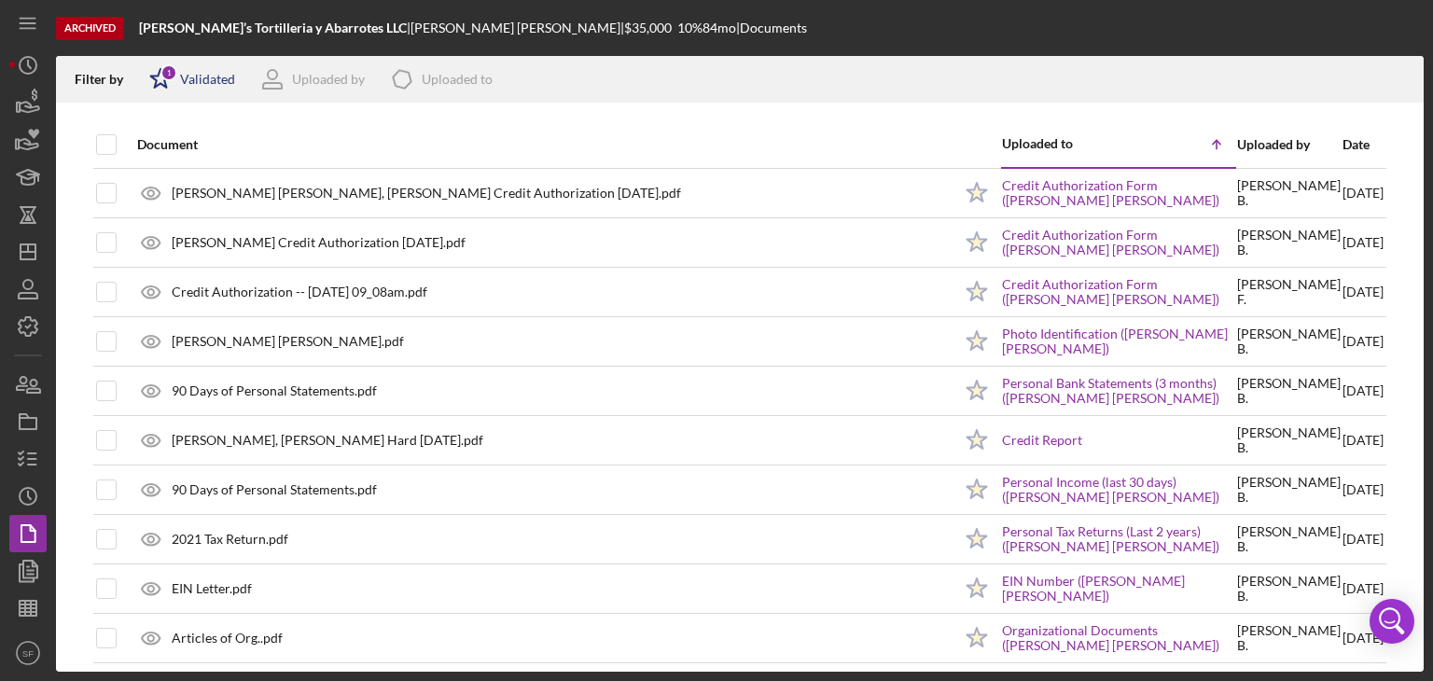
click at [208, 83] on div "Validated" at bounding box center [207, 79] width 55 height 15
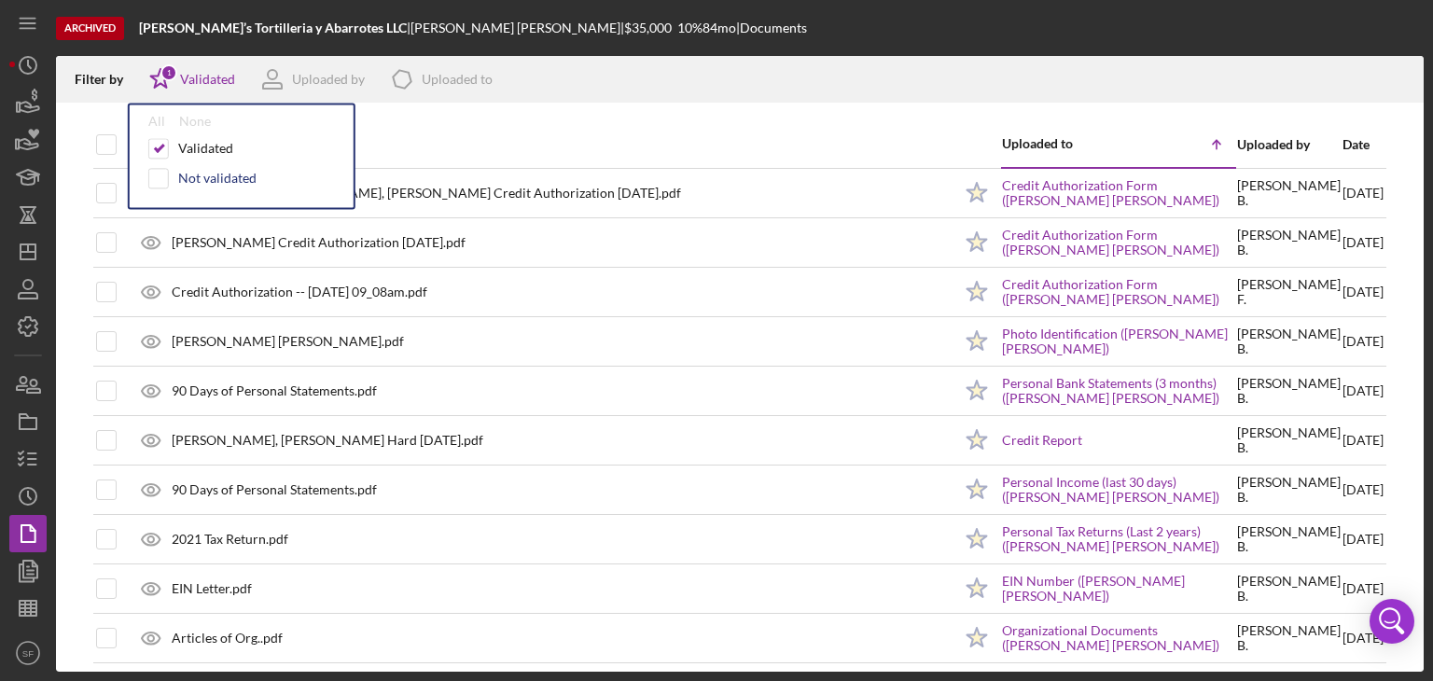
click at [201, 176] on div "Not validated" at bounding box center [217, 178] width 78 height 15
checkbox input "true"
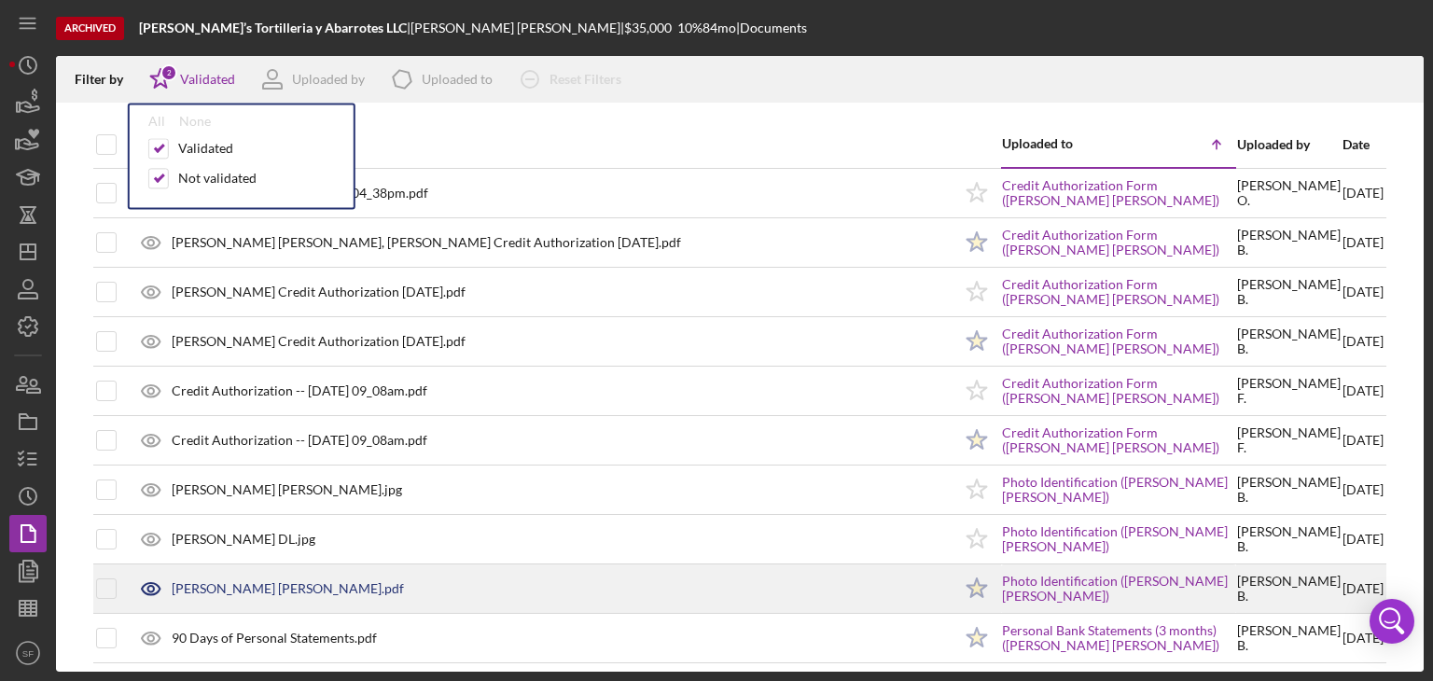
click at [361, 585] on div "[PERSON_NAME] [PERSON_NAME].pdf" at bounding box center [540, 588] width 824 height 47
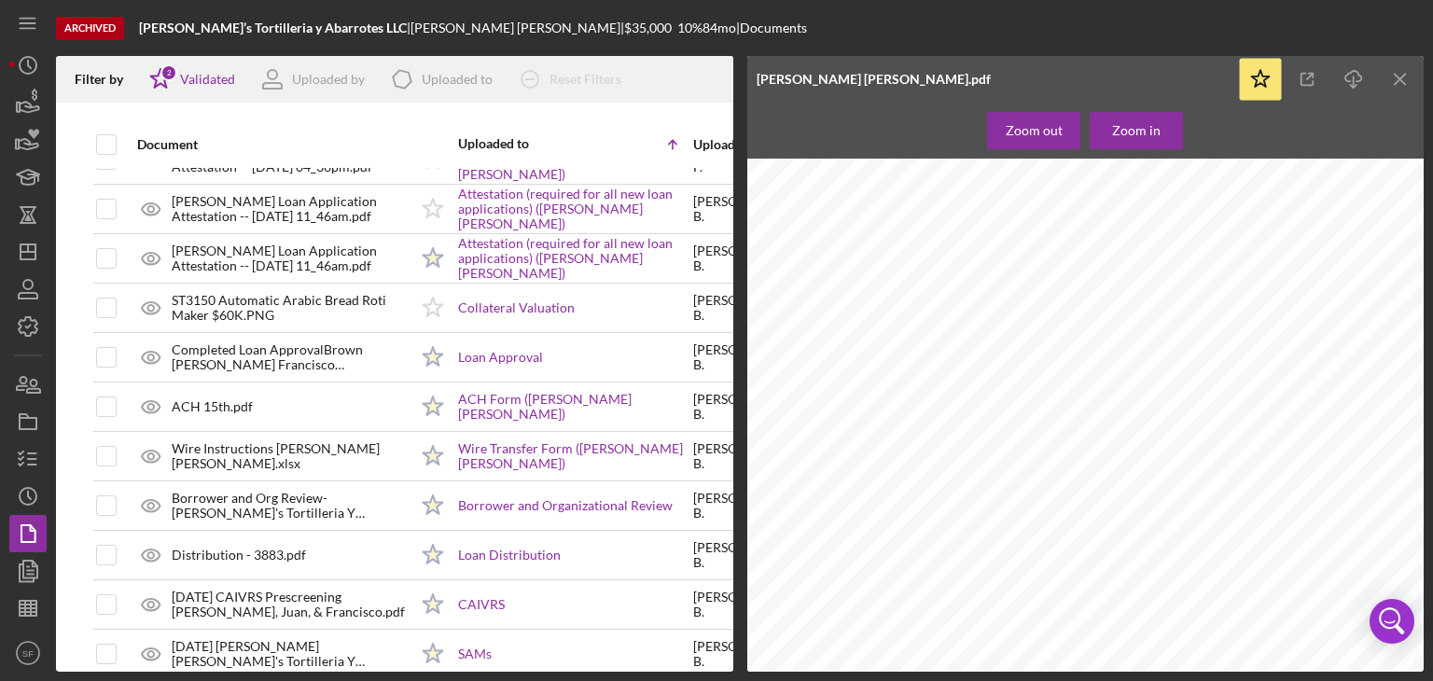
scroll to position [1028, 0]
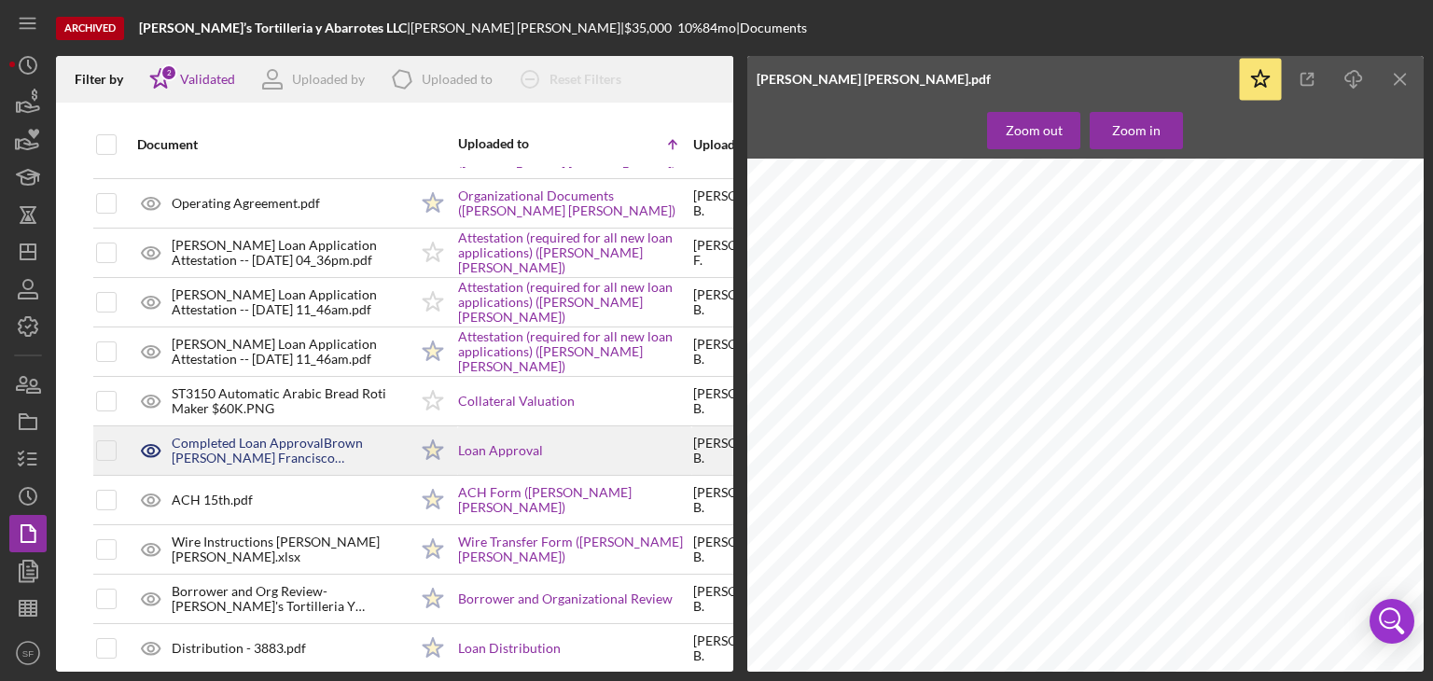
click at [314, 449] on div "Completed Loan ApprovalBrown [PERSON_NAME] Francisco [PERSON_NAME] Francisco Fr…" at bounding box center [290, 451] width 236 height 30
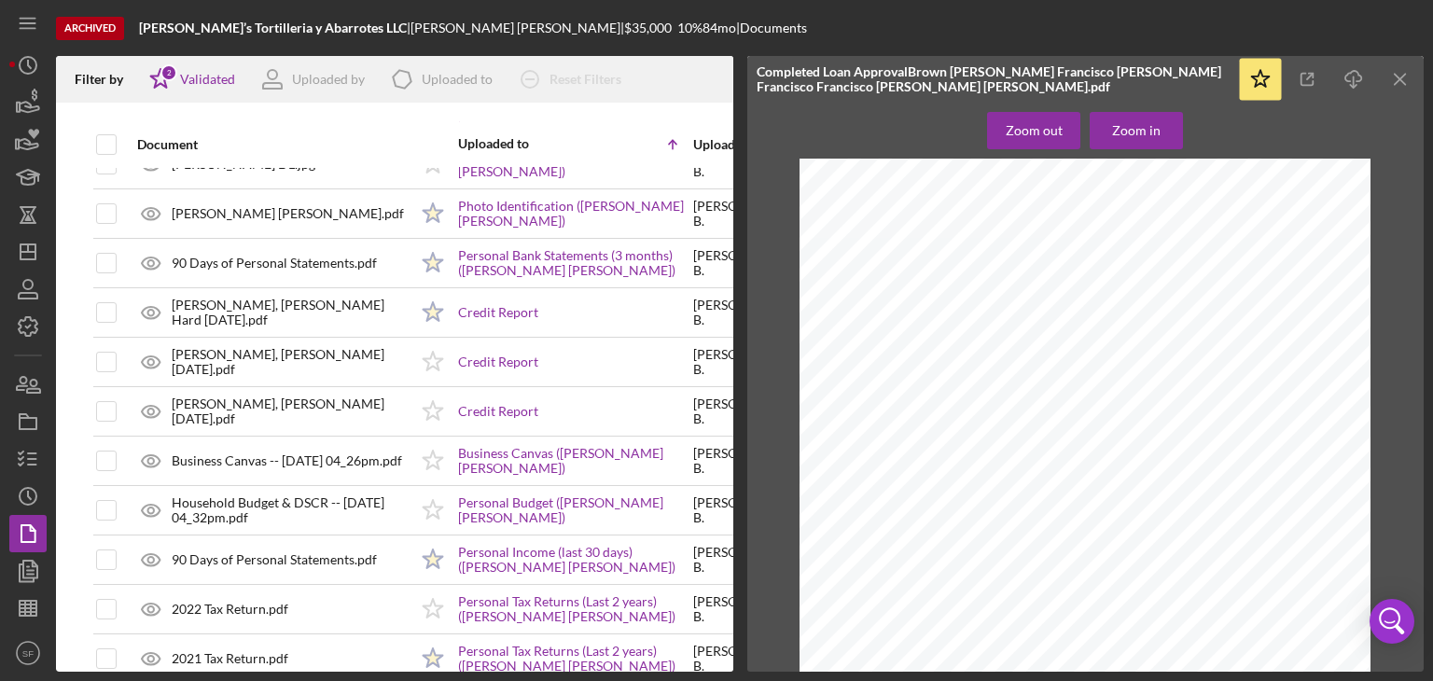
scroll to position [282, 0]
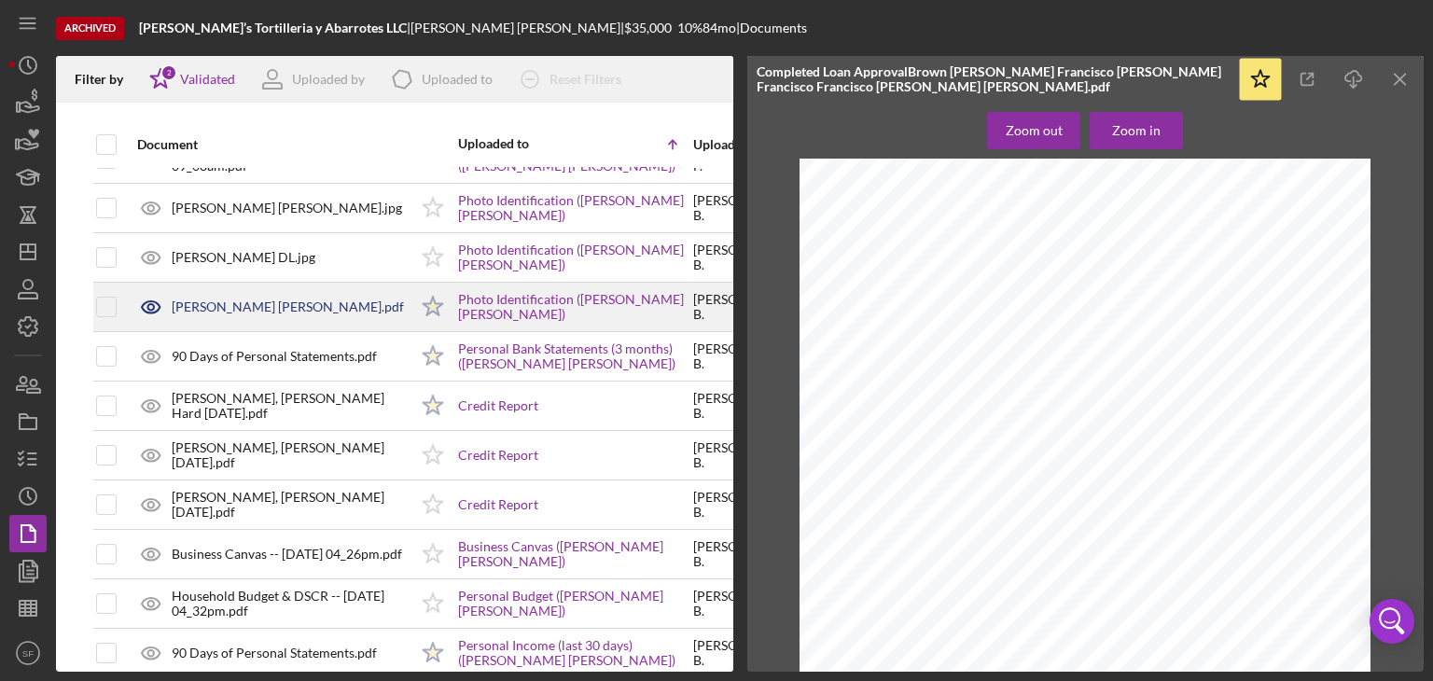
click at [299, 304] on div "[PERSON_NAME] [PERSON_NAME].pdf" at bounding box center [288, 306] width 232 height 15
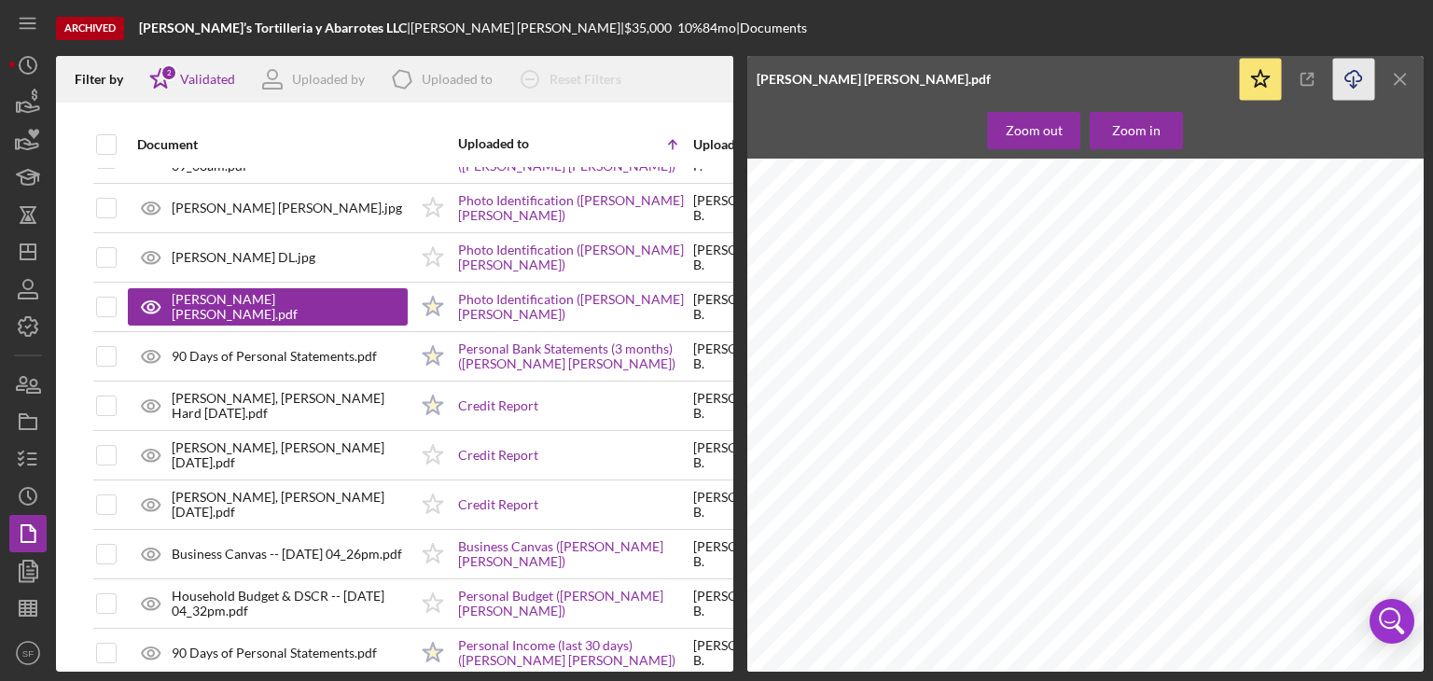
click at [1364, 80] on icon "Icon/Download" at bounding box center [1354, 80] width 42 height 42
click at [1399, 73] on icon "Icon/Menu Close" at bounding box center [1401, 80] width 42 height 42
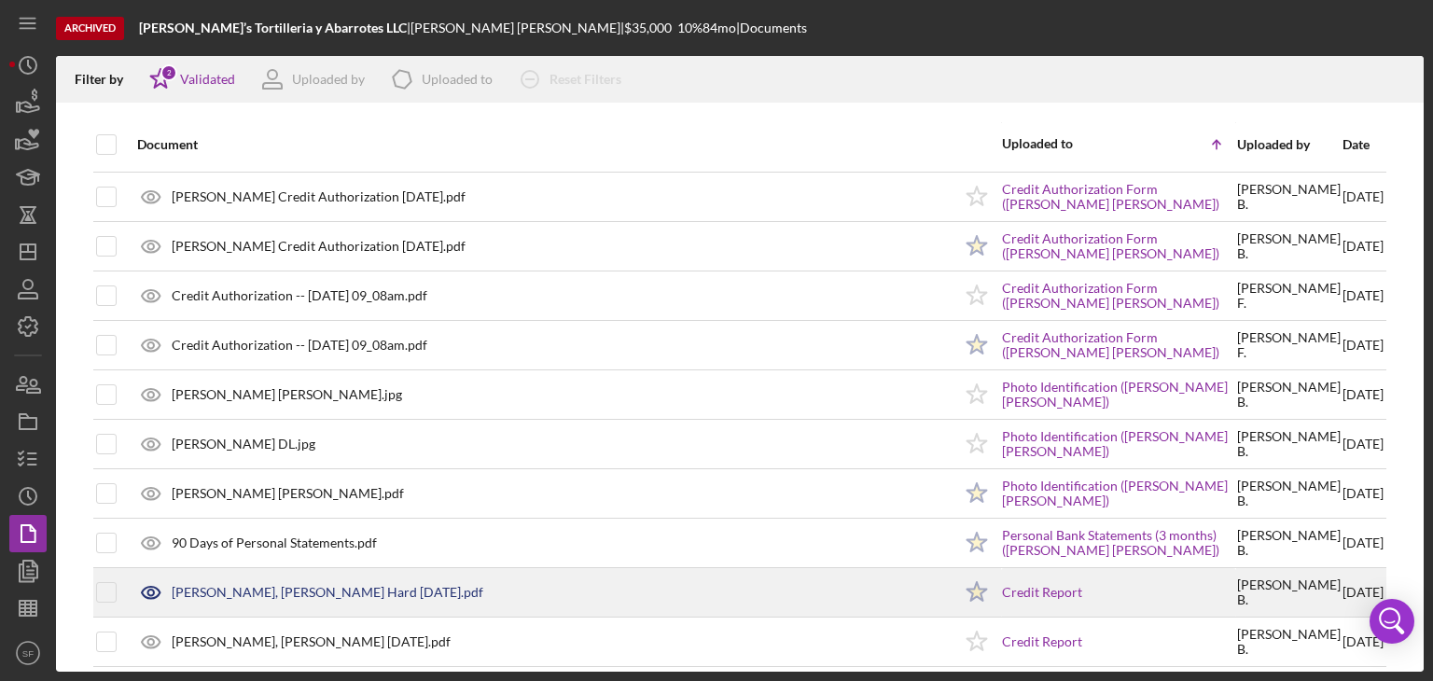
scroll to position [0, 0]
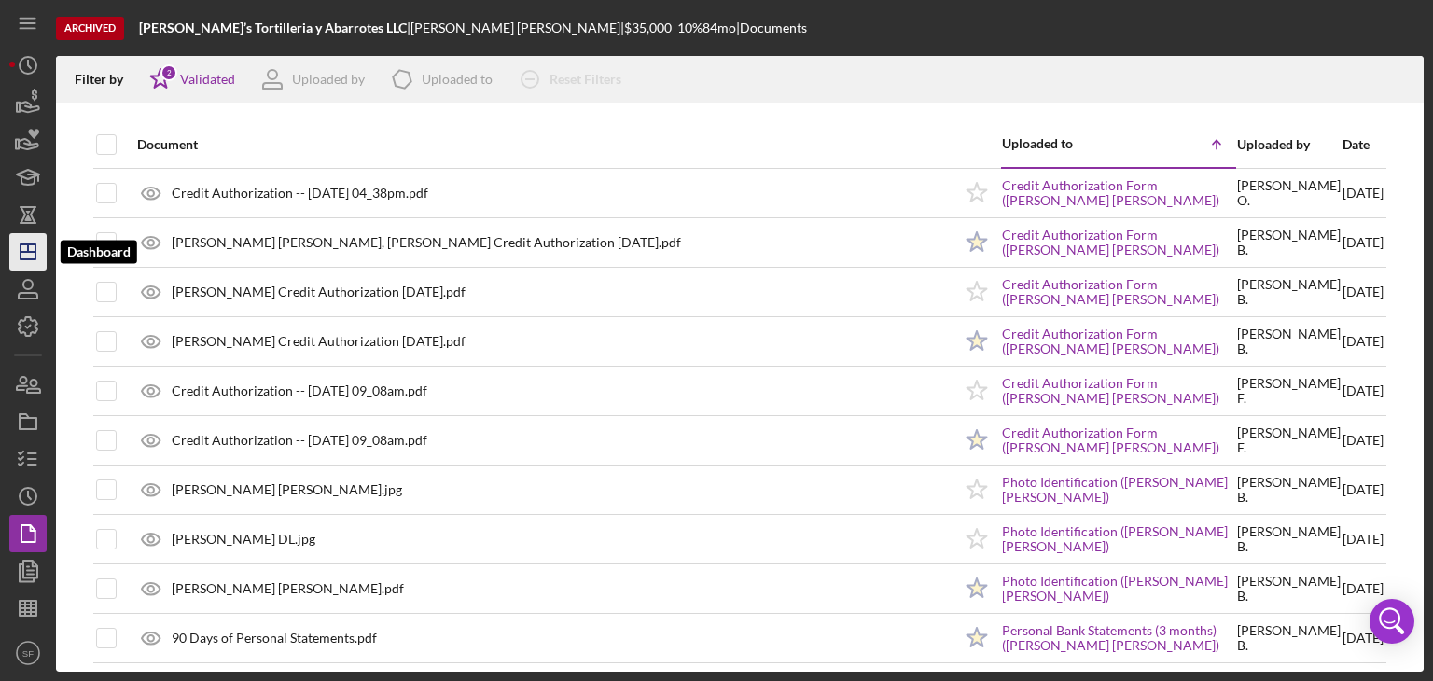
click at [31, 252] on line "button" at bounding box center [28, 252] width 15 height 0
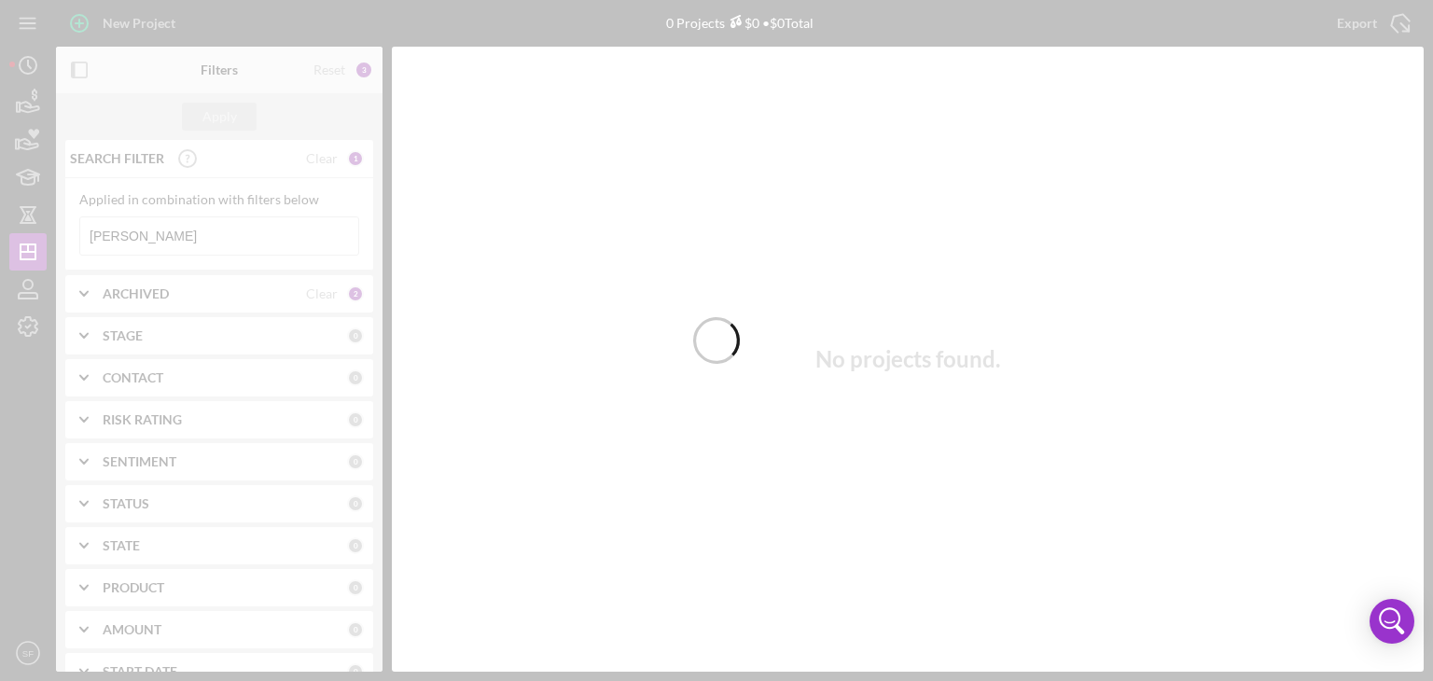
click at [189, 239] on div at bounding box center [716, 340] width 1433 height 681
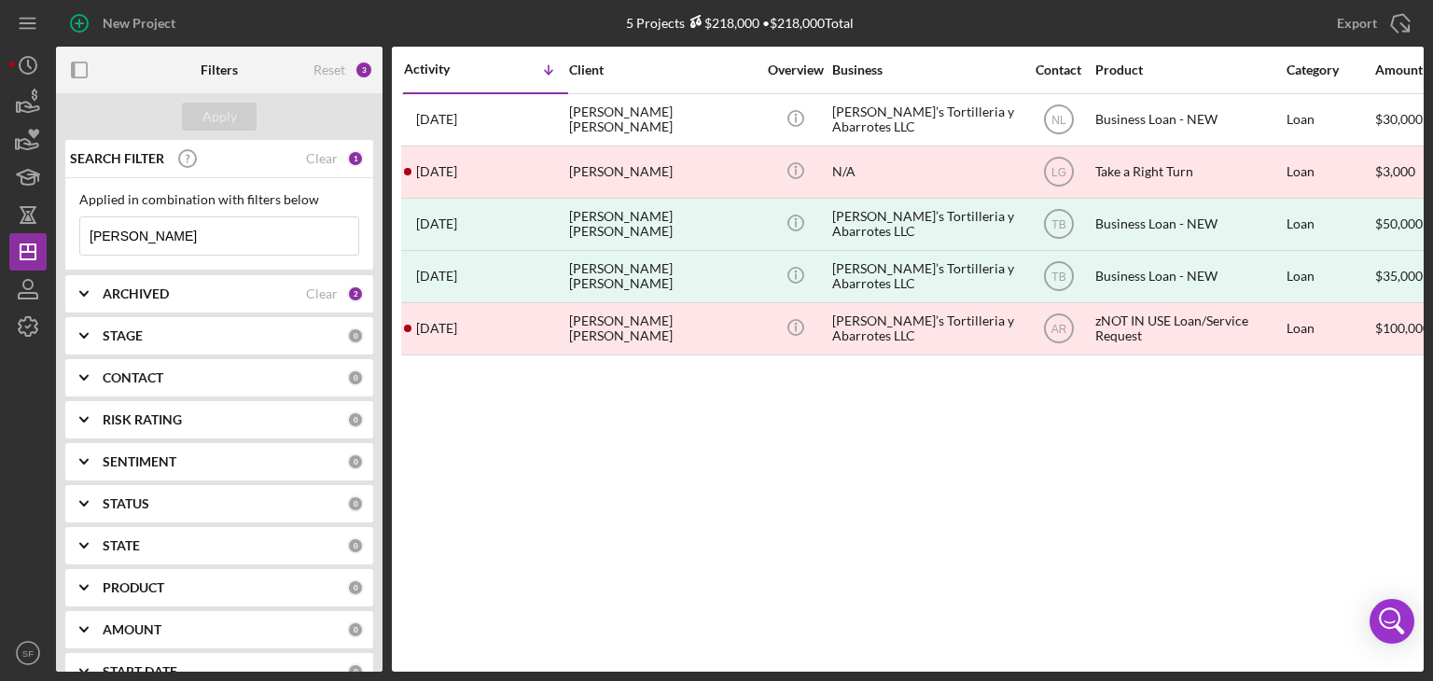
click at [188, 235] on input "[PERSON_NAME]" at bounding box center [219, 235] width 278 height 37
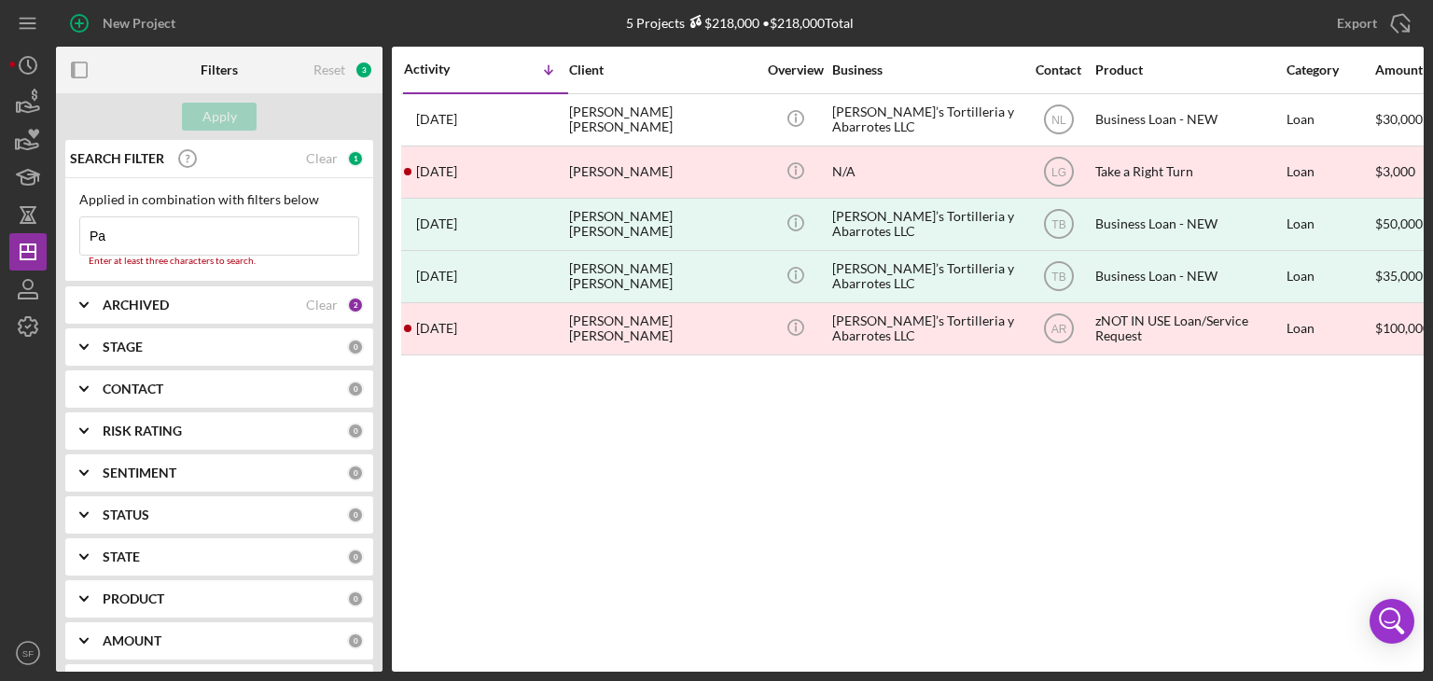
type input "P"
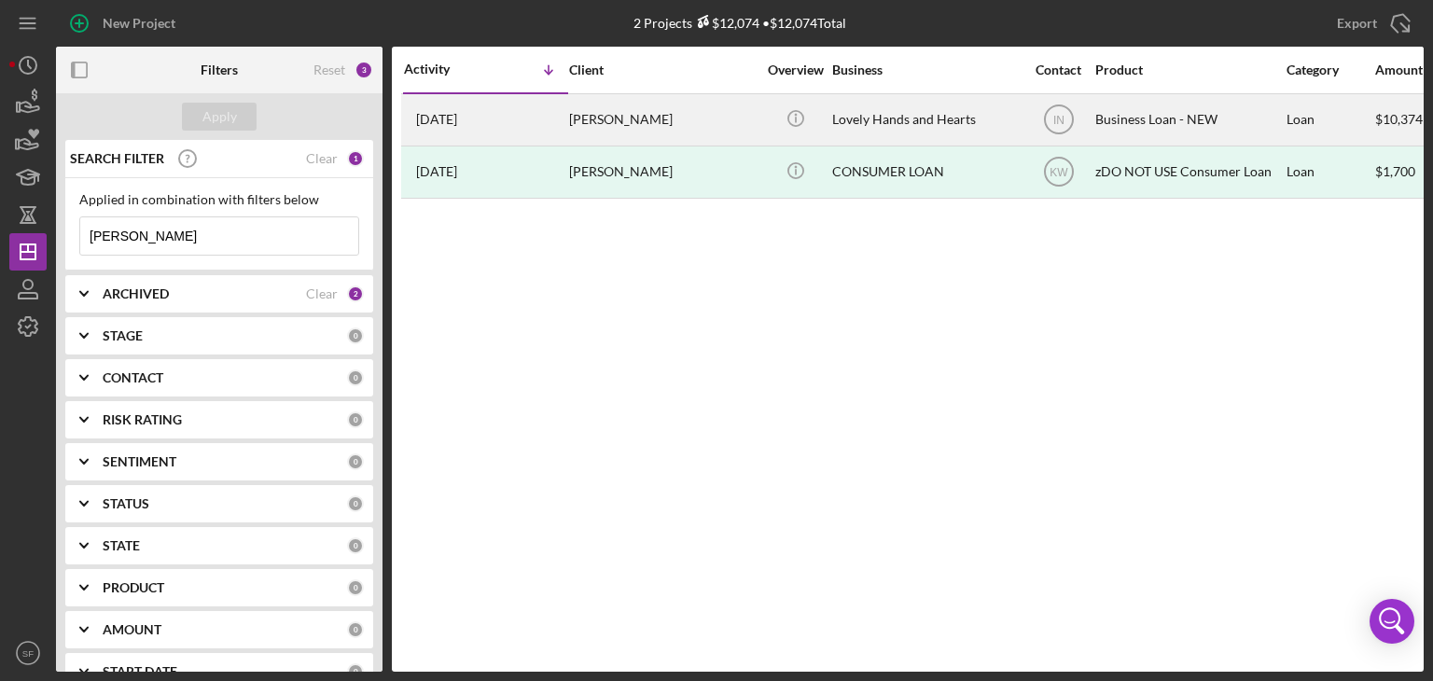
type input "[PERSON_NAME]"
click at [457, 119] on time "[DATE]" at bounding box center [436, 119] width 41 height 15
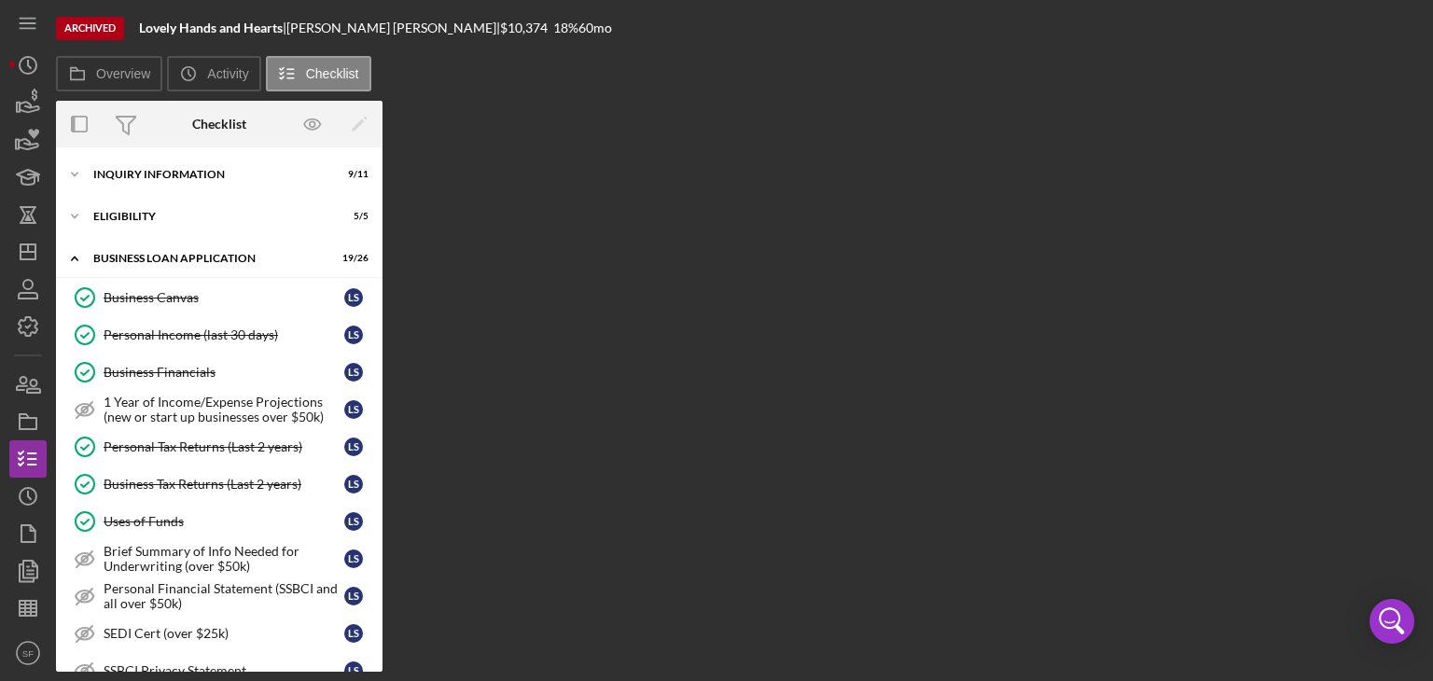
scroll to position [368, 0]
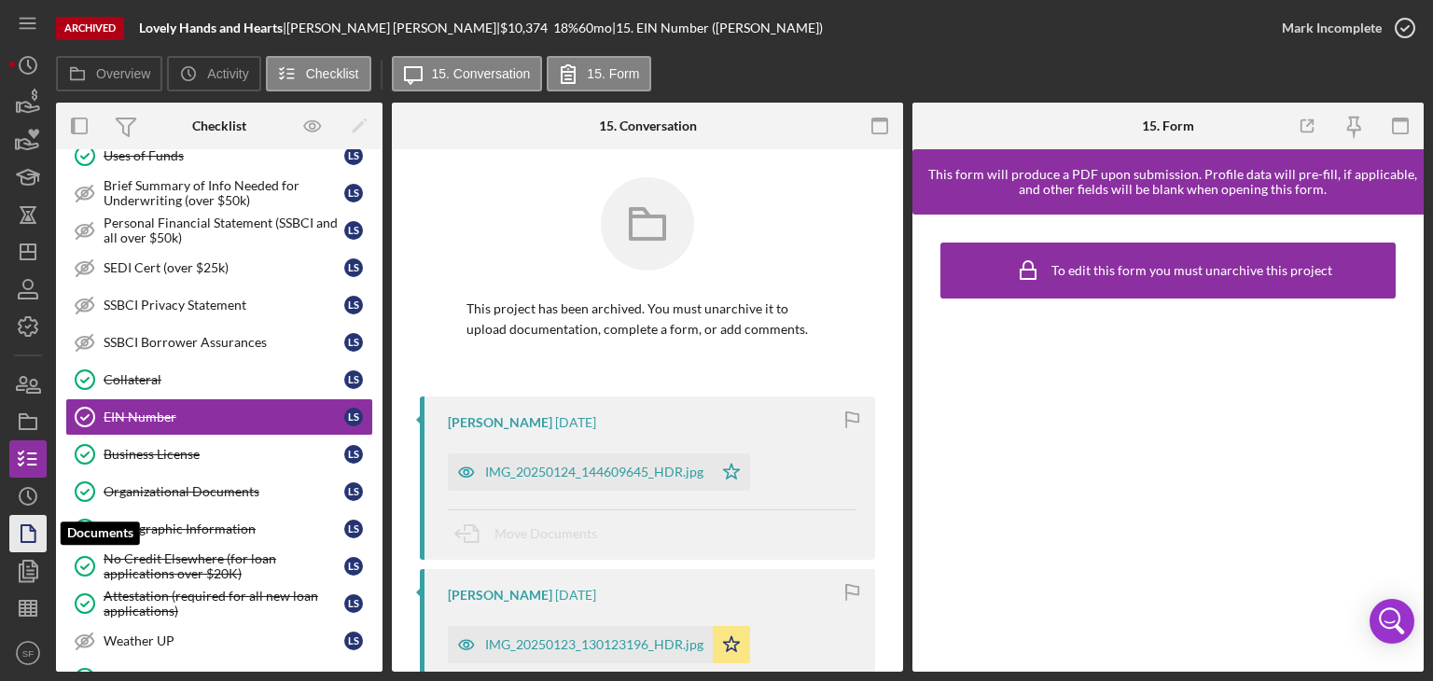
click at [34, 523] on icon "button" at bounding box center [28, 533] width 47 height 47
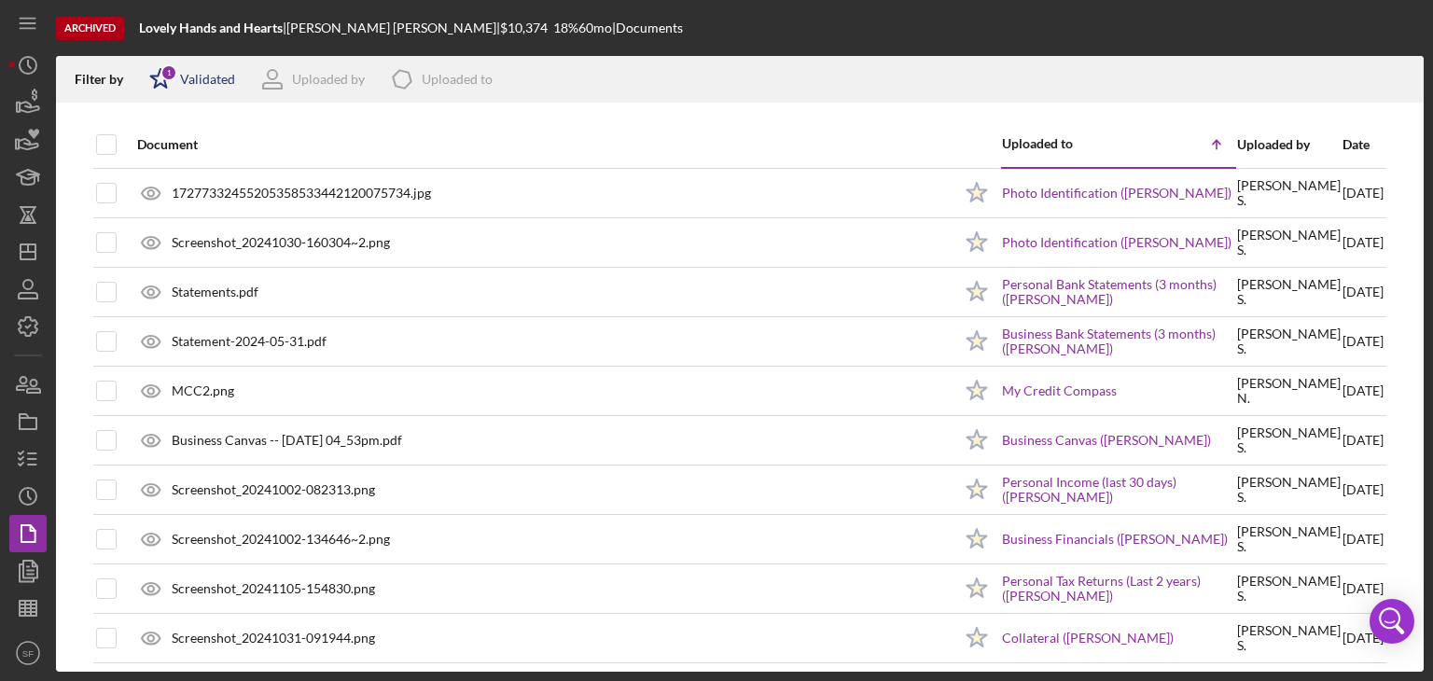
click at [202, 87] on div "Icon/Star 1 Validated" at bounding box center [186, 79] width 98 height 47
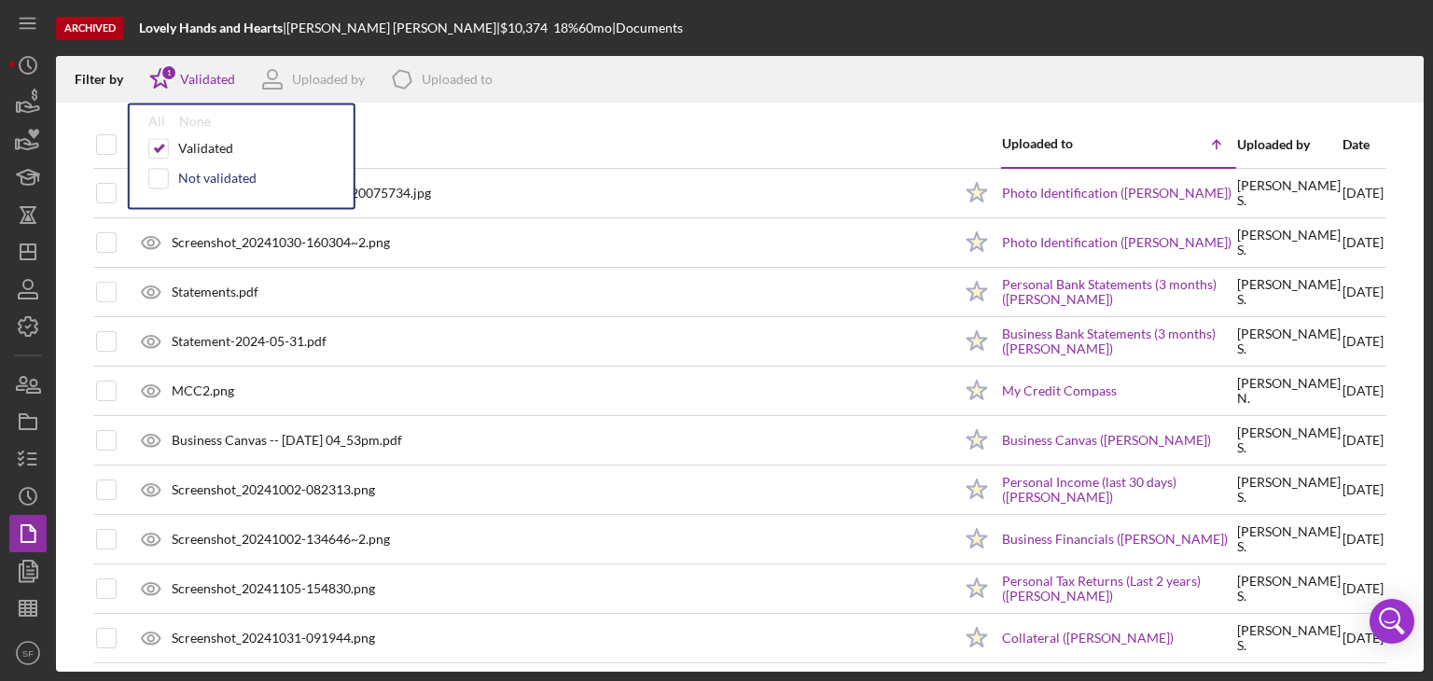
click at [202, 180] on div "Not validated" at bounding box center [217, 178] width 78 height 15
checkbox input "true"
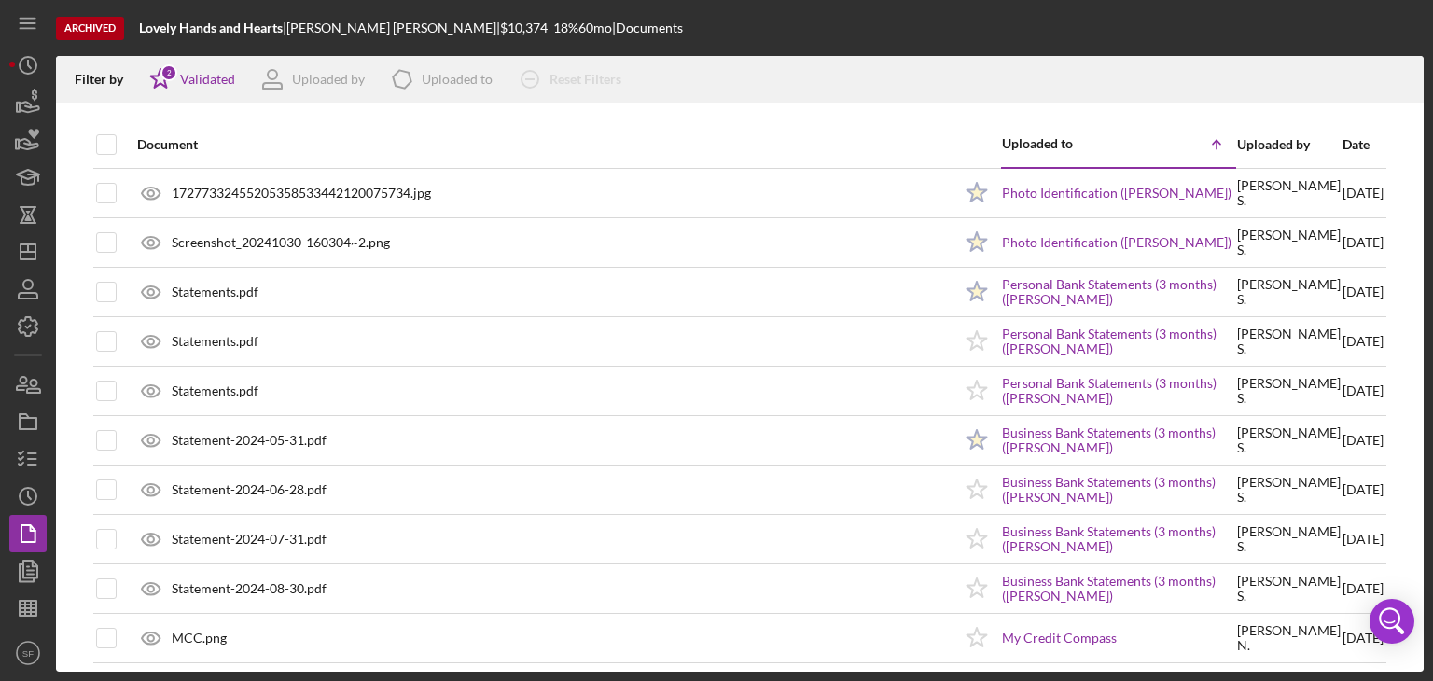
click at [856, 118] on div at bounding box center [740, 112] width 1368 height 19
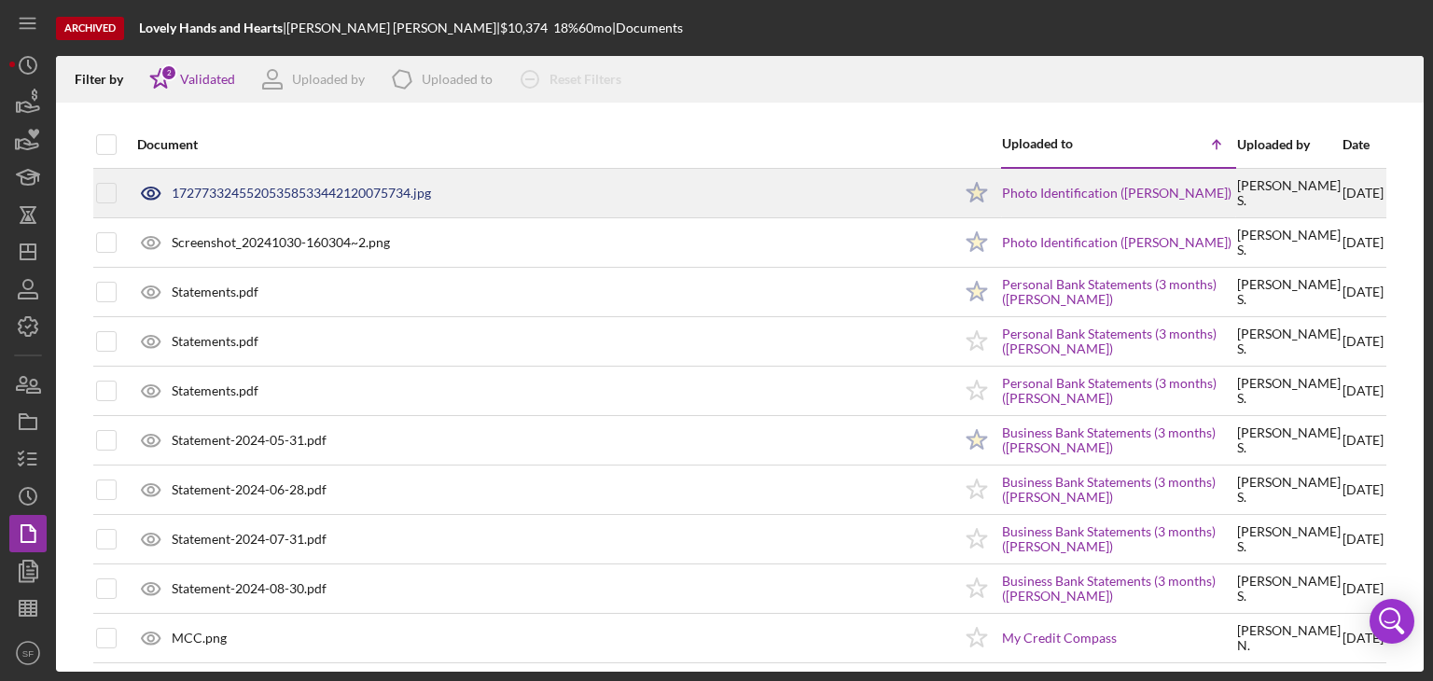
click at [340, 193] on div "17277332455205358533442120075734.jpg" at bounding box center [301, 193] width 259 height 15
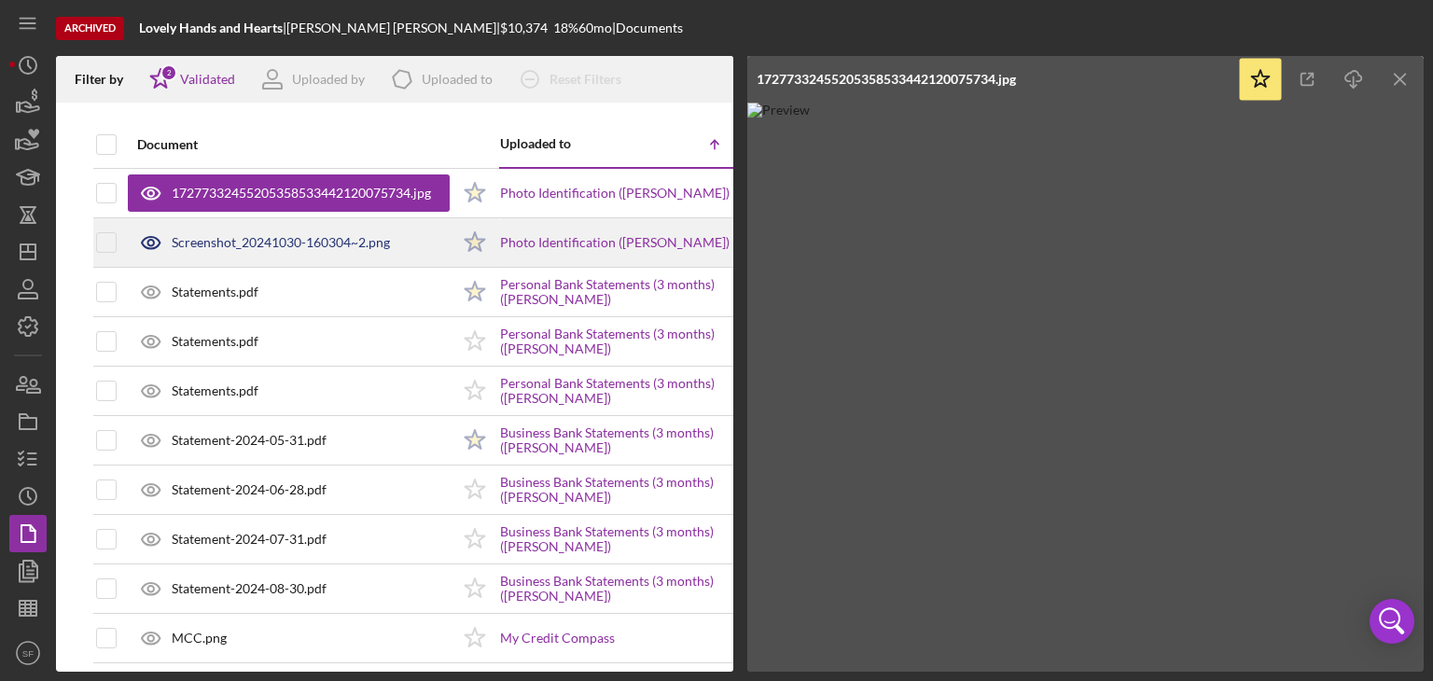
click at [297, 244] on div "Screenshot_20241030-160304~2.png" at bounding box center [281, 242] width 218 height 15
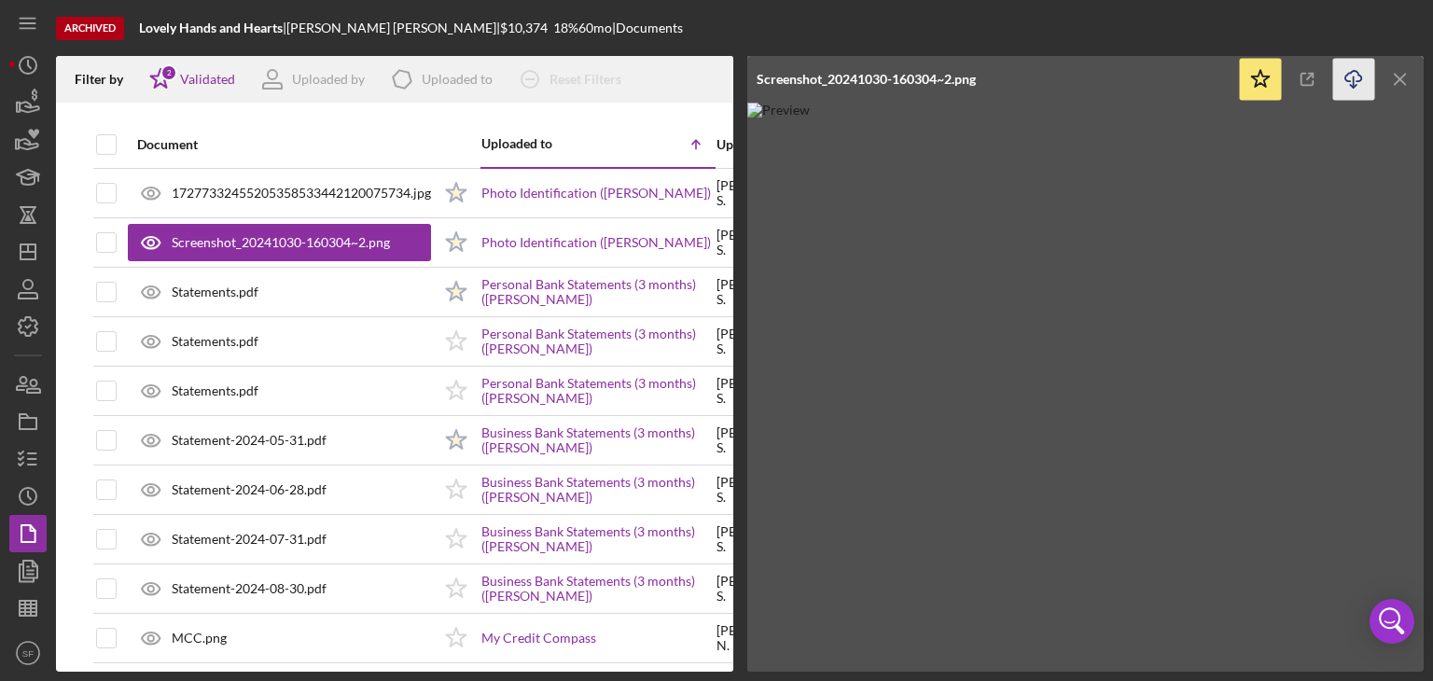
click at [1349, 81] on icon "Icon/Download" at bounding box center [1354, 80] width 42 height 42
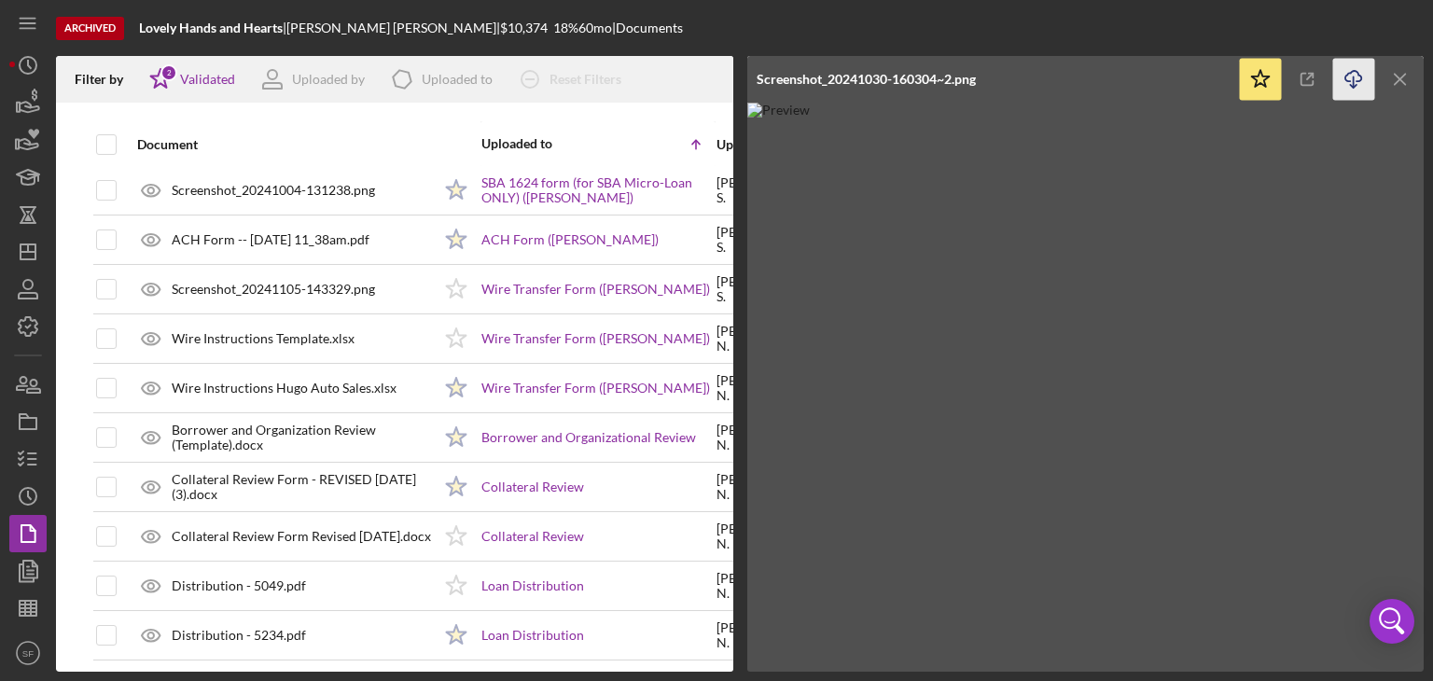
scroll to position [2485, 0]
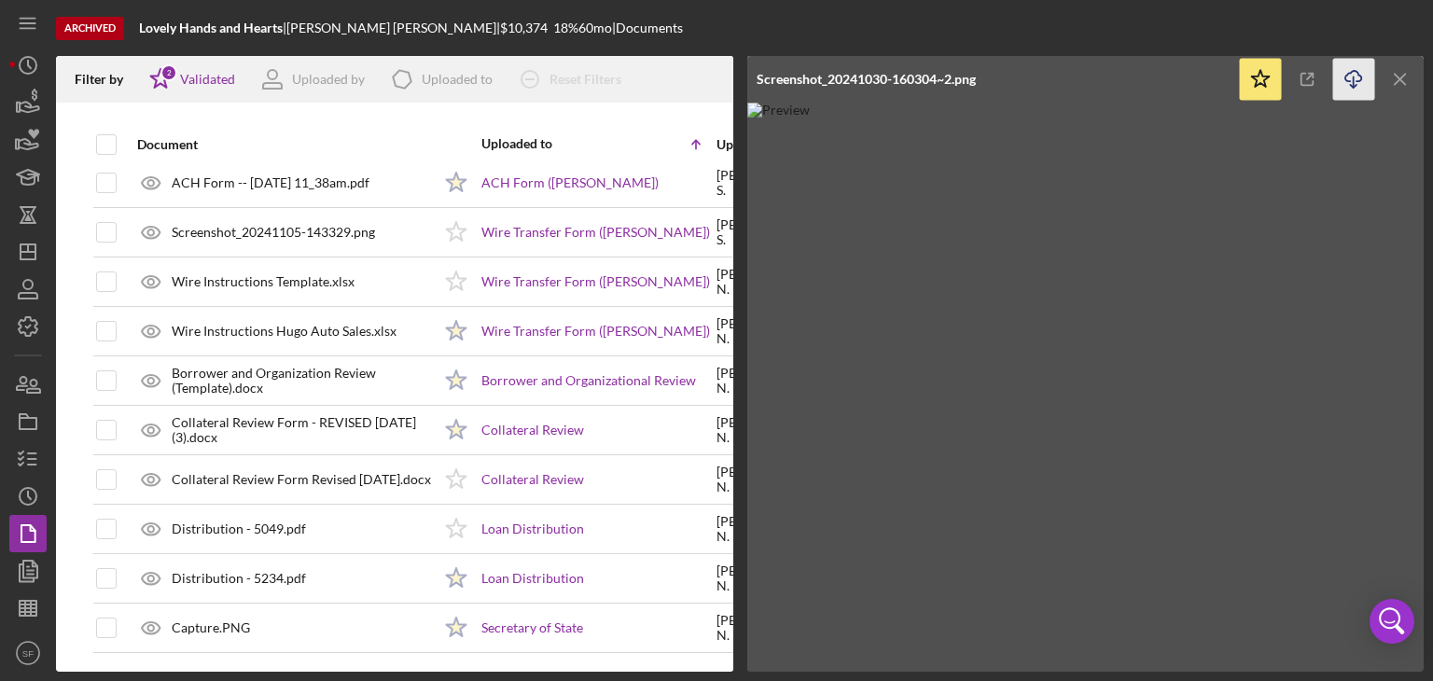
click at [1400, 77] on line "button" at bounding box center [1400, 79] width 10 height 10
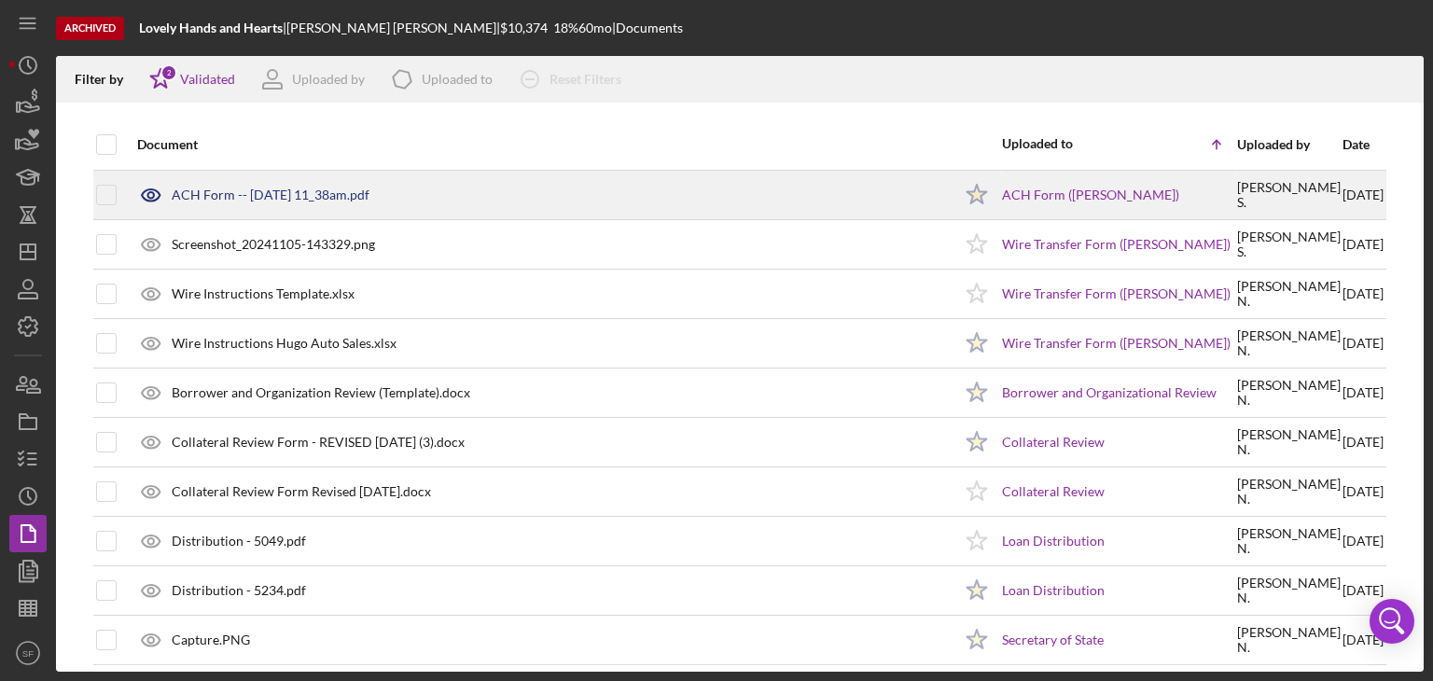
scroll to position [2284, 0]
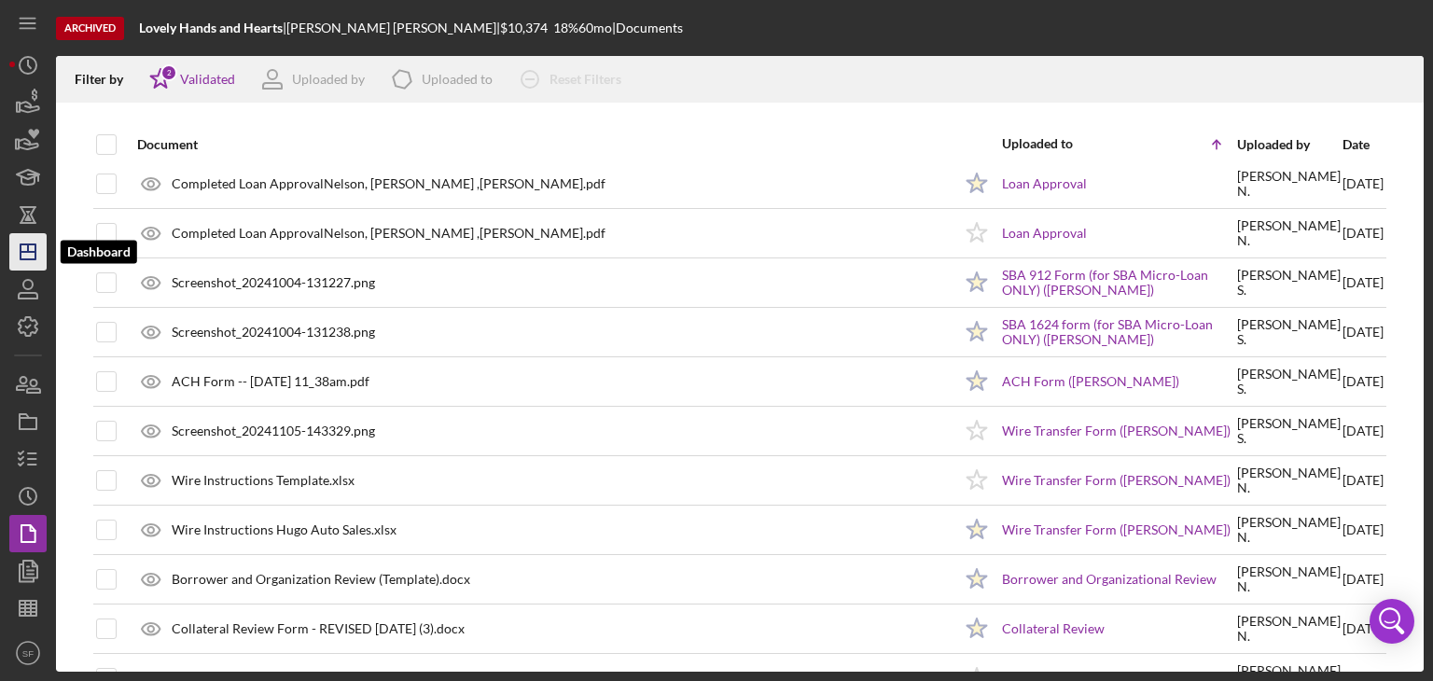
click at [35, 260] on icon "Icon/Dashboard" at bounding box center [28, 252] width 47 height 47
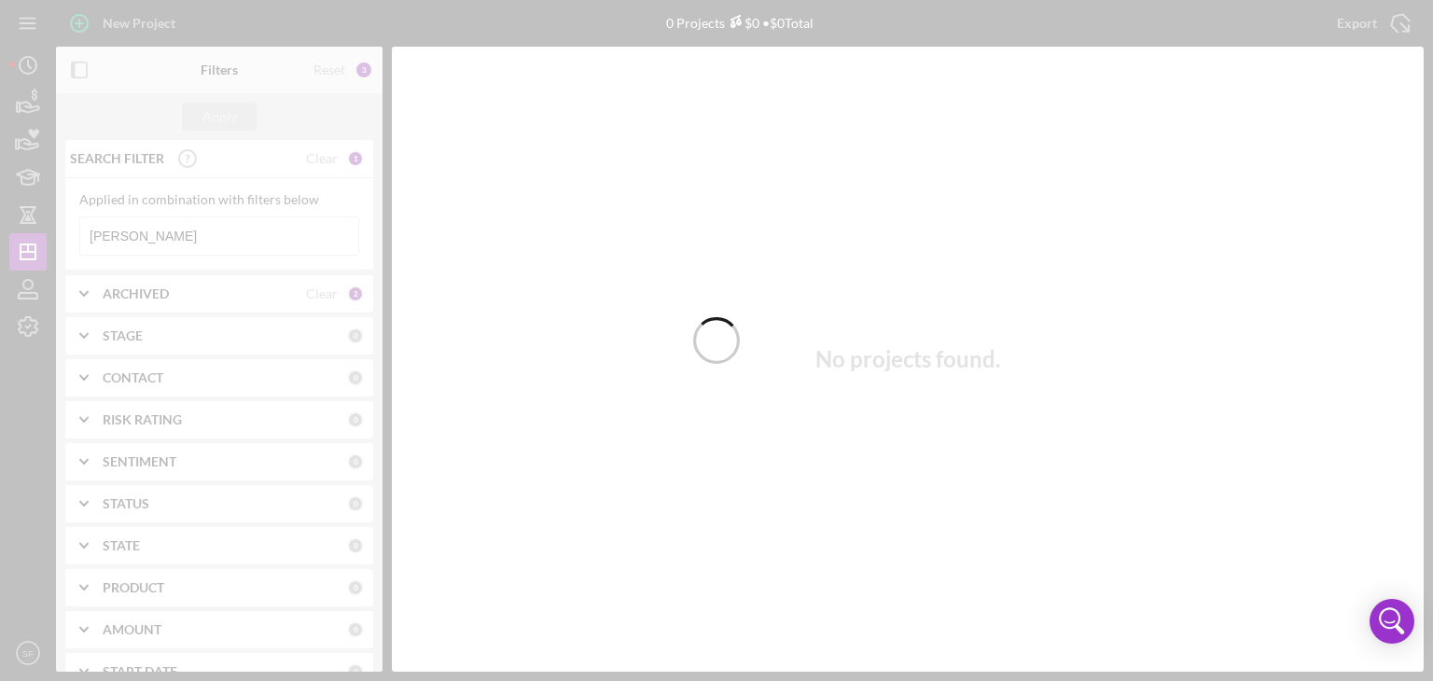
click at [194, 231] on div at bounding box center [716, 340] width 1433 height 681
click at [195, 235] on div at bounding box center [716, 340] width 1433 height 681
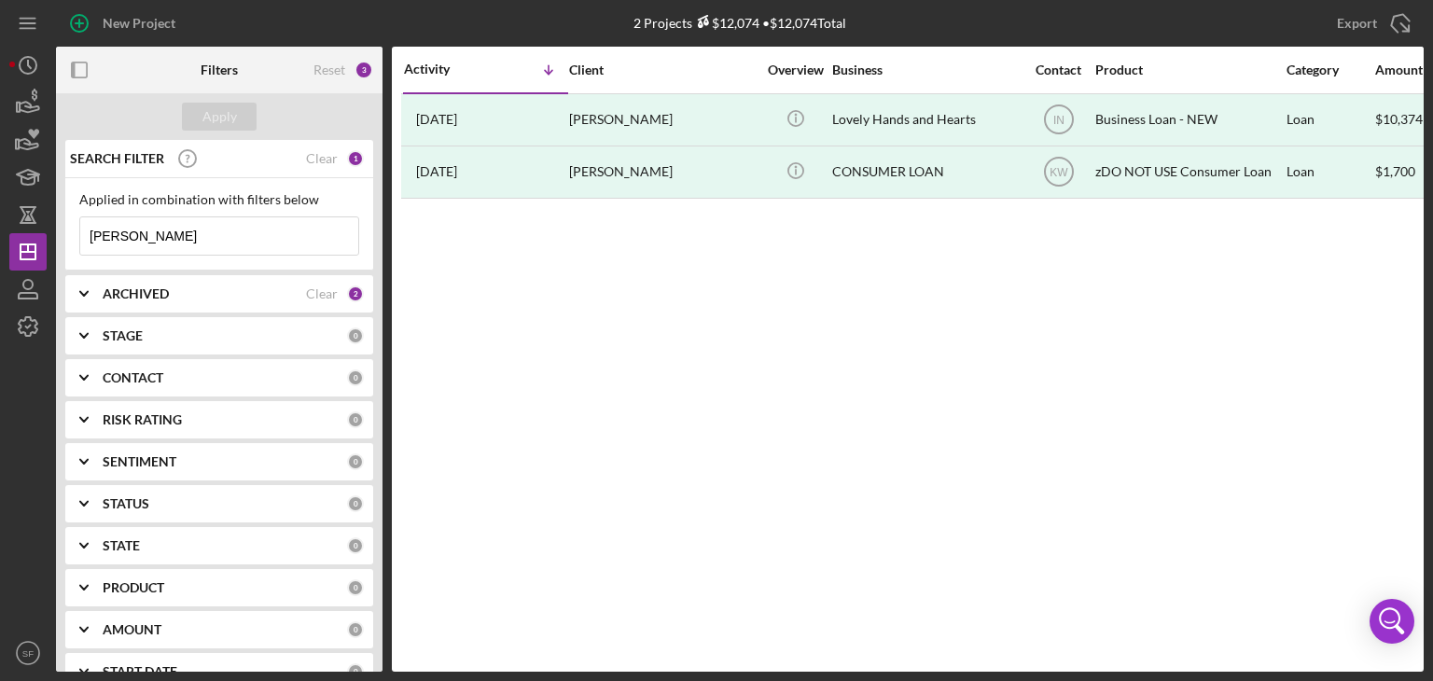
click at [187, 247] on input "[PERSON_NAME]" at bounding box center [219, 235] width 278 height 37
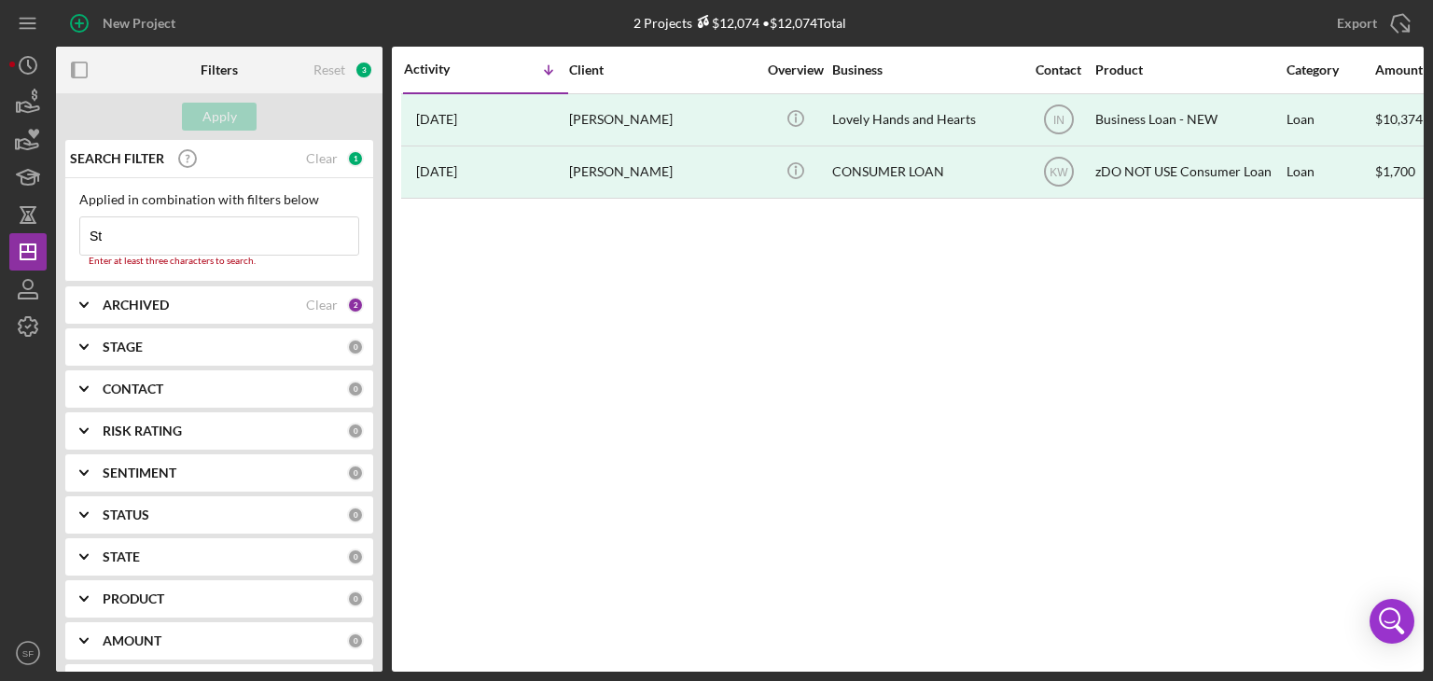
type input "S"
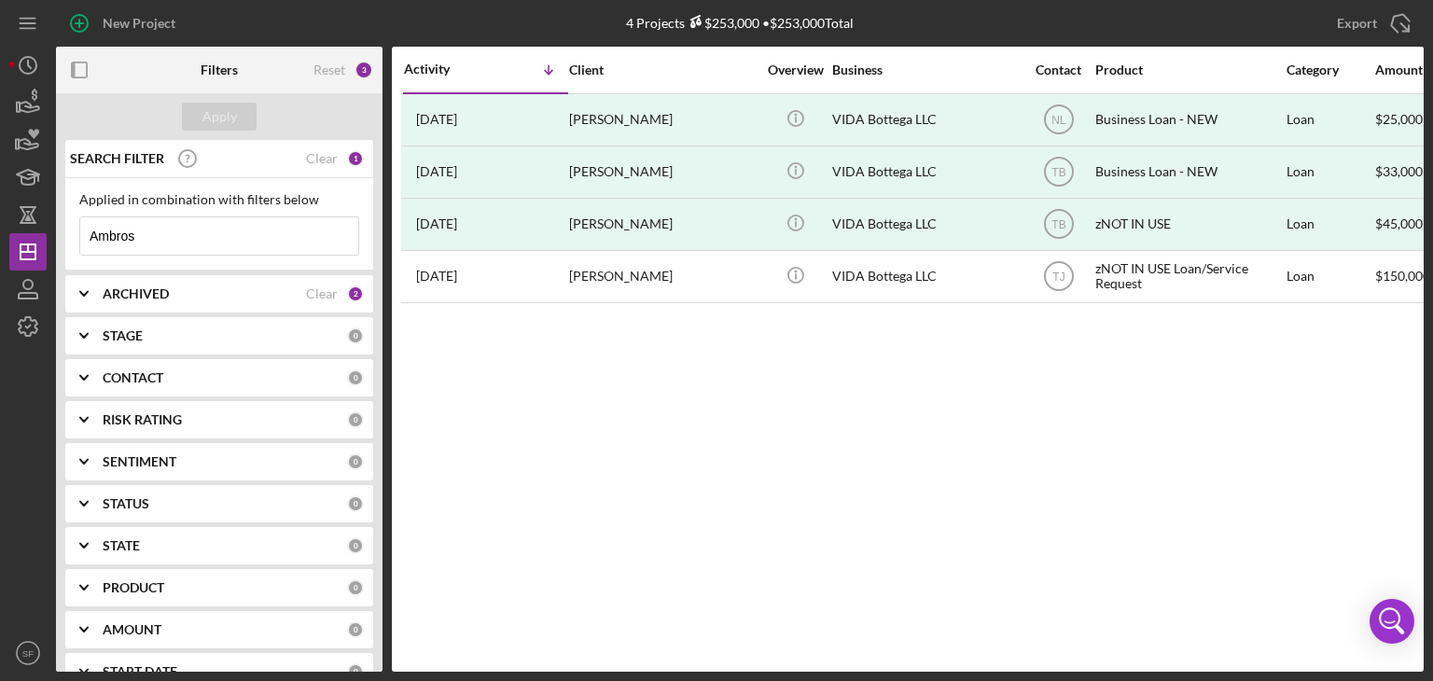
type input "Ambros"
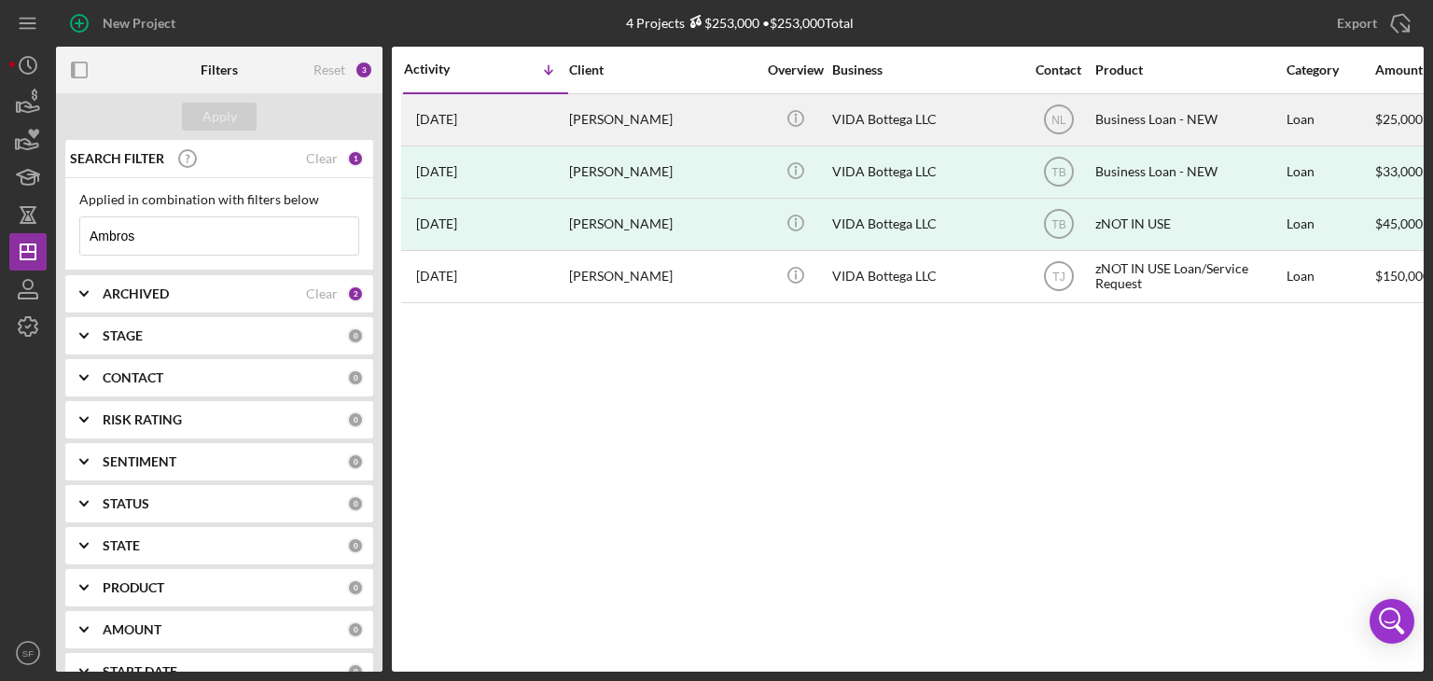
click at [642, 136] on div "[PERSON_NAME]" at bounding box center [662, 119] width 187 height 49
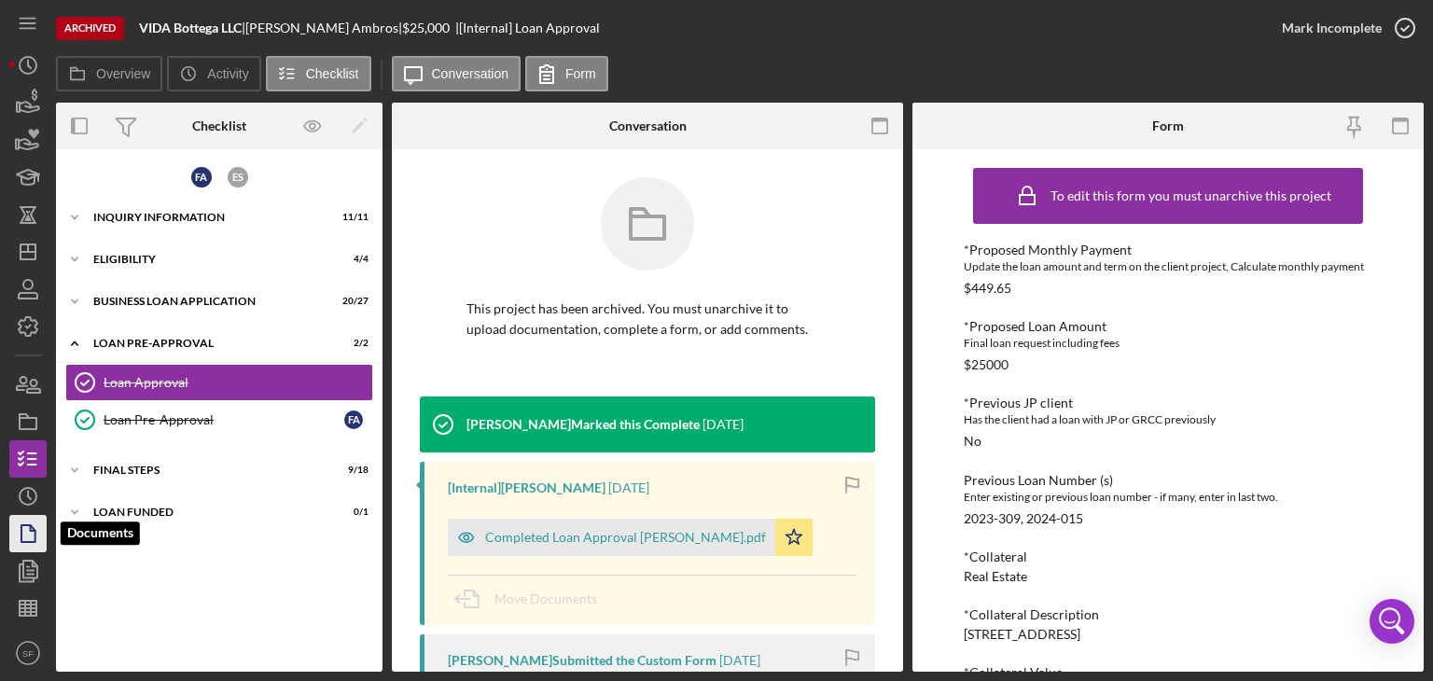
click at [22, 525] on polygon "button" at bounding box center [28, 533] width 14 height 17
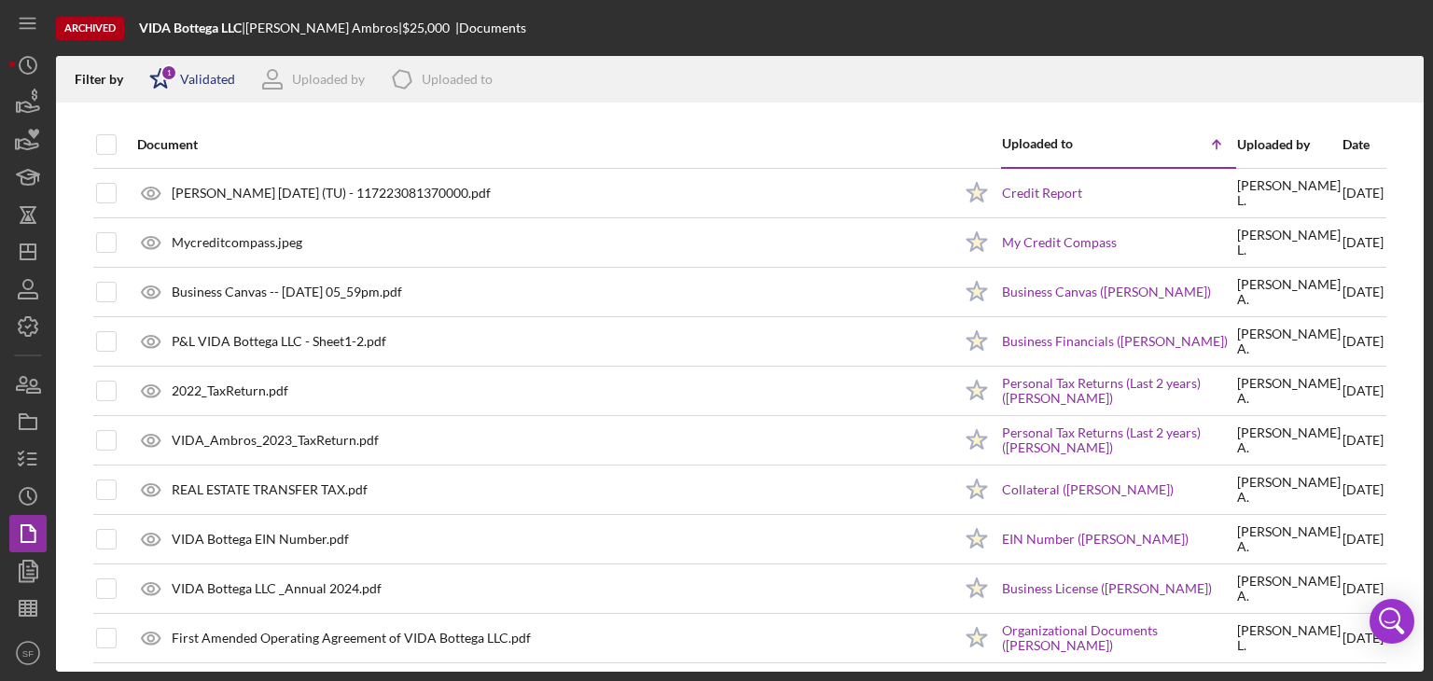
click at [187, 61] on div "Icon/Star 1 Validated" at bounding box center [186, 79] width 98 height 47
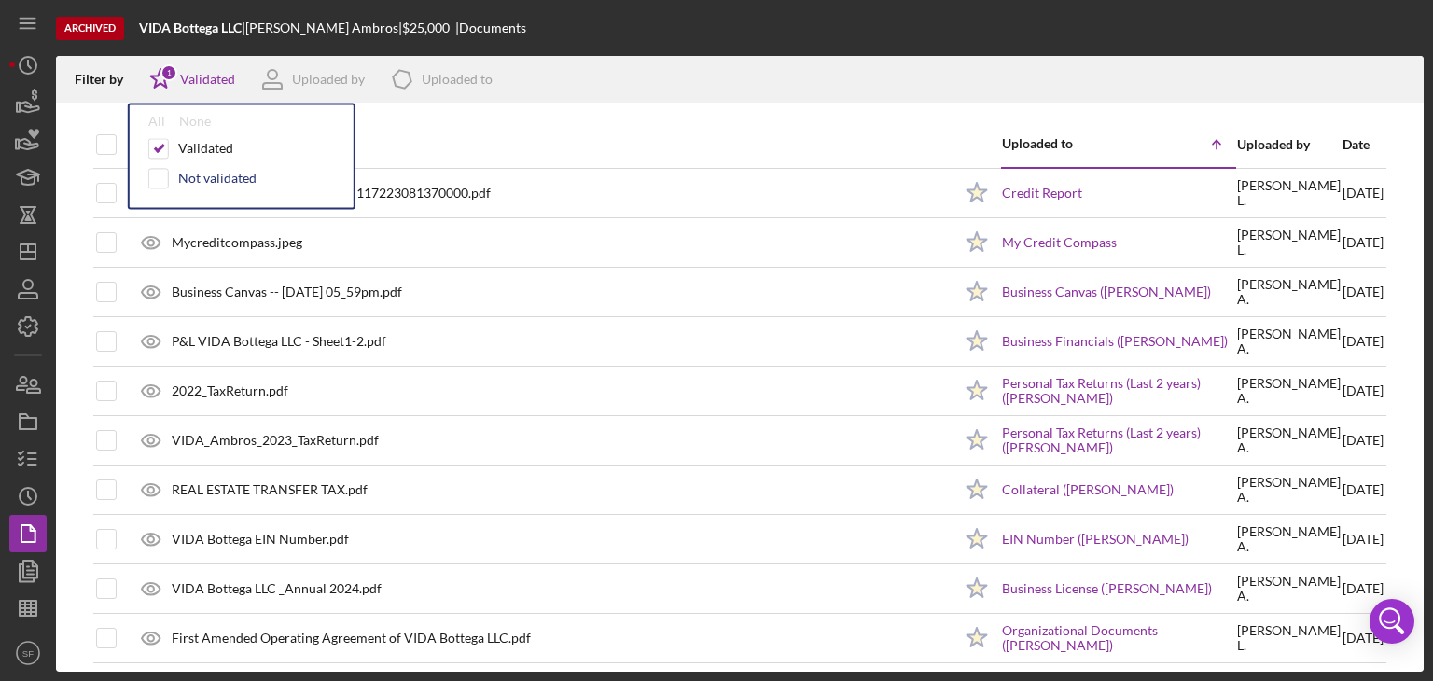
click at [188, 178] on div "Not validated" at bounding box center [217, 178] width 78 height 15
checkbox input "true"
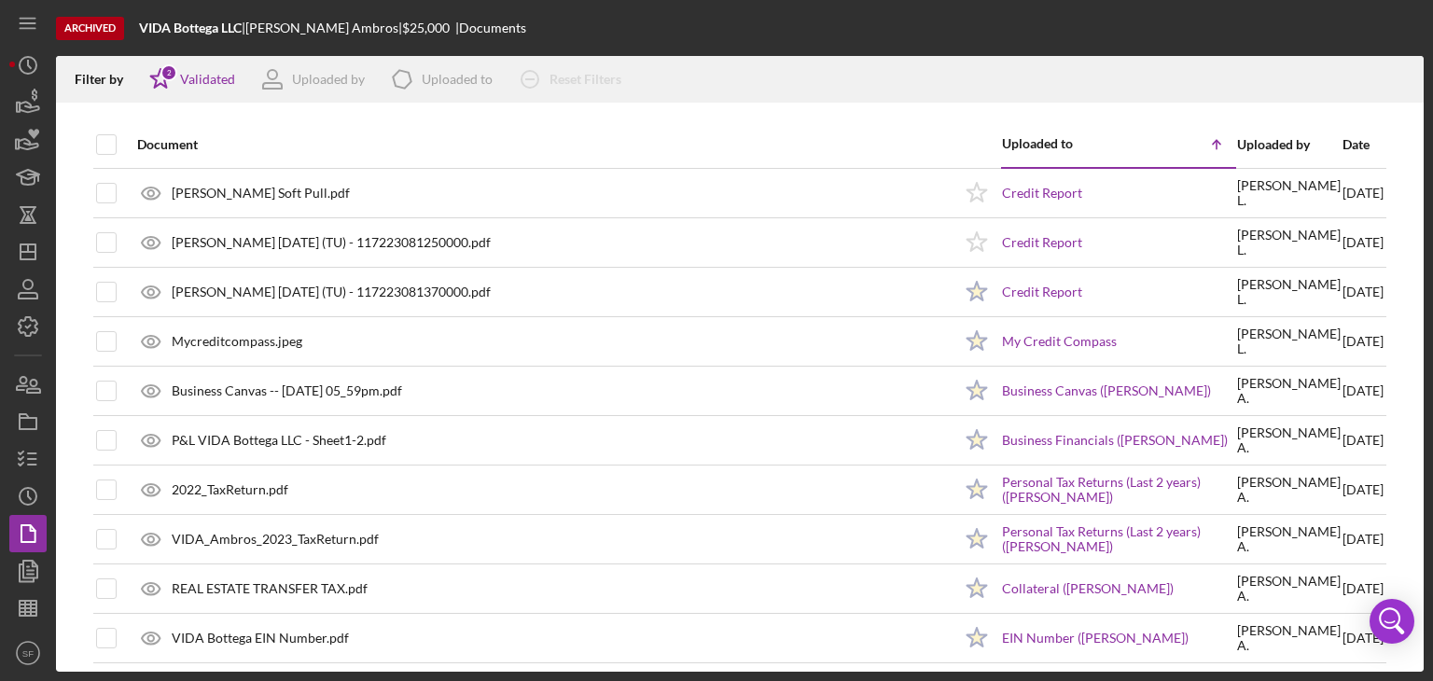
click at [556, 126] on div "Document" at bounding box center [544, 144] width 815 height 45
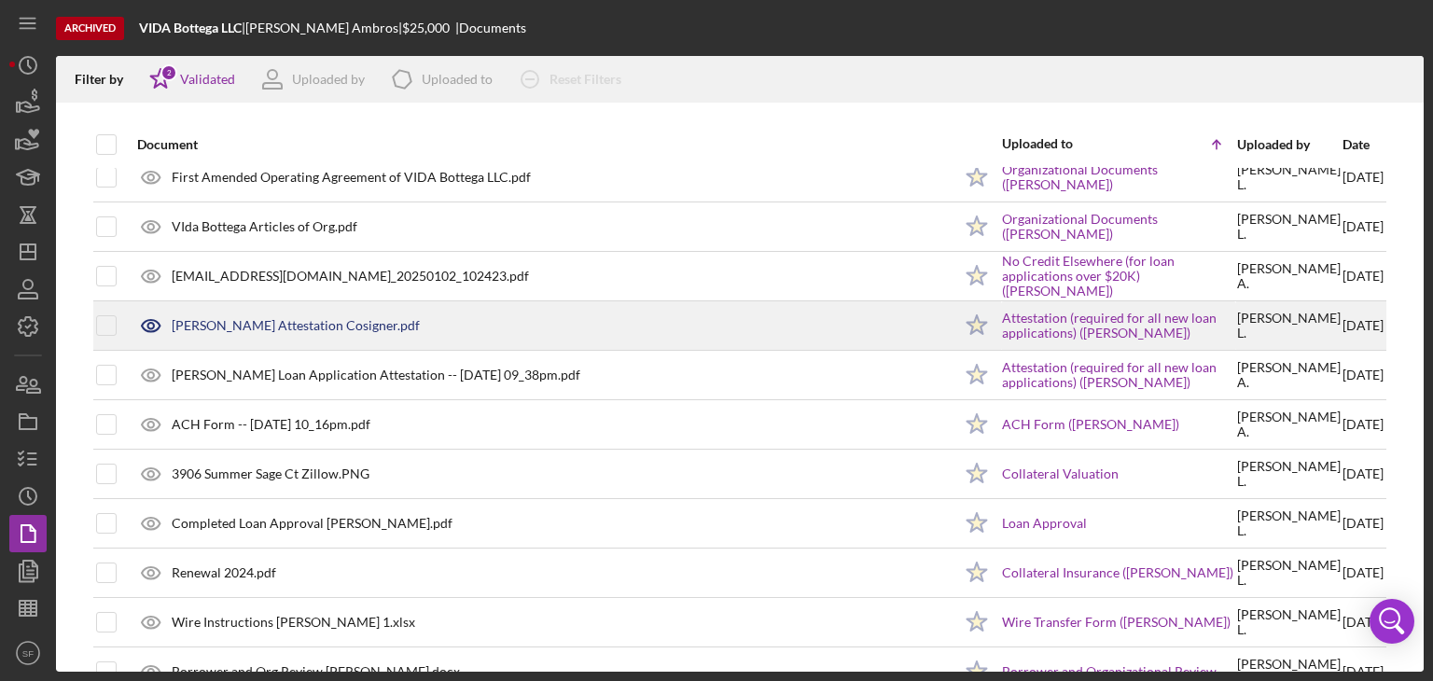
scroll to position [746, 0]
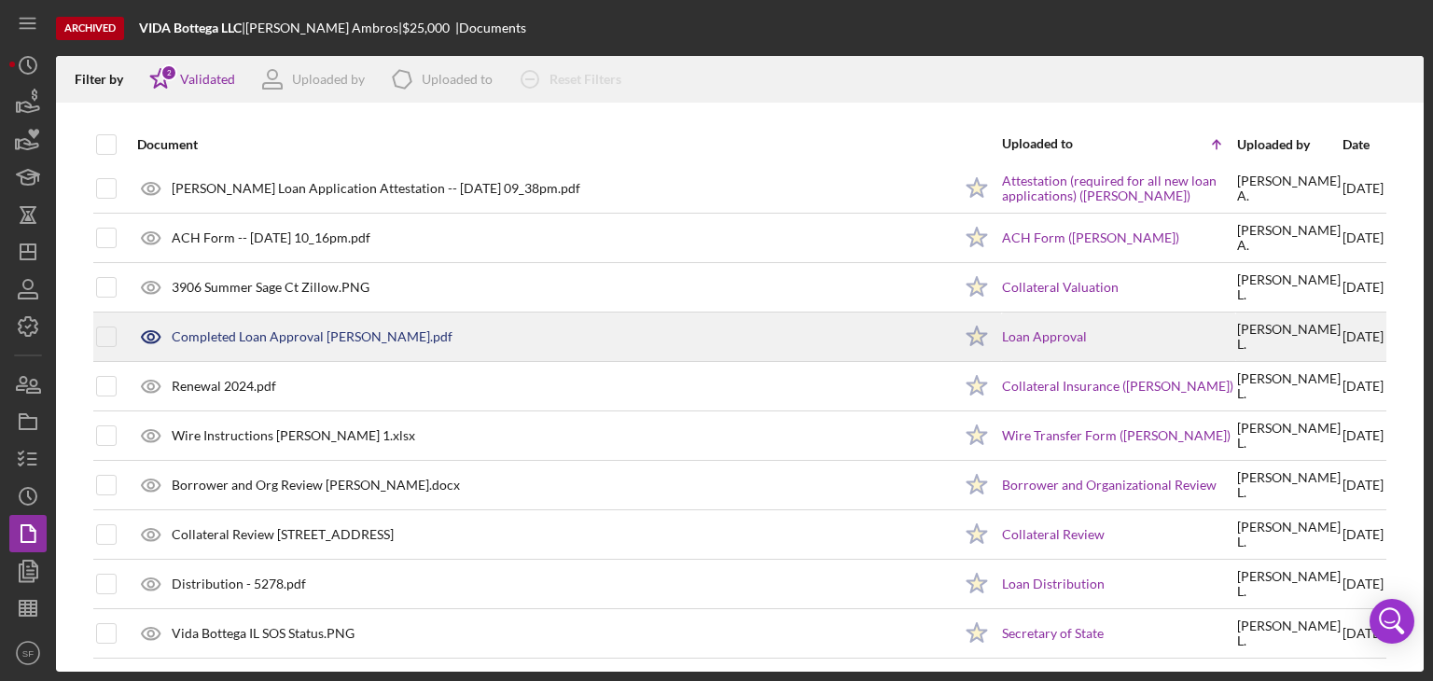
click at [439, 337] on div "Completed Loan Approval [PERSON_NAME].pdf" at bounding box center [312, 336] width 281 height 15
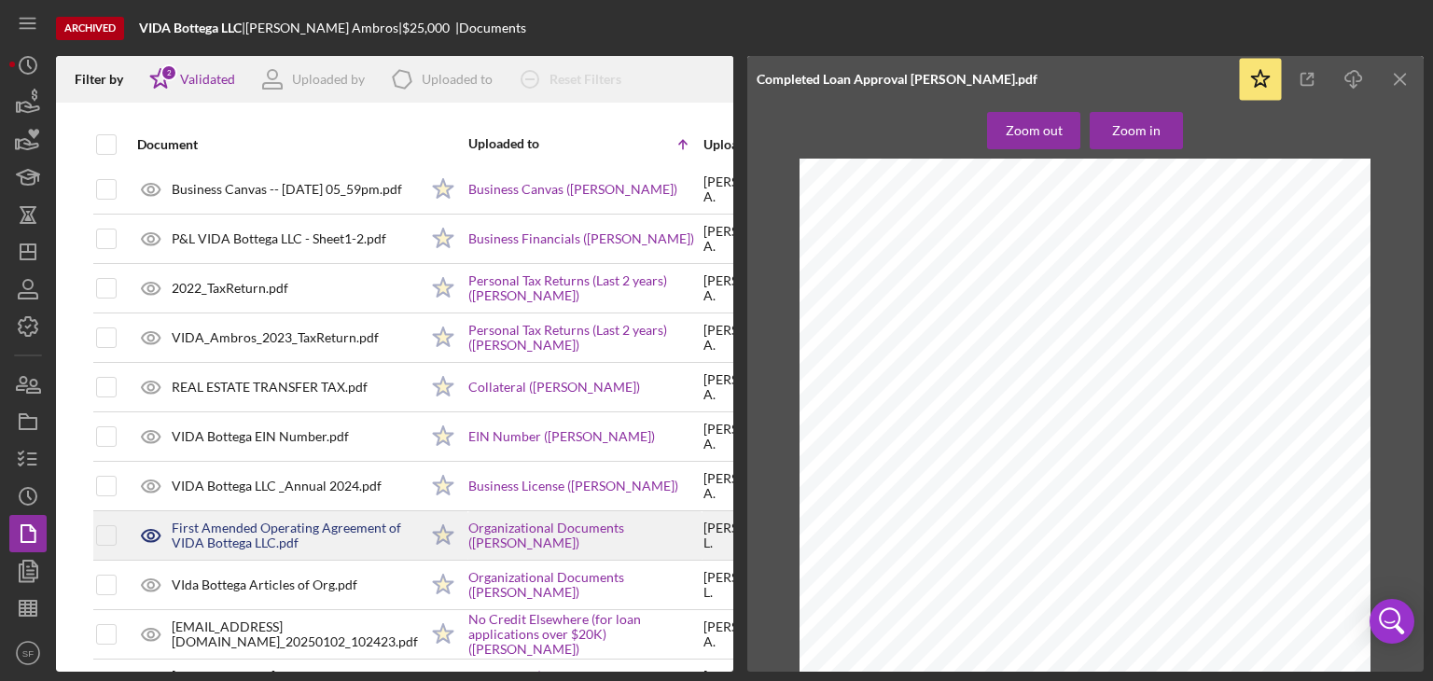
scroll to position [0, 0]
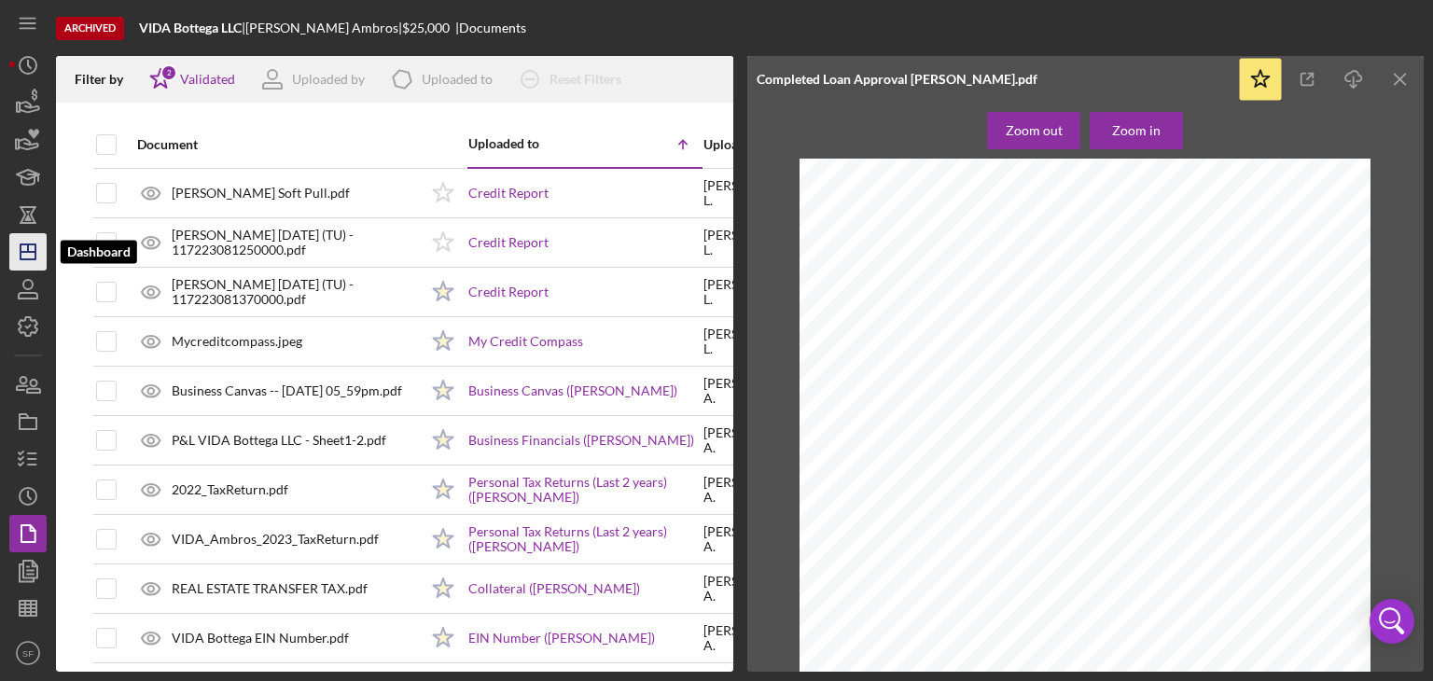
click at [24, 247] on icon "Icon/Dashboard" at bounding box center [28, 252] width 47 height 47
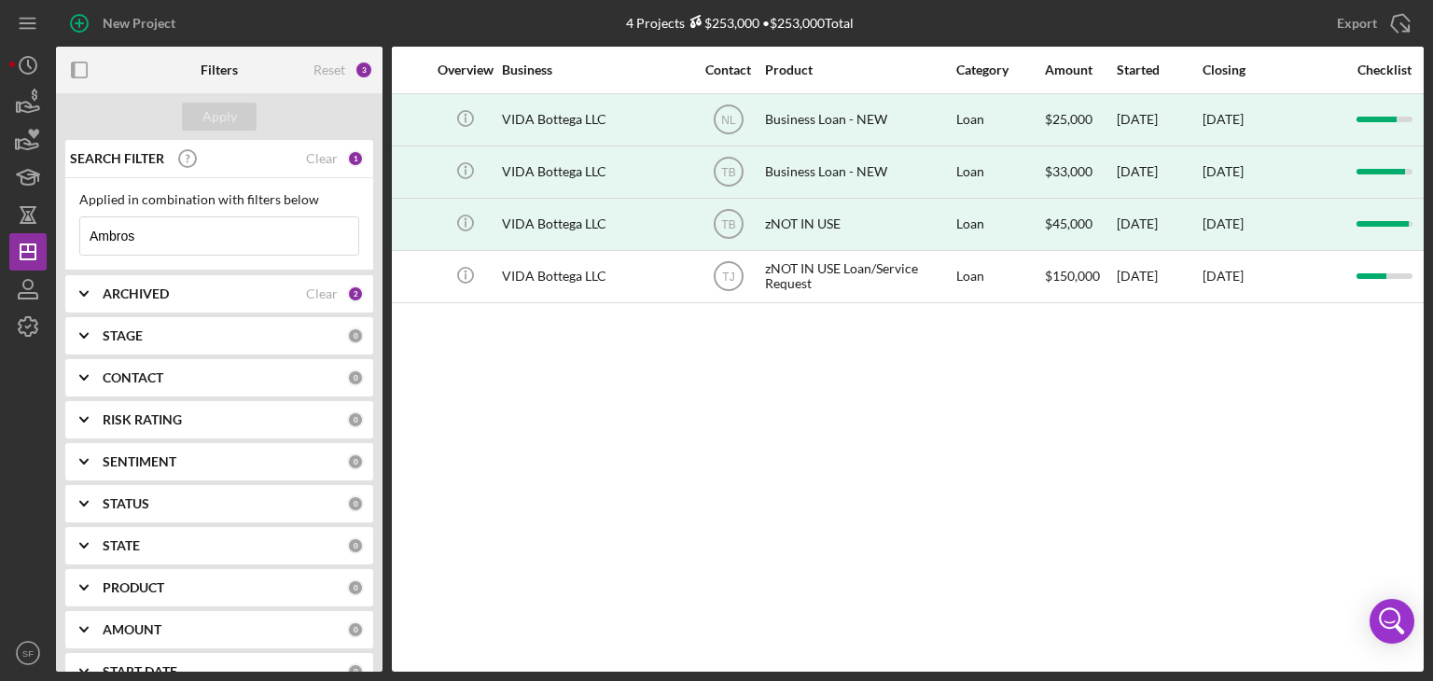
scroll to position [0, 333]
click at [649, 435] on div "Activity Icon/Table Sort Arrow Client Overview Business Contact Product Categor…" at bounding box center [908, 359] width 1032 height 625
click at [222, 258] on div "Applied in combination with filters below Ambros Icon/Menu Close" at bounding box center [219, 224] width 308 height 92
click at [205, 229] on input "Ambros" at bounding box center [219, 235] width 278 height 37
drag, startPoint x: 194, startPoint y: 230, endPoint x: 0, endPoint y: 249, distance: 195.0
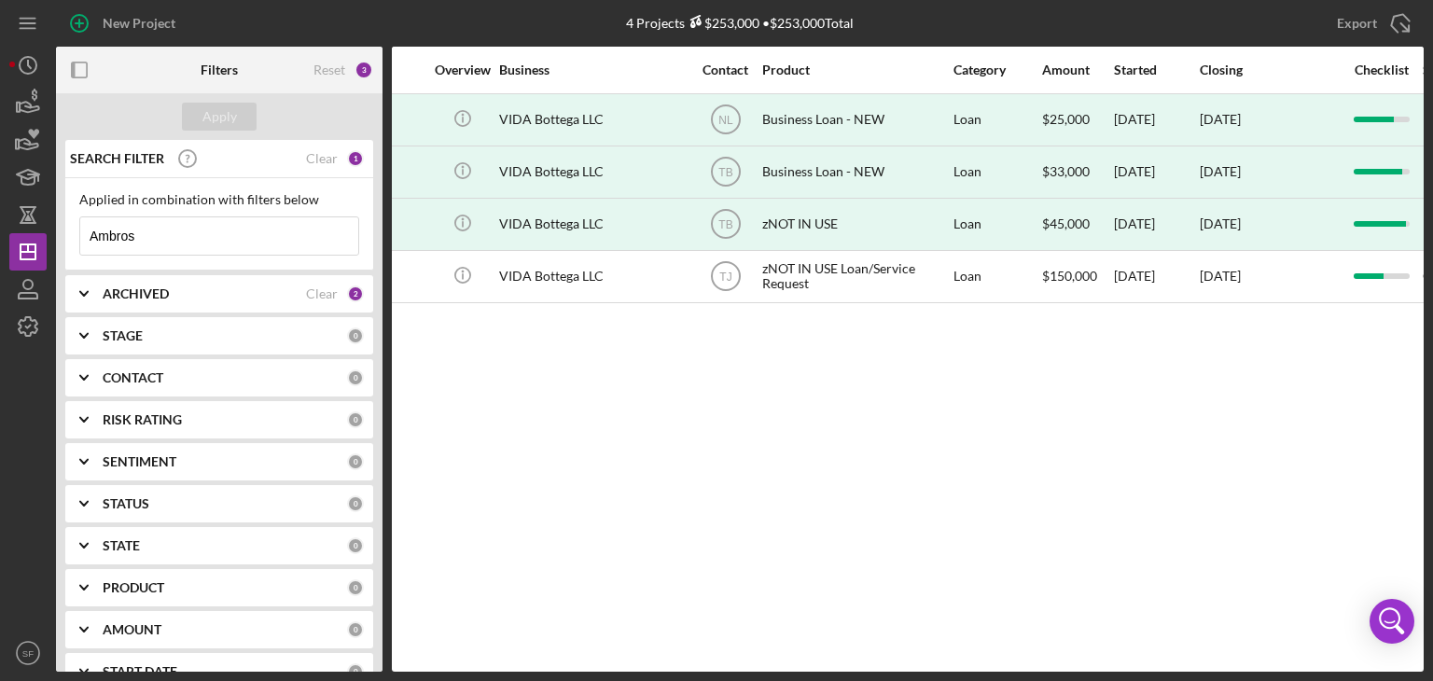
click at [0, 249] on div "New Project 4 Projects $253,000 • $253,000 Total Ambros Export Icon/Export Filt…" at bounding box center [716, 340] width 1433 height 681
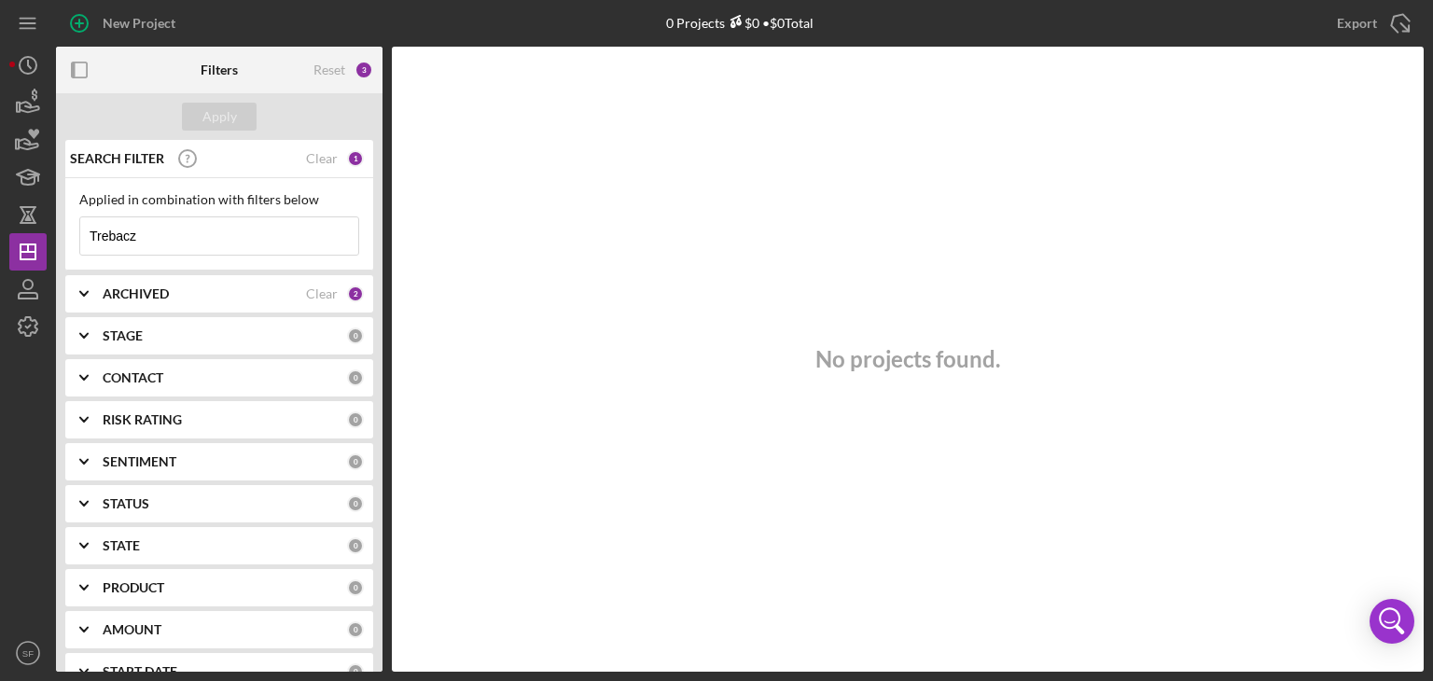
click at [215, 241] on input "Trebacz" at bounding box center [219, 235] width 278 height 37
click at [214, 240] on input "Trebacz" at bounding box center [219, 235] width 278 height 37
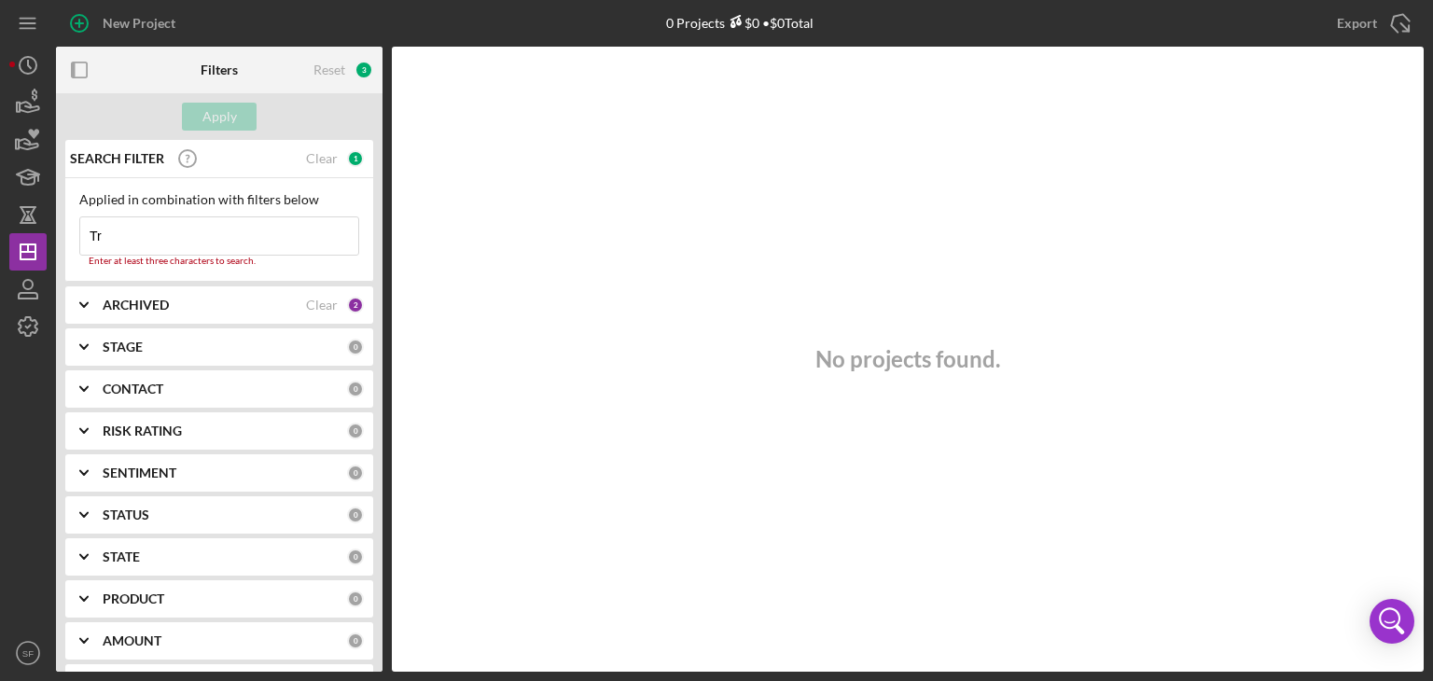
type input "T"
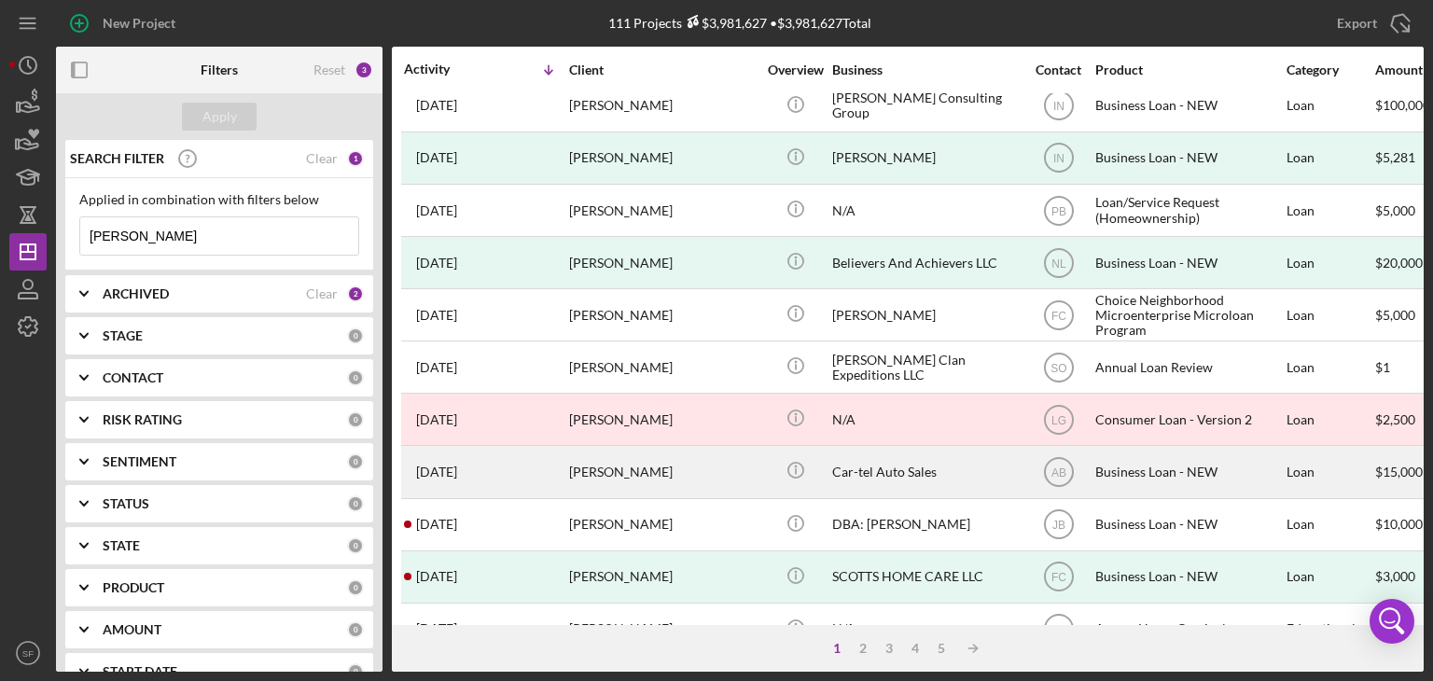
scroll to position [801, 0]
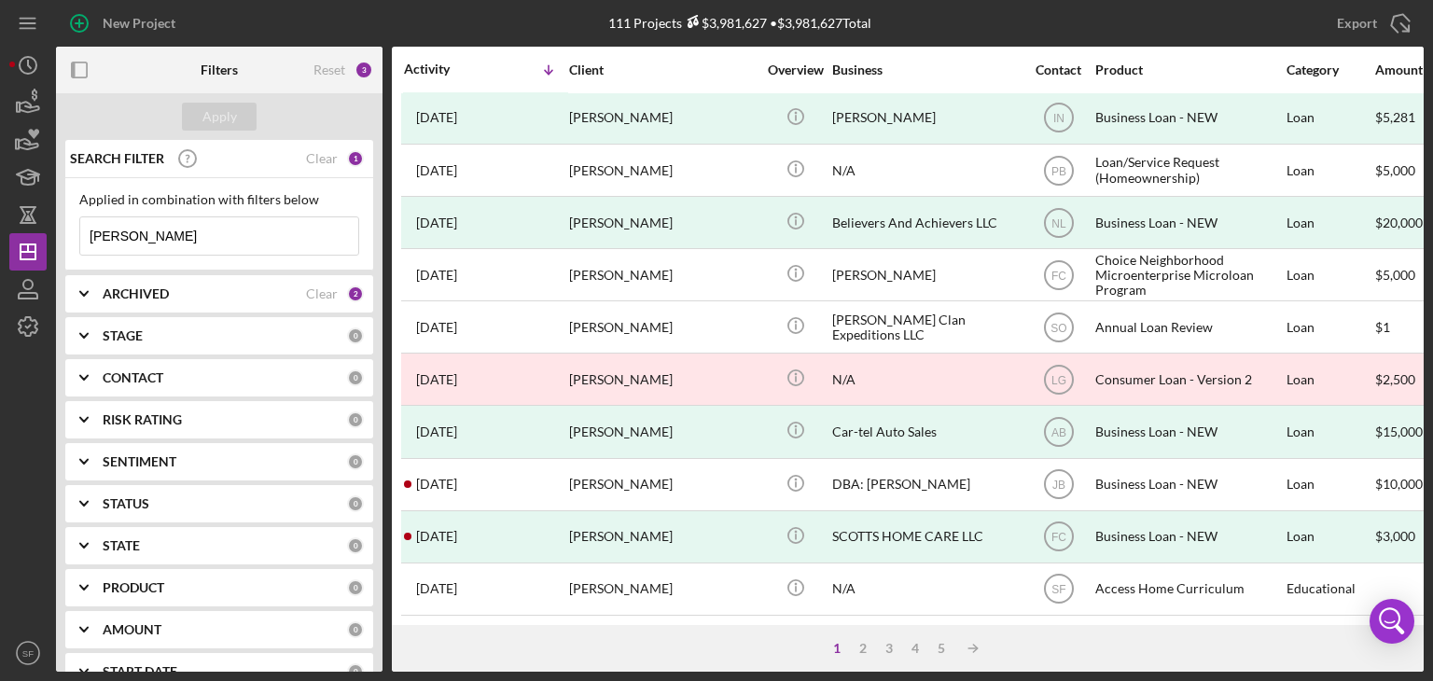
click at [164, 223] on input "[PERSON_NAME]" at bounding box center [219, 235] width 278 height 37
type input "[PERSON_NAME]"
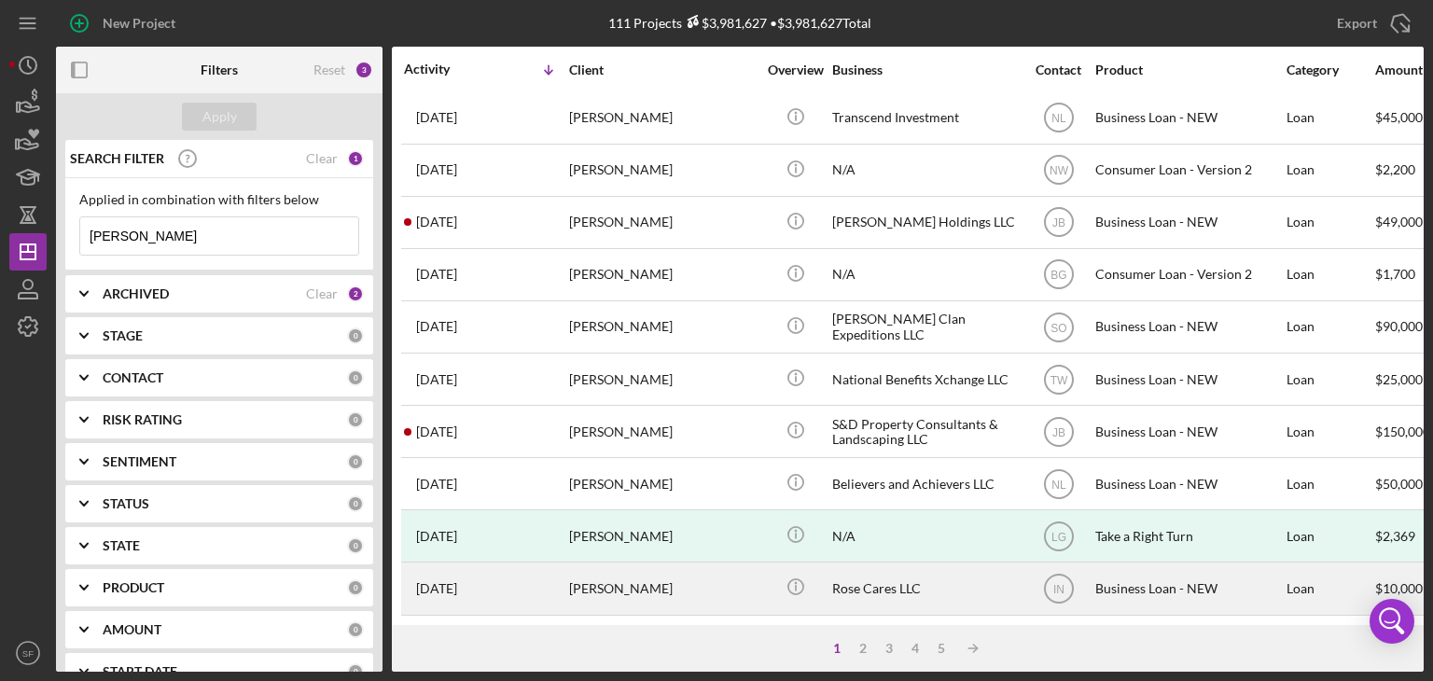
scroll to position [0, 0]
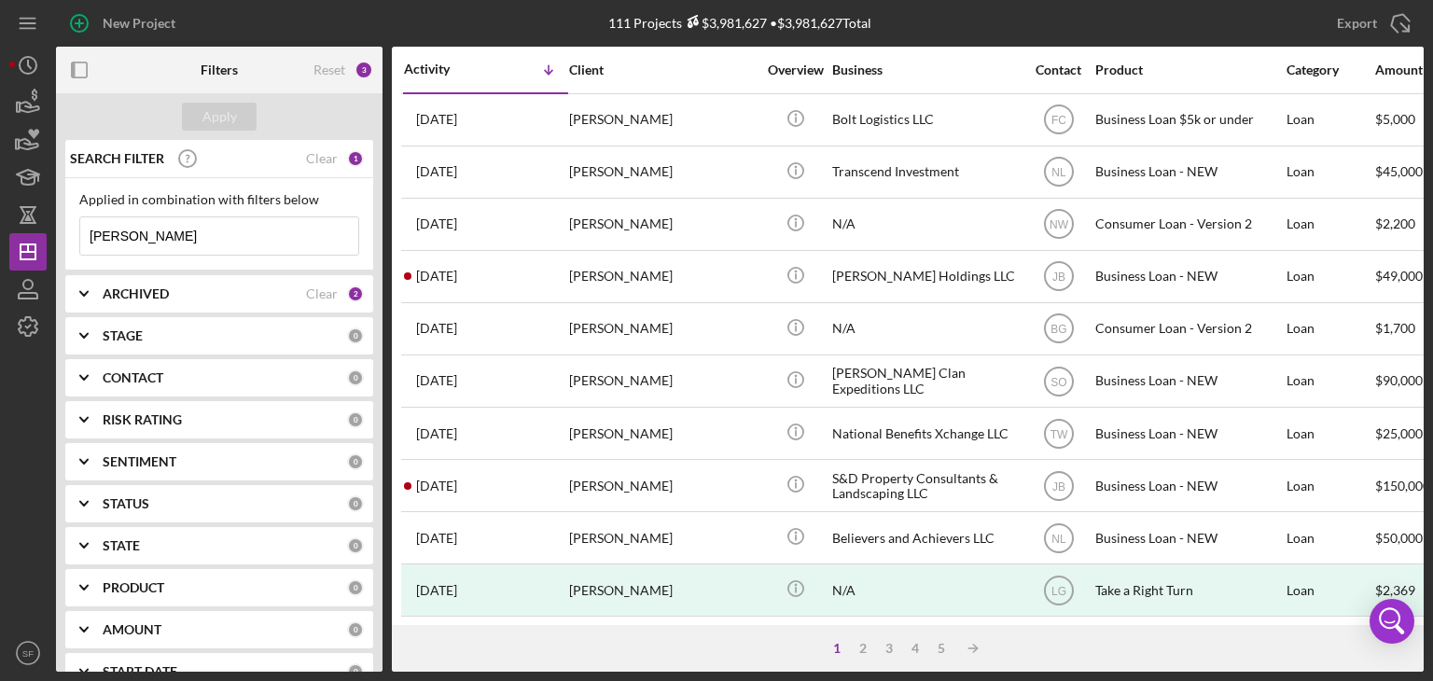
drag, startPoint x: 191, startPoint y: 239, endPoint x: 71, endPoint y: 239, distance: 120.4
click at [71, 239] on div "Applied in combination with filters below [PERSON_NAME] Icon/Menu Close" at bounding box center [219, 224] width 308 height 92
type input "y"
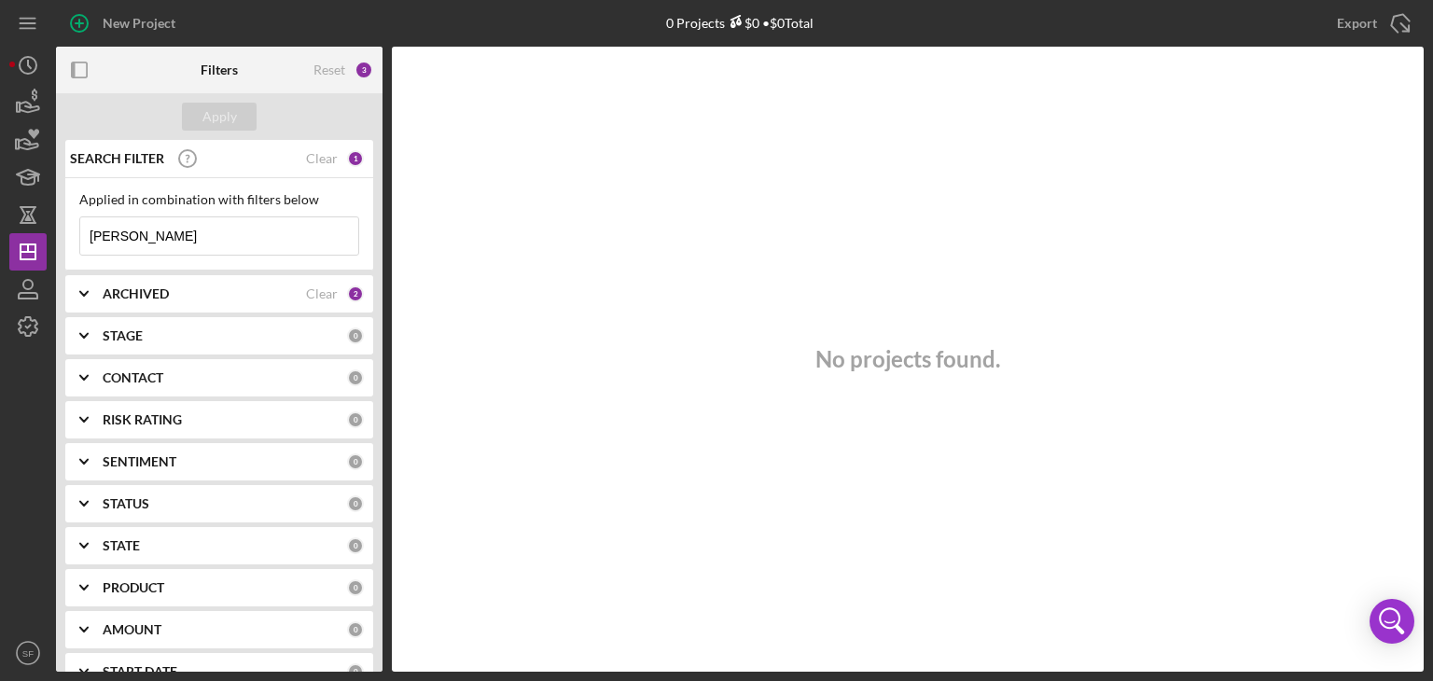
click at [90, 237] on input "[PERSON_NAME]" at bounding box center [219, 235] width 278 height 37
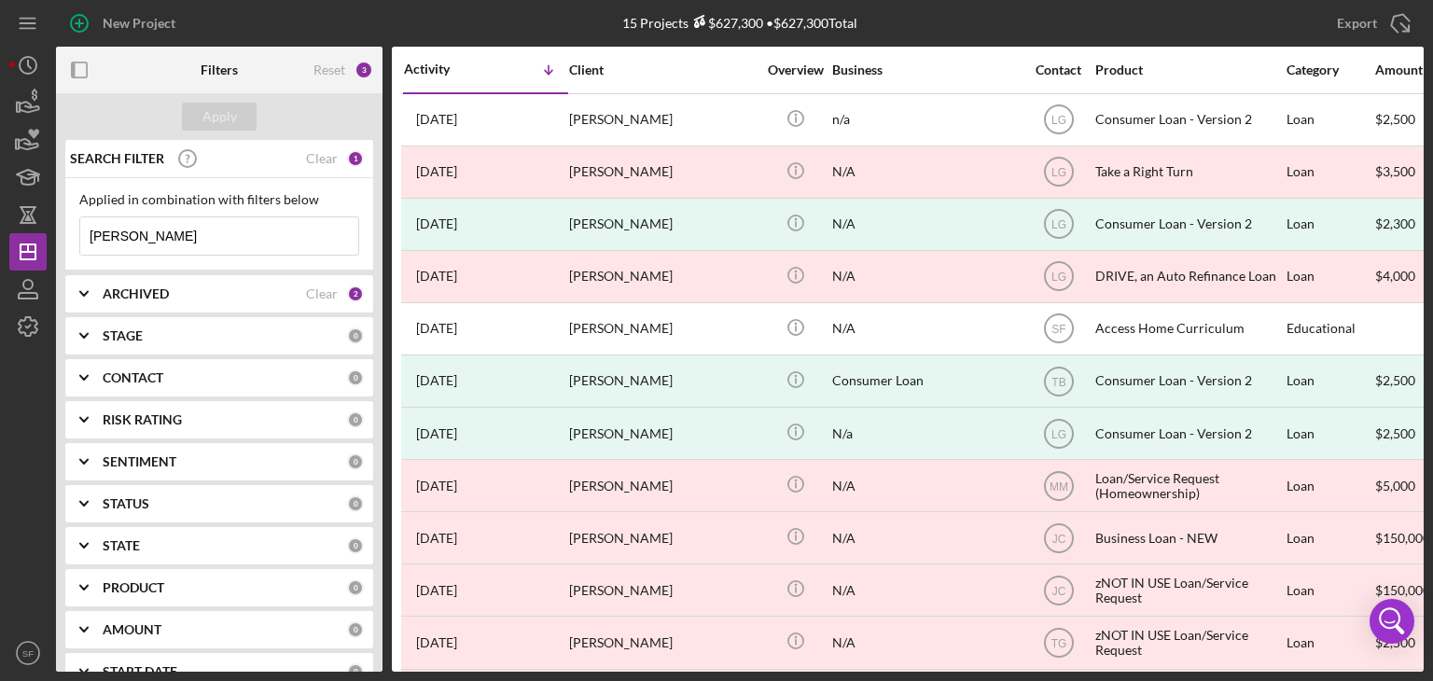
click at [209, 234] on input "[PERSON_NAME]" at bounding box center [219, 235] width 278 height 37
type input "N"
click at [219, 116] on div "Apply" at bounding box center [219, 117] width 35 height 28
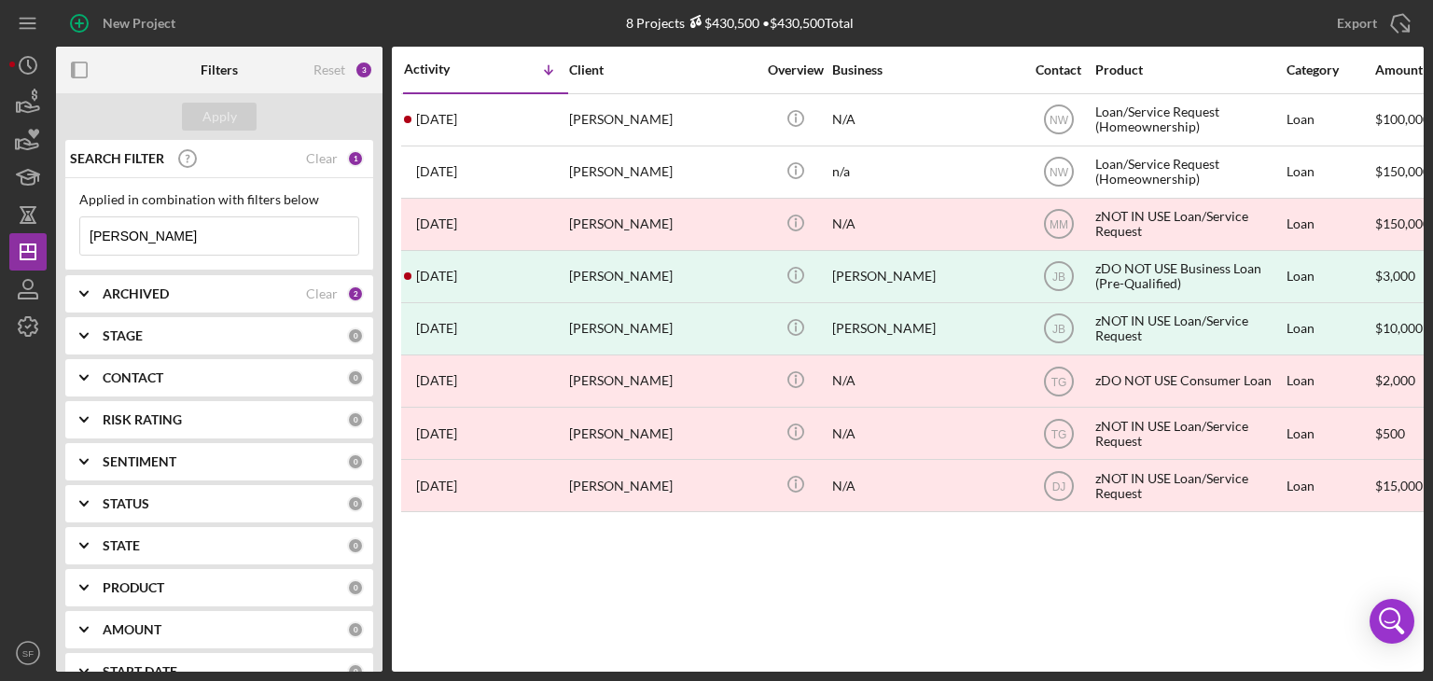
click at [108, 236] on input "[PERSON_NAME]" at bounding box center [219, 235] width 278 height 37
click at [217, 236] on input "[PERSON_NAME]" at bounding box center [219, 235] width 278 height 37
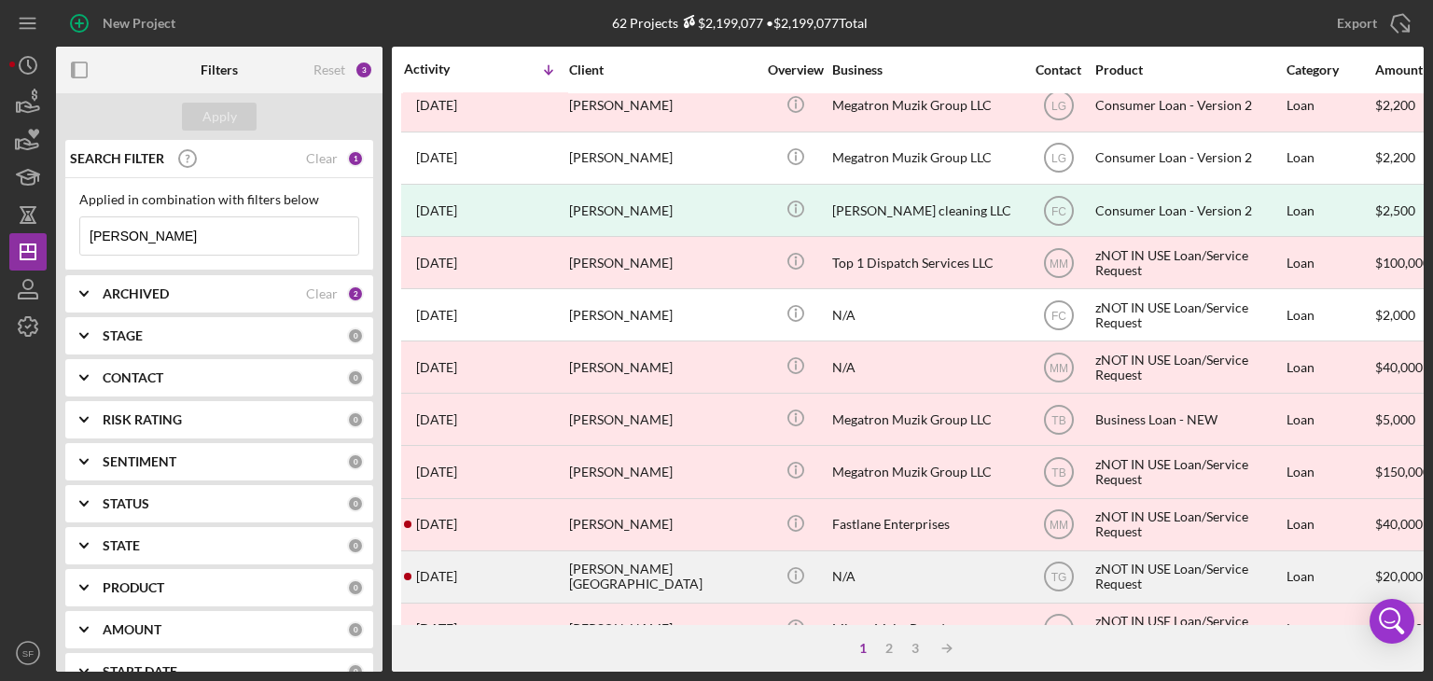
scroll to position [801, 0]
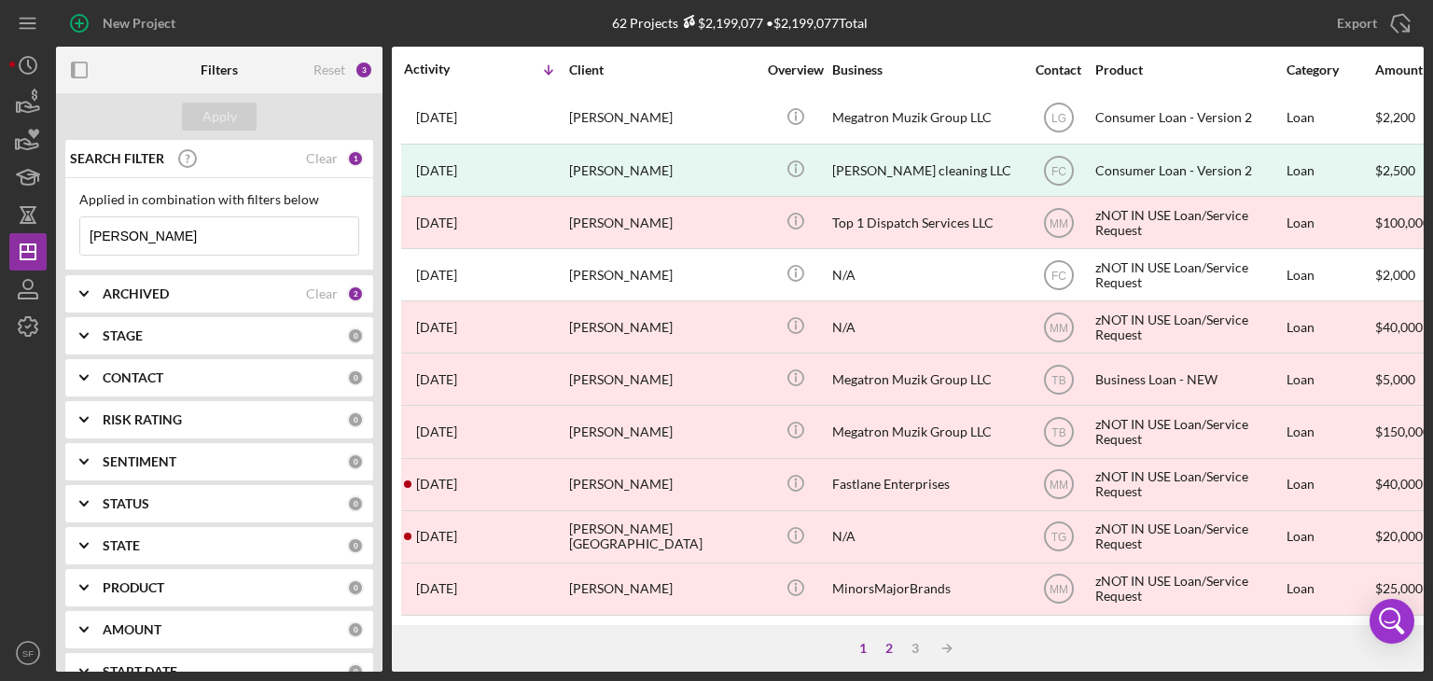
click at [888, 641] on div "2" at bounding box center [889, 648] width 26 height 15
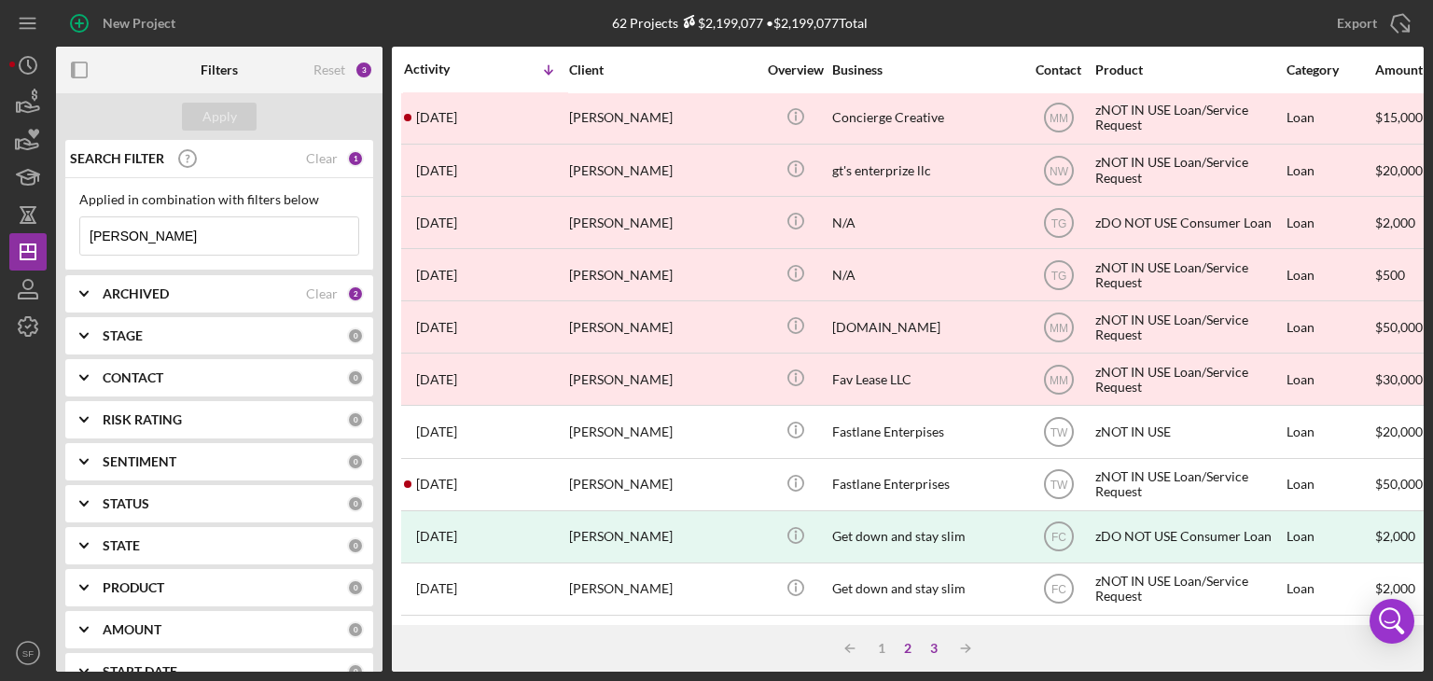
click at [932, 650] on div "3" at bounding box center [934, 648] width 26 height 15
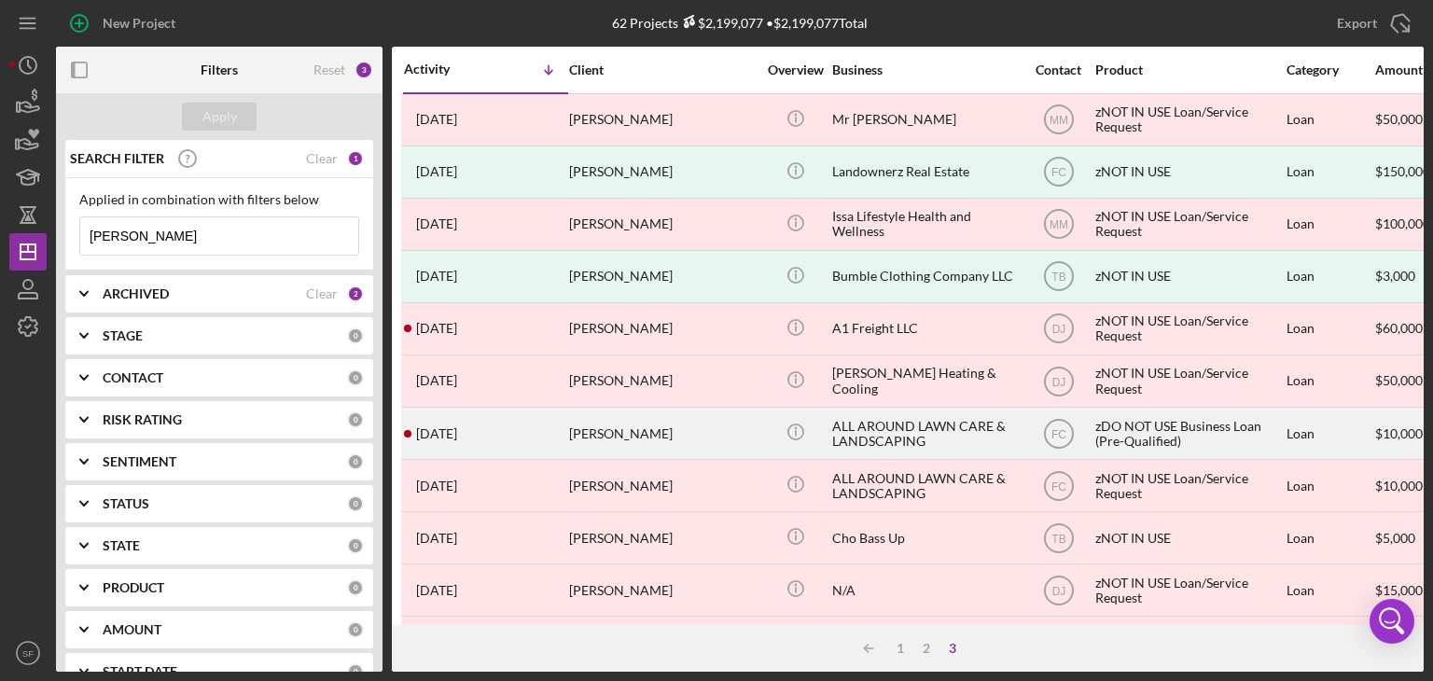
scroll to position [119, 0]
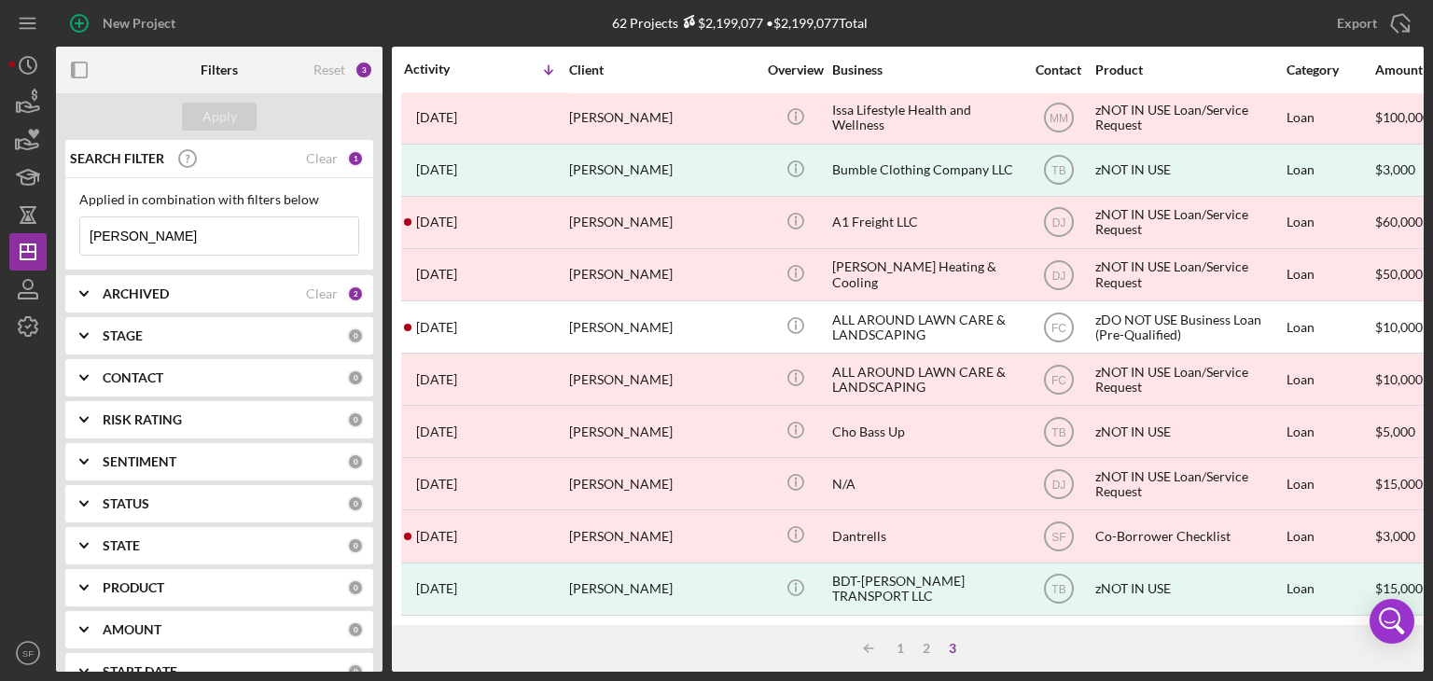
click at [210, 237] on input "[PERSON_NAME]" at bounding box center [219, 235] width 278 height 37
drag, startPoint x: 202, startPoint y: 235, endPoint x: 97, endPoint y: 236, distance: 104.5
click at [77, 244] on div "Applied in combination with filters below [PERSON_NAME] Icon/Menu Close" at bounding box center [219, 224] width 308 height 92
paste input "[PERSON_NAME]"
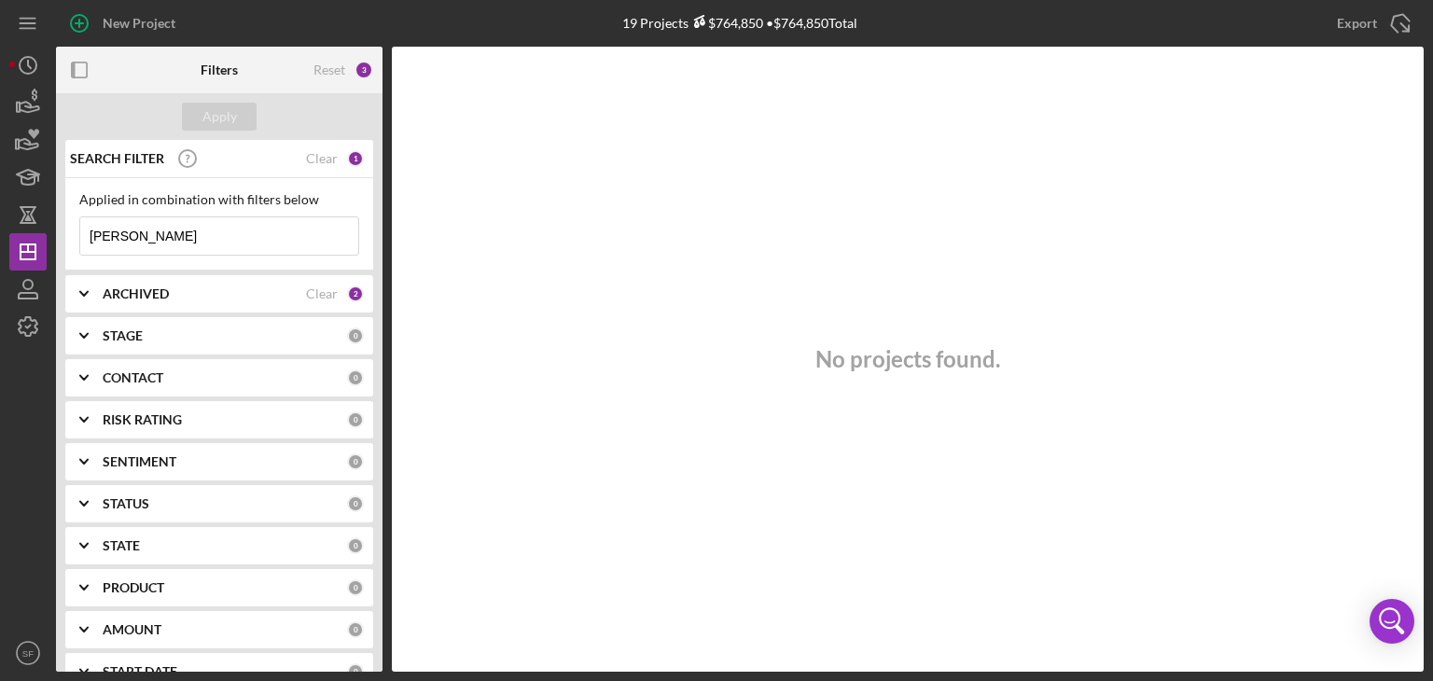
drag, startPoint x: 121, startPoint y: 230, endPoint x: 56, endPoint y: 233, distance: 65.4
click at [56, 233] on div "SEARCH FILTER Clear 1 Applied in combination with filters below [PERSON_NAME] I…" at bounding box center [219, 406] width 327 height 532
type input "[PERSON_NAME]"
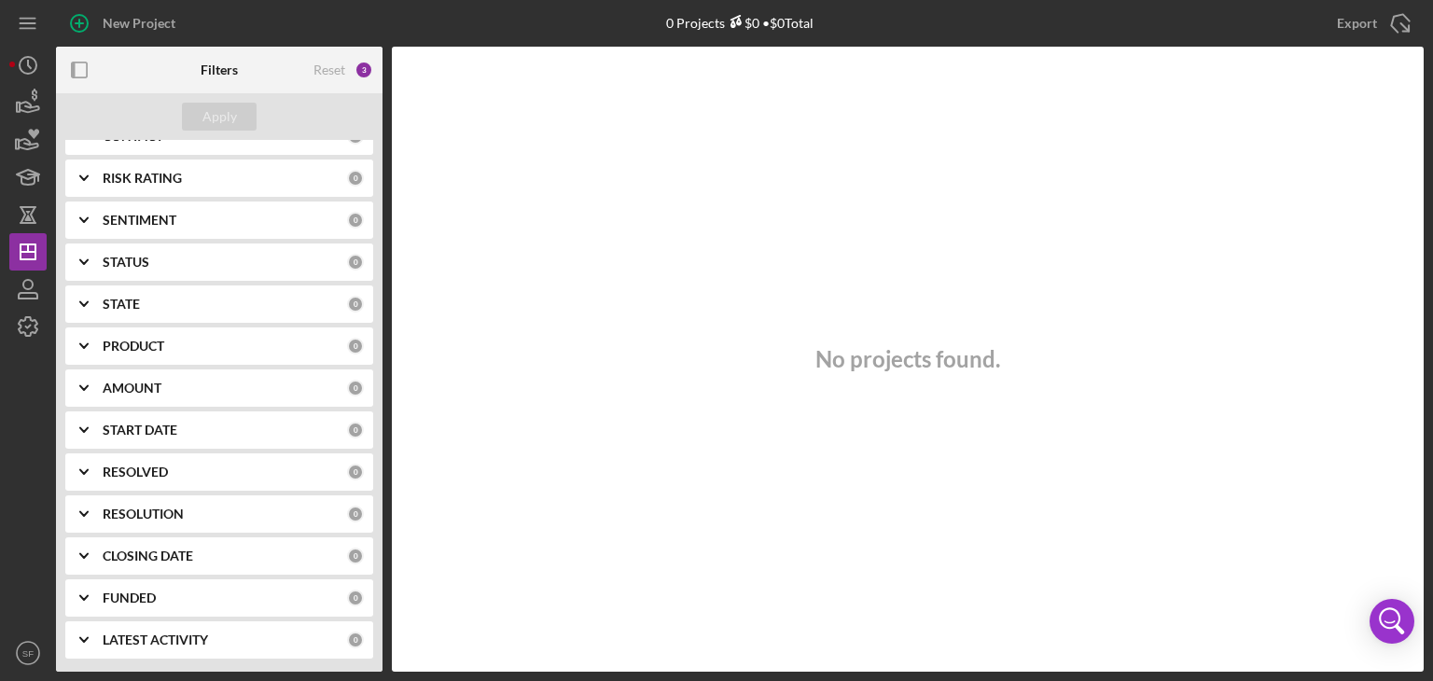
scroll to position [0, 0]
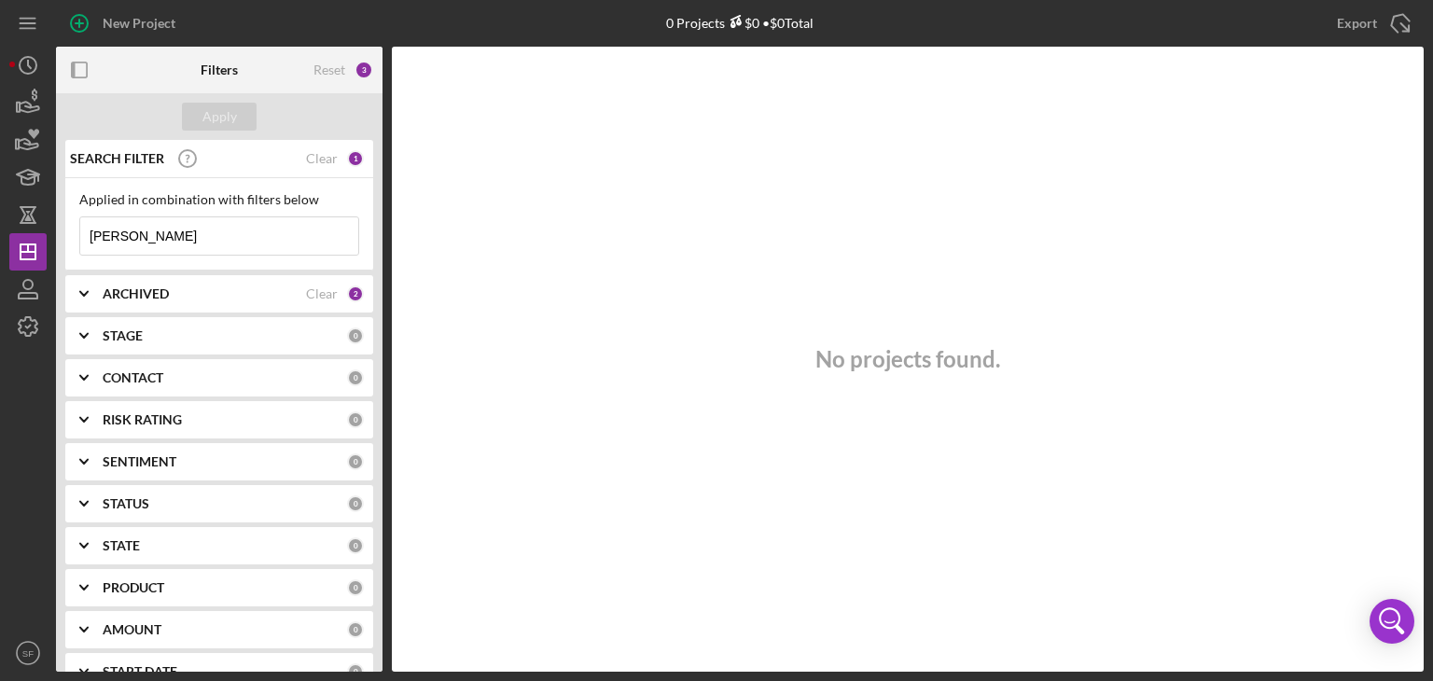
drag, startPoint x: 179, startPoint y: 236, endPoint x: 49, endPoint y: 206, distance: 134.0
click at [49, 206] on div "New Project 0 Projects $0 • $0 Total Ambros Export Icon/Export Filters Reset 3 …" at bounding box center [716, 336] width 1414 height 672
click at [164, 251] on input "[PERSON_NAME]" at bounding box center [219, 235] width 278 height 37
click at [138, 232] on input "[PERSON_NAME]" at bounding box center [219, 235] width 278 height 37
click at [204, 87] on div "Filters" at bounding box center [219, 70] width 37 height 47
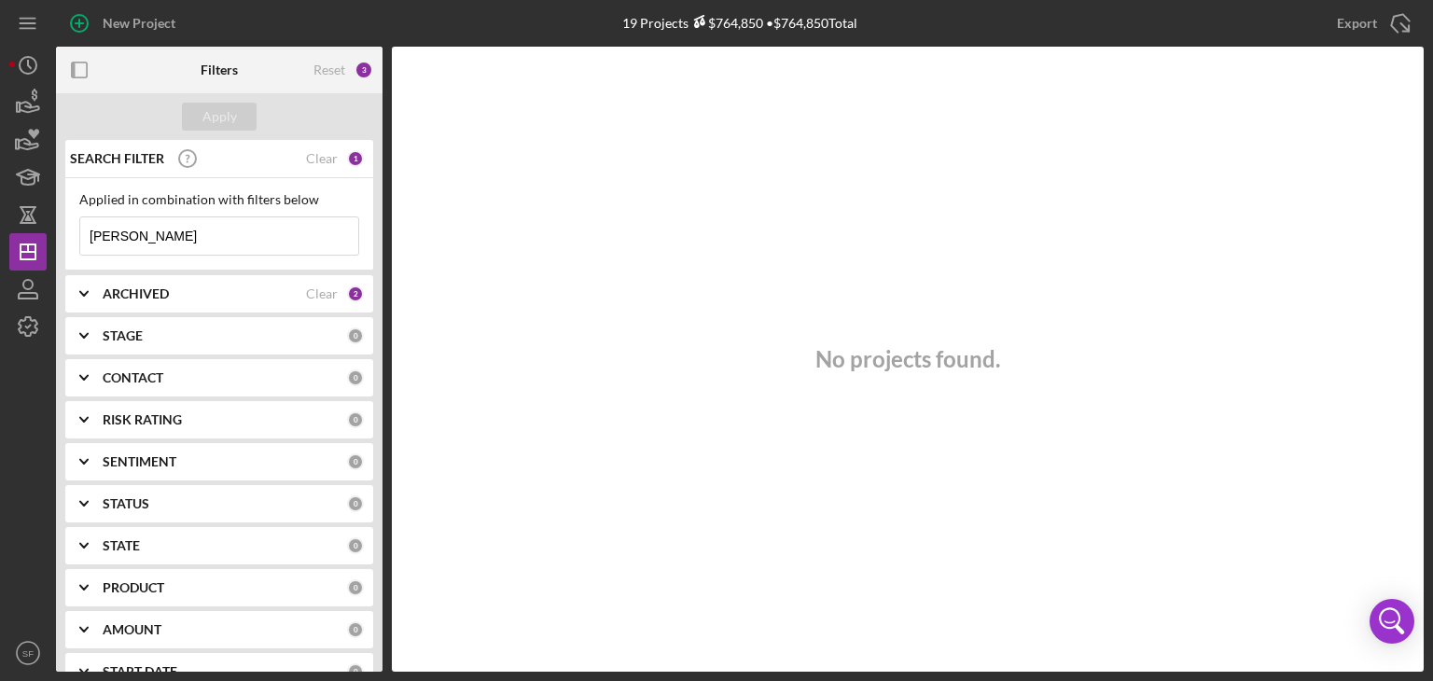
drag, startPoint x: 358, startPoint y: 73, endPoint x: 361, endPoint y: 158, distance: 84.9
click at [361, 158] on div "Filters Reset 3 Apply SEARCH FILTER Clear 1 Applied in combination with filters…" at bounding box center [219, 359] width 327 height 625
click at [323, 166] on div "SEARCH FILTER Clear 1" at bounding box center [214, 158] width 299 height 47
click at [254, 218] on input "[PERSON_NAME]" at bounding box center [219, 235] width 278 height 37
click at [172, 225] on input "[PERSON_NAME]" at bounding box center [219, 235] width 278 height 37
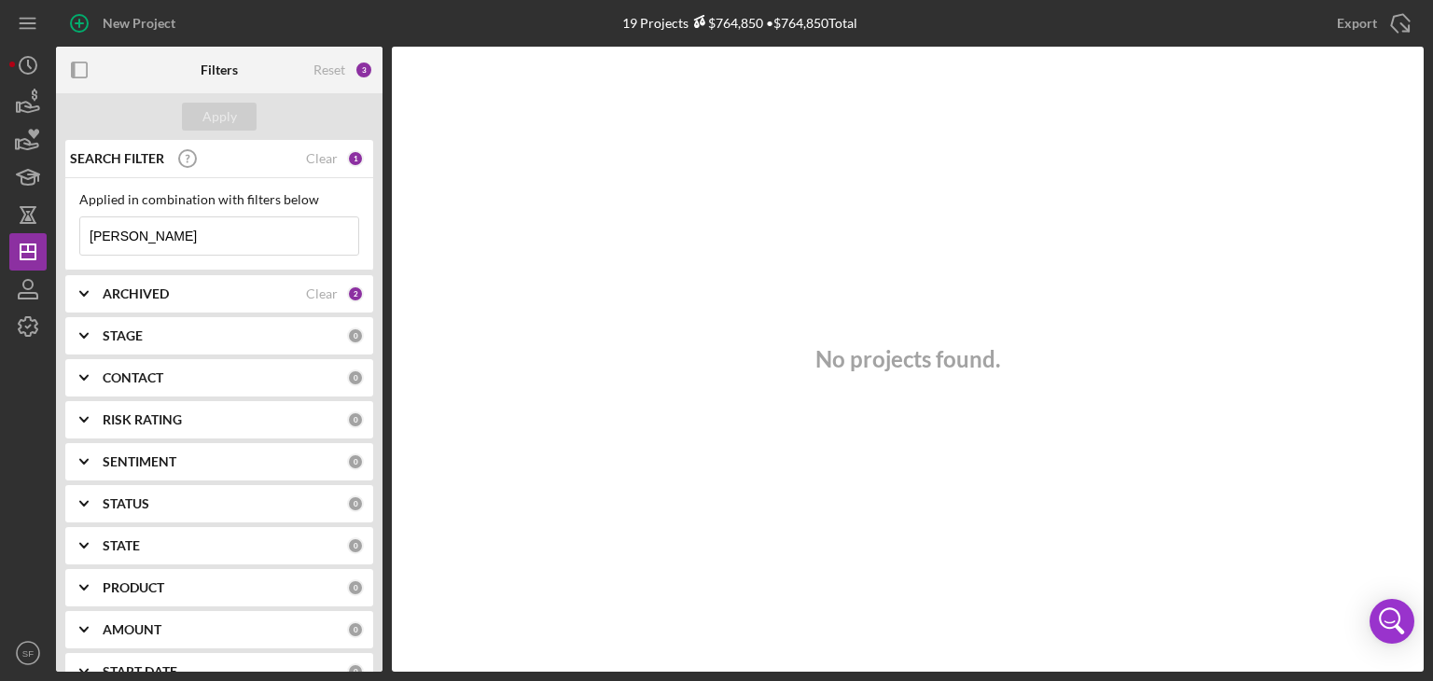
drag, startPoint x: 145, startPoint y: 241, endPoint x: 75, endPoint y: 236, distance: 70.1
click at [75, 236] on div "Applied in combination with filters below [PERSON_NAME] Icon/Menu Close" at bounding box center [219, 224] width 308 height 92
paste input "[PERSON_NAME]"
type input "[PERSON_NAME]"
click at [87, 230] on input "[PERSON_NAME]" at bounding box center [219, 235] width 278 height 37
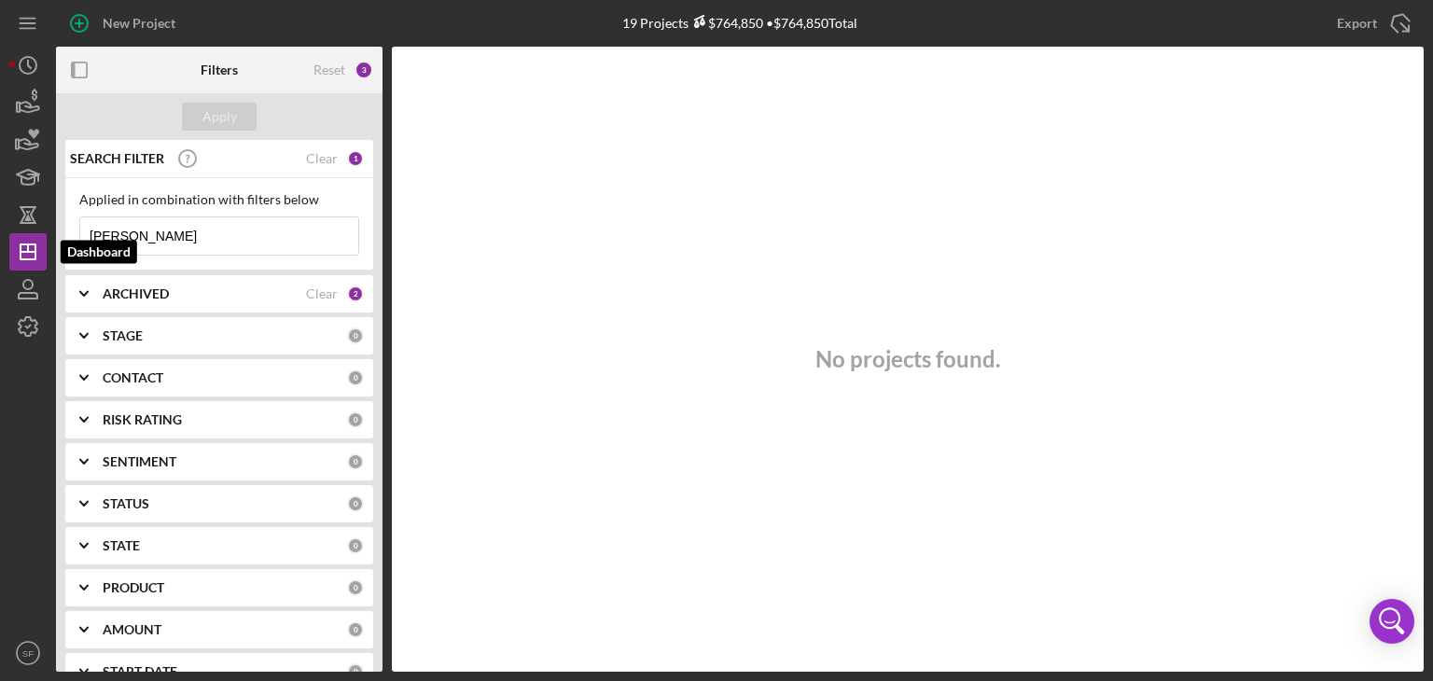
drag, startPoint x: 231, startPoint y: 232, endPoint x: 53, endPoint y: 230, distance: 178.2
click at [38, 235] on div "New Project 19 Projects $764,850 • $764,850 Total Ambros Export Icon/Export Fil…" at bounding box center [716, 336] width 1414 height 672
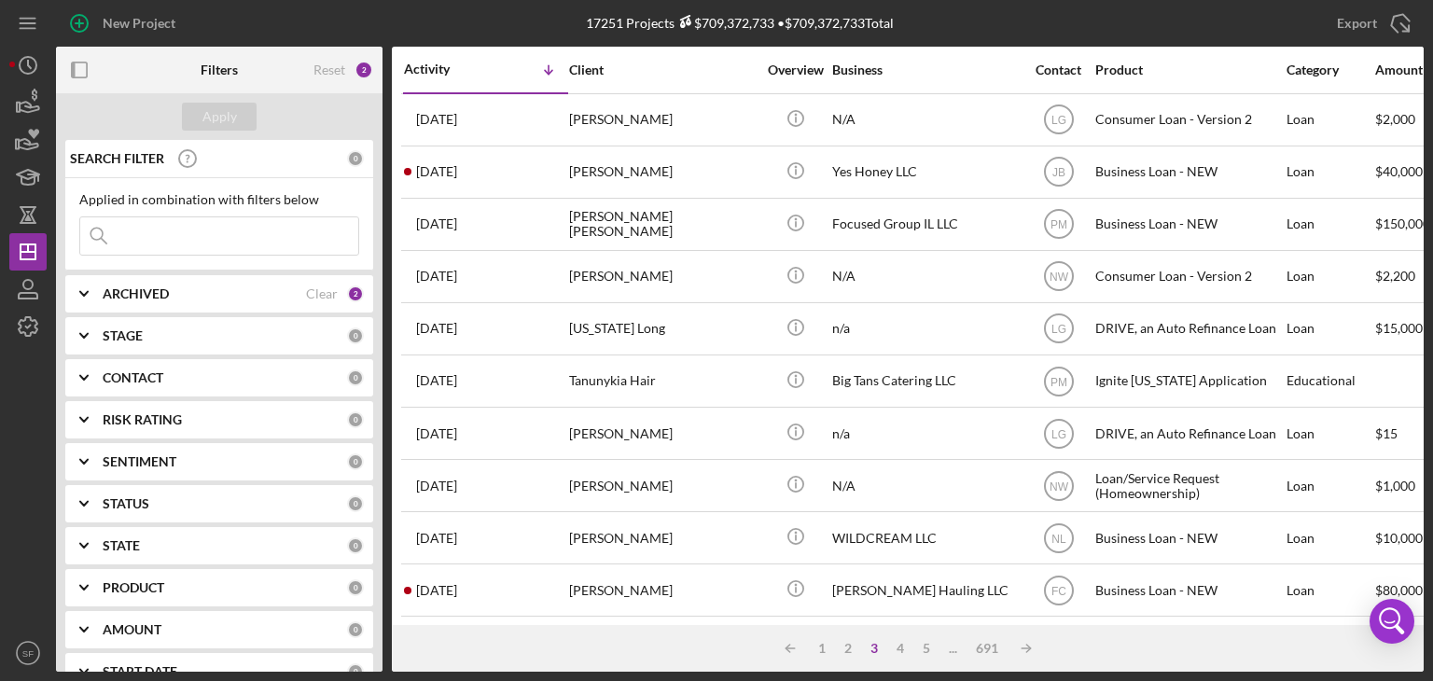
click at [251, 230] on input at bounding box center [219, 235] width 278 height 37
paste input "[PERSON_NAME]"
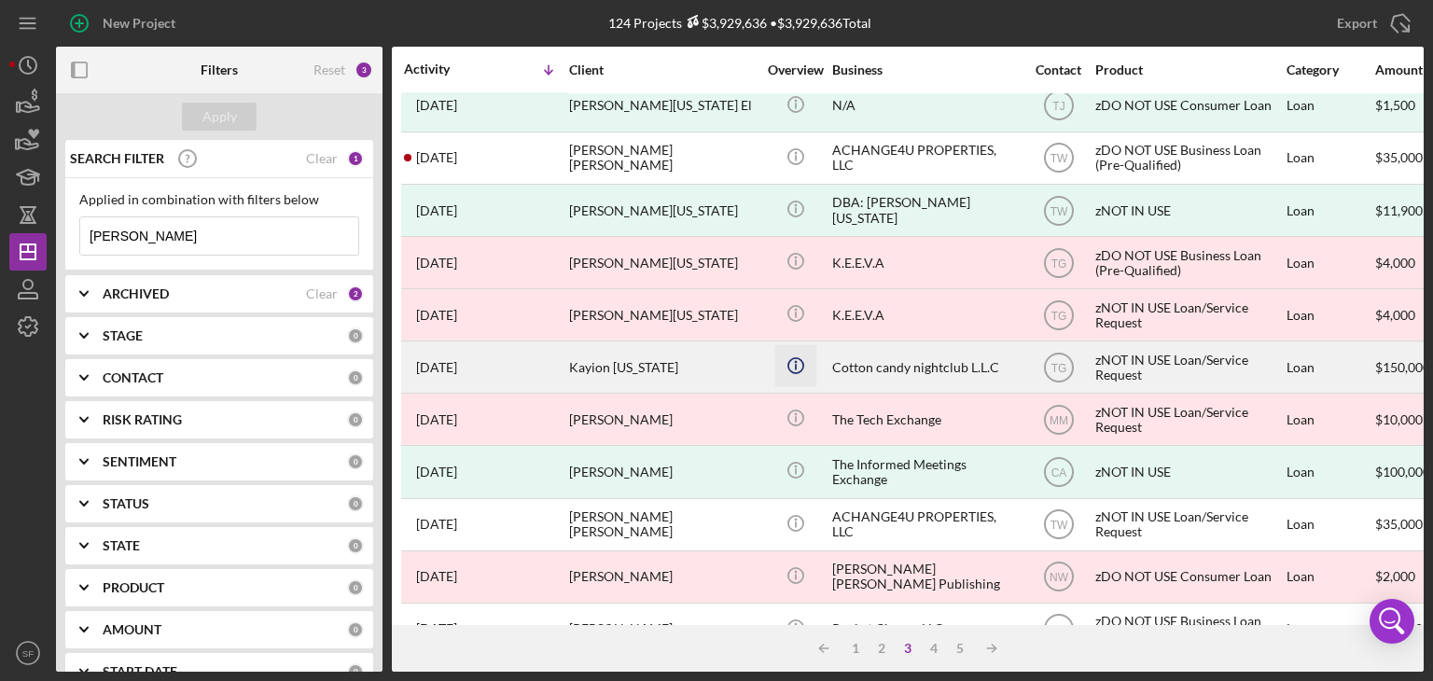
scroll to position [801, 0]
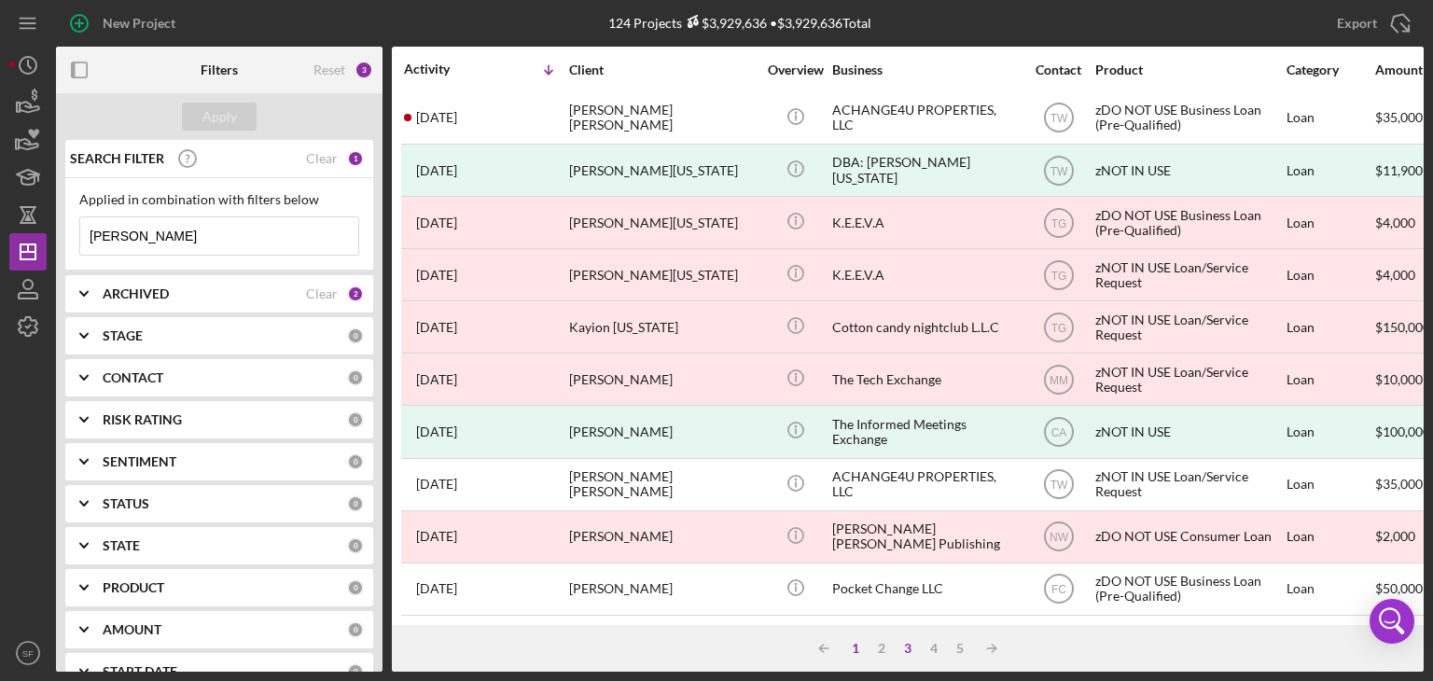
click at [861, 647] on div "1" at bounding box center [855, 648] width 26 height 15
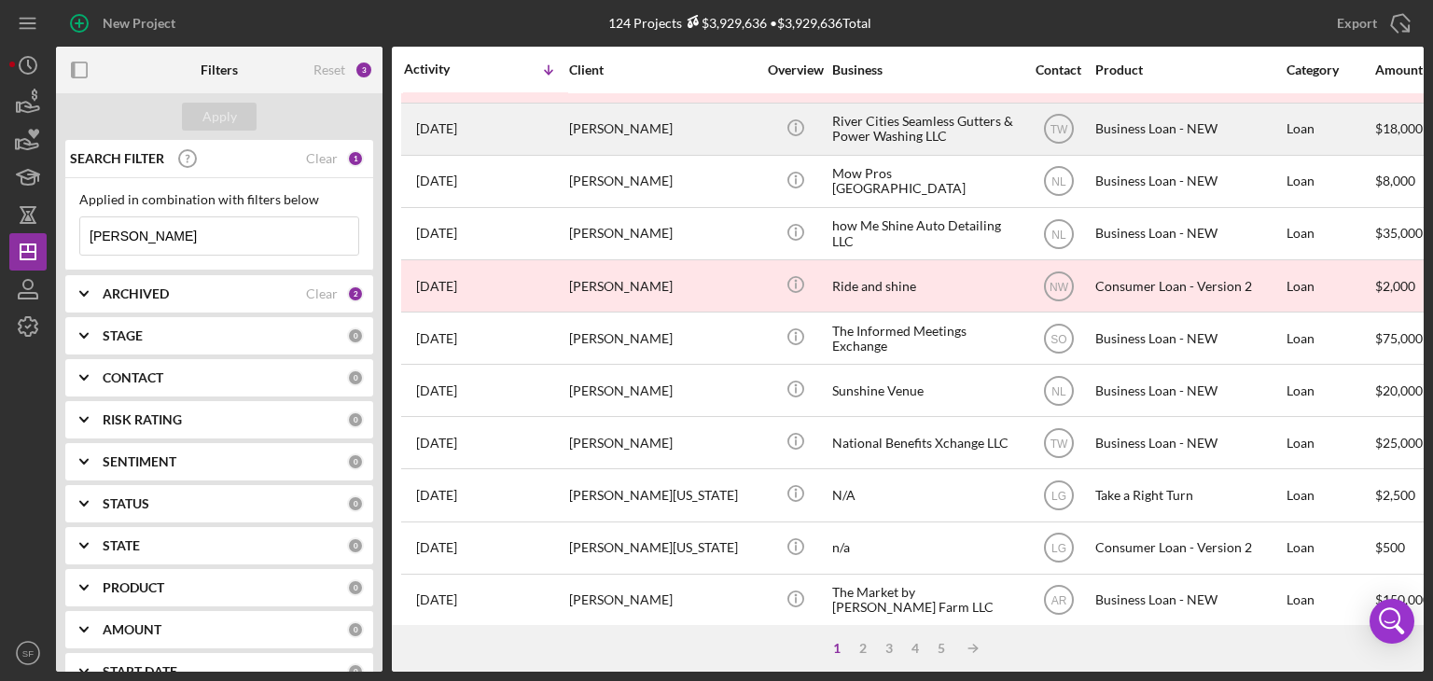
scroll to position [0, 0]
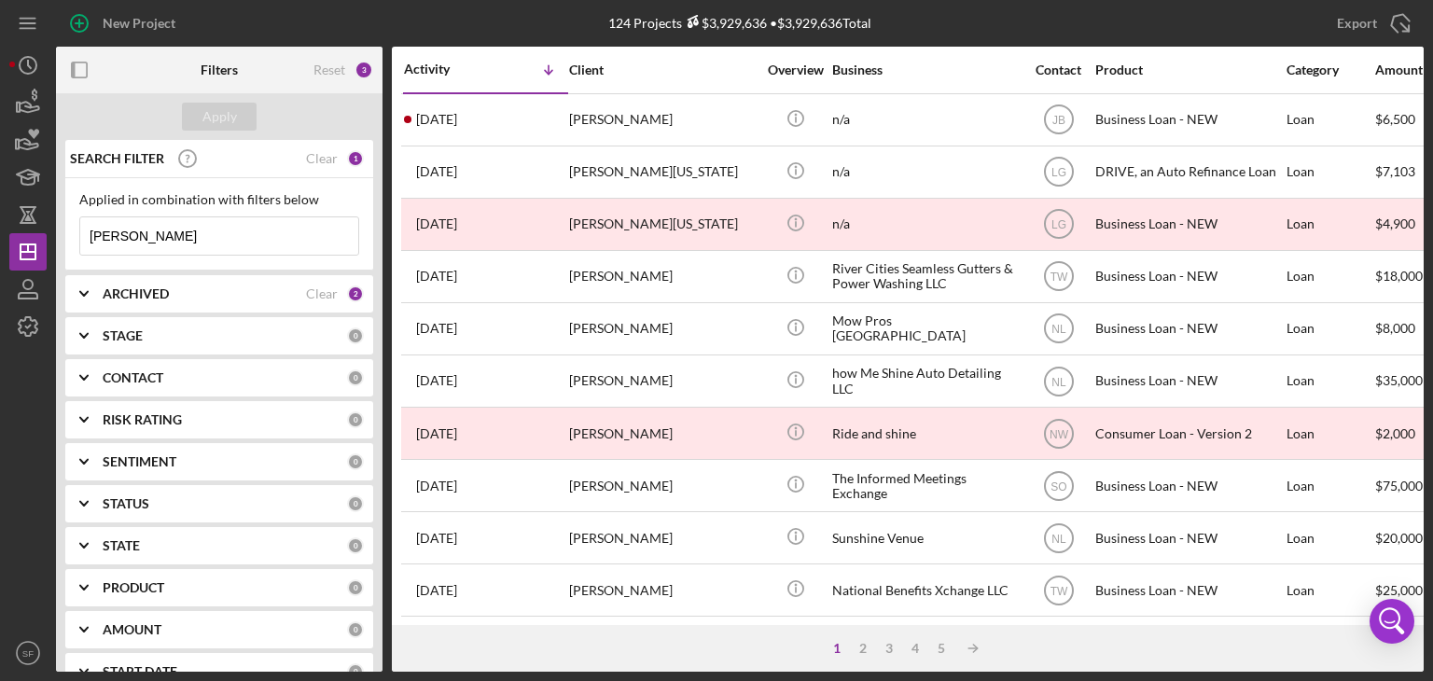
drag, startPoint x: 134, startPoint y: 231, endPoint x: 0, endPoint y: 258, distance: 137.0
click at [0, 258] on div "New Project 124 Projects $3,929,636 • $3,929,636 Total Ambros Export Icon/Expor…" at bounding box center [716, 340] width 1433 height 681
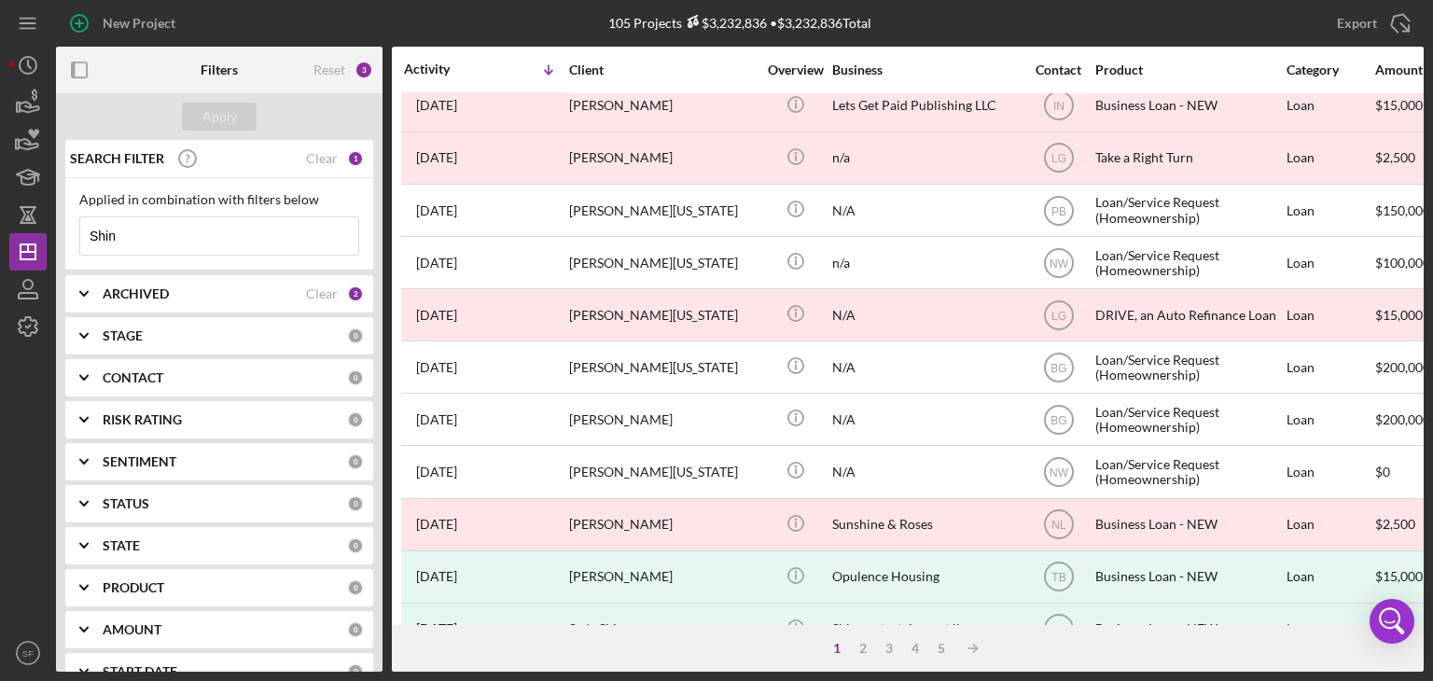
scroll to position [801, 0]
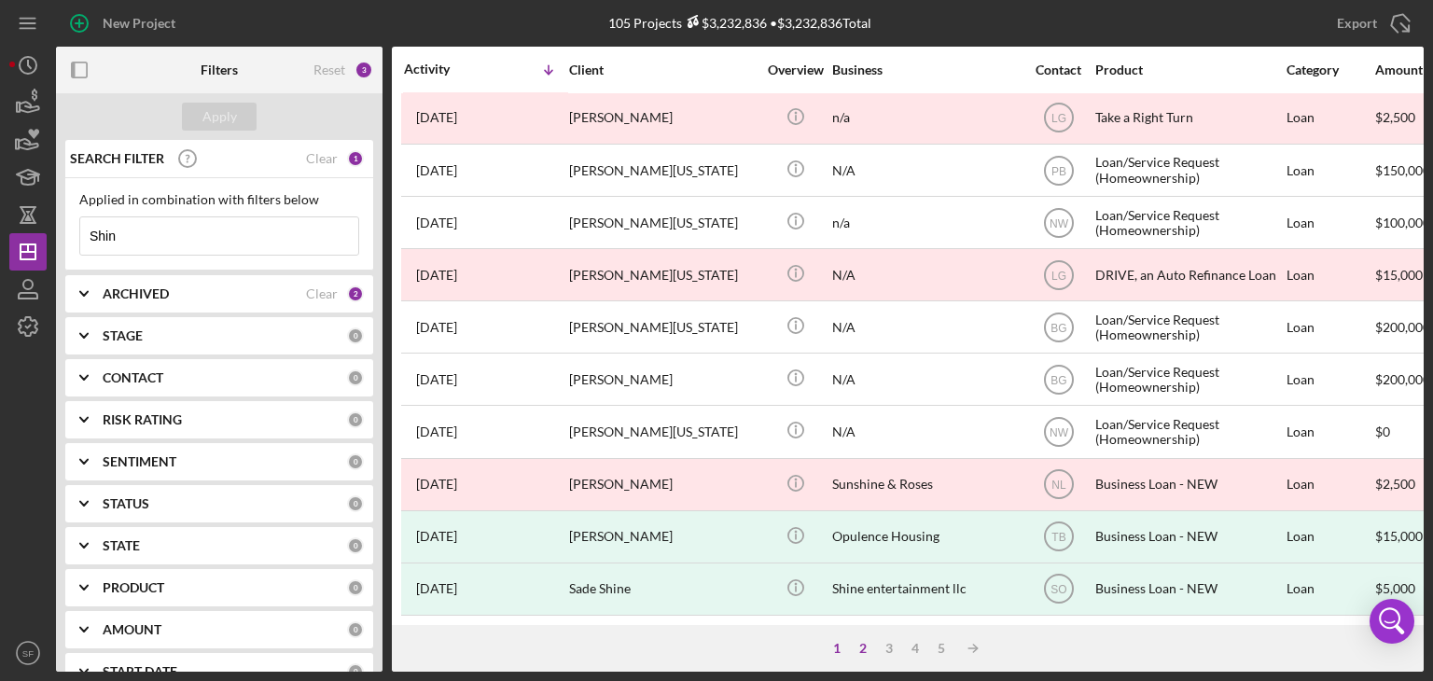
click at [855, 647] on div "2" at bounding box center [863, 648] width 26 height 15
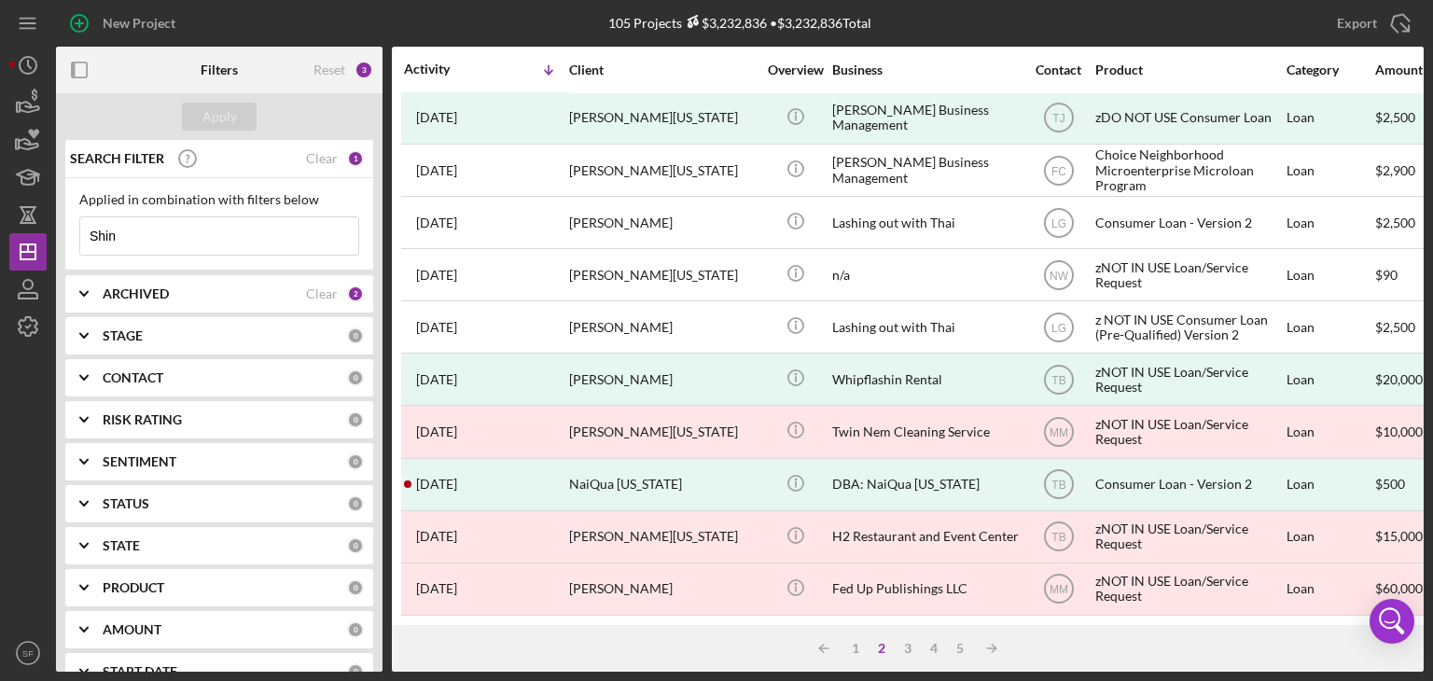
click at [161, 241] on input "Shin" at bounding box center [219, 235] width 278 height 37
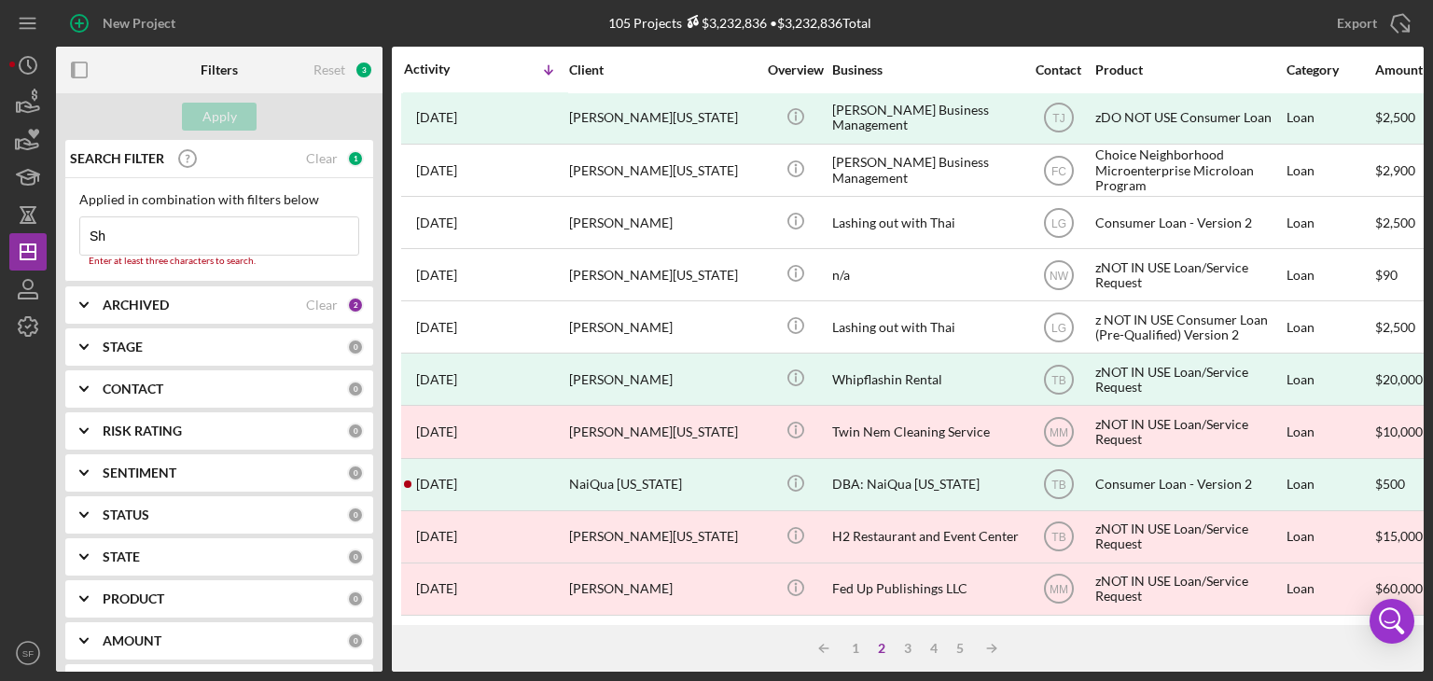
type input "S"
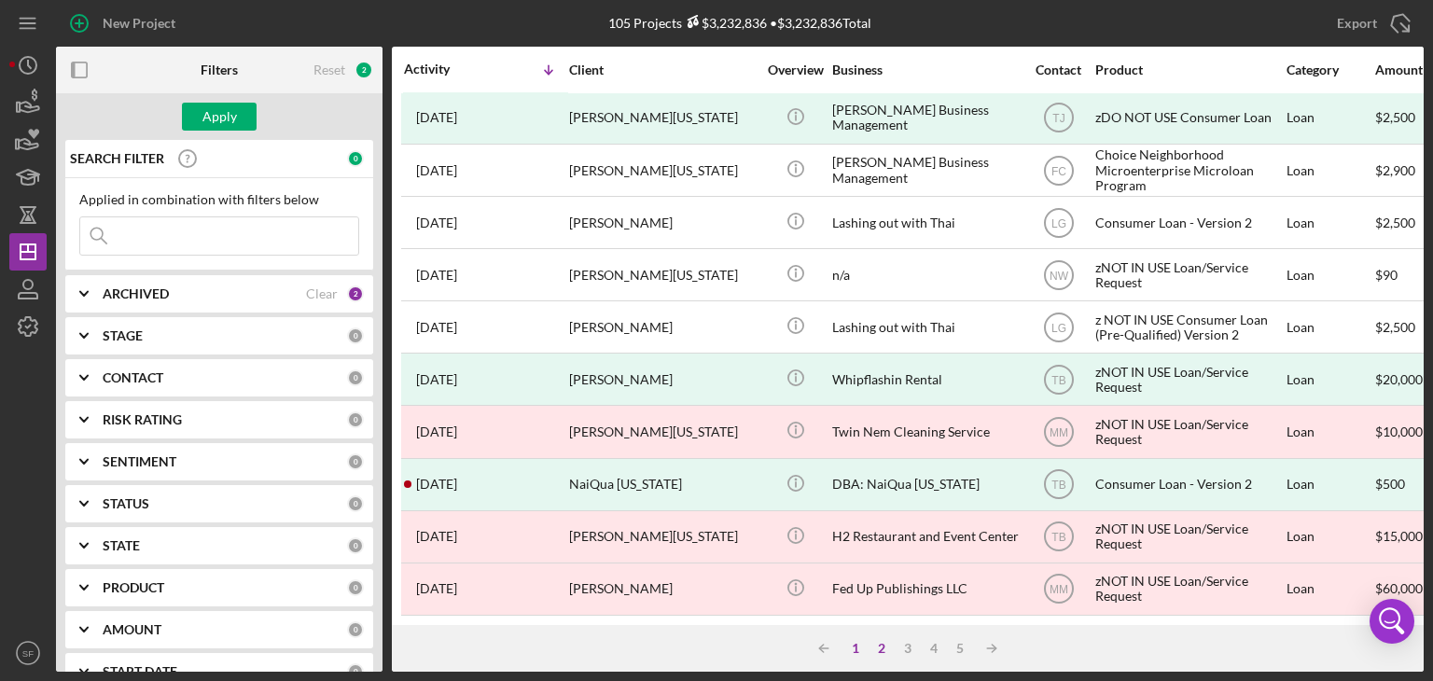
click at [860, 645] on div "1" at bounding box center [855, 648] width 26 height 15
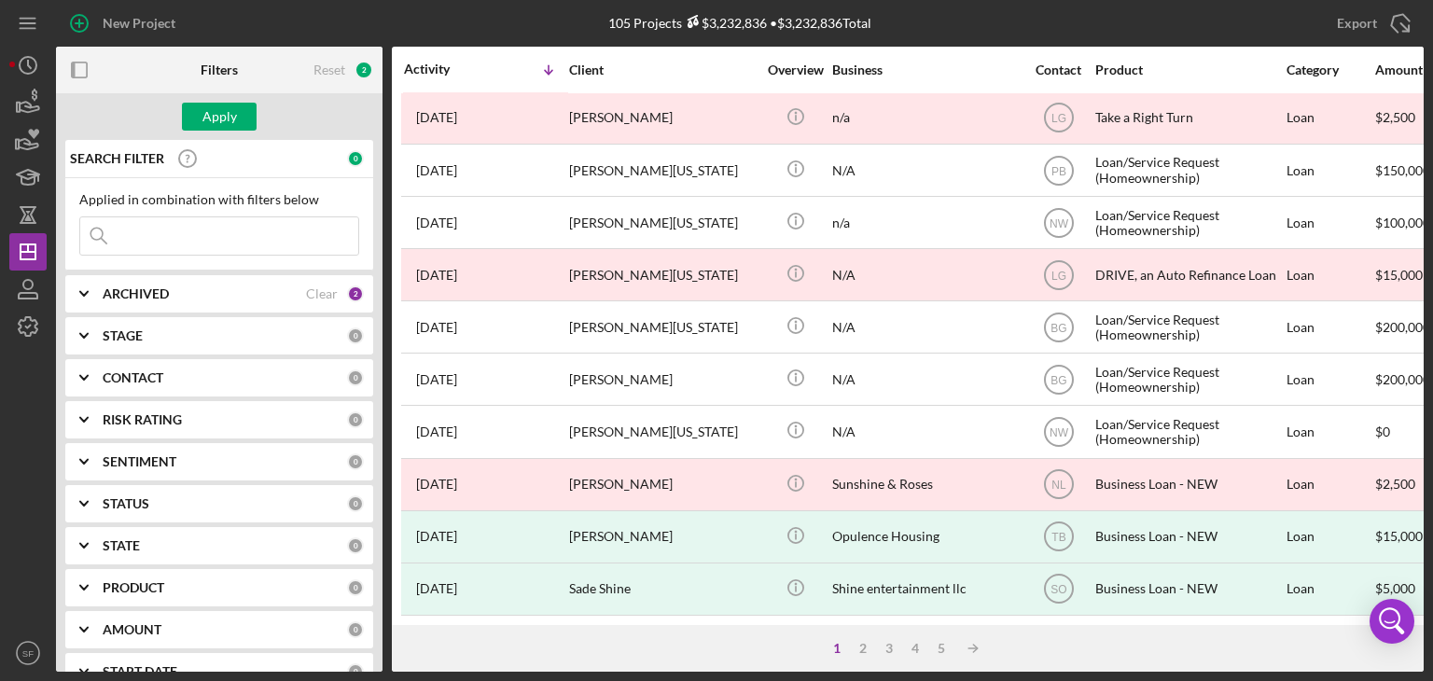
click at [189, 248] on input at bounding box center [219, 235] width 278 height 37
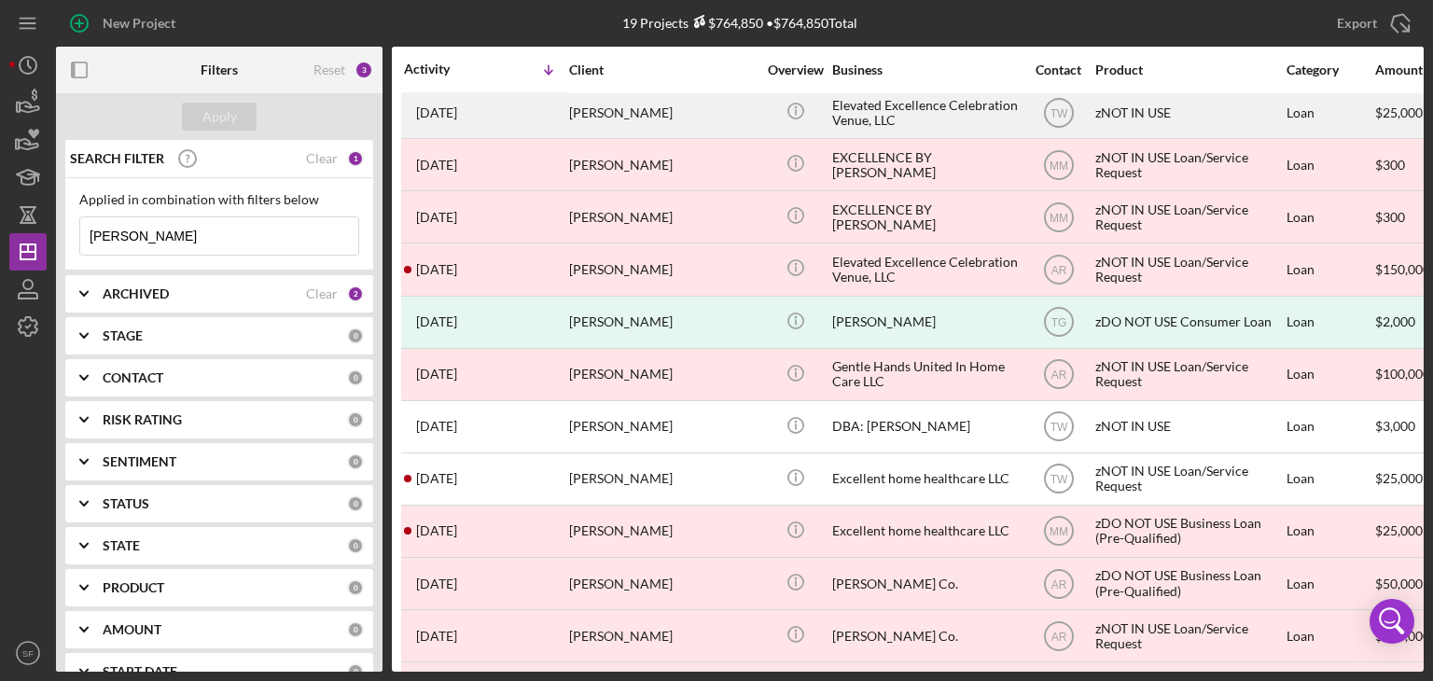
scroll to position [439, 0]
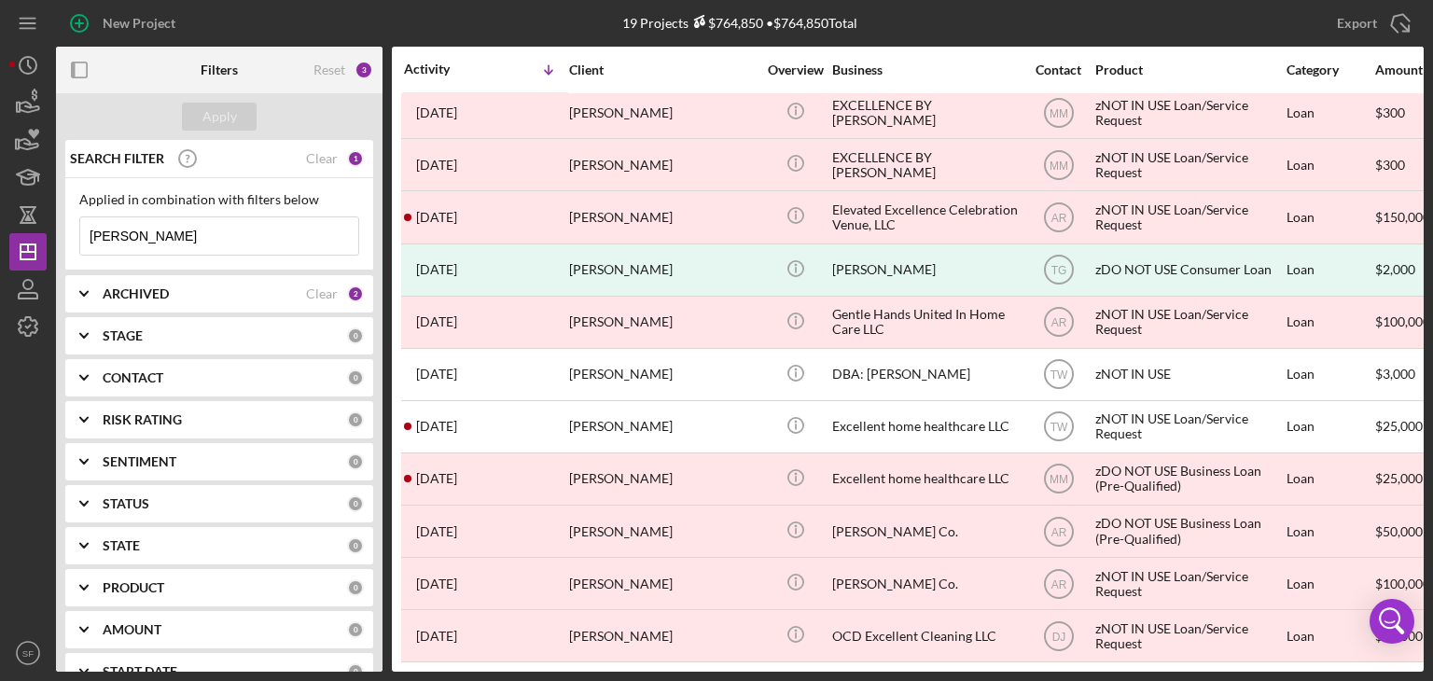
click at [189, 241] on input "[PERSON_NAME]" at bounding box center [219, 235] width 278 height 37
type input "E"
type input "[PERSON_NAME]"
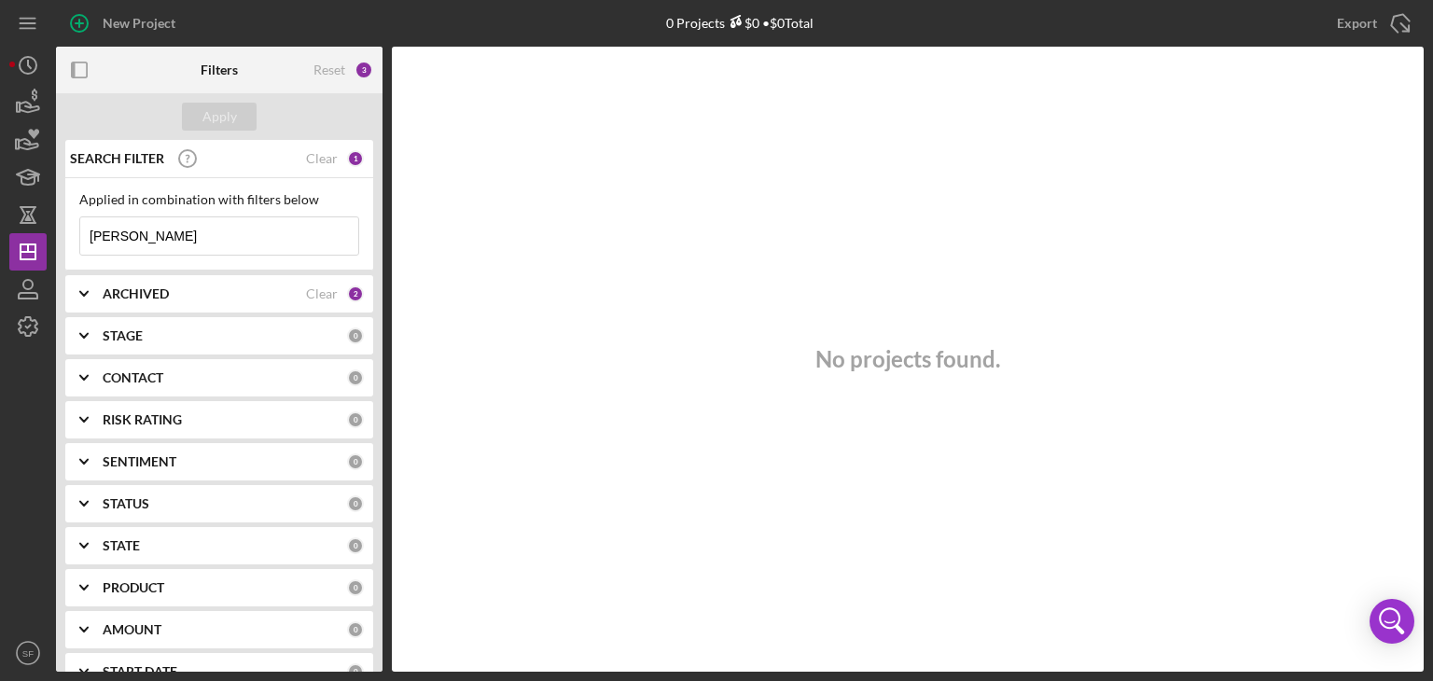
click at [295, 253] on input "[PERSON_NAME]" at bounding box center [219, 235] width 278 height 37
drag, startPoint x: 231, startPoint y: 229, endPoint x: 10, endPoint y: 248, distance: 222.0
click at [10, 248] on div "New Project 0 Projects $0 • $0 Total Ambros Export Icon/Export Filters Reset 3 …" at bounding box center [716, 336] width 1414 height 672
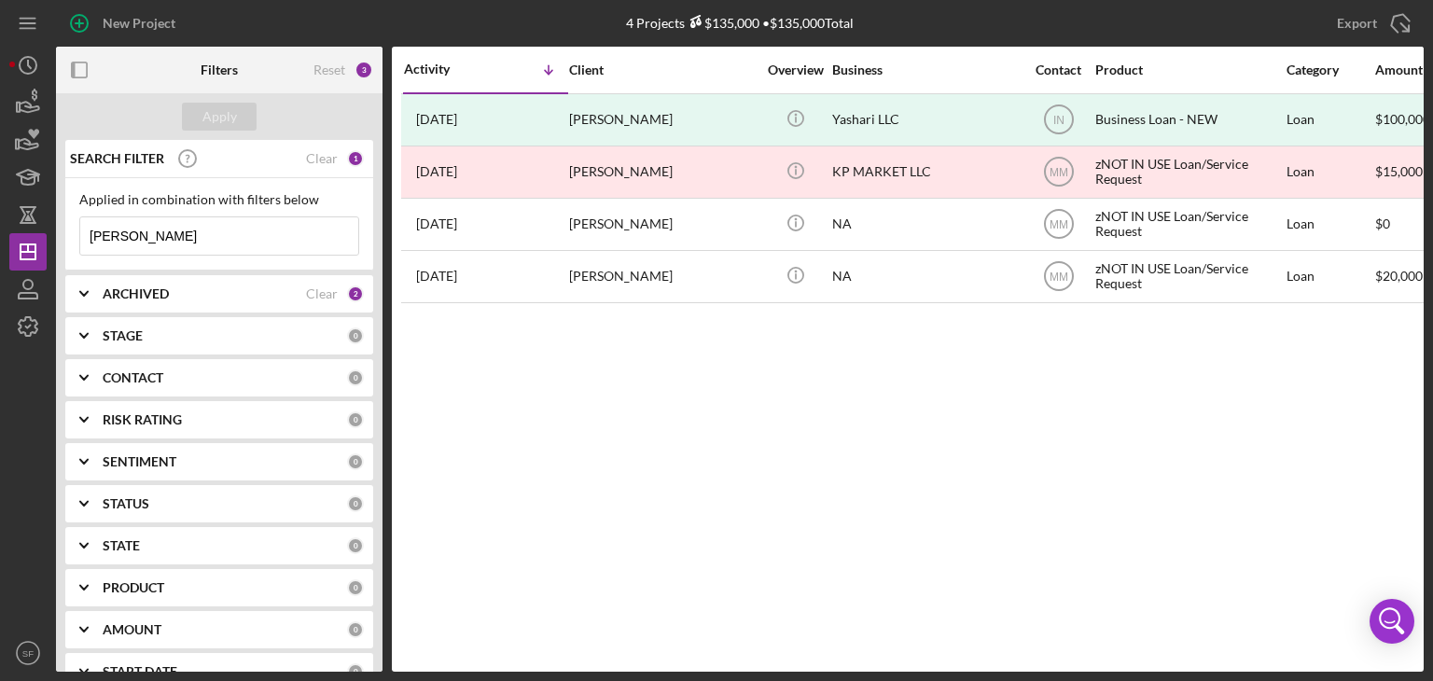
click at [641, 426] on div "Activity Icon/Table Sort Arrow Client Overview Business Contact Product Categor…" at bounding box center [908, 359] width 1032 height 625
click at [86, 232] on input "[PERSON_NAME]" at bounding box center [219, 235] width 278 height 37
click at [90, 232] on input "[PERSON_NAME]" at bounding box center [219, 235] width 278 height 37
paste input "[PERSON_NAME]"
click at [238, 247] on input "[PERSON_NAME] patelPatel" at bounding box center [219, 235] width 278 height 37
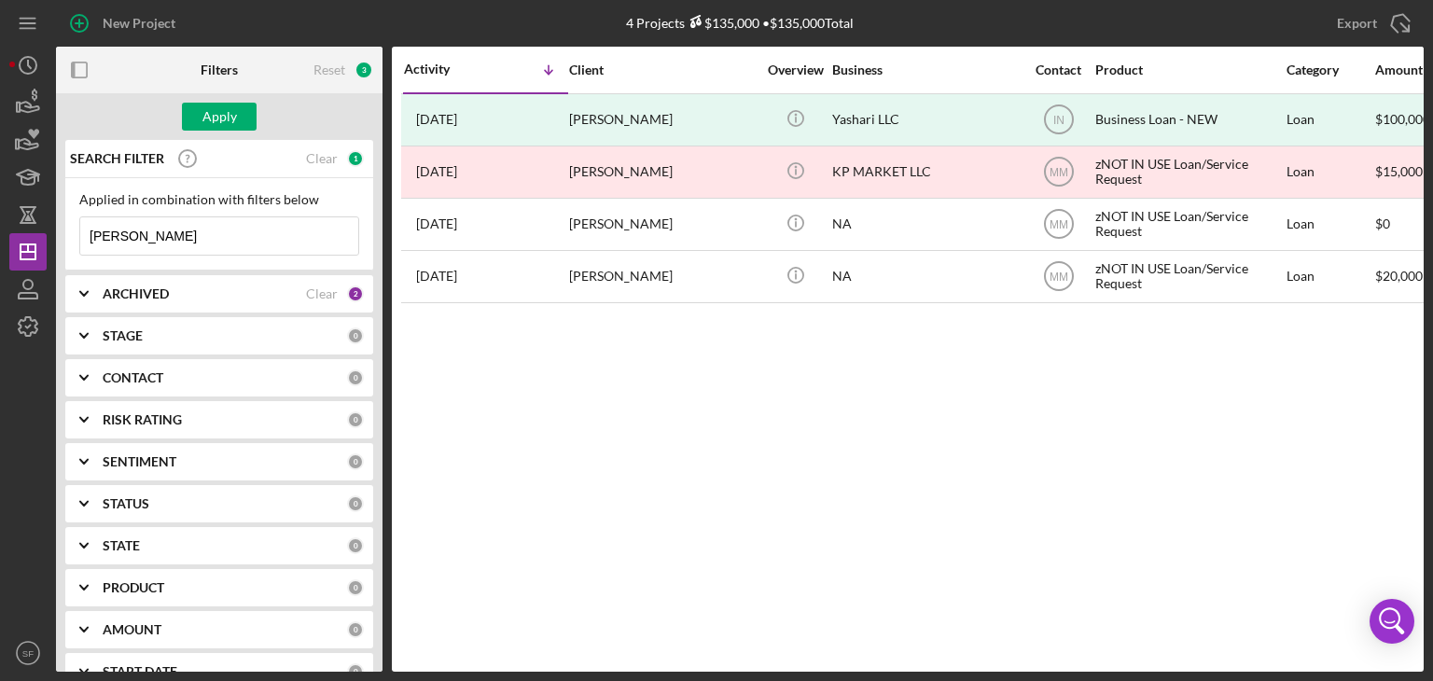
click at [87, 241] on input "[PERSON_NAME]" at bounding box center [219, 235] width 278 height 37
click at [169, 240] on input "[PERSON_NAME]" at bounding box center [219, 235] width 278 height 37
drag, startPoint x: 167, startPoint y: 236, endPoint x: 30, endPoint y: 248, distance: 137.7
click at [30, 248] on div "New Project 4 Projects $135,000 • $135,000 Total Ambros Export Icon/Export Filt…" at bounding box center [716, 336] width 1414 height 672
click at [228, 234] on input "[PERSON_NAME]" at bounding box center [219, 235] width 278 height 37
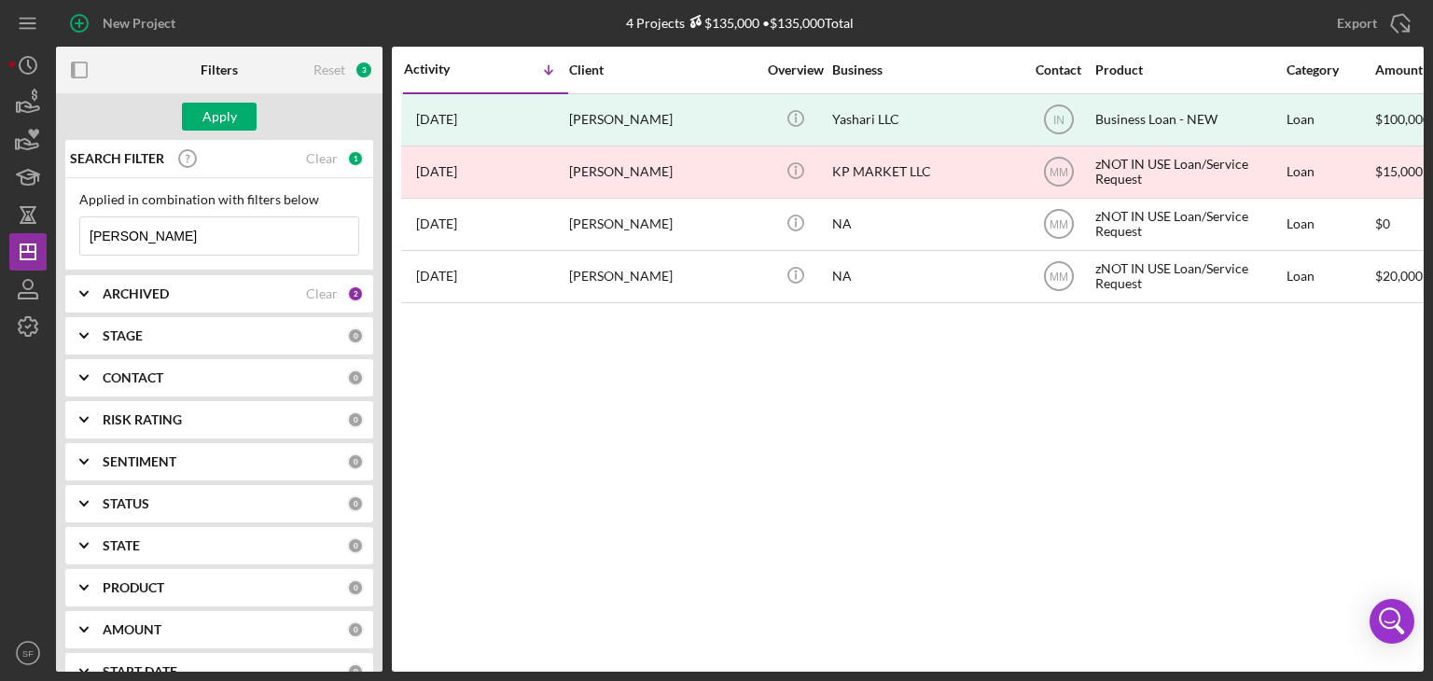
type input "[PERSON_NAME]"
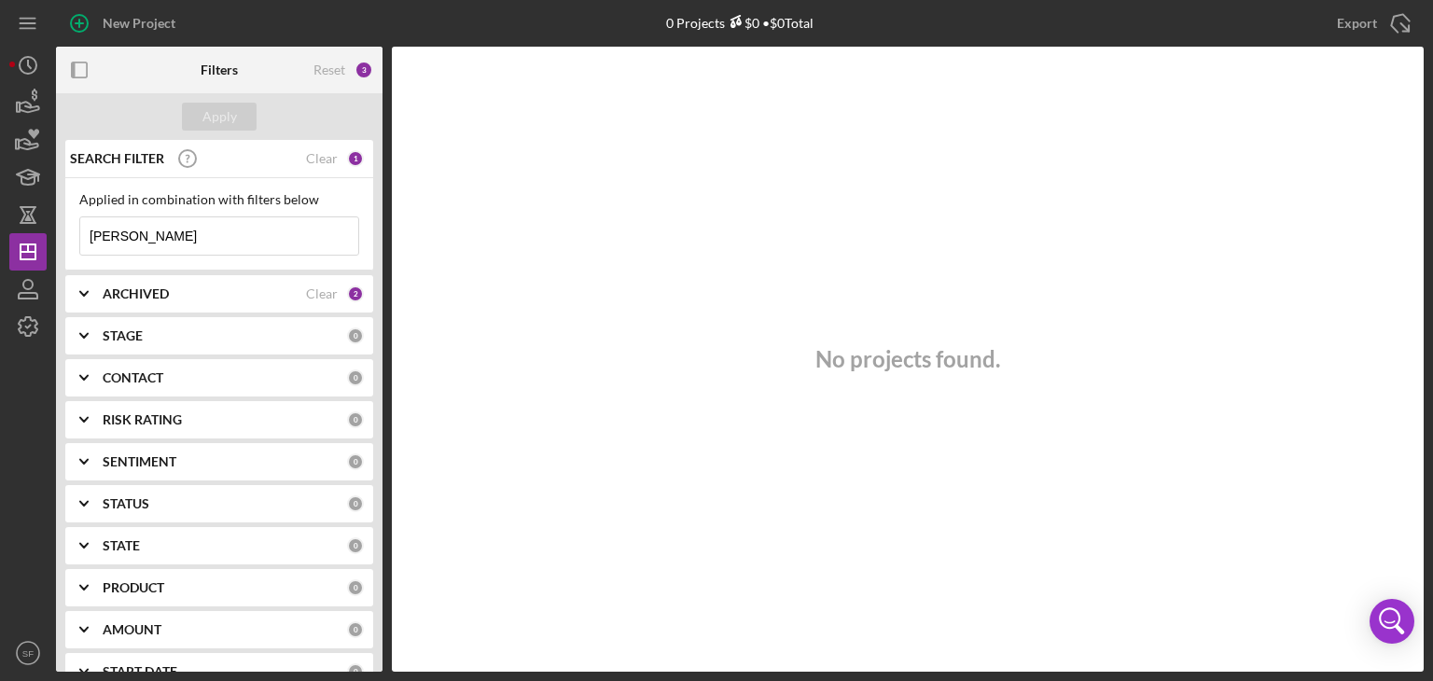
drag, startPoint x: 177, startPoint y: 239, endPoint x: 64, endPoint y: 237, distance: 112.9
click at [65, 237] on div "Applied in combination with filters below [PERSON_NAME] Icon/Menu Close" at bounding box center [219, 224] width 308 height 92
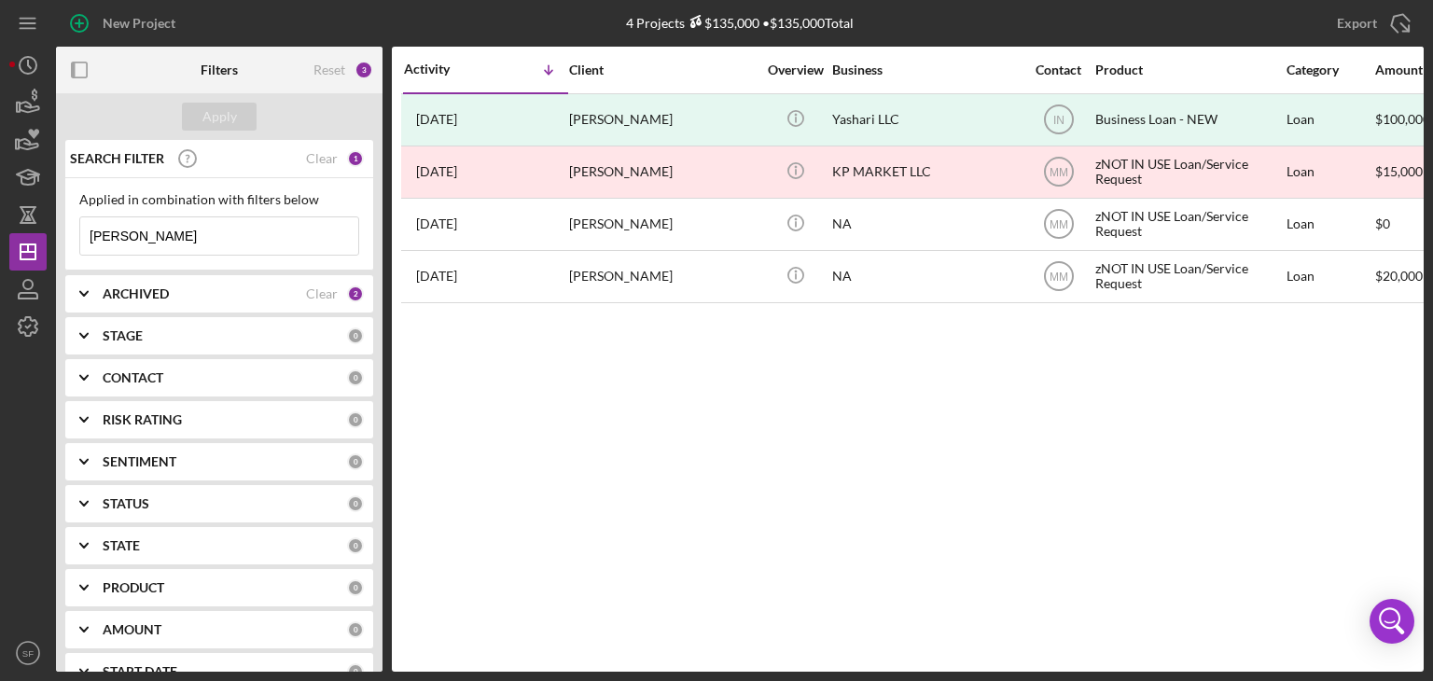
click at [804, 428] on div "Activity Icon/Table Sort Arrow Client Overview Business Contact Product Categor…" at bounding box center [908, 359] width 1032 height 625
drag, startPoint x: 805, startPoint y: 428, endPoint x: 801, endPoint y: 419, distance: 10.4
drag, startPoint x: 801, startPoint y: 419, endPoint x: 620, endPoint y: 423, distance: 180.1
click at [620, 423] on div "Activity Icon/Table Sort Arrow Client Overview Business Contact Product Categor…" at bounding box center [908, 359] width 1032 height 625
click at [122, 236] on input "[PERSON_NAME]" at bounding box center [219, 235] width 278 height 37
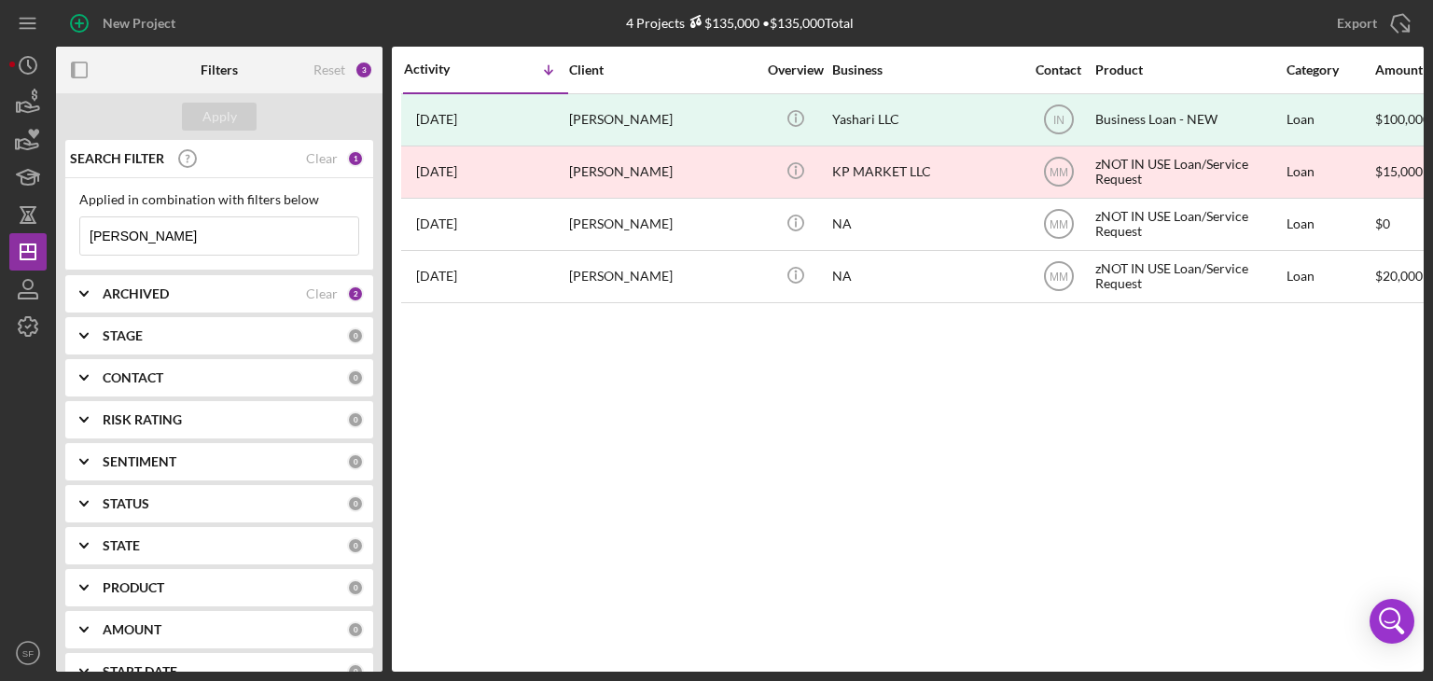
click at [723, 496] on div "Activity Icon/Table Sort Arrow Client Overview Business Contact Product Categor…" at bounding box center [908, 359] width 1032 height 625
click at [176, 252] on input "[PERSON_NAME]" at bounding box center [219, 235] width 278 height 37
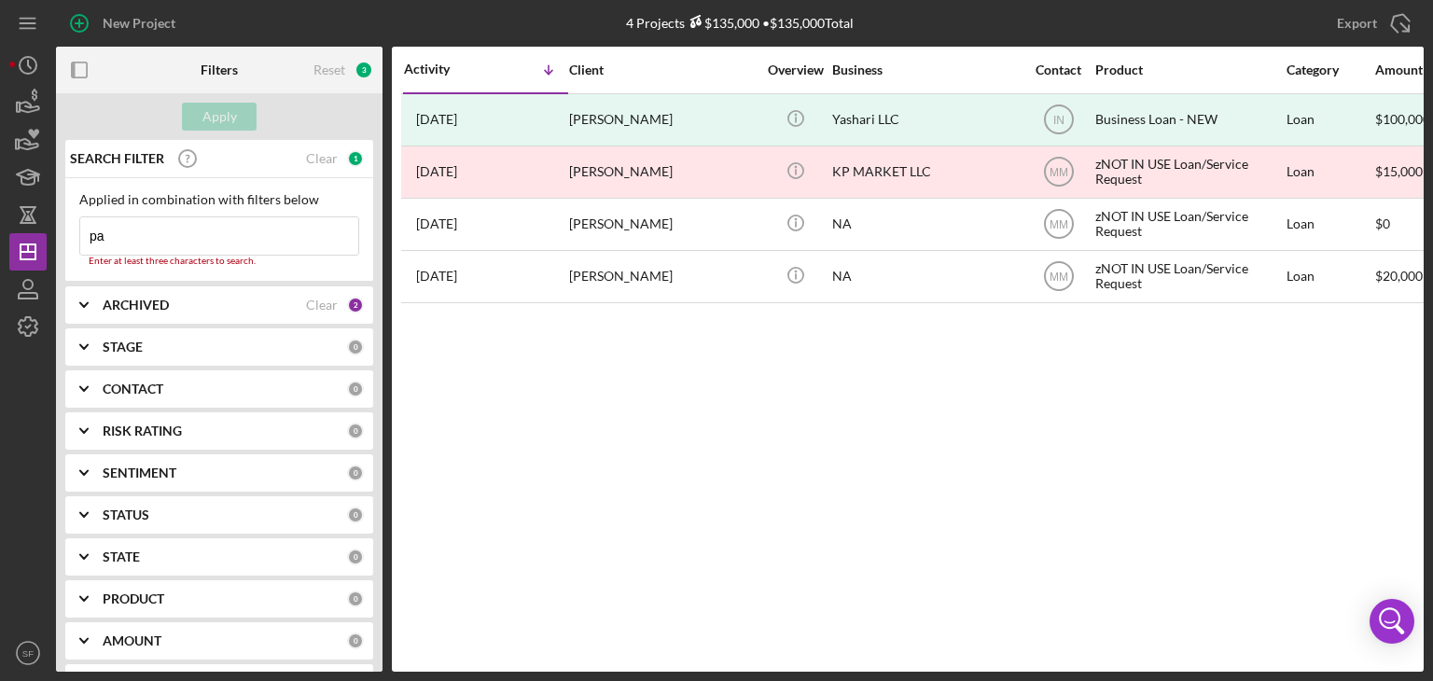
type input "p"
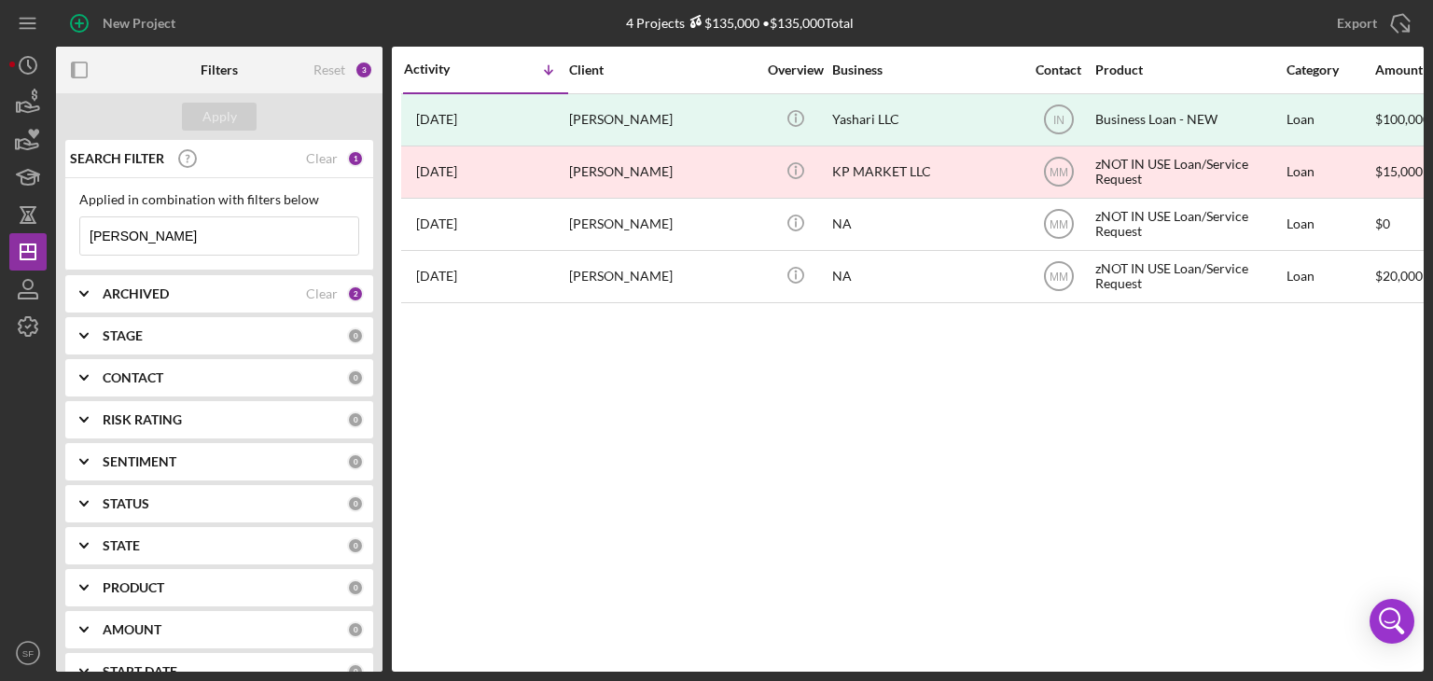
type input "[PERSON_NAME]"
click at [12, 652] on icon "SF" at bounding box center [27, 653] width 37 height 47
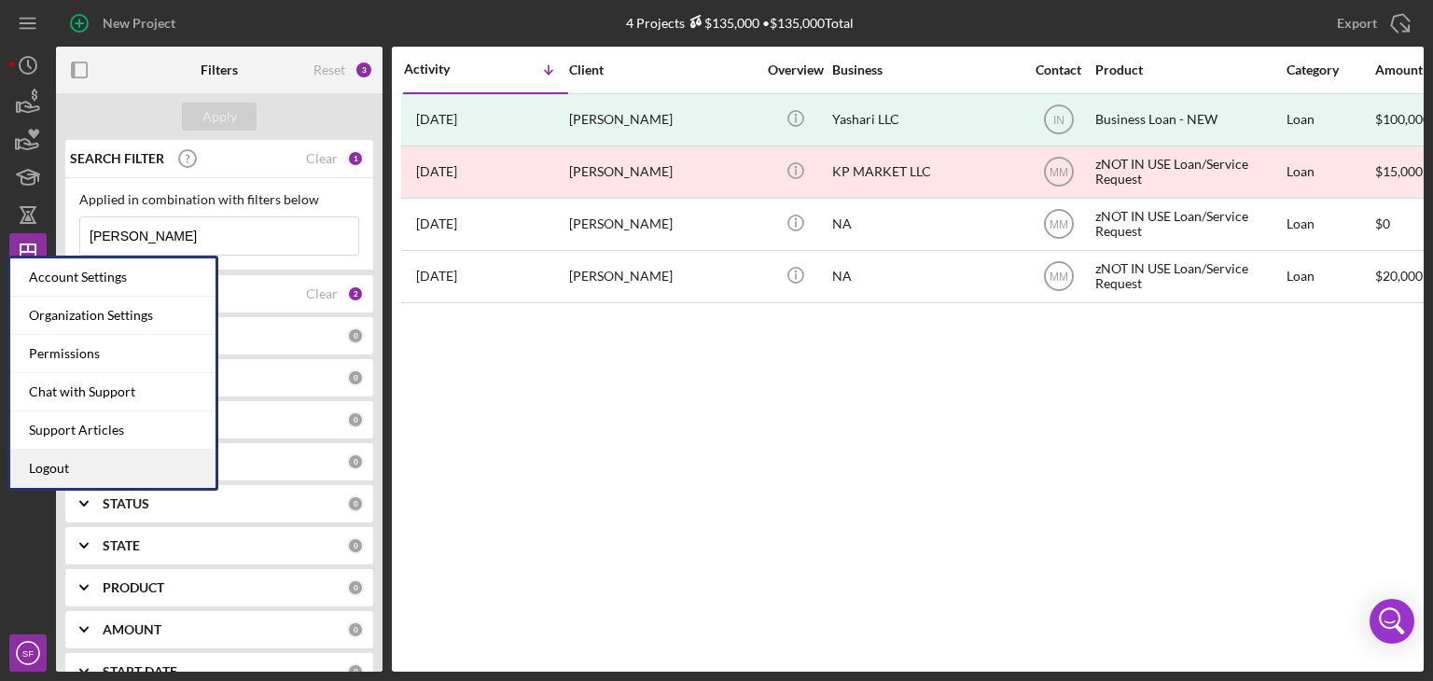
click at [47, 471] on link "Logout" at bounding box center [112, 469] width 205 height 38
